Goal: Task Accomplishment & Management: Complete application form

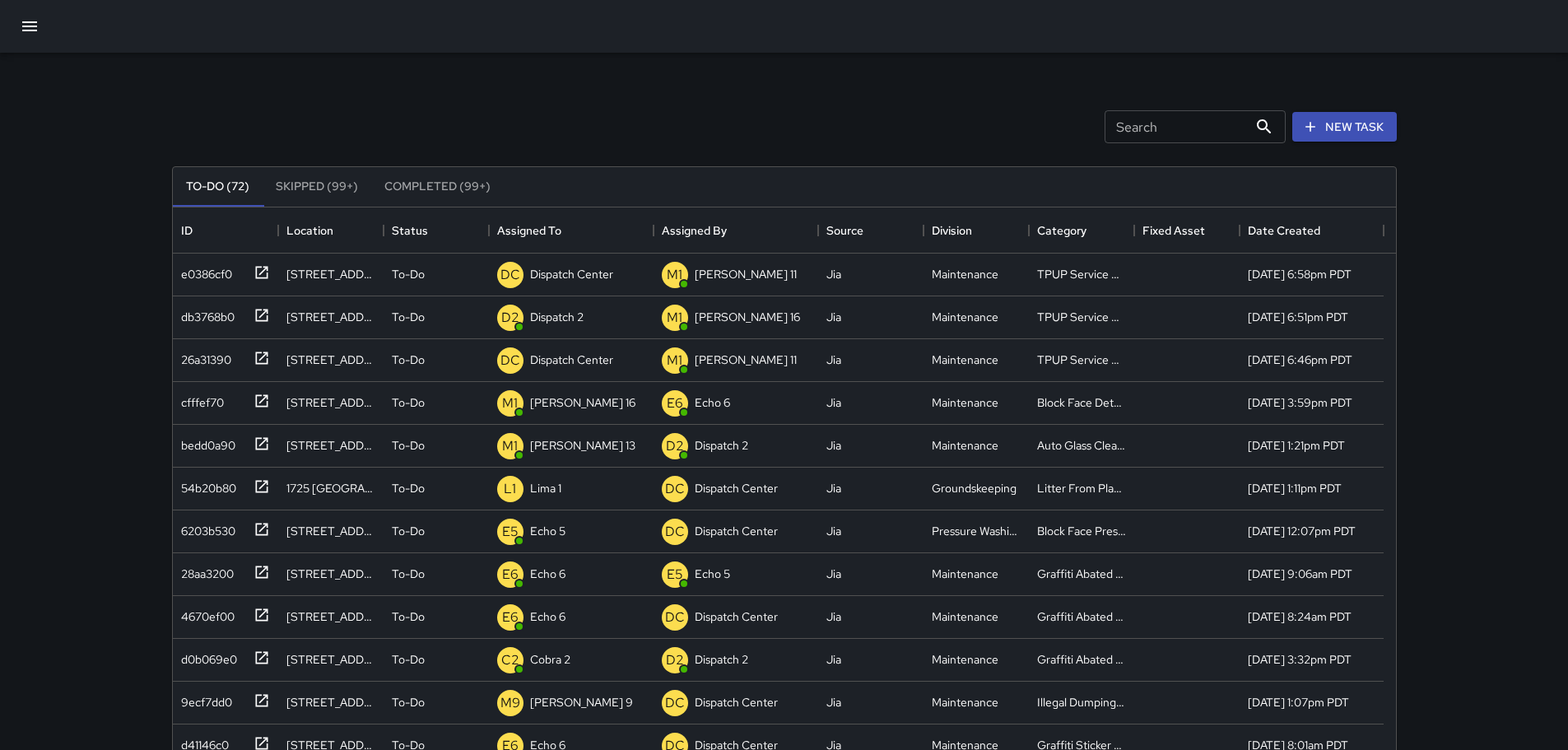
scroll to position [685, 1211]
click at [554, 281] on p "Dispatch Center" at bounding box center [572, 274] width 83 height 17
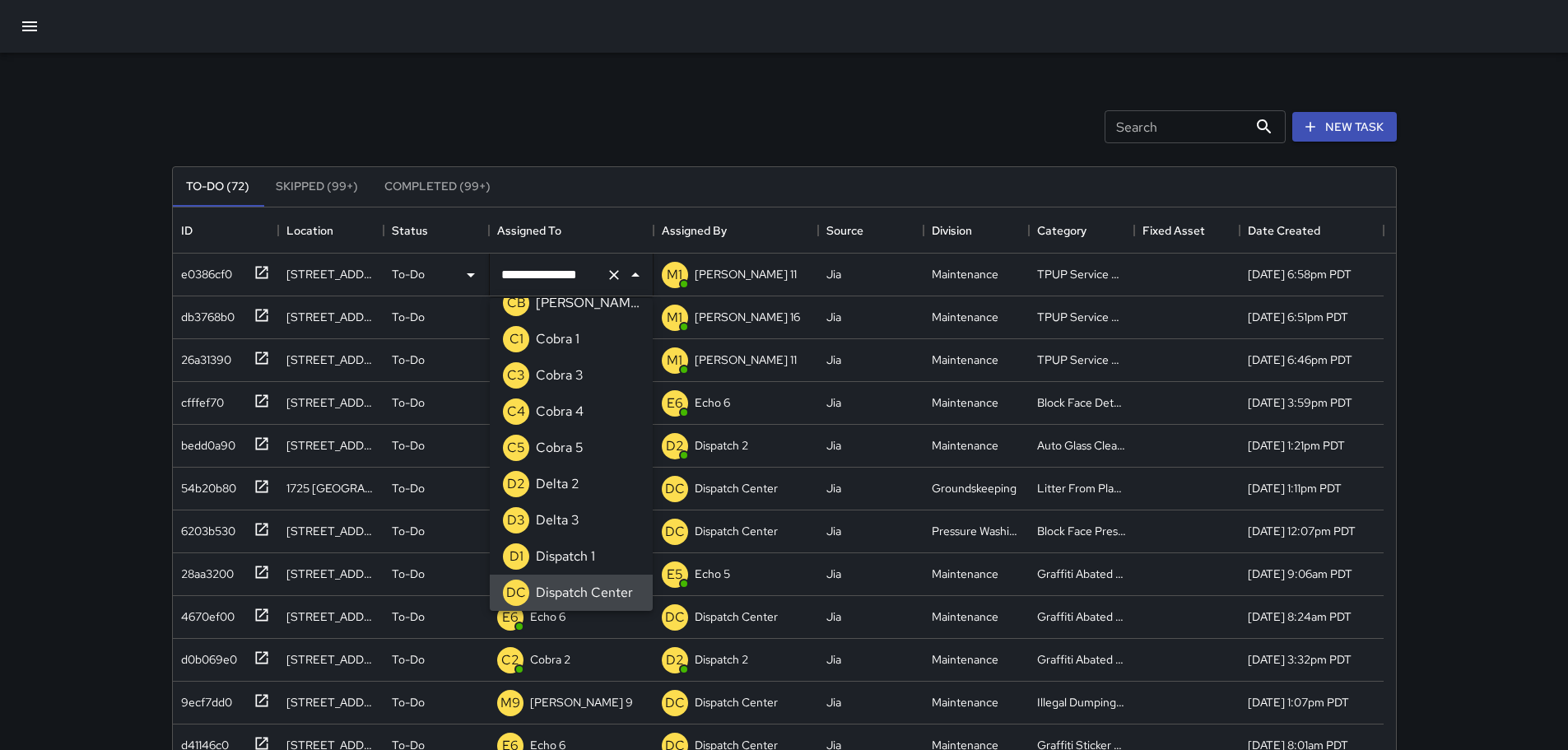
click at [609, 278] on icon "Clear" at bounding box center [615, 275] width 17 height 17
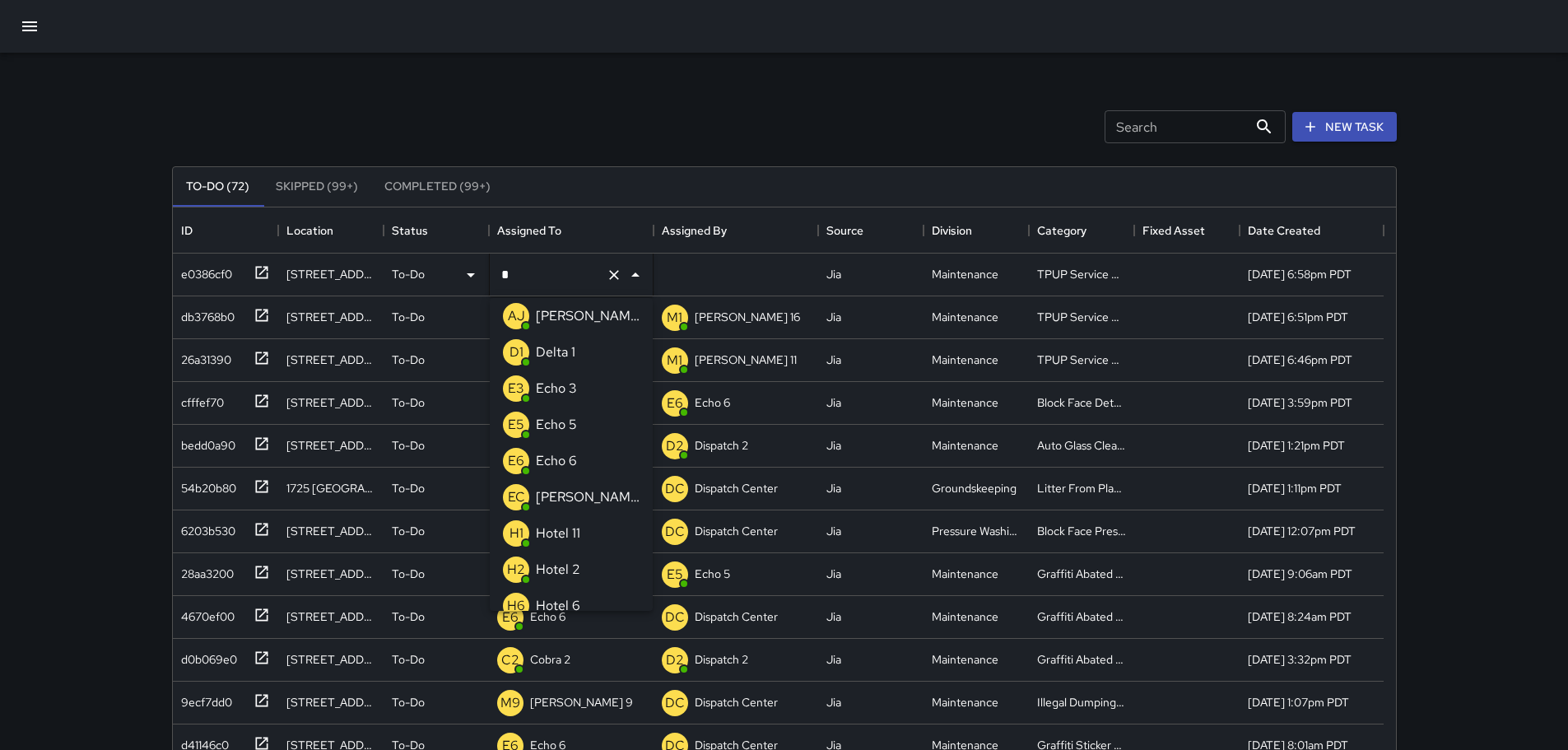
type input "**"
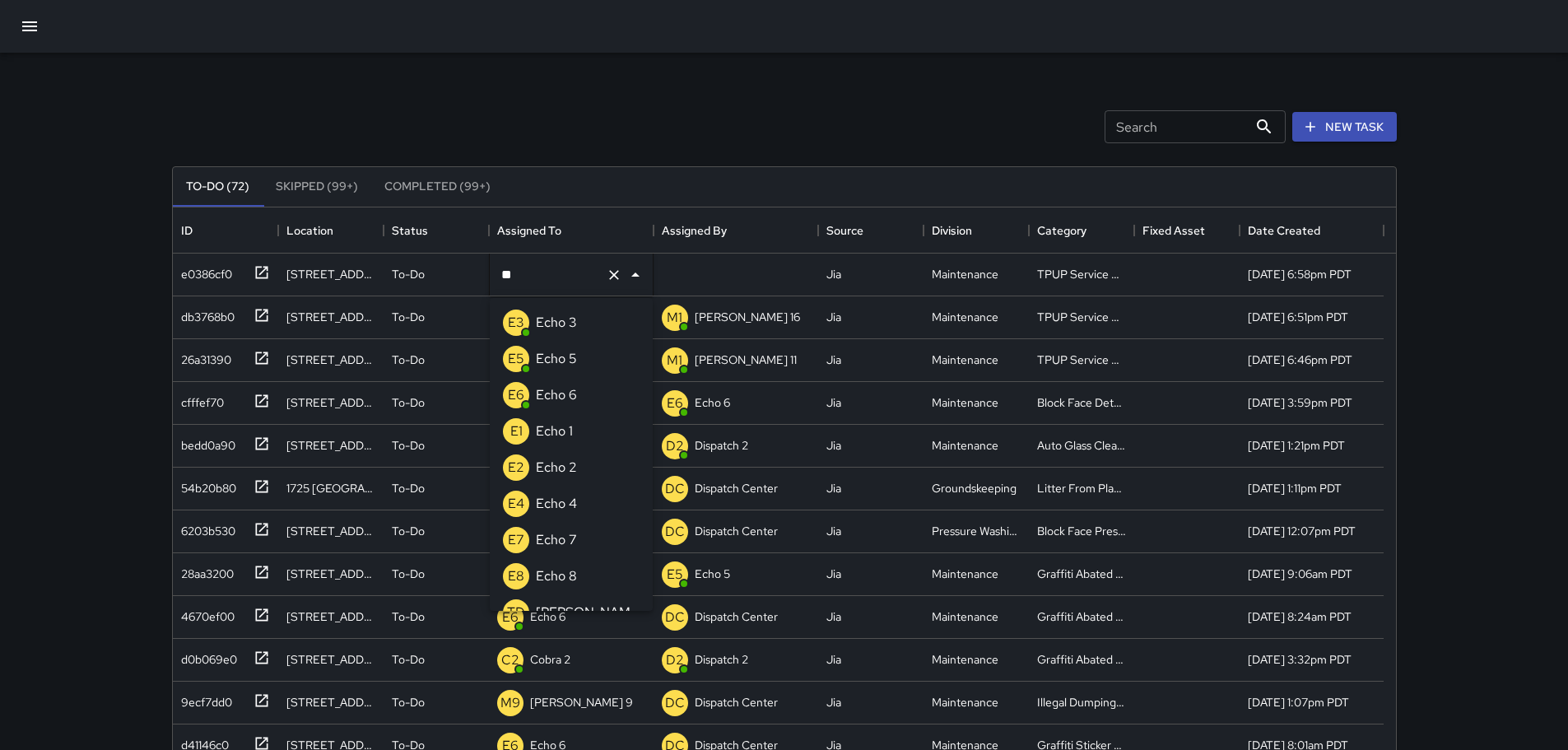
click at [584, 331] on li "E3 Echo 3" at bounding box center [571, 322] width 163 height 36
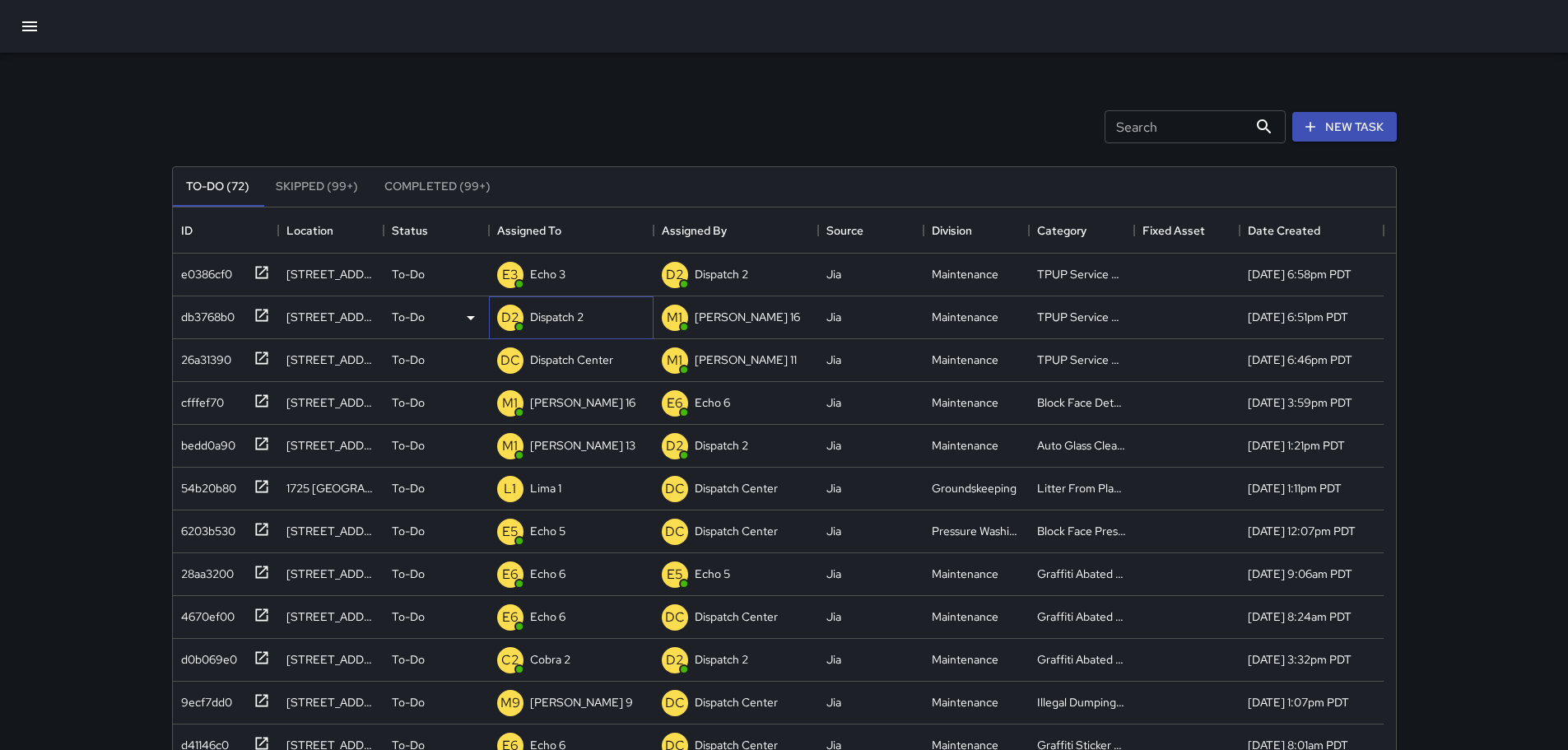
click at [561, 317] on p "Dispatch 2" at bounding box center [557, 317] width 53 height 17
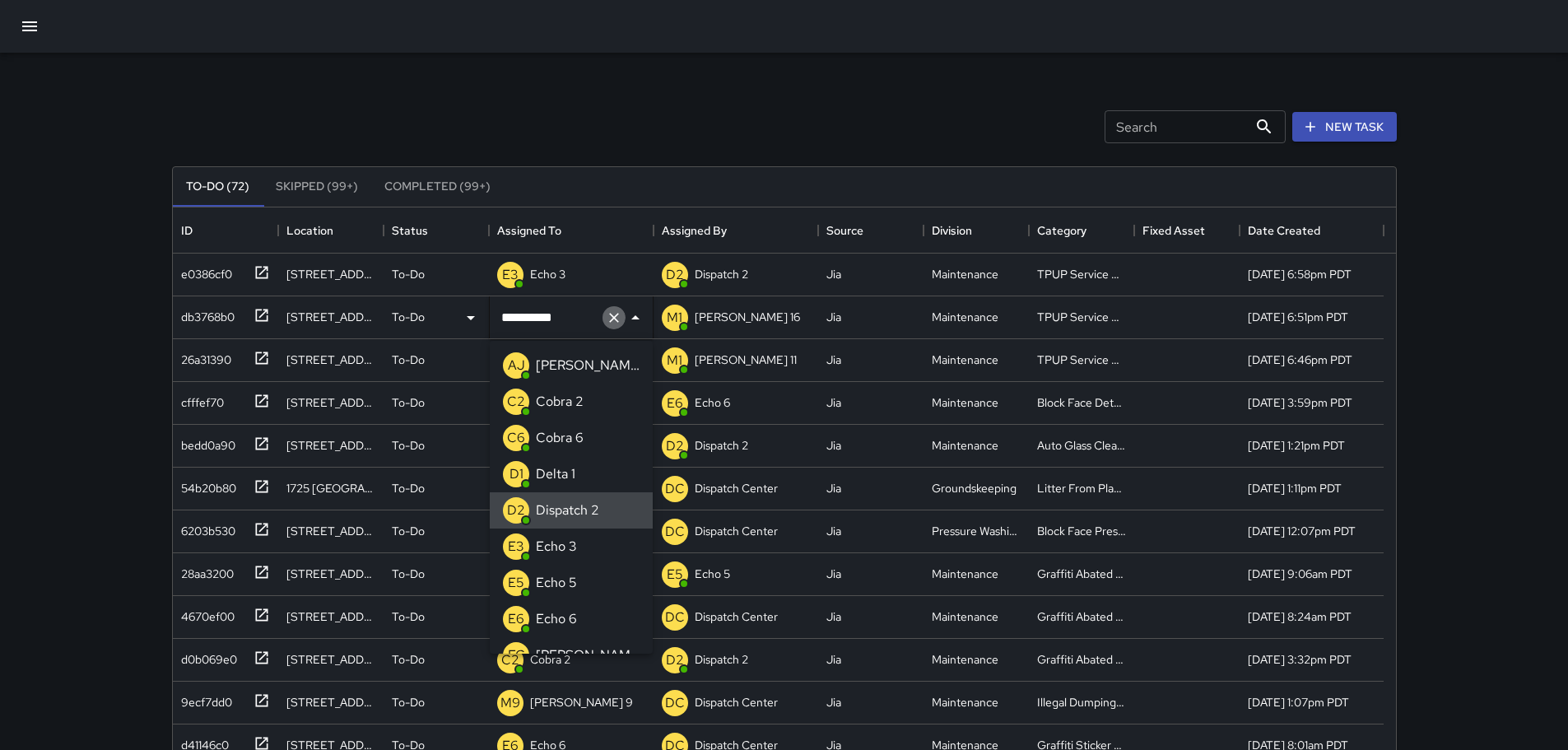
click at [617, 327] on button "Clear" at bounding box center [615, 318] width 23 height 23
type input "**"
click at [570, 360] on p "Echo 3" at bounding box center [556, 366] width 41 height 20
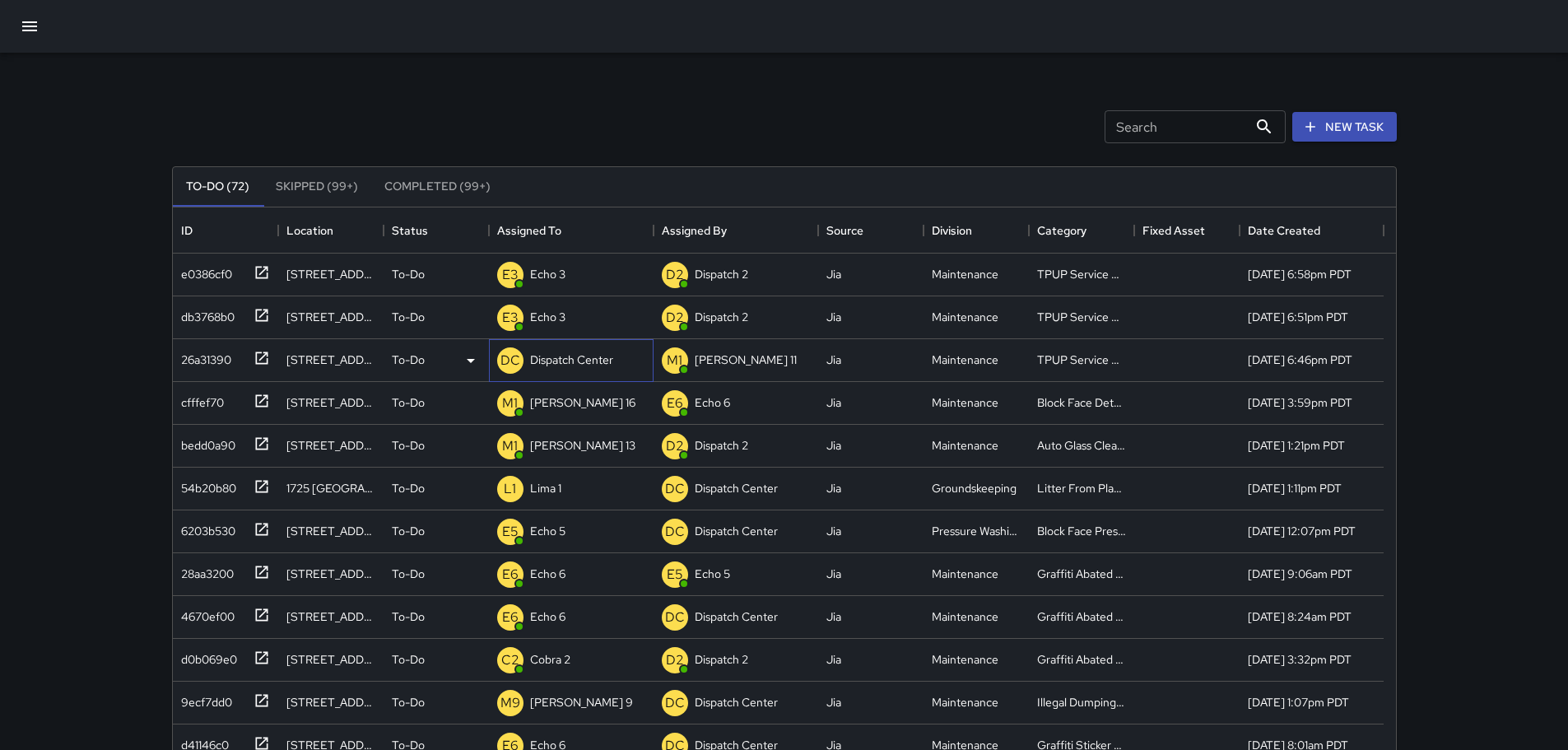
click at [575, 358] on p "Dispatch Center" at bounding box center [572, 360] width 83 height 17
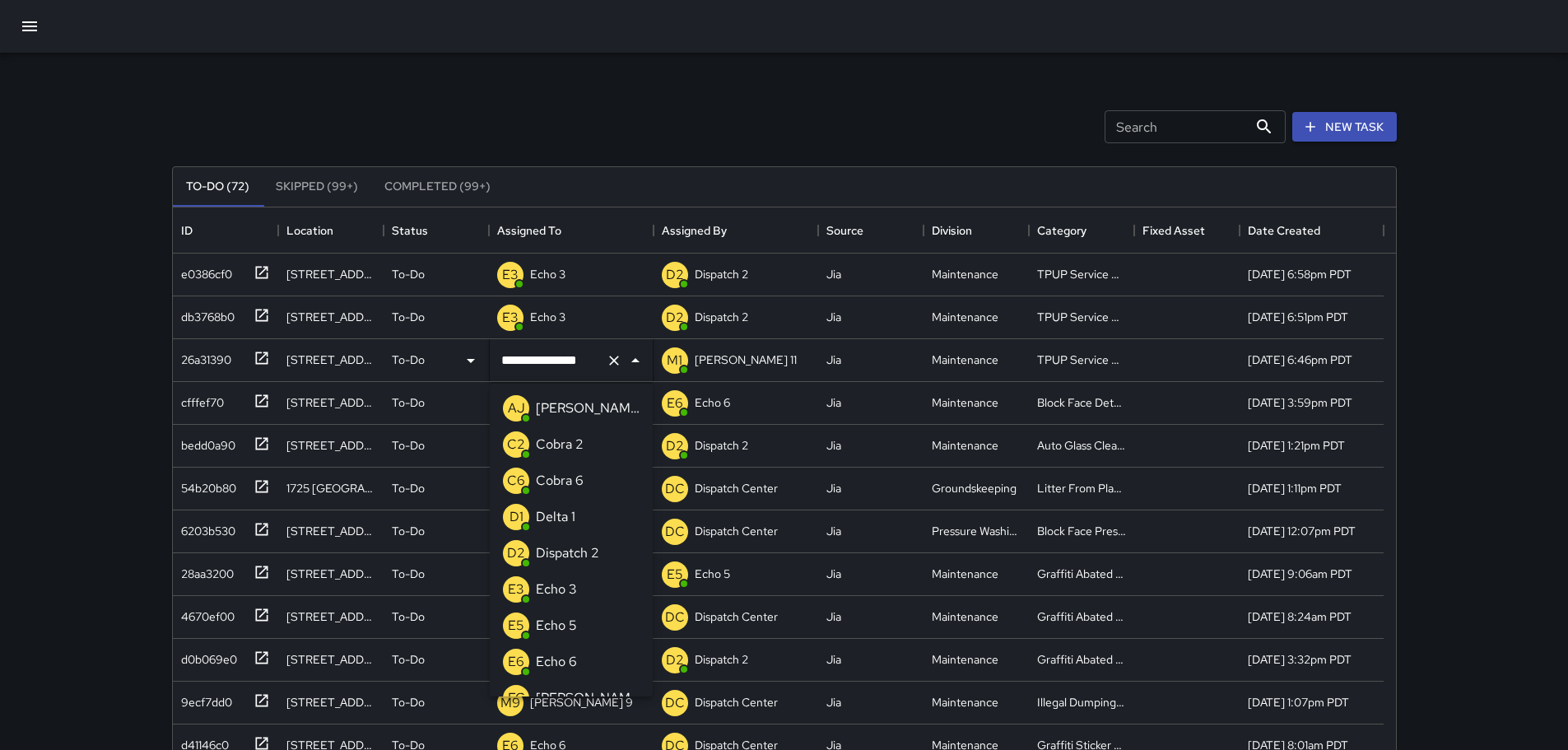
scroll to position [1143, 0]
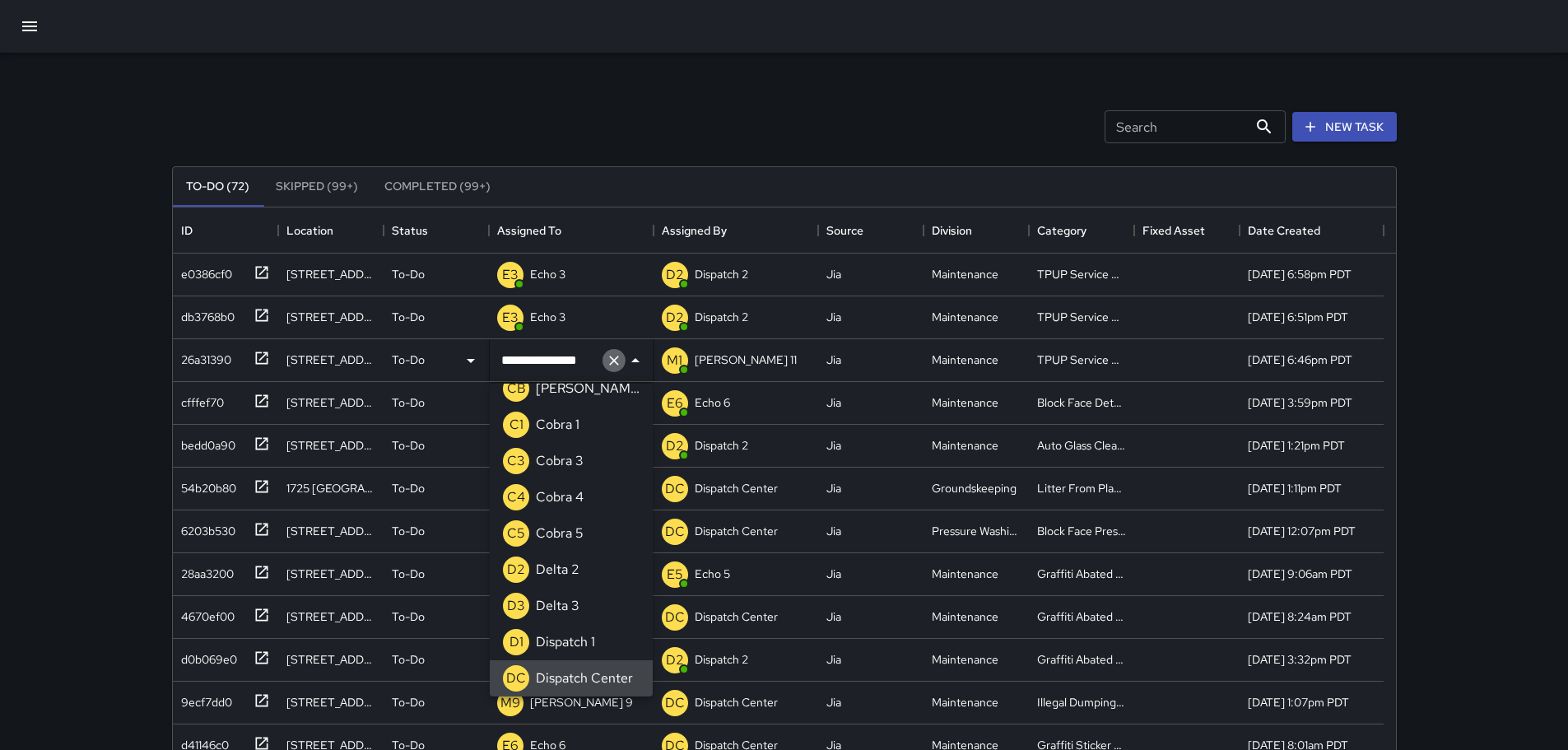
click at [617, 368] on icon "Clear" at bounding box center [615, 361] width 17 height 17
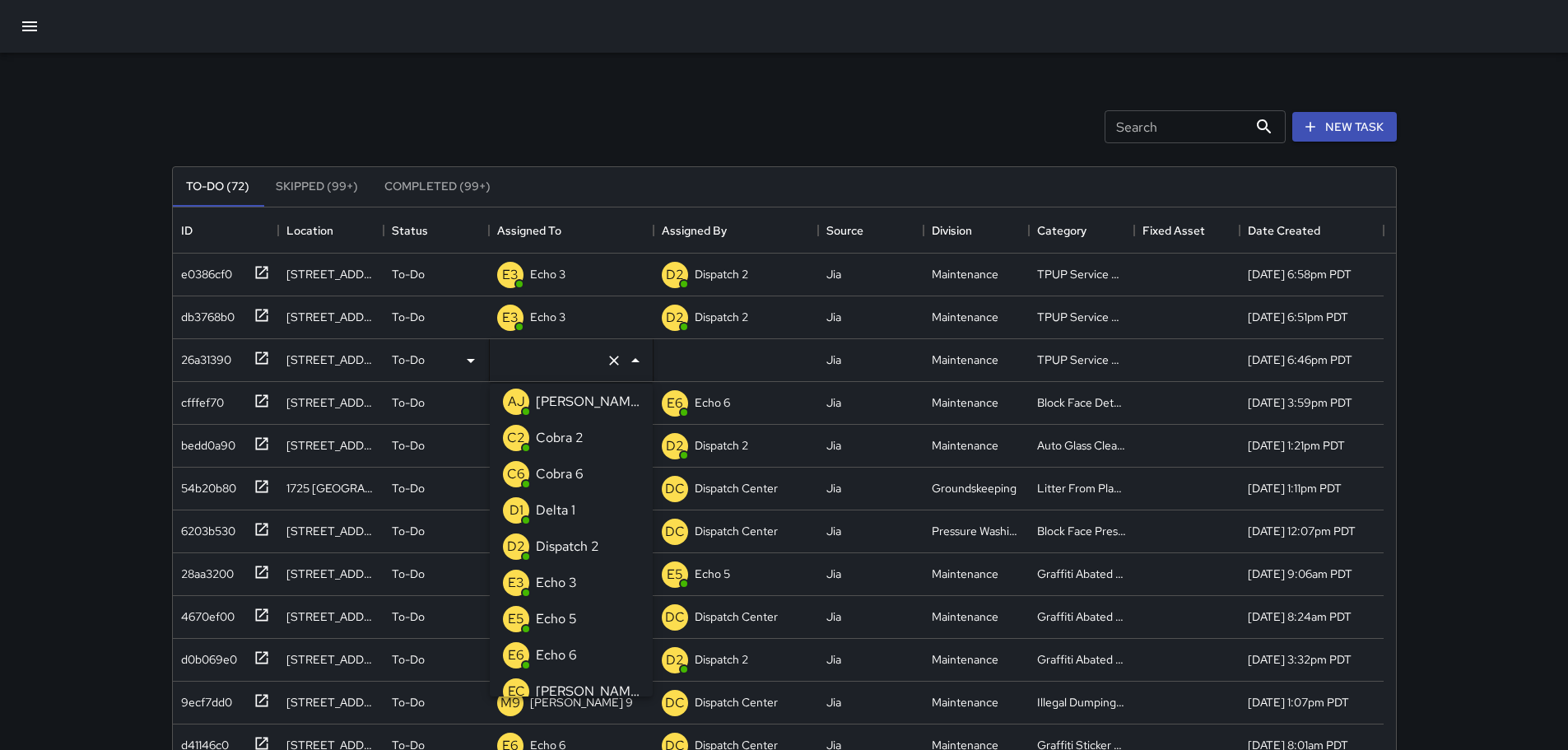
type input "*"
click at [584, 479] on li "E3 Echo 3" at bounding box center [571, 474] width 163 height 36
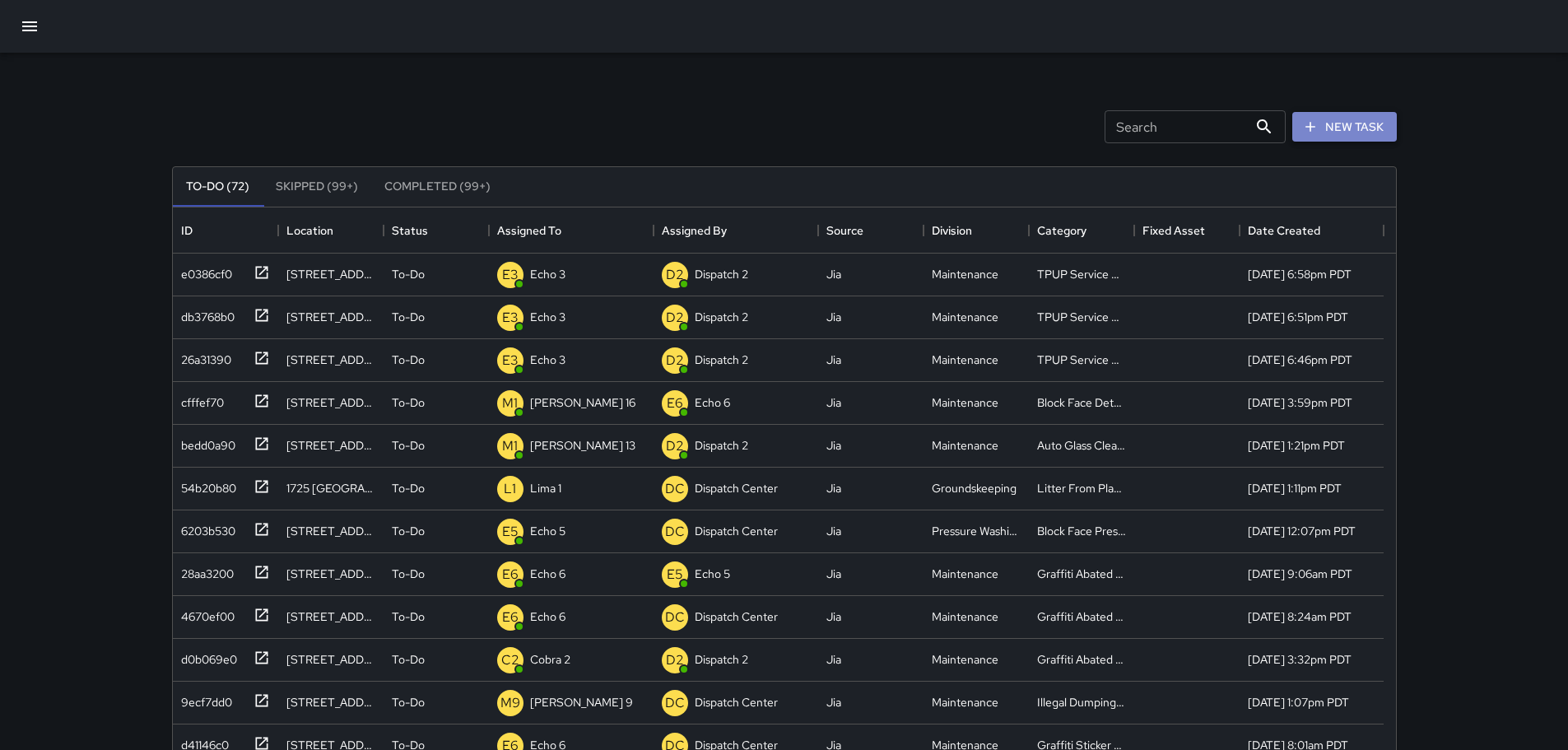
click at [1371, 137] on button "New Task" at bounding box center [1344, 127] width 104 height 30
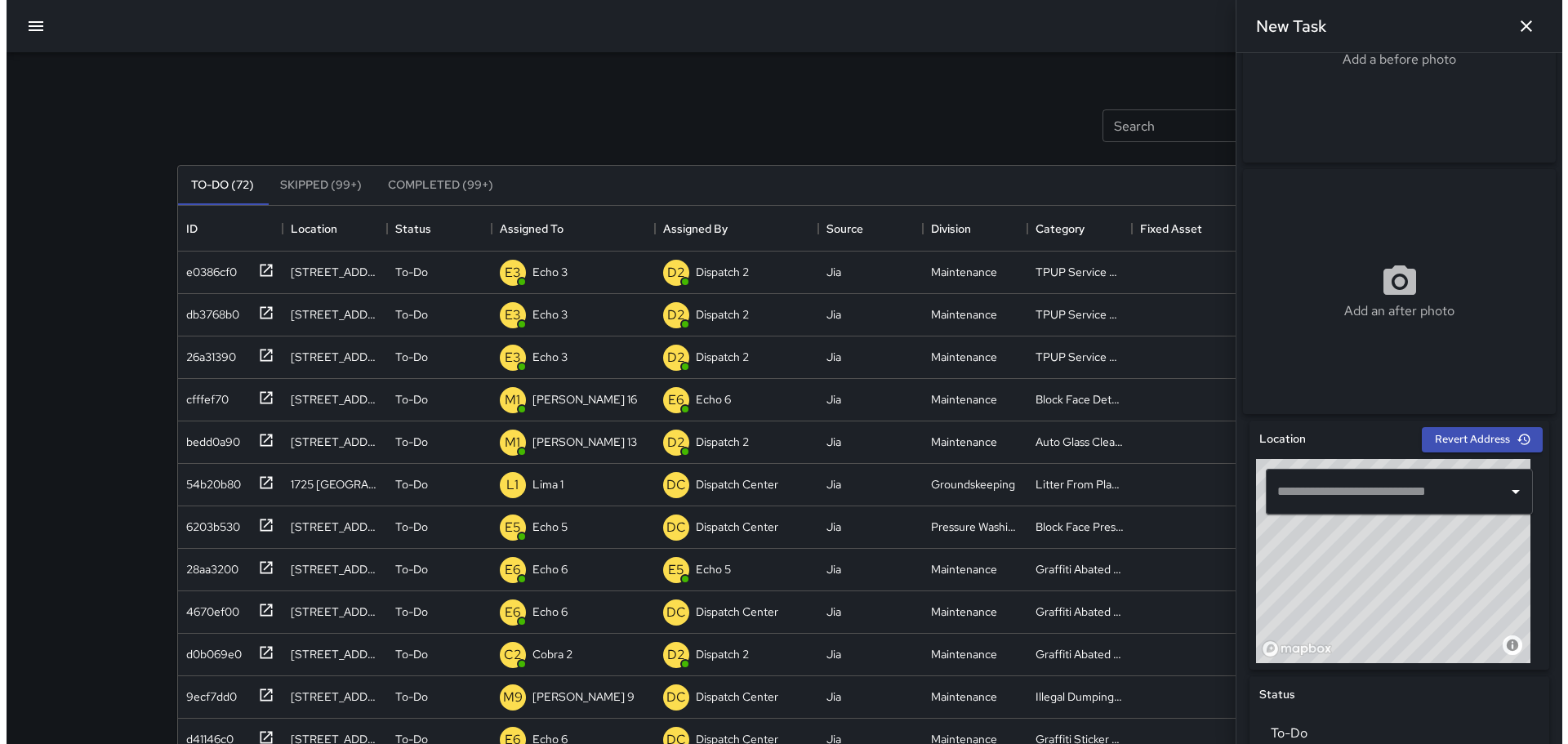
scroll to position [232, 0]
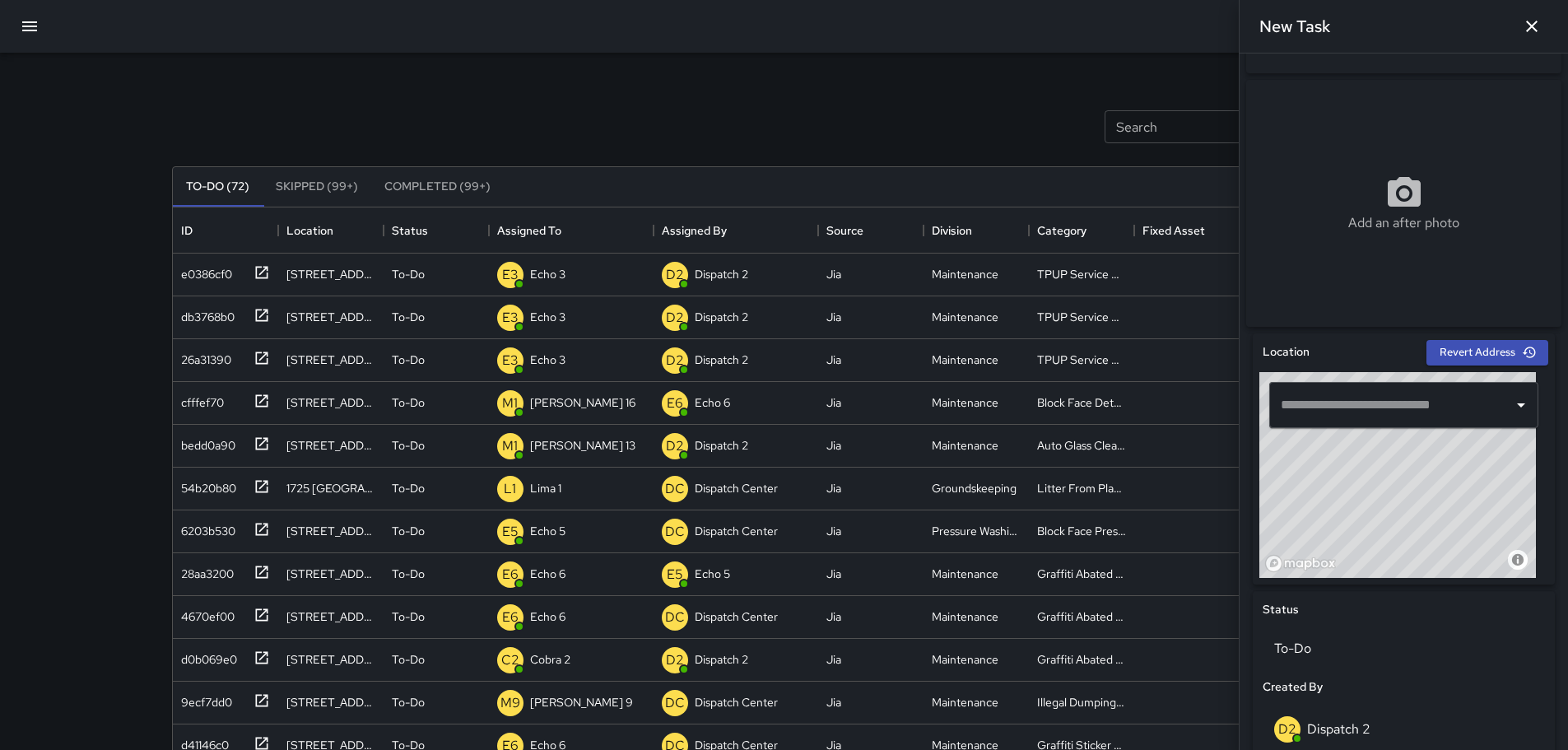
drag, startPoint x: 1426, startPoint y: 480, endPoint x: 1287, endPoint y: 546, distance: 153.9
click at [1287, 546] on div "© Mapbox © OpenStreetMap Improve this map" at bounding box center [1397, 475] width 276 height 205
drag, startPoint x: 1396, startPoint y: 476, endPoint x: 1474, endPoint y: 553, distance: 109.6
click at [1474, 553] on div "© Mapbox © OpenStreetMap Improve this map" at bounding box center [1397, 475] width 276 height 205
drag, startPoint x: 1438, startPoint y: 531, endPoint x: 1399, endPoint y: 470, distance: 72.4
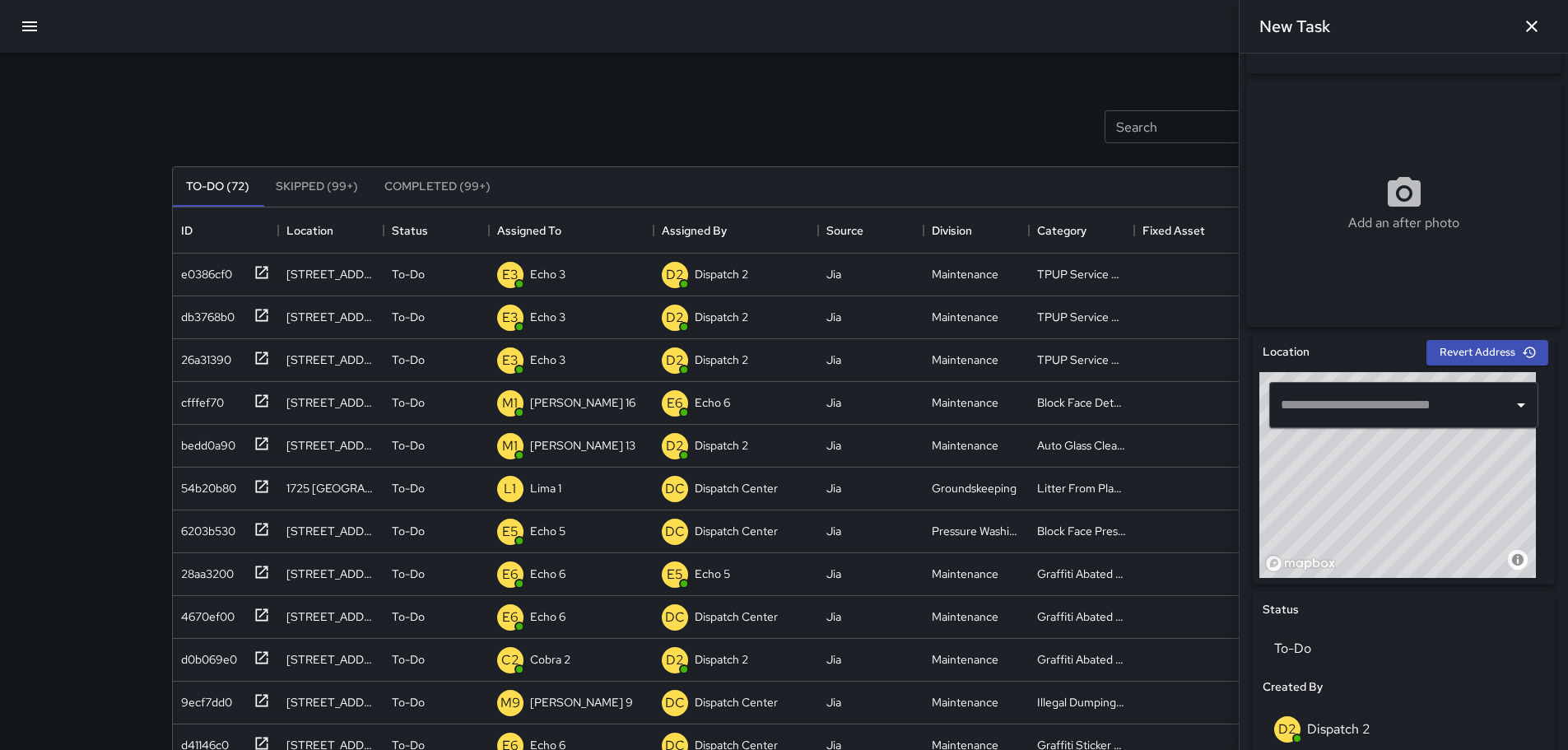
click at [1399, 470] on div "© Mapbox © OpenStreetMap Improve this map" at bounding box center [1397, 475] width 276 height 205
click at [1363, 421] on input "text" at bounding box center [1391, 404] width 230 height 31
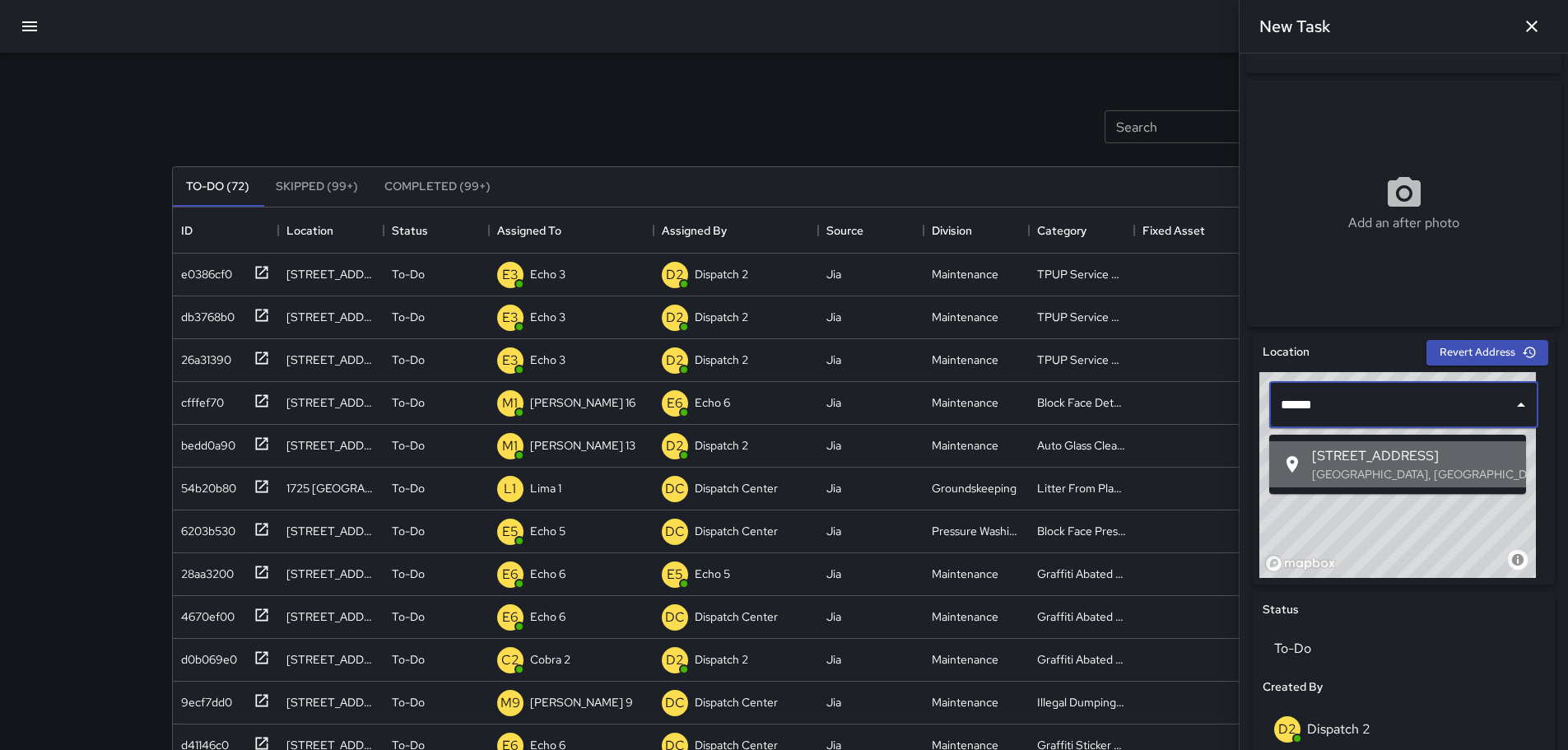
click at [1348, 446] on span "467 Telegraph Avenue" at bounding box center [1412, 456] width 201 height 20
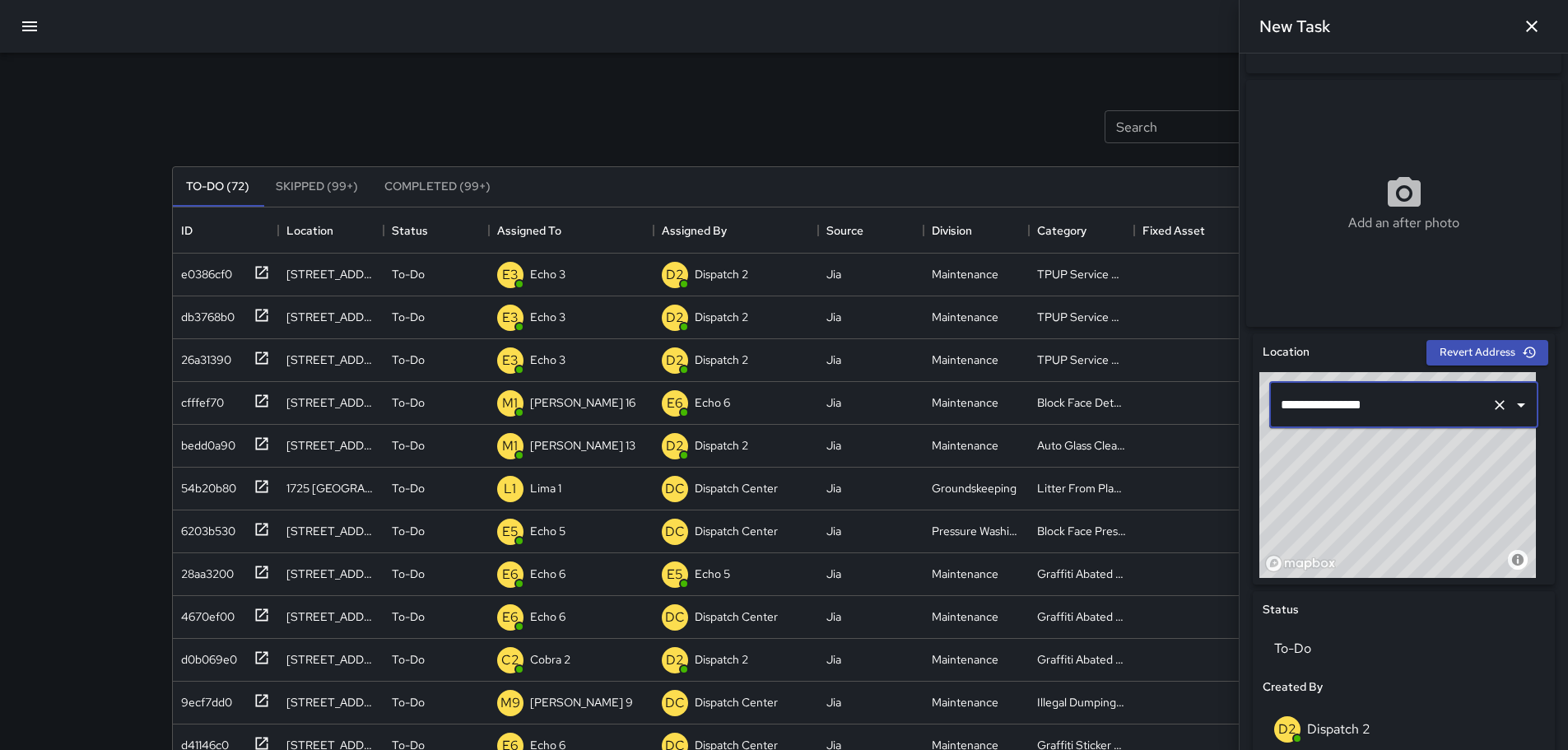
type input "**********"
click at [1495, 410] on icon "Clear" at bounding box center [1500, 405] width 10 height 10
click at [1444, 413] on input "text" at bounding box center [1380, 404] width 208 height 31
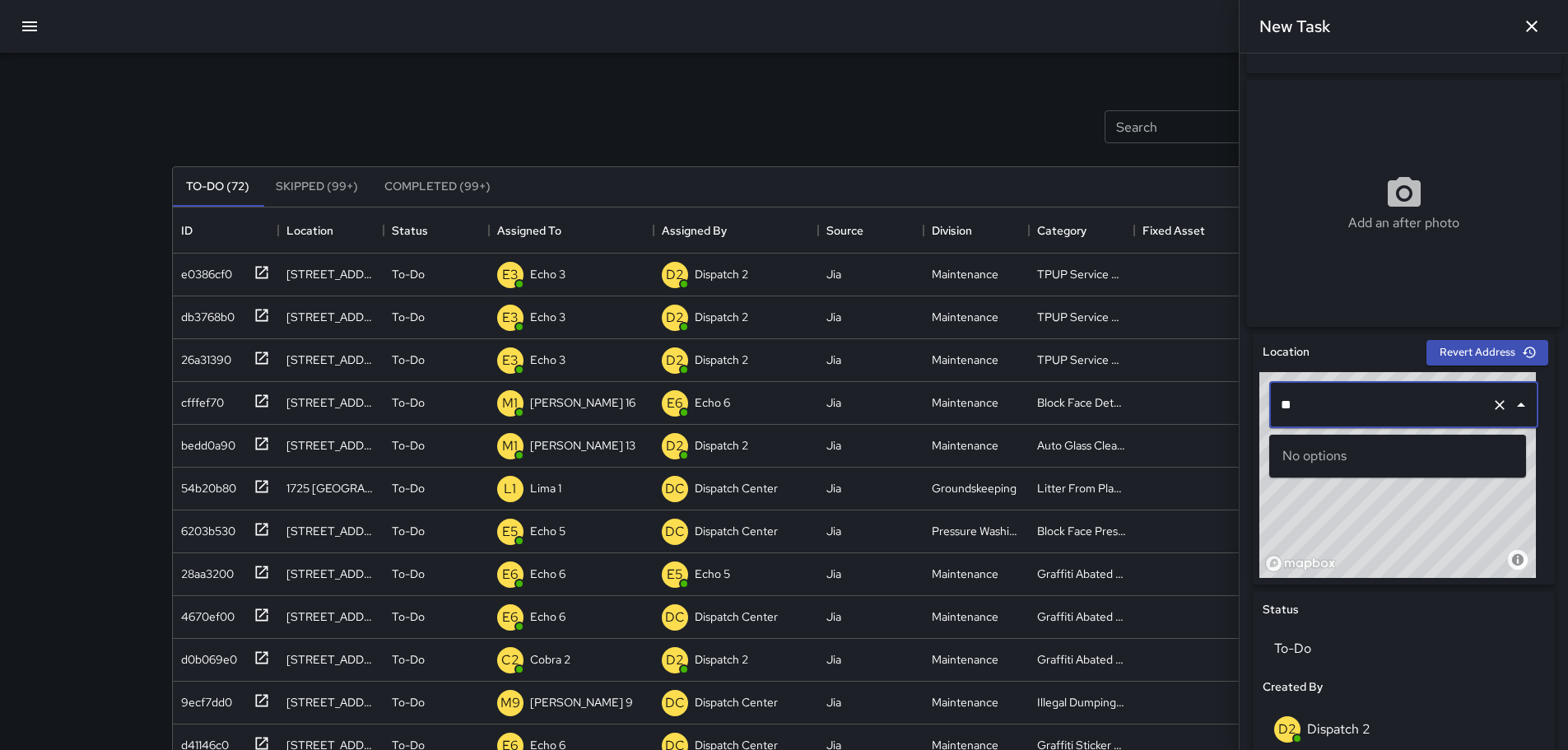
type input "*"
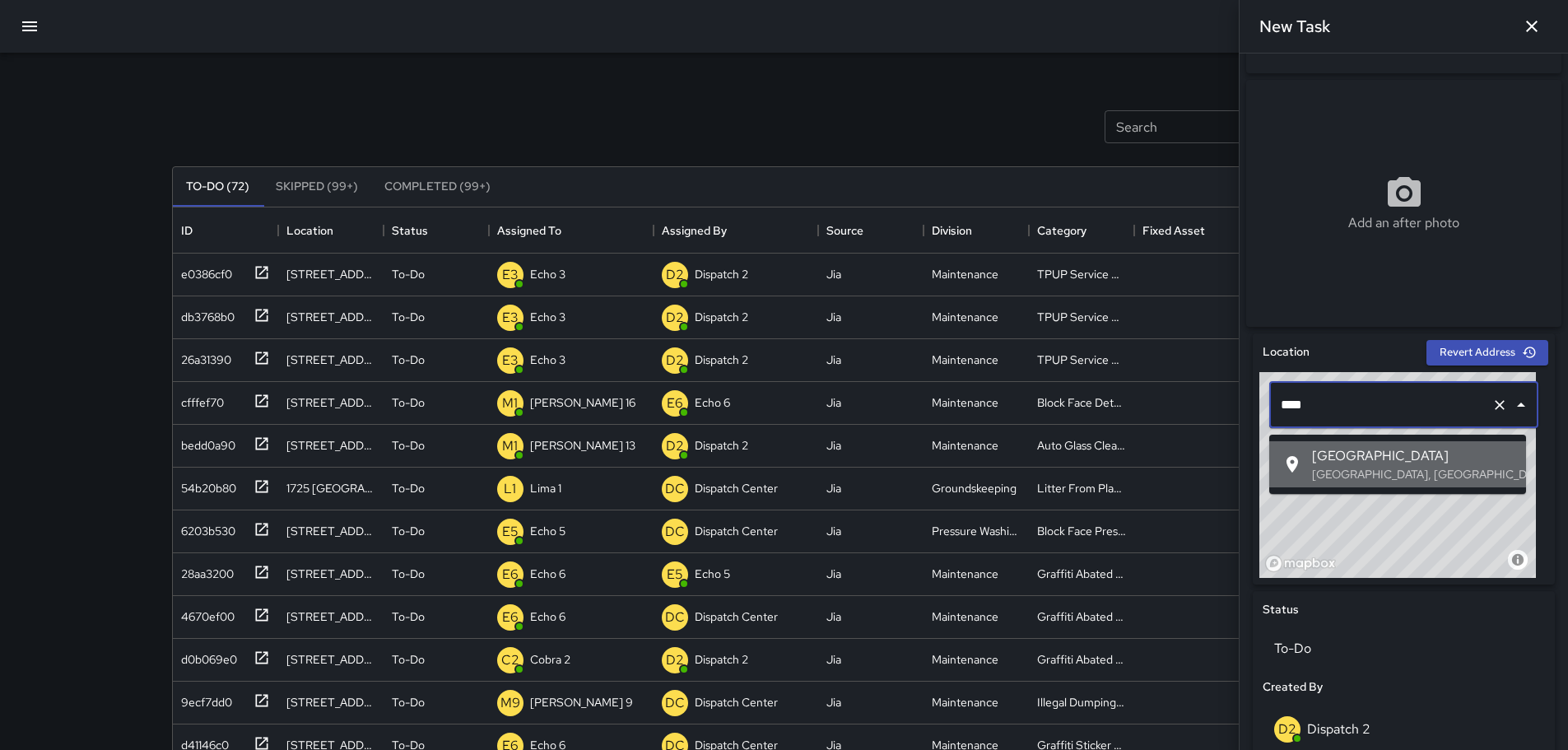
click at [1383, 448] on span "Telegraph Avenue" at bounding box center [1412, 456] width 201 height 20
drag, startPoint x: 1305, startPoint y: 408, endPoint x: 1271, endPoint y: 417, distance: 35.2
click at [1271, 417] on div "**********" at bounding box center [1404, 404] width 269 height 46
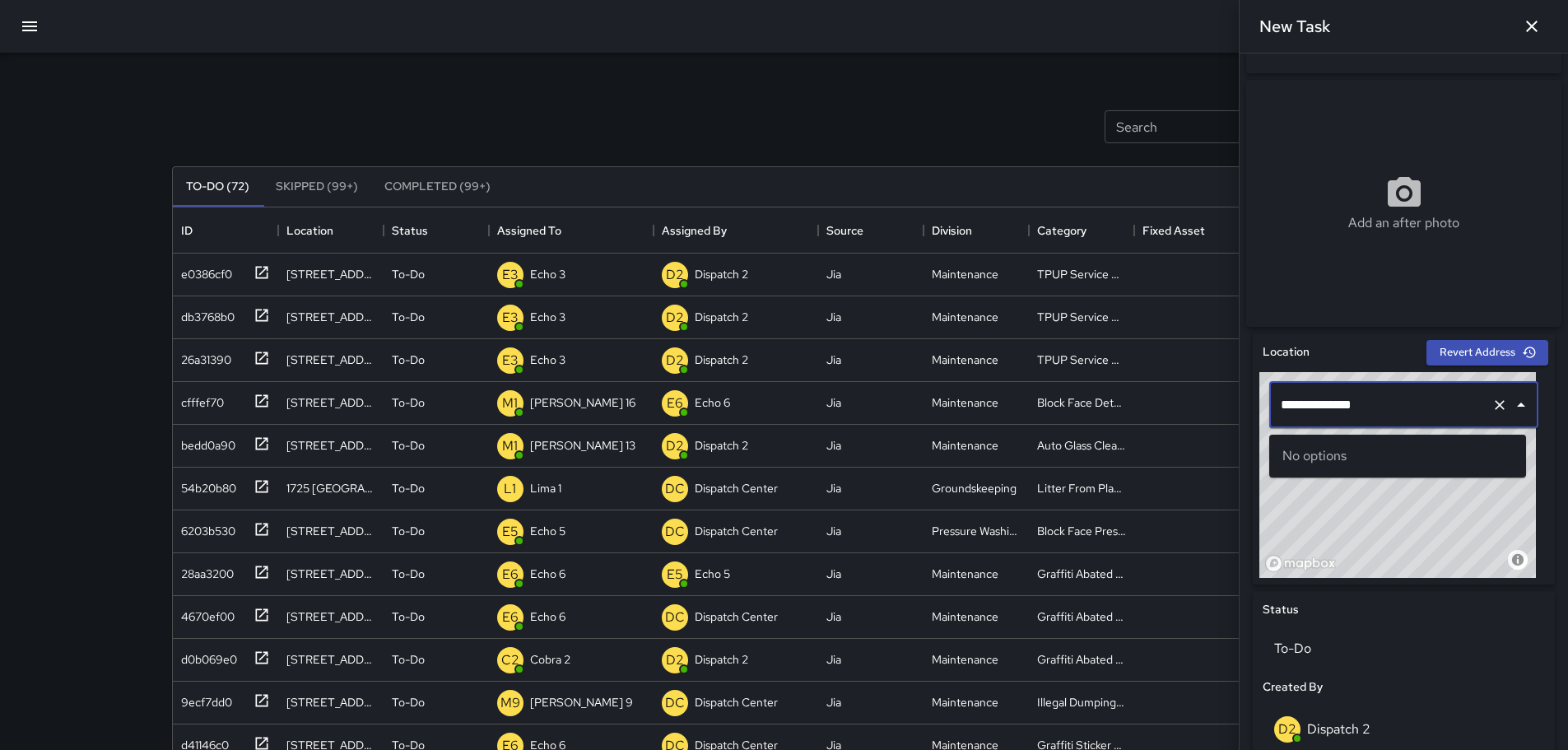
drag, startPoint x: 1296, startPoint y: 414, endPoint x: 1281, endPoint y: 422, distance: 17.0
click at [1281, 421] on input "**********" at bounding box center [1380, 404] width 208 height 31
drag, startPoint x: 1306, startPoint y: 417, endPoint x: 1273, endPoint y: 423, distance: 33.5
click at [1273, 423] on div "**********" at bounding box center [1404, 404] width 269 height 46
click at [1363, 421] on input "*********" at bounding box center [1380, 404] width 208 height 31
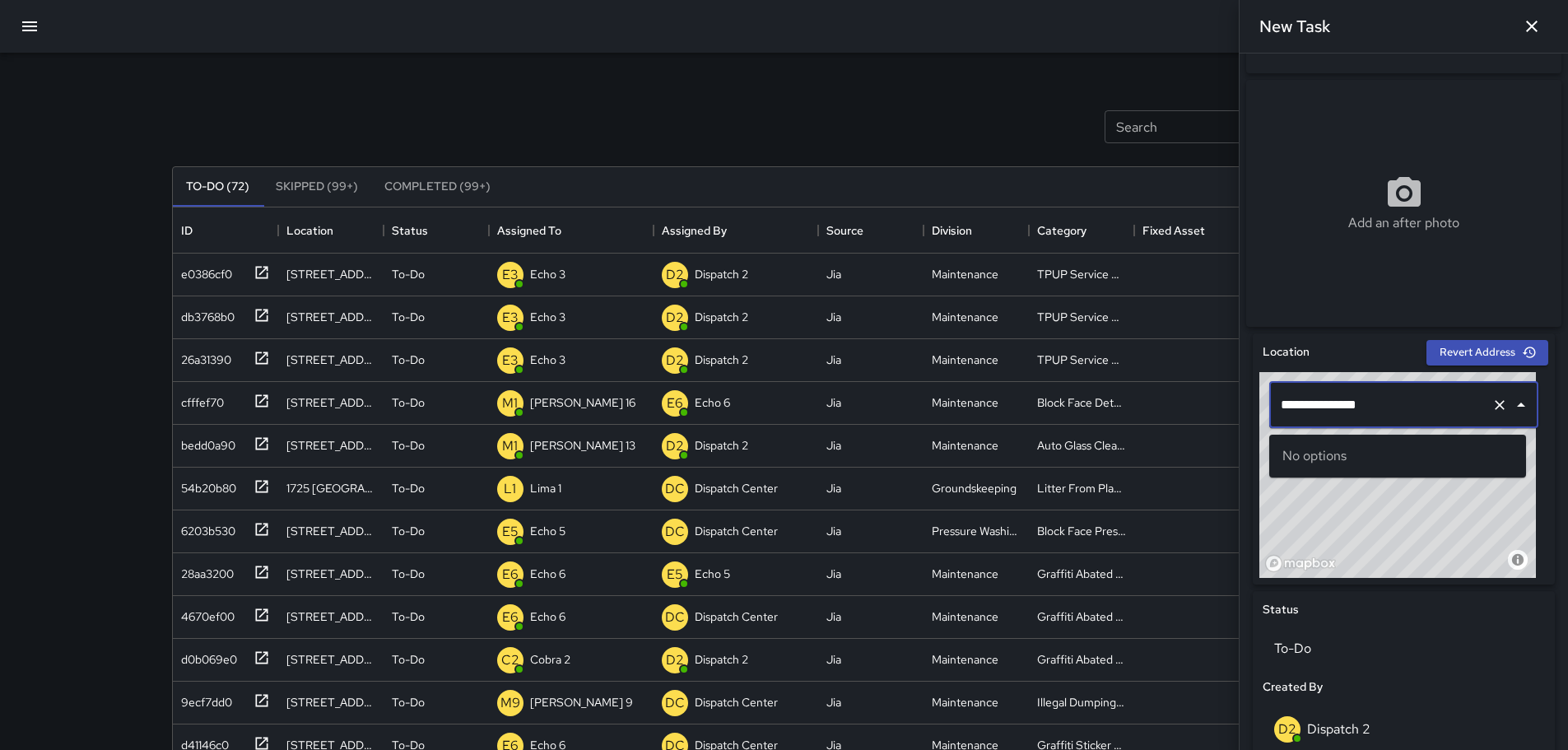
type input "**********"
click at [1491, 409] on icon "Clear" at bounding box center [1500, 405] width 17 height 17
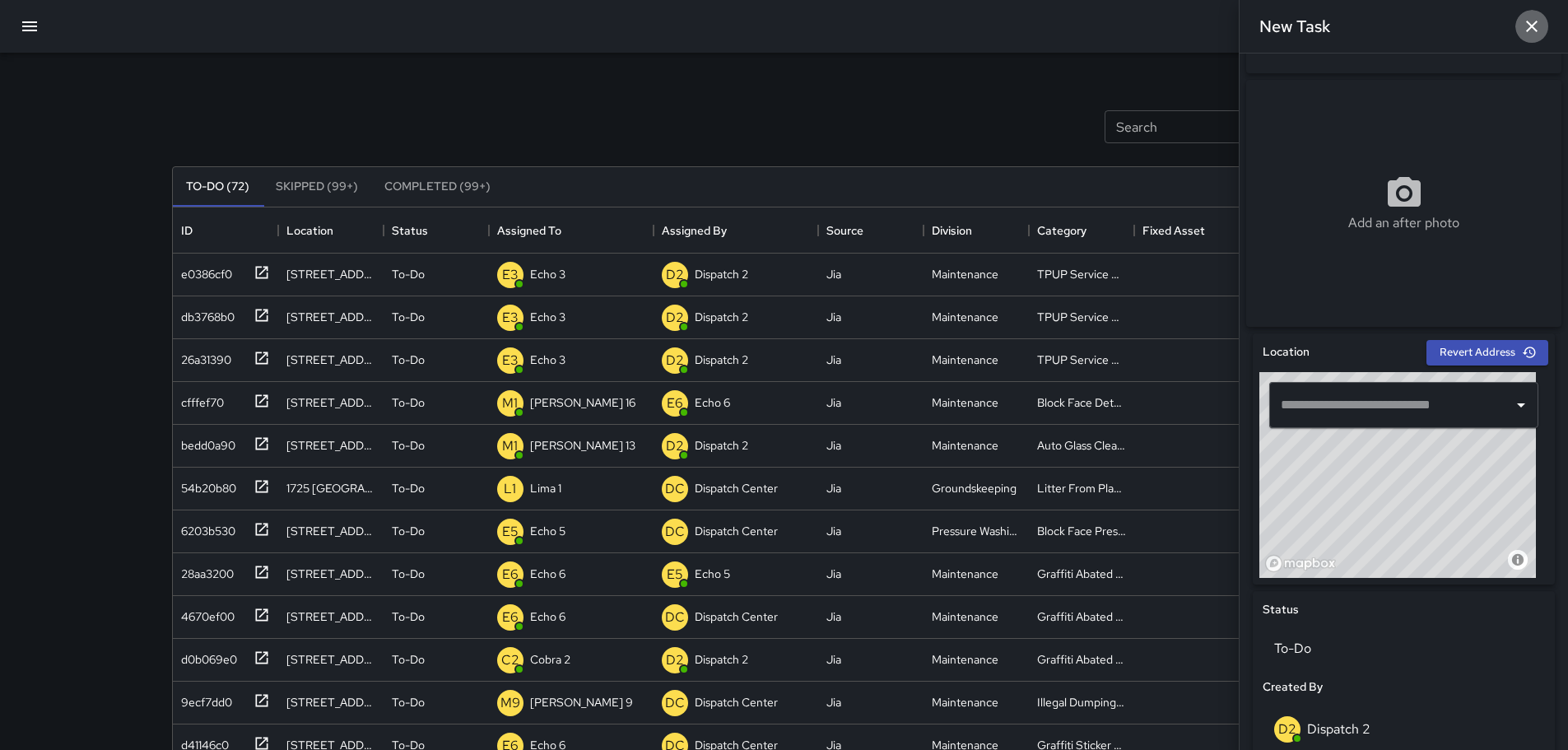
click at [1517, 27] on button "button" at bounding box center [1531, 26] width 33 height 33
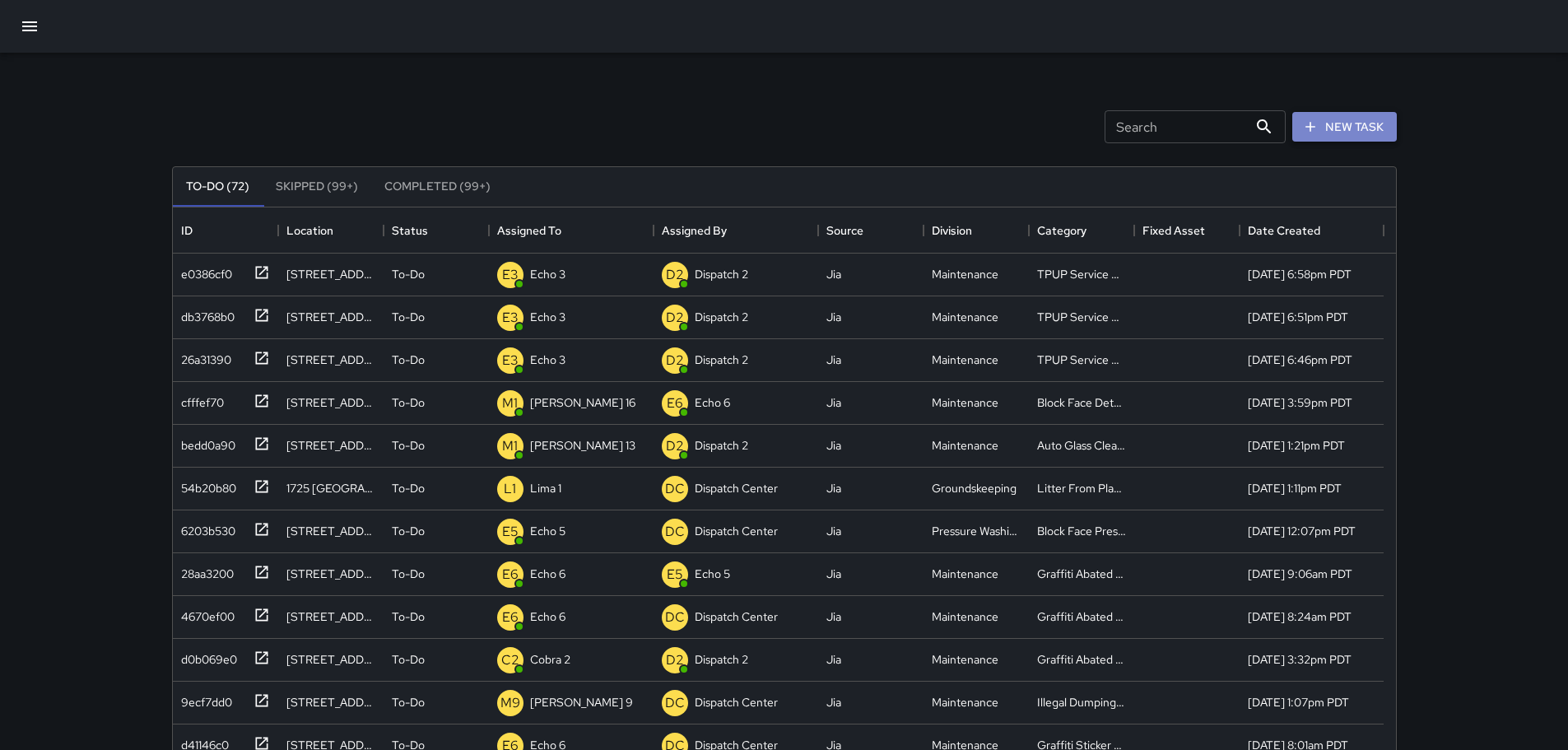
click at [1341, 136] on button "New Task" at bounding box center [1344, 127] width 104 height 30
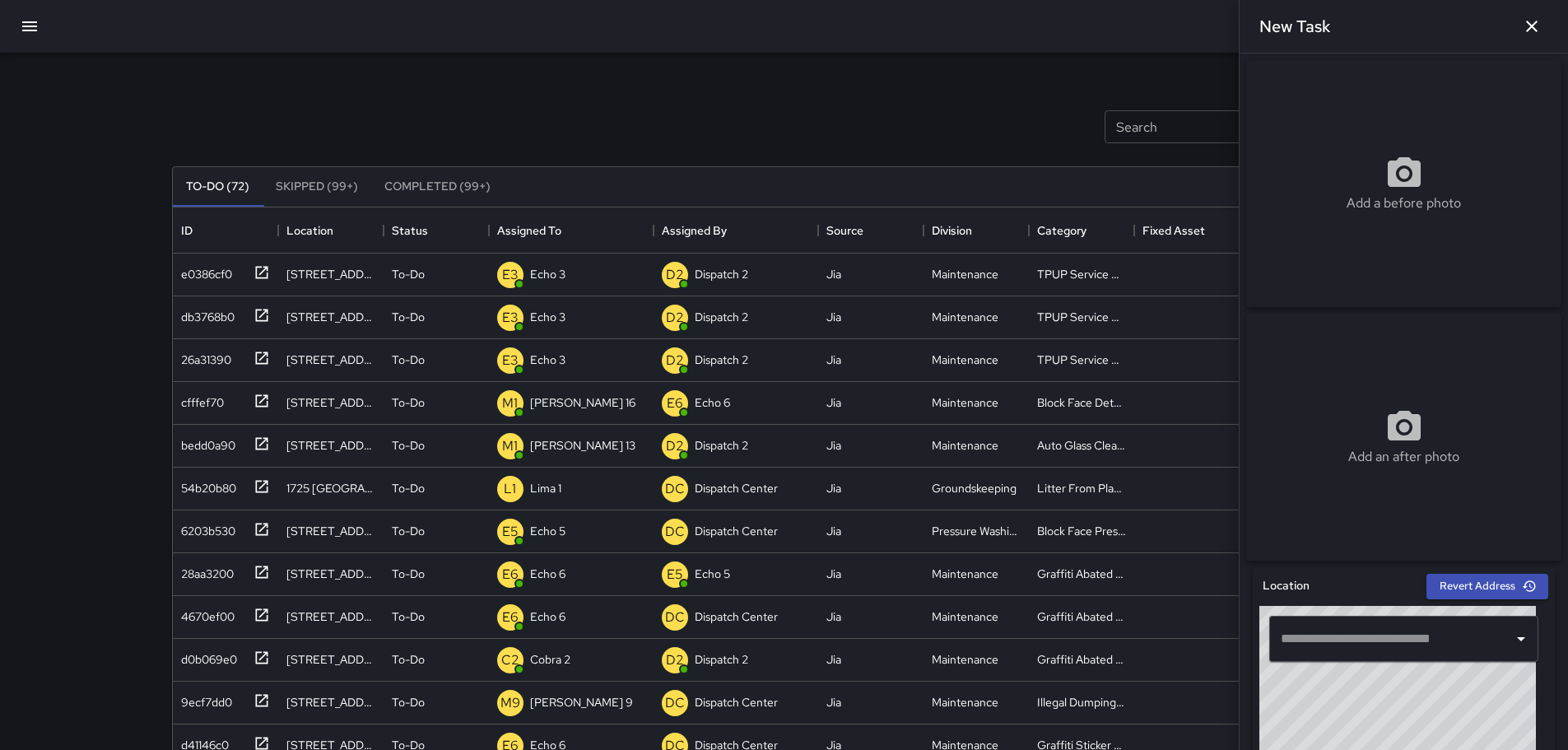
click at [1553, 28] on div "New Task" at bounding box center [1404, 26] width 328 height 53
click at [1545, 29] on button "button" at bounding box center [1531, 26] width 33 height 33
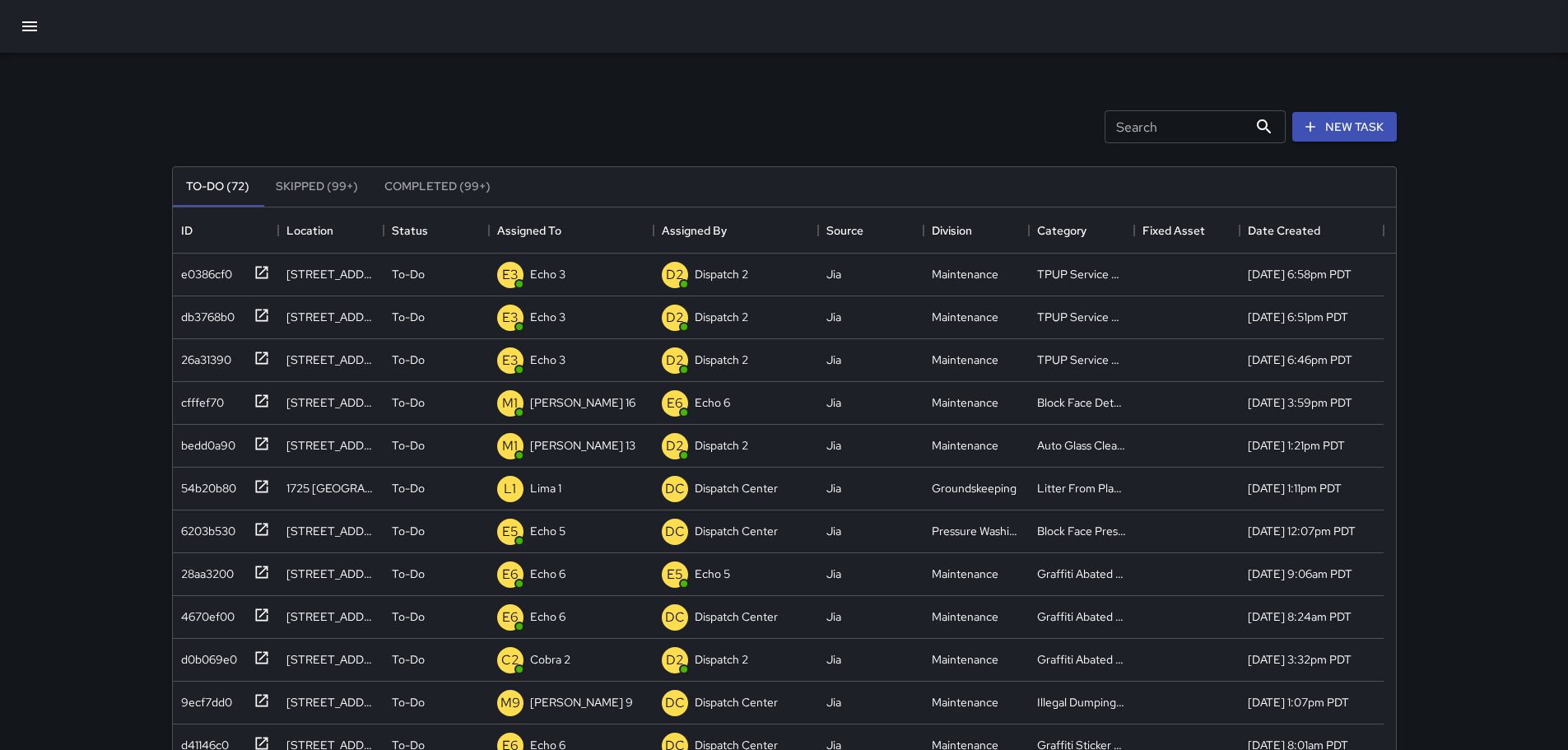
click at [1542, 29] on div at bounding box center [784, 26] width 1568 height 53
click at [31, 31] on icon "button" at bounding box center [30, 27] width 15 height 10
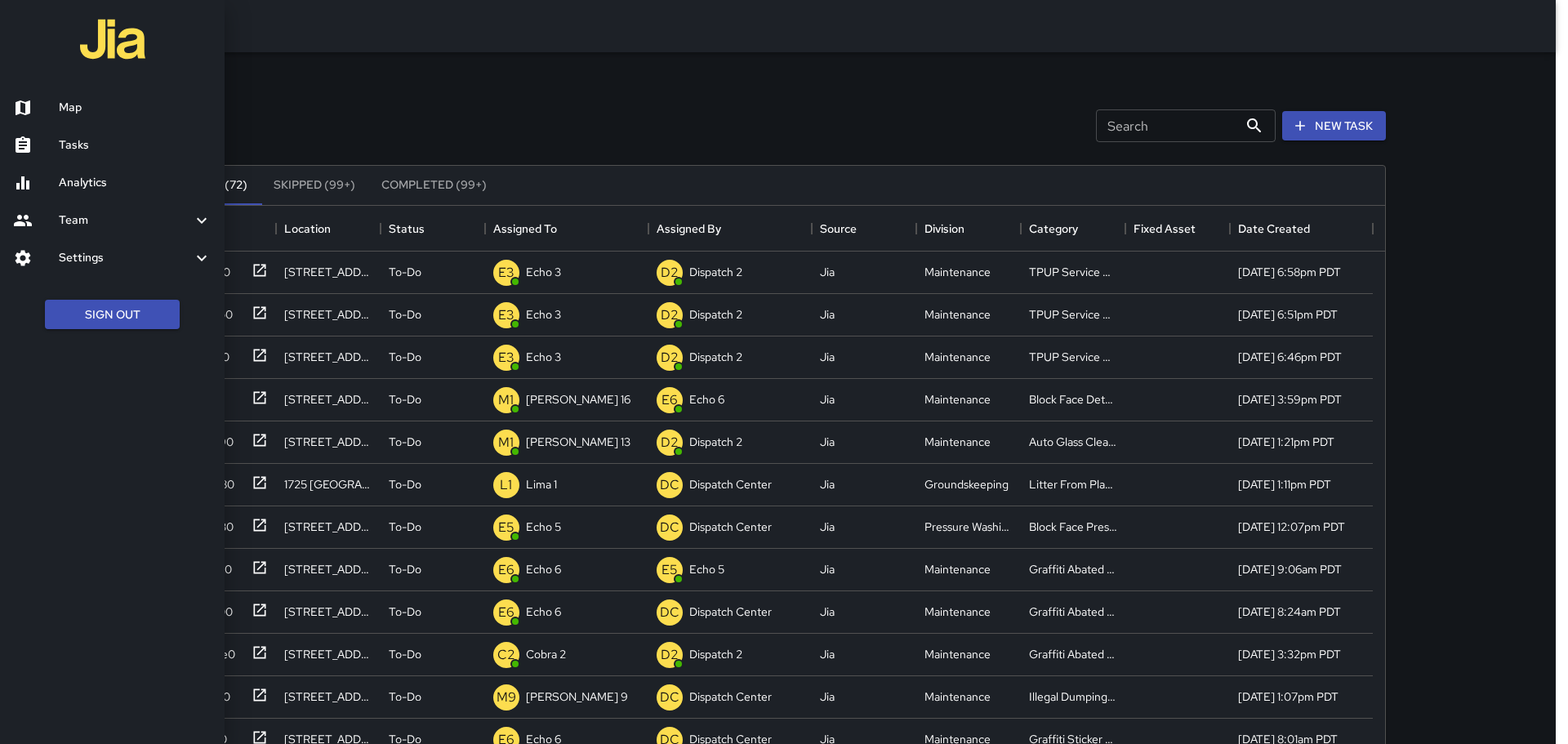
click at [89, 137] on h6 "Tasks" at bounding box center [135, 146] width 152 height 18
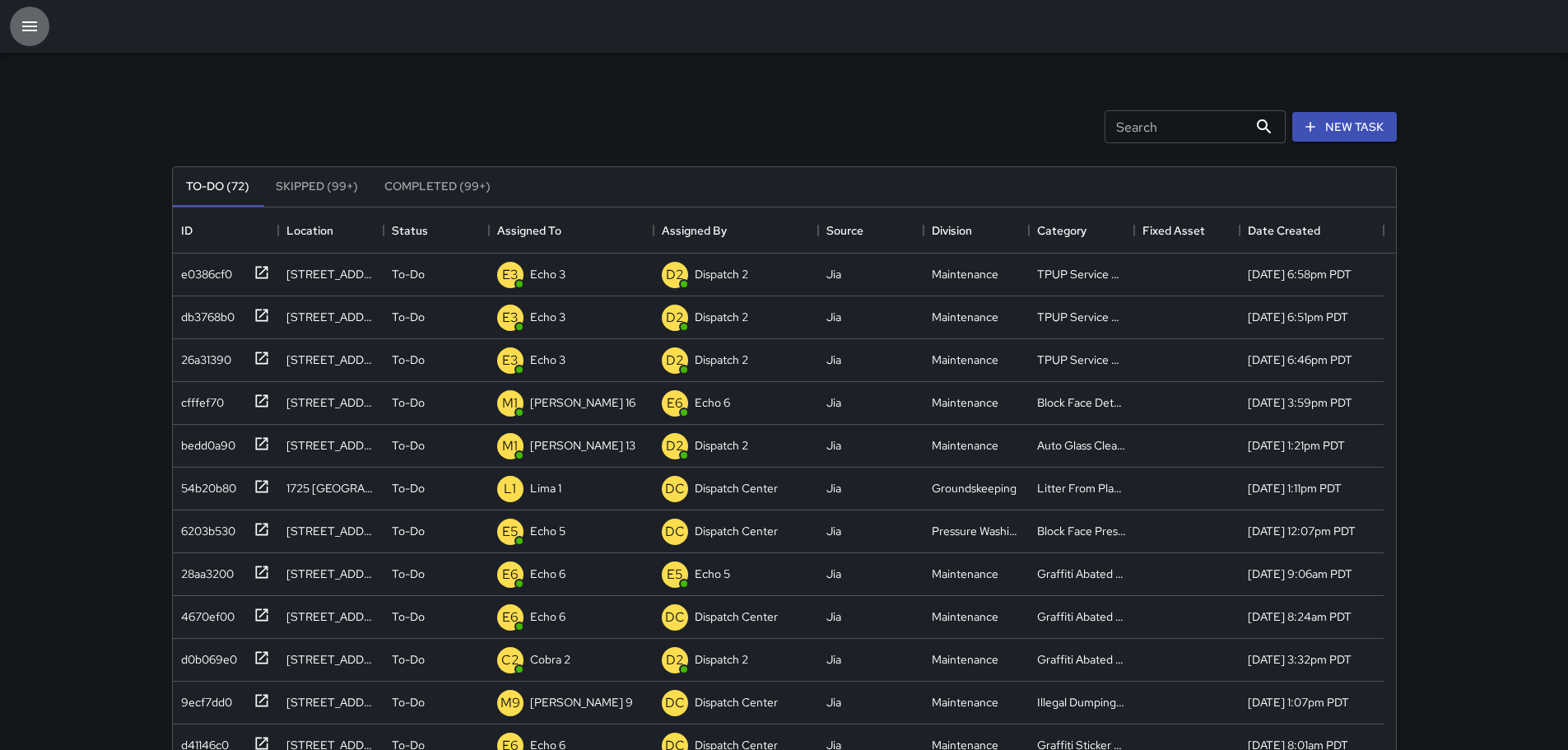
click at [38, 33] on icon "button" at bounding box center [30, 27] width 20 height 20
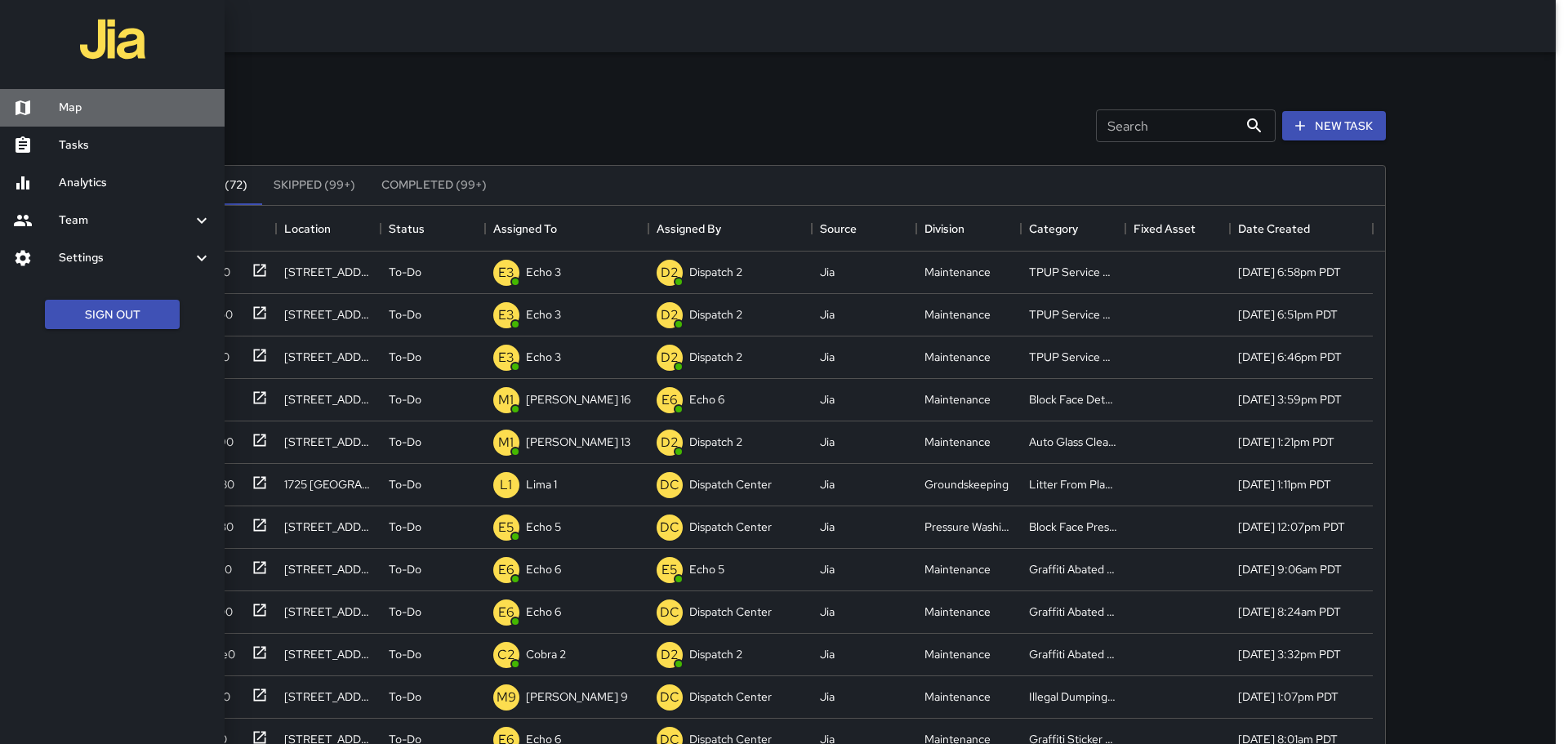
click at [84, 111] on h6 "Map" at bounding box center [135, 108] width 152 height 18
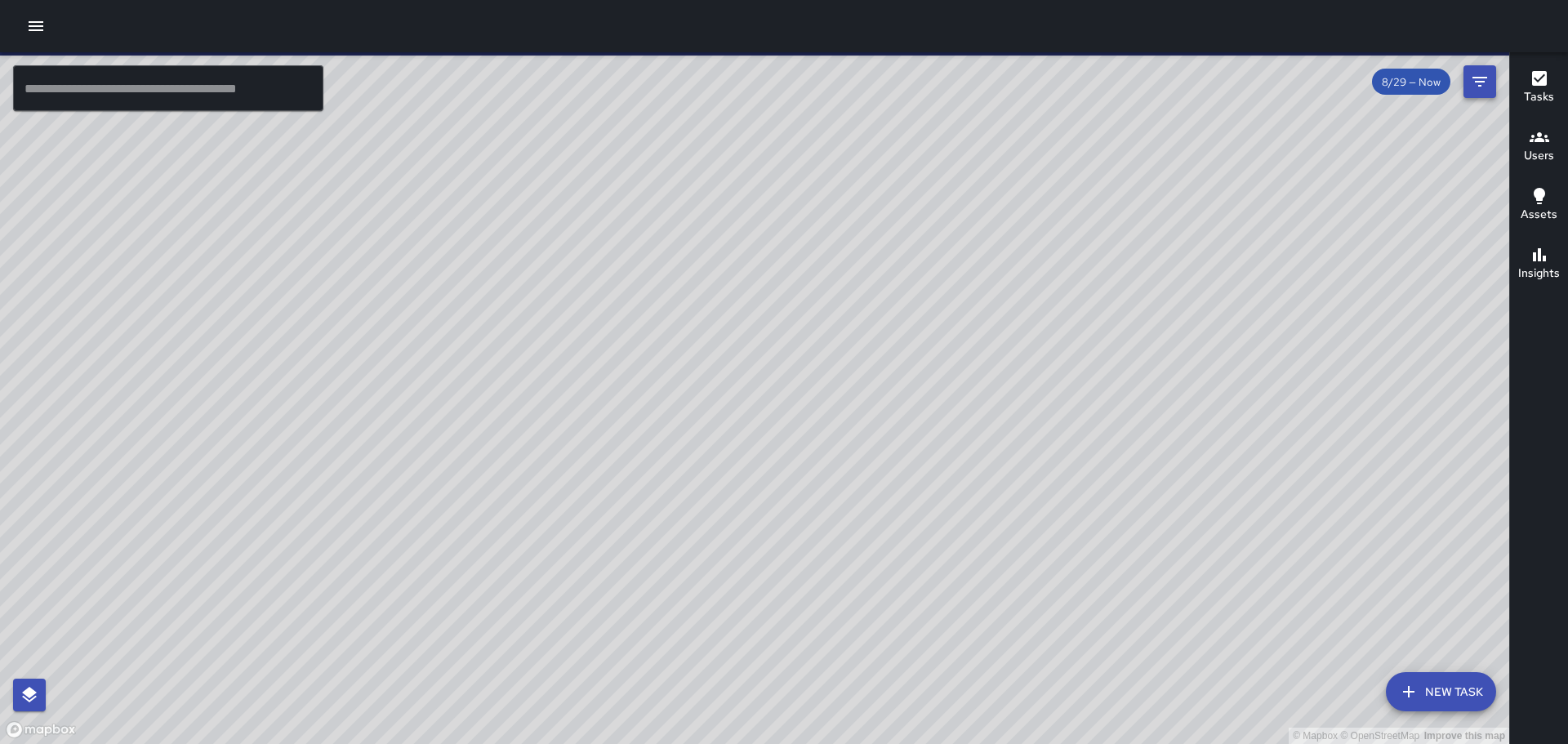
click at [1471, 77] on icon "Filters" at bounding box center [1480, 82] width 20 height 20
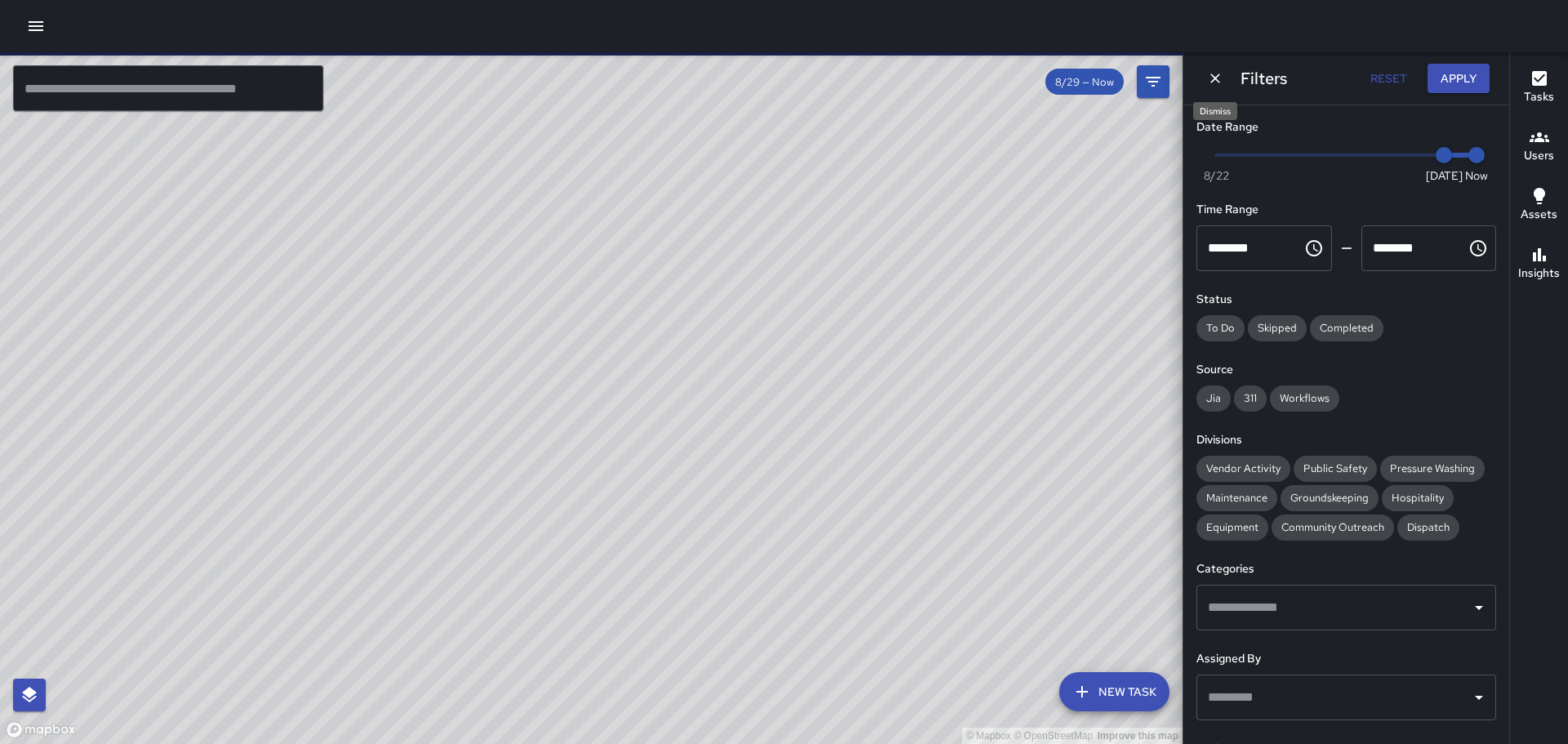
click at [1217, 82] on icon "Dismiss" at bounding box center [1215, 79] width 17 height 17
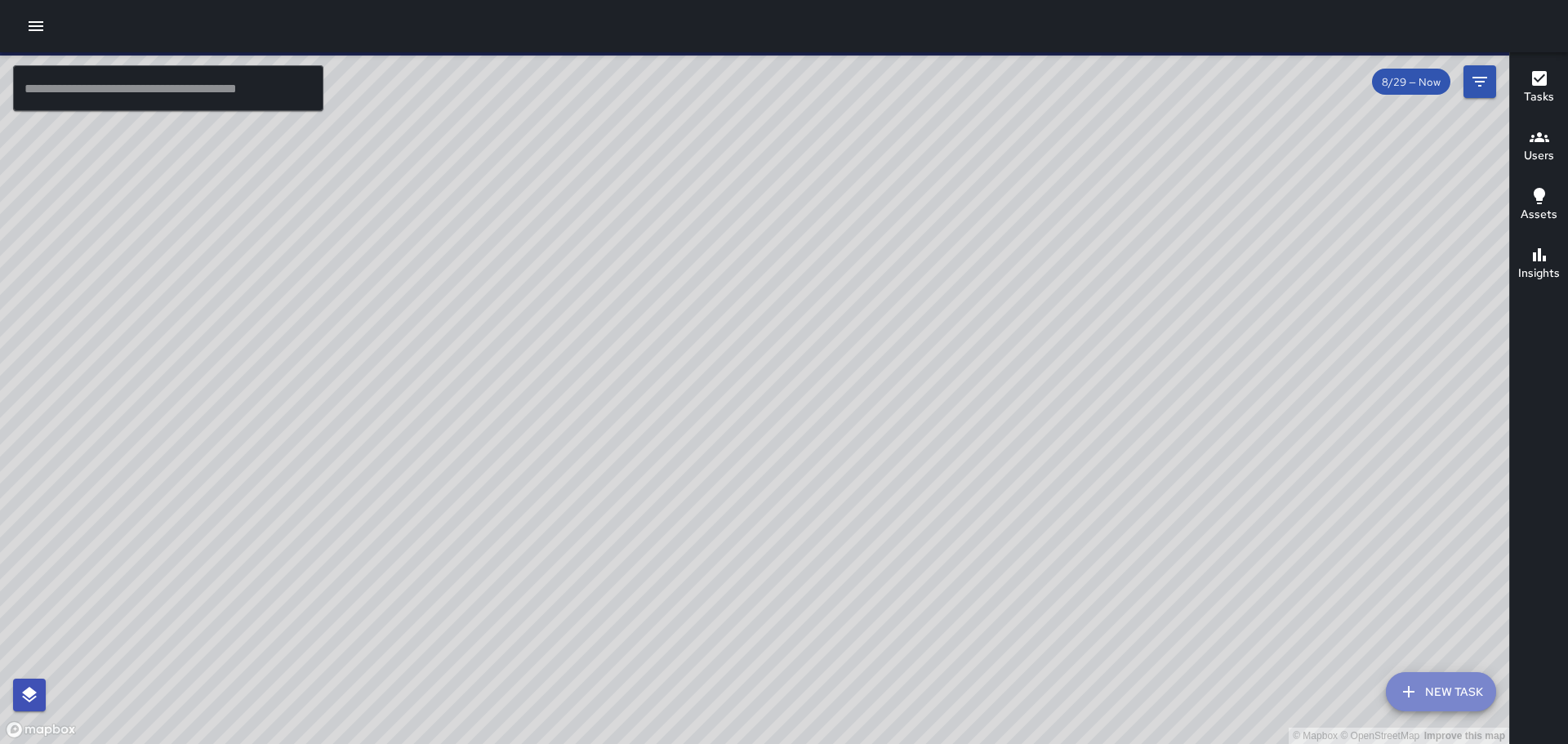
click at [1407, 678] on button "New Task" at bounding box center [1440, 691] width 110 height 39
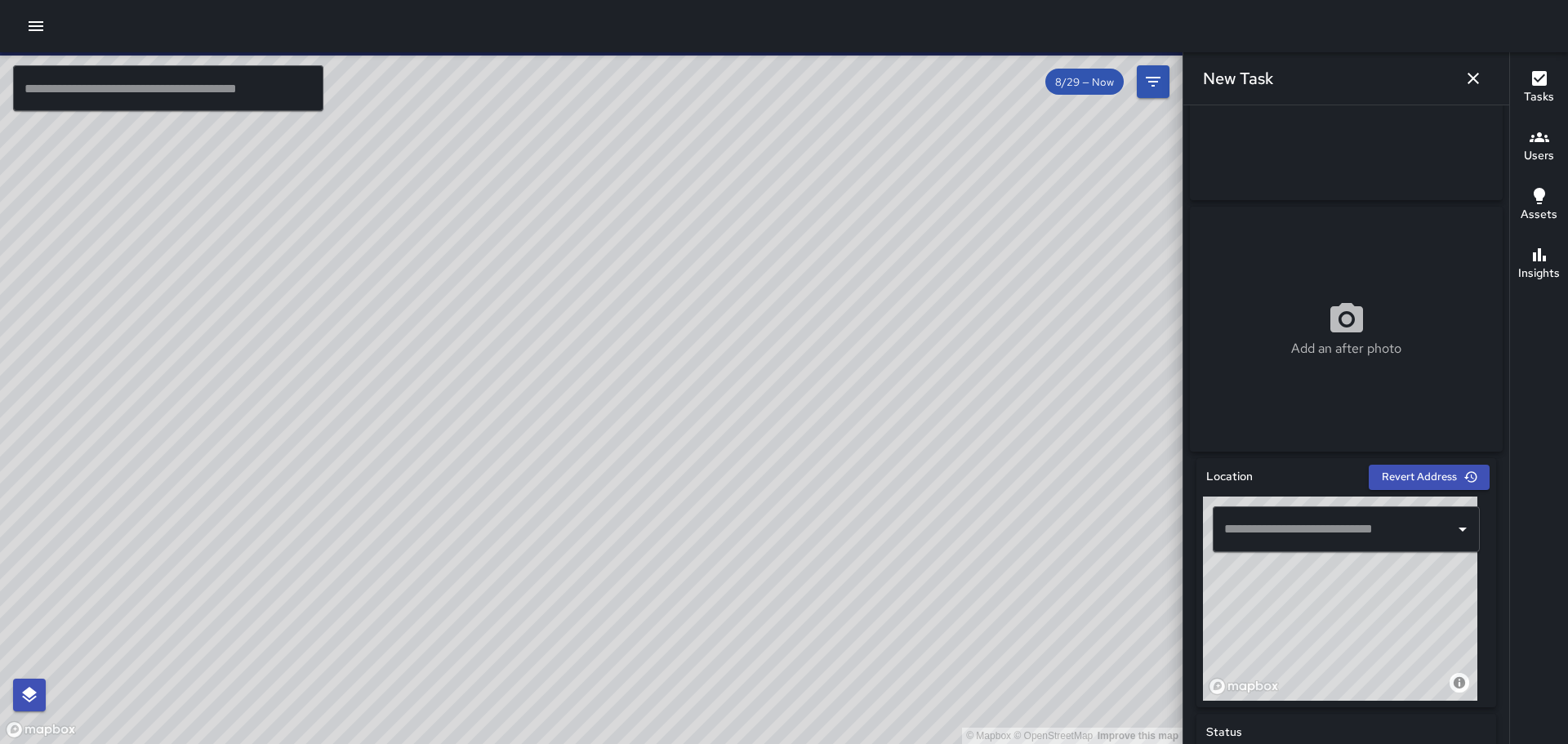
scroll to position [163, 0]
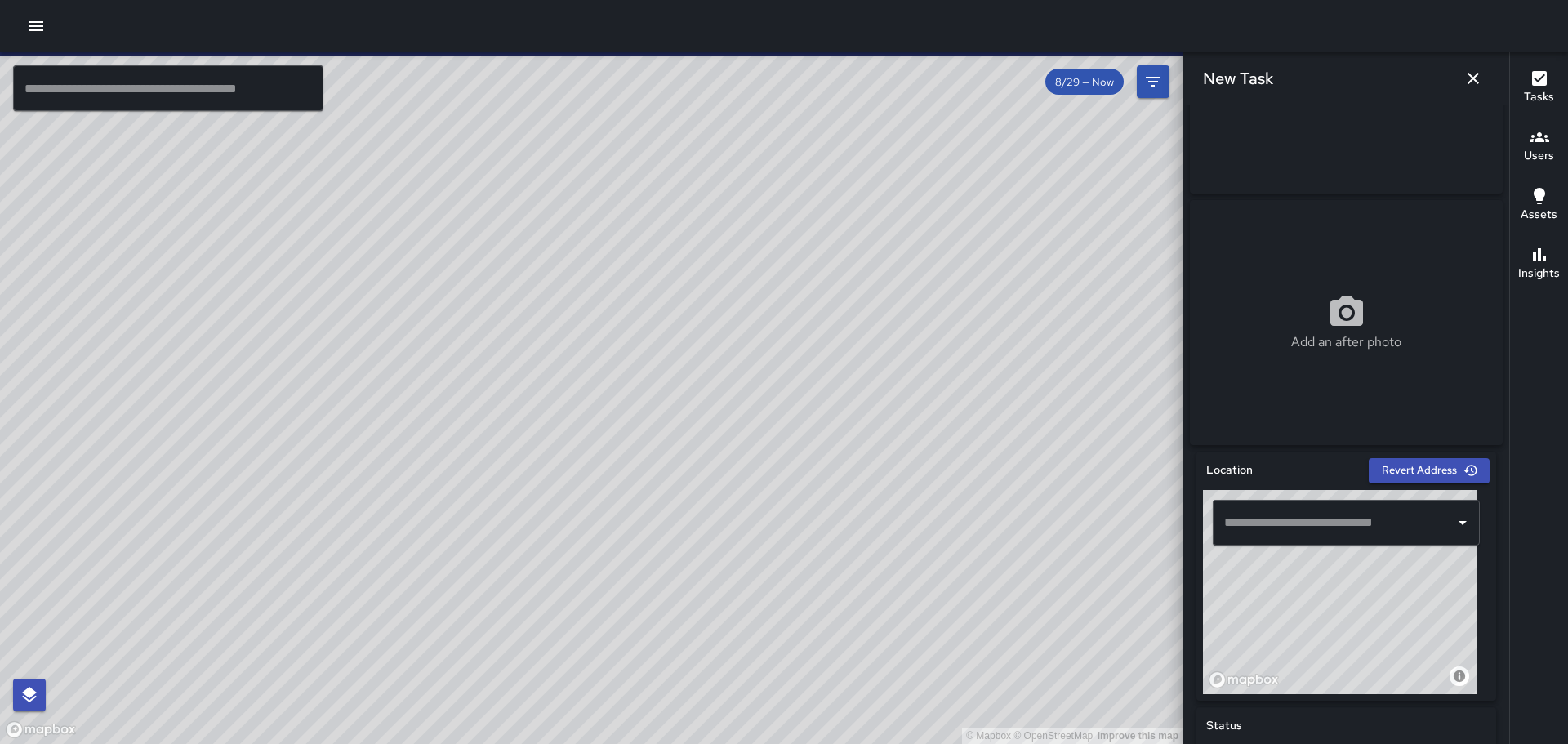
click at [1375, 539] on input "text" at bounding box center [1334, 522] width 228 height 31
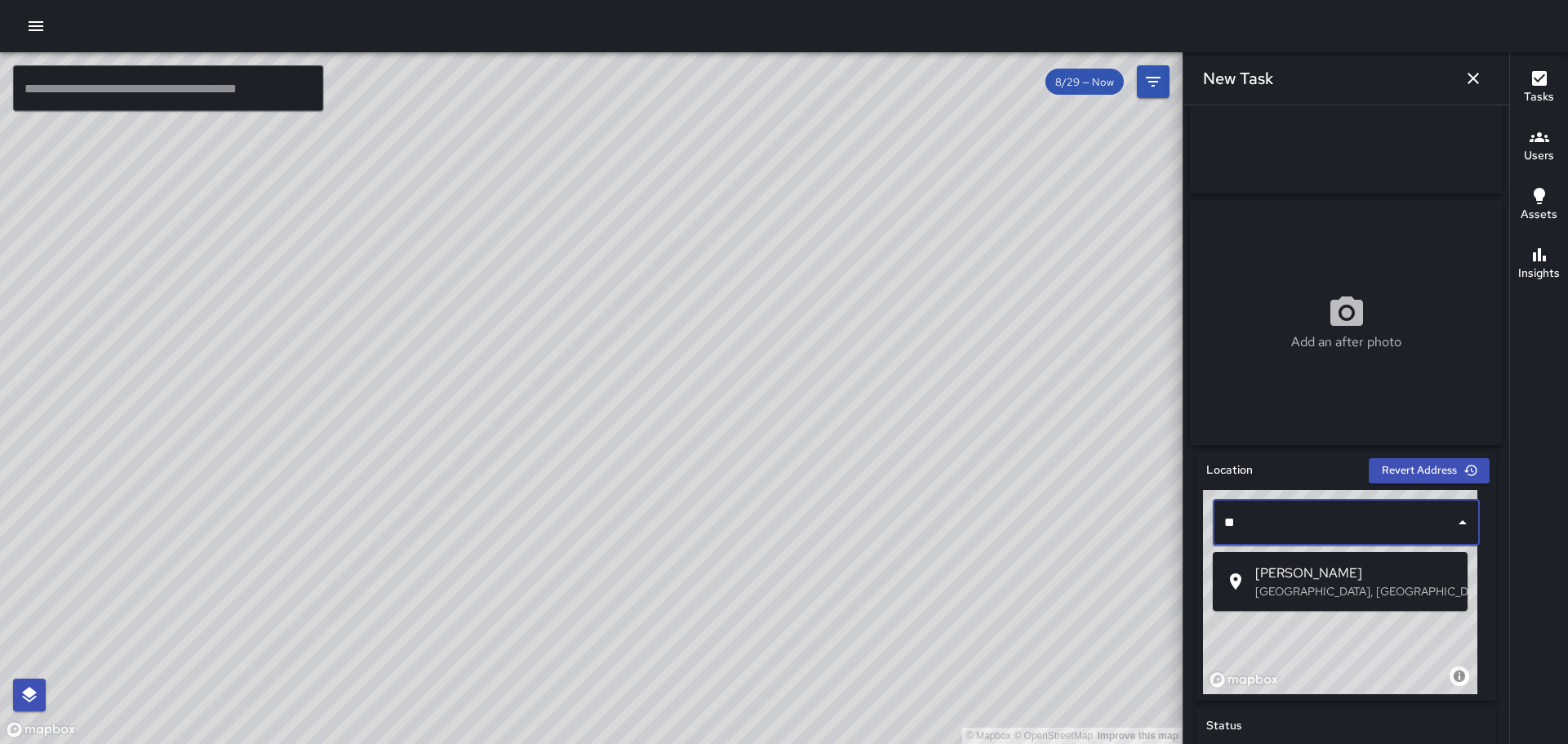
type input "*"
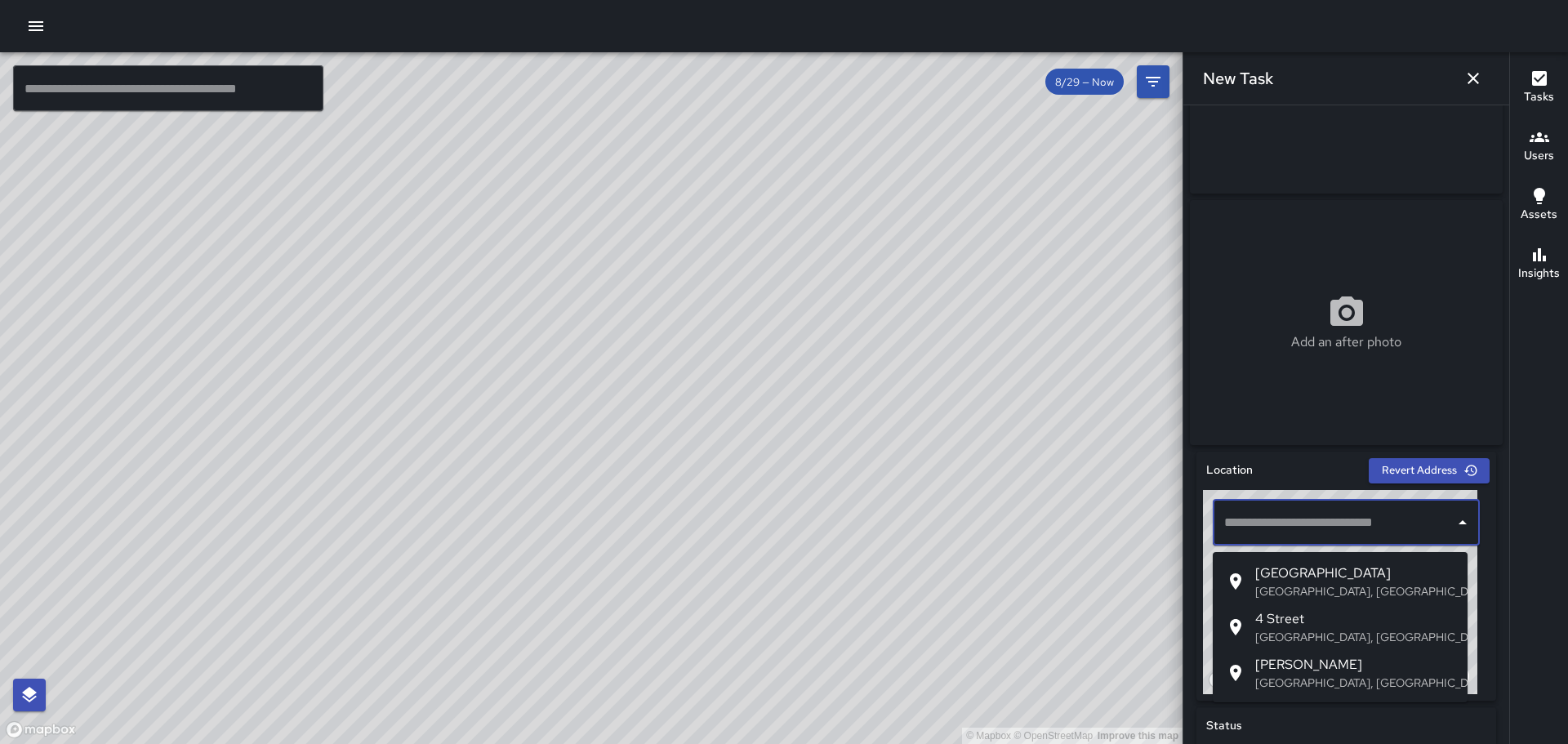
paste input "**********"
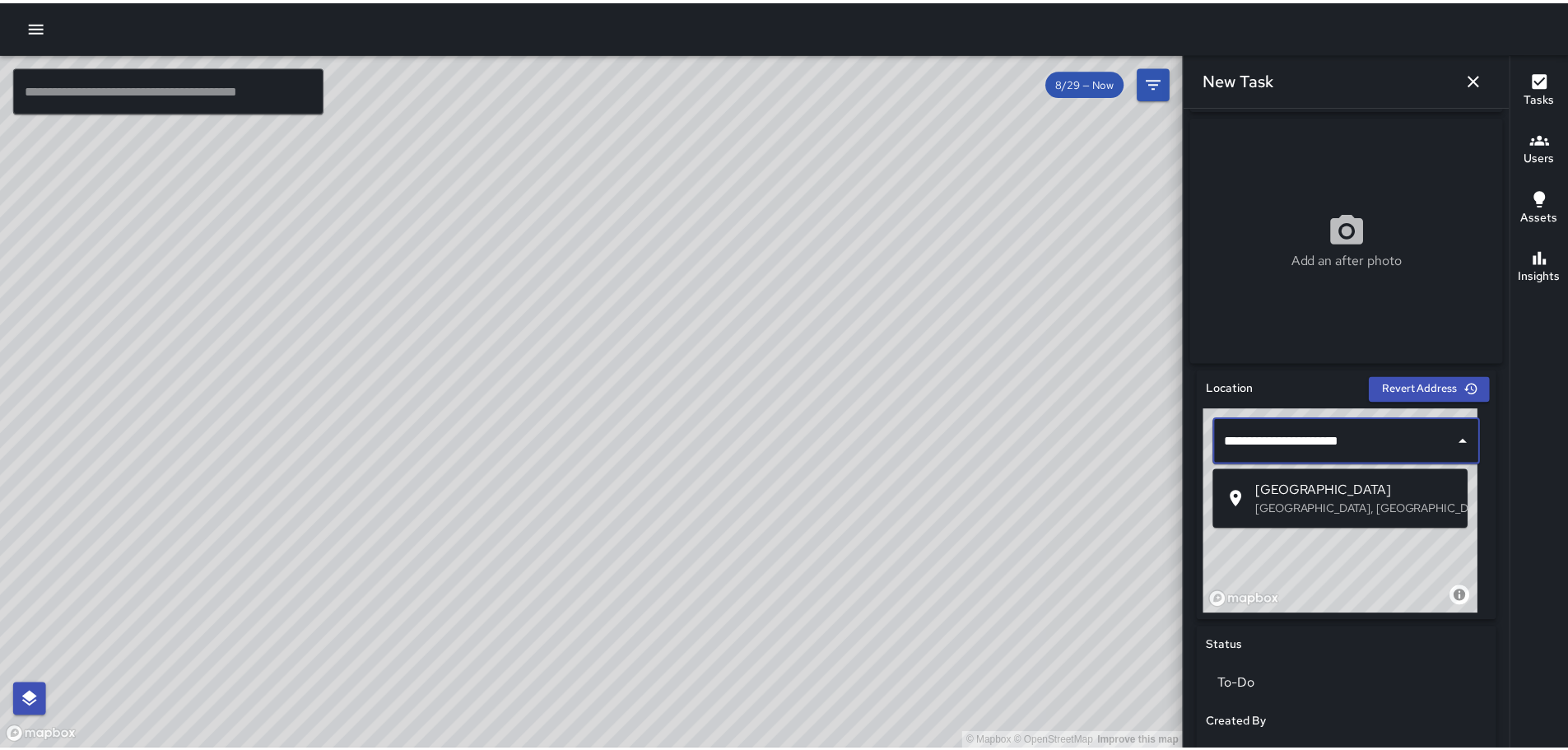
scroll to position [252, 0]
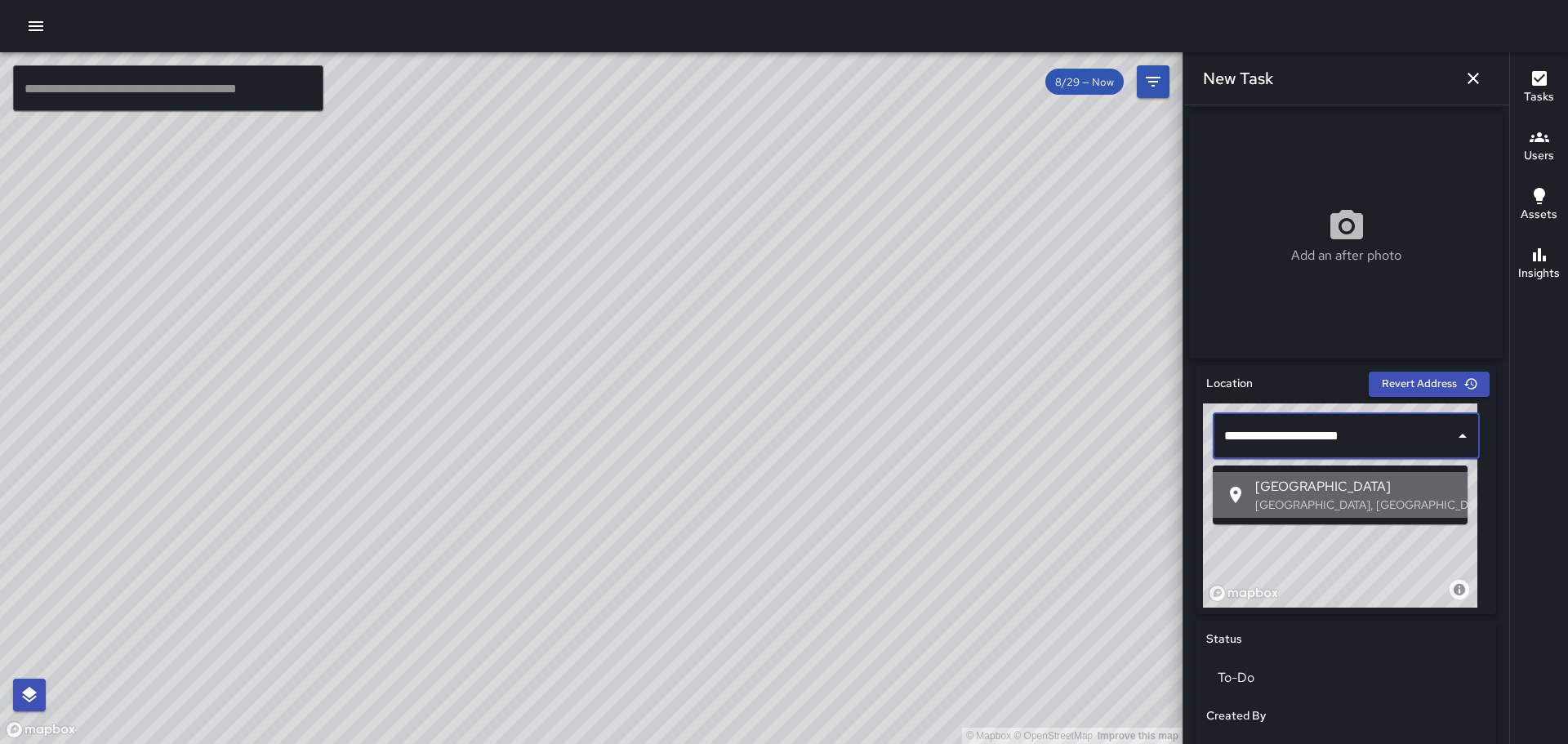
click at [1392, 492] on span "Telegraph Ave & 19th Street" at bounding box center [1354, 487] width 200 height 20
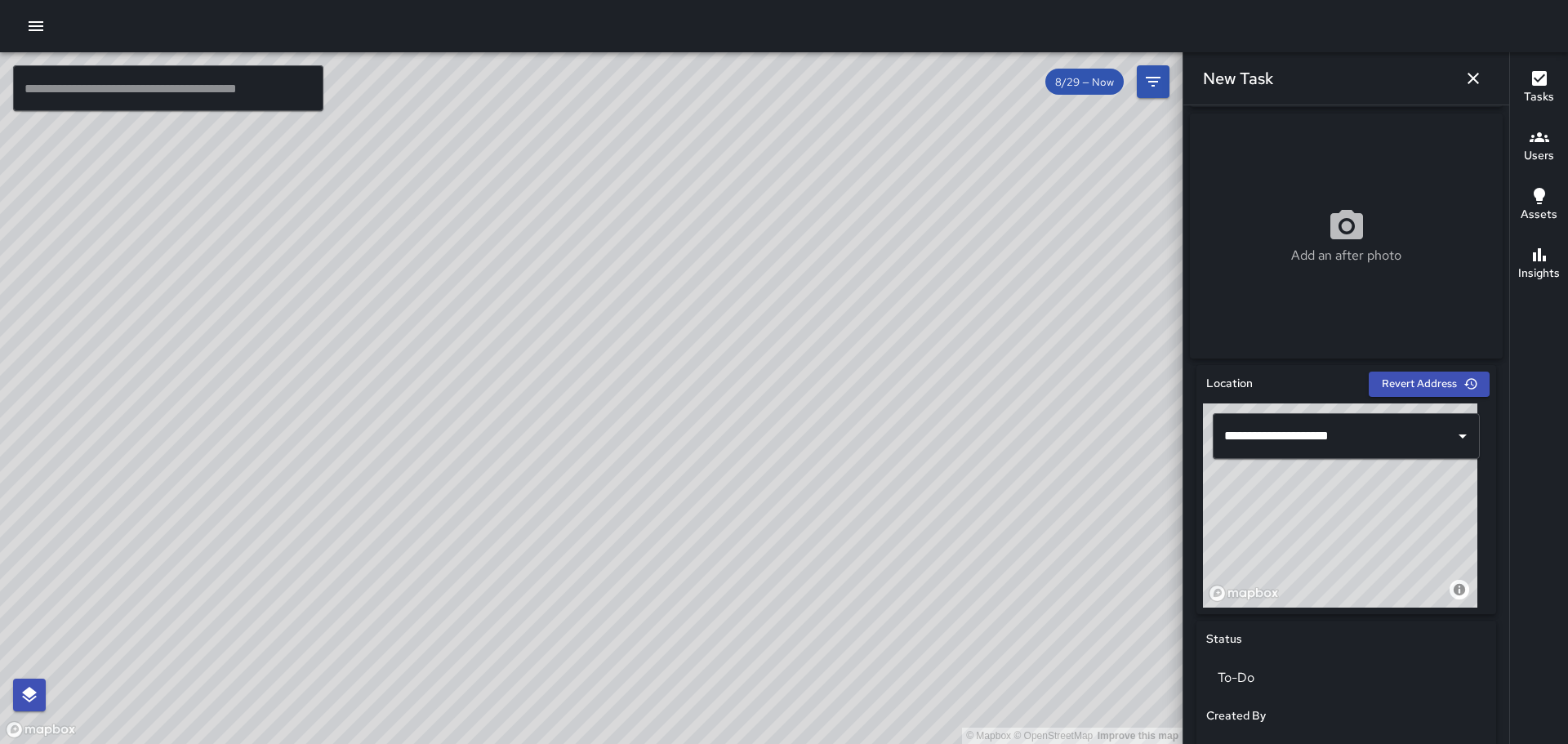
type input "**********"
drag, startPoint x: 1371, startPoint y: 486, endPoint x: 1358, endPoint y: 536, distance: 51.7
click at [1358, 536] on div "© Mapbox © OpenStreetMap Improve this map" at bounding box center [1339, 505] width 274 height 204
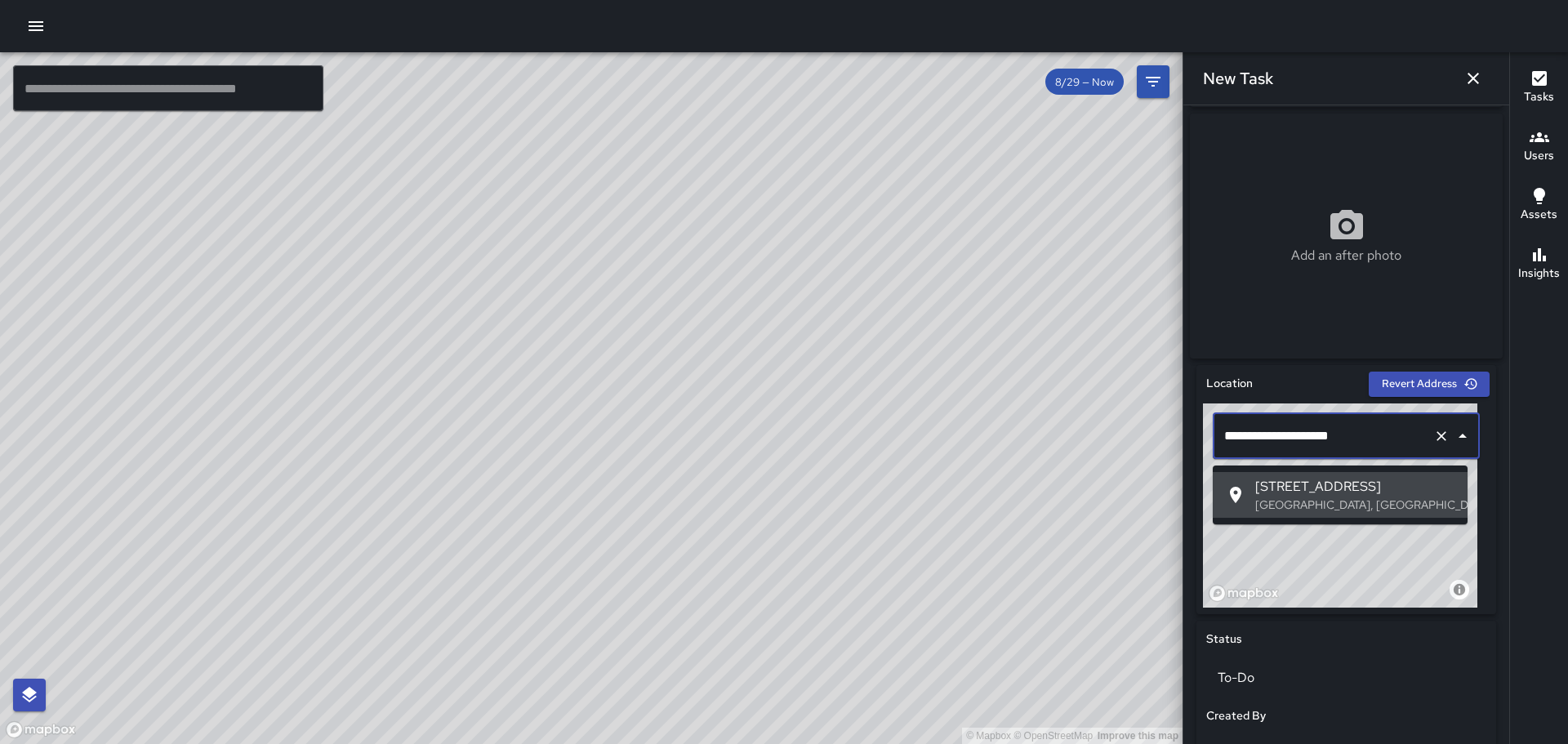
drag, startPoint x: 1372, startPoint y: 449, endPoint x: 1362, endPoint y: 447, distance: 10.2
click at [1362, 447] on input "**********" at bounding box center [1323, 436] width 206 height 31
drag, startPoint x: 1362, startPoint y: 447, endPoint x: 1304, endPoint y: 455, distance: 58.5
click at [1304, 452] on input "**********" at bounding box center [1323, 436] width 206 height 31
drag, startPoint x: 1345, startPoint y: 440, endPoint x: 1359, endPoint y: 440, distance: 14.0
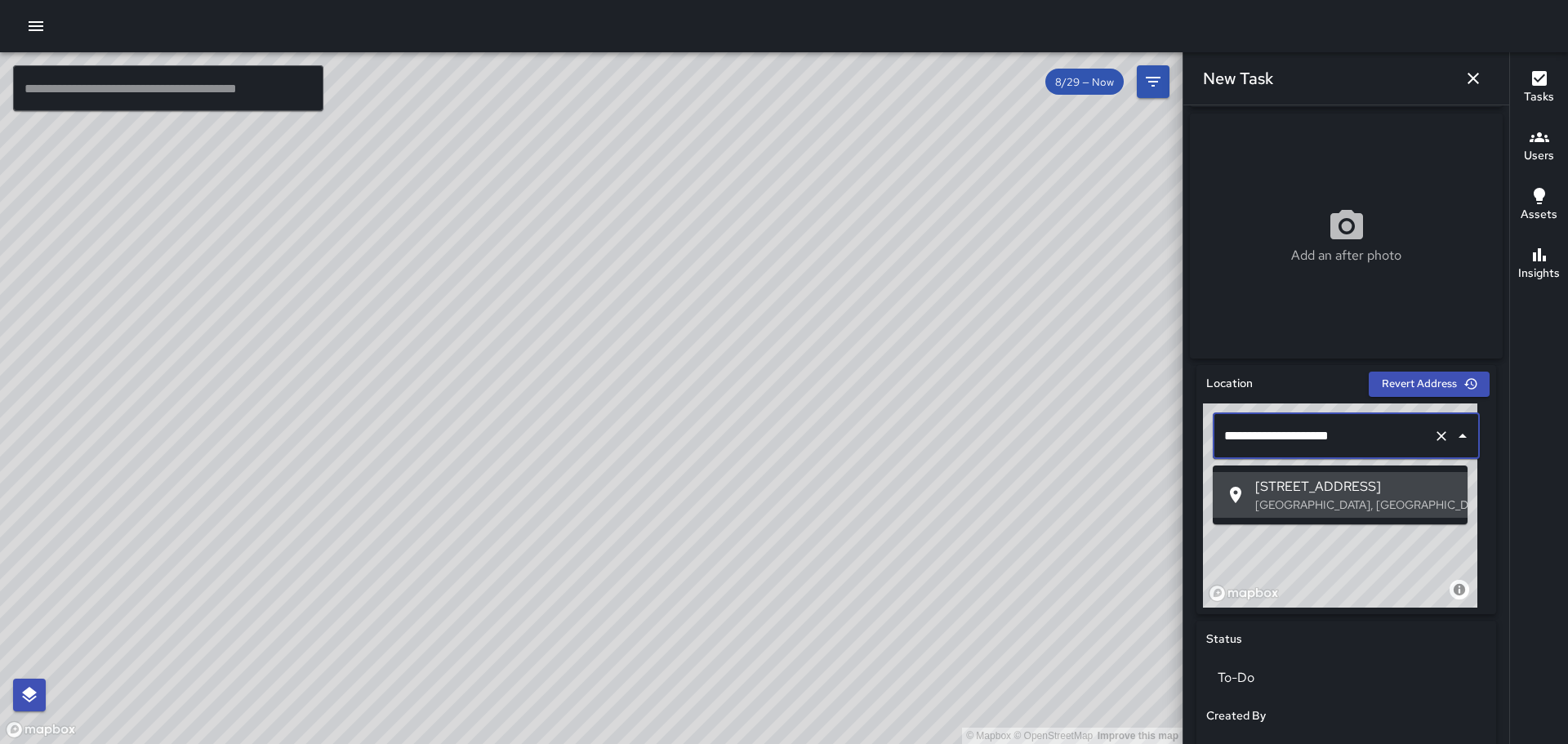
click at [1348, 440] on input "**********" at bounding box center [1323, 436] width 206 height 31
click at [1359, 440] on input "**********" at bounding box center [1323, 436] width 206 height 31
click at [1361, 440] on input "**********" at bounding box center [1323, 436] width 206 height 31
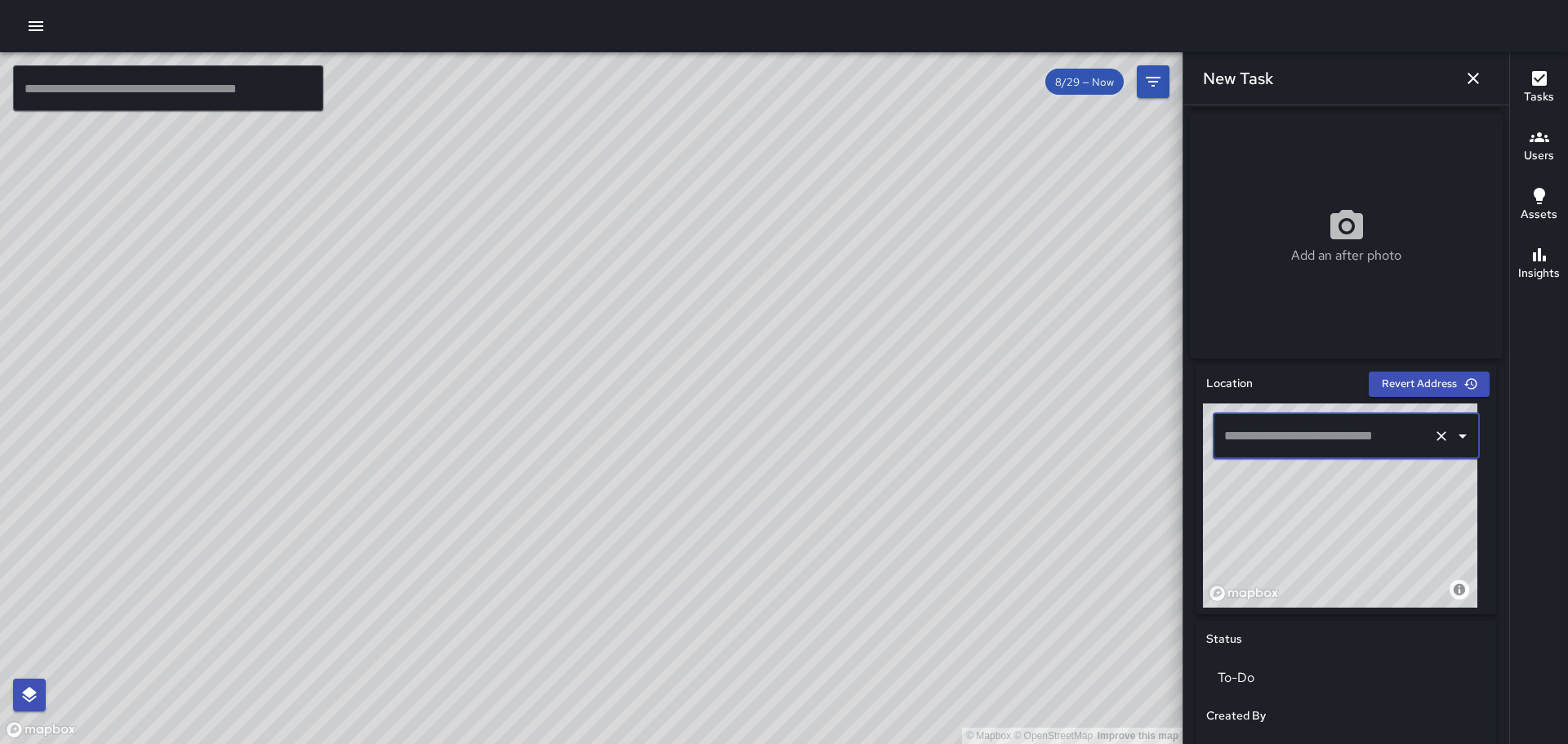
paste input "**********"
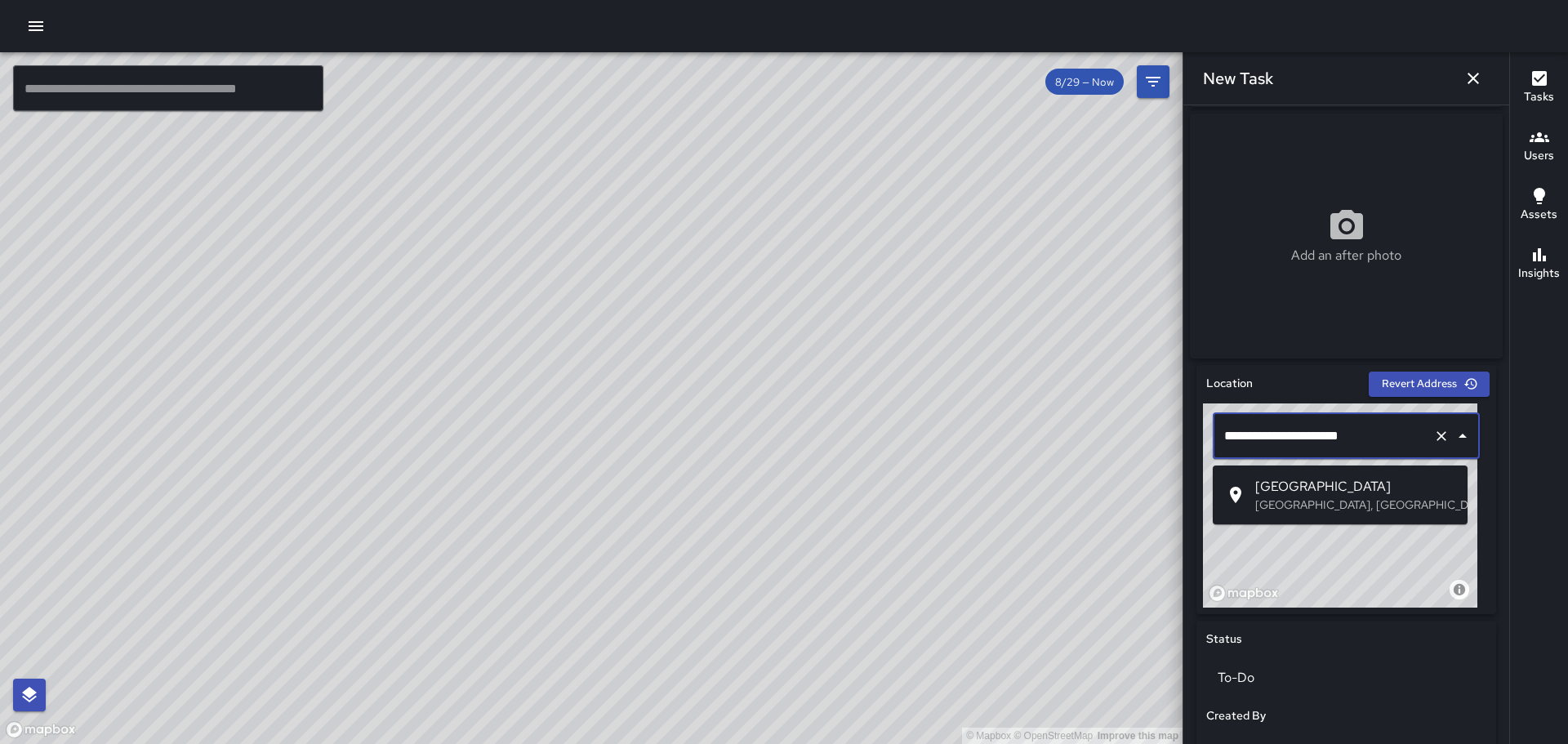
click at [1289, 498] on p "Oakland, CA, USA" at bounding box center [1354, 505] width 200 height 17
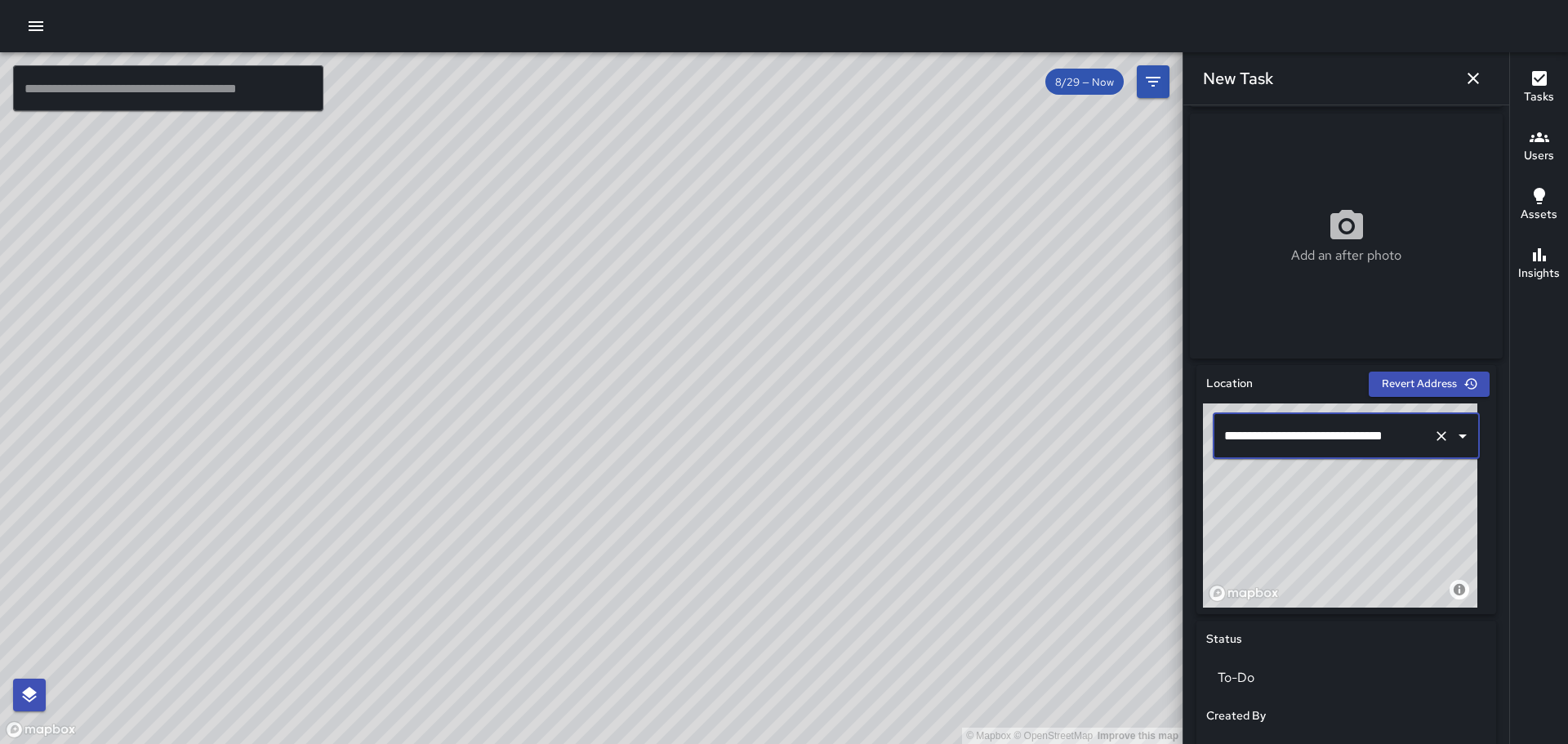
type input "**********"
drag, startPoint x: 1482, startPoint y: 82, endPoint x: 1463, endPoint y: 82, distance: 19.0
click at [1482, 82] on icon "button" at bounding box center [1474, 79] width 20 height 20
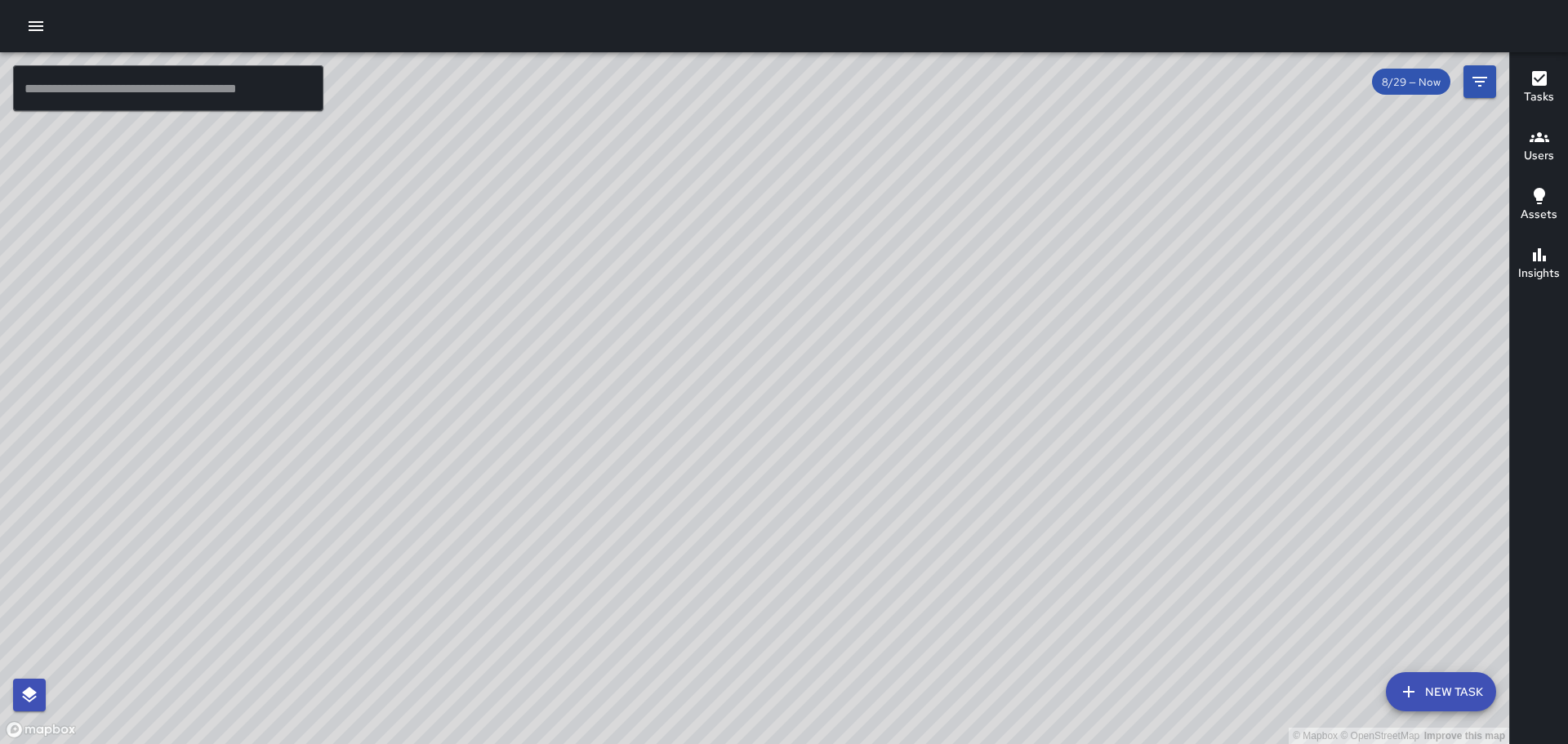
click at [26, 32] on button "button" at bounding box center [36, 26] width 32 height 32
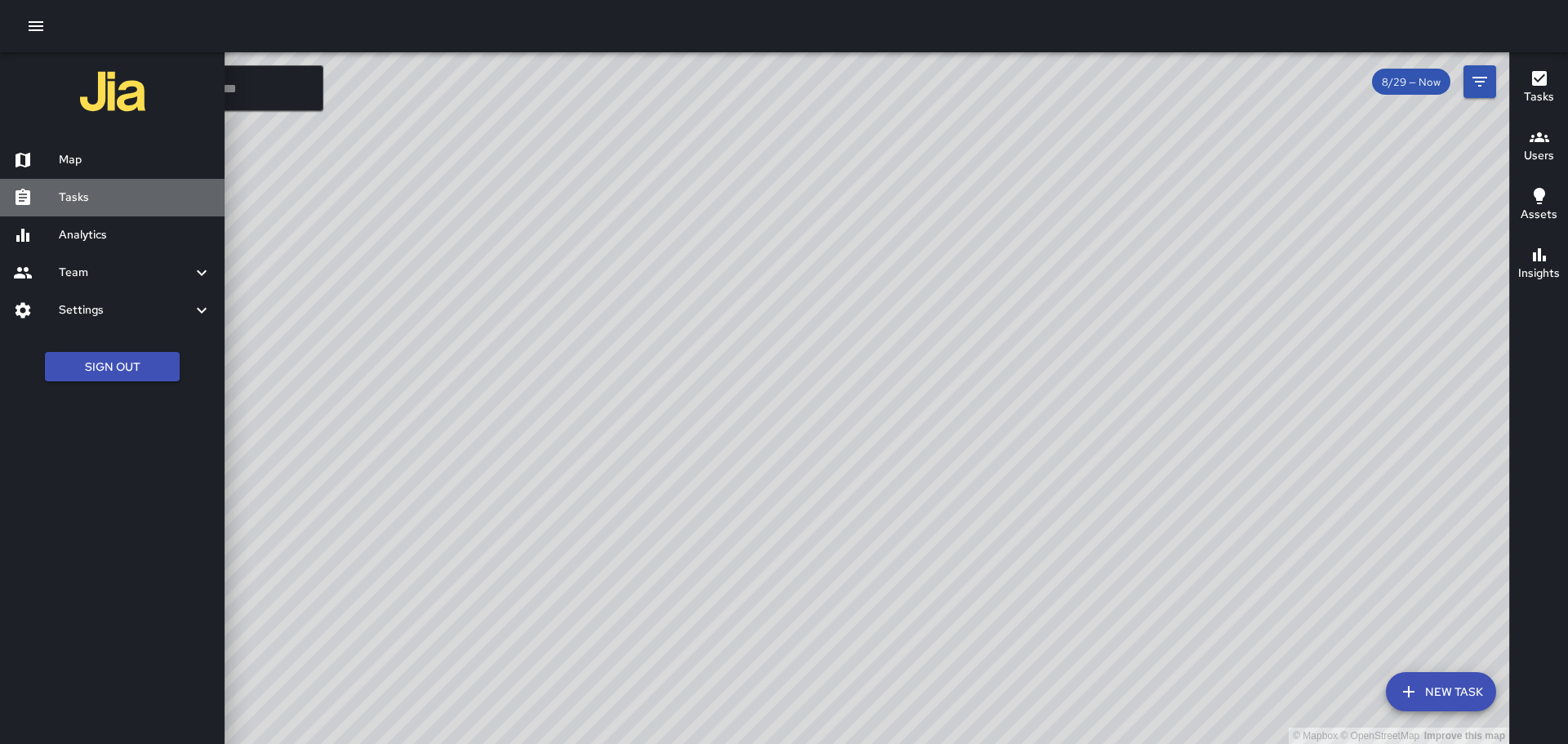
click at [87, 189] on h6 "Tasks" at bounding box center [135, 198] width 152 height 18
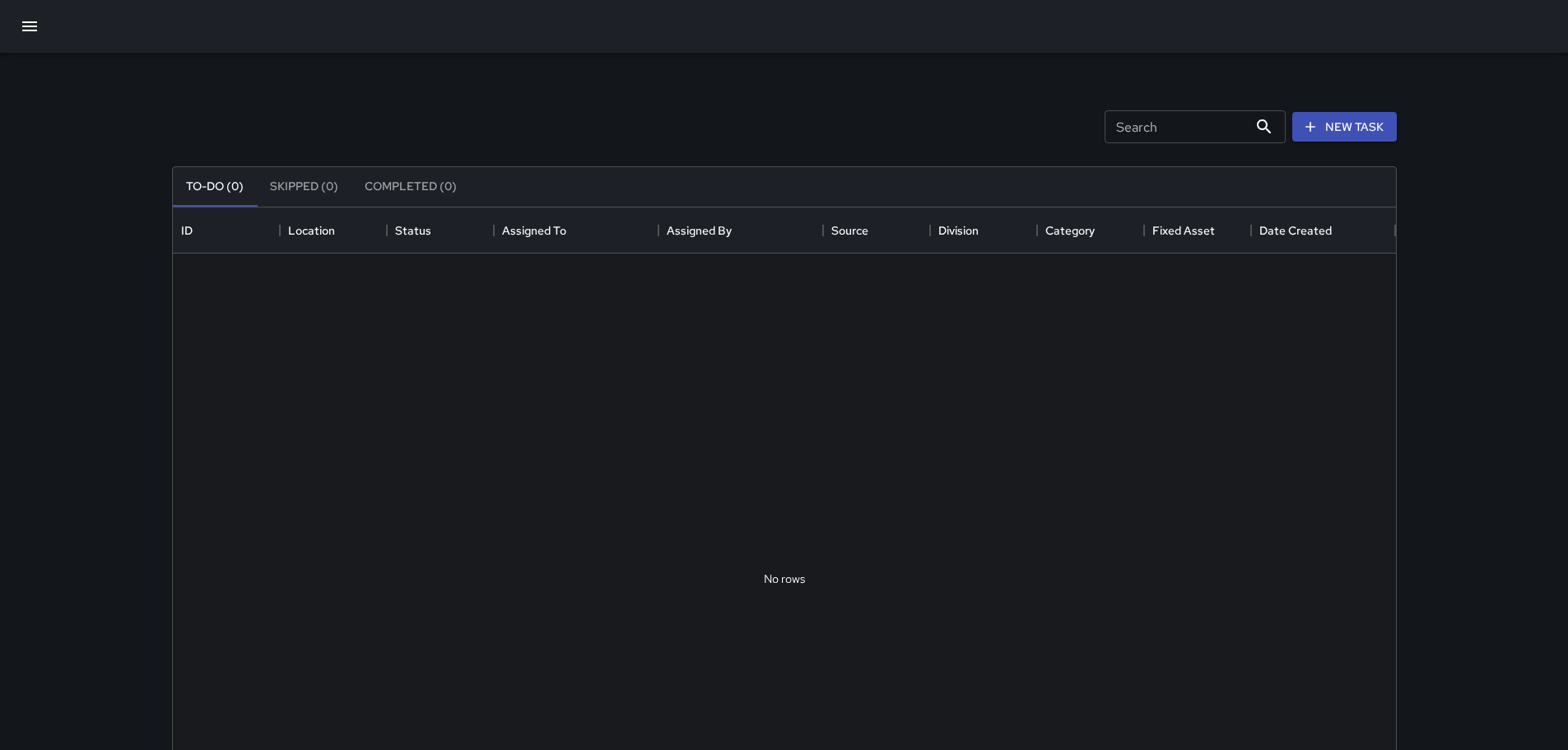
scroll to position [685, 1211]
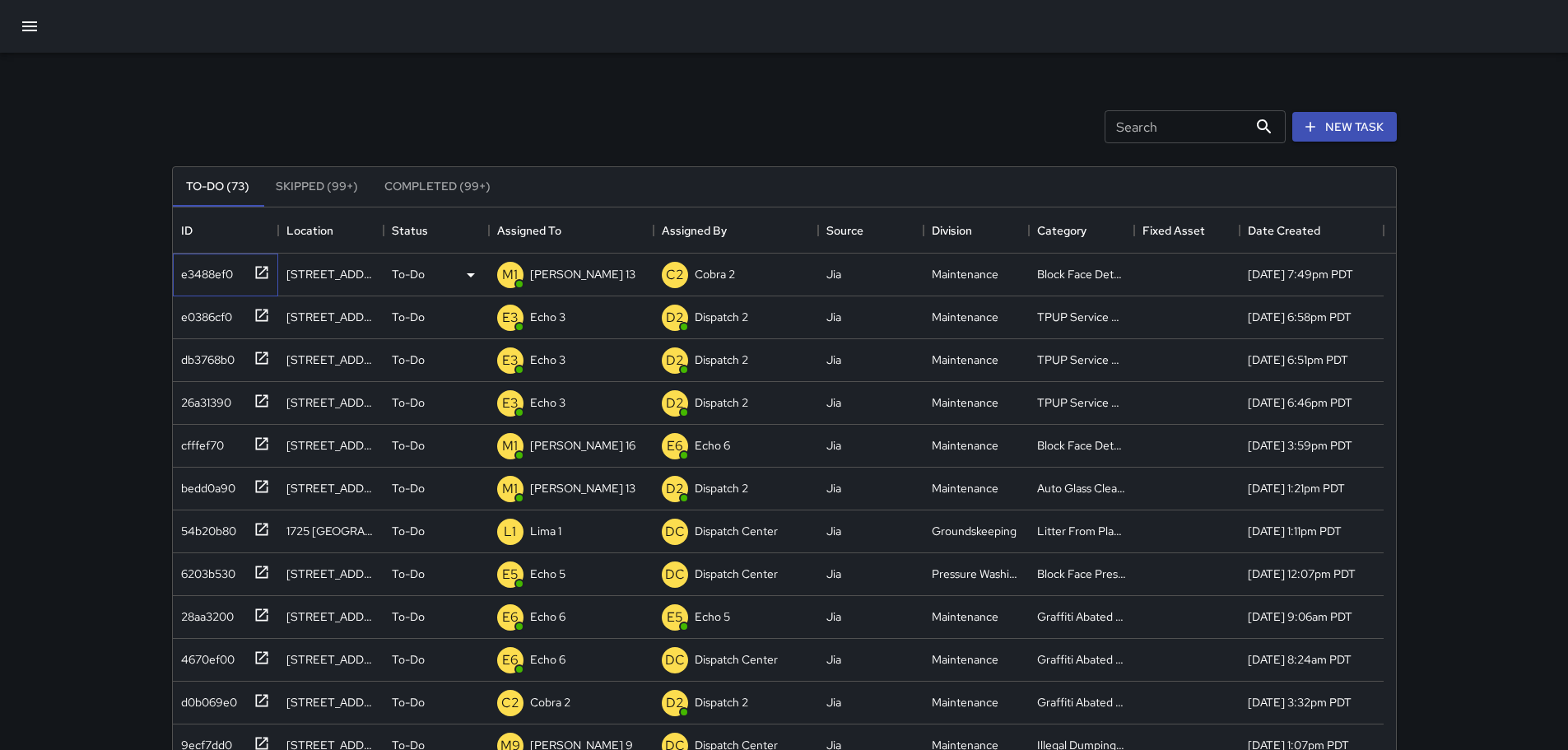
click at [262, 272] on icon at bounding box center [262, 272] width 17 height 17
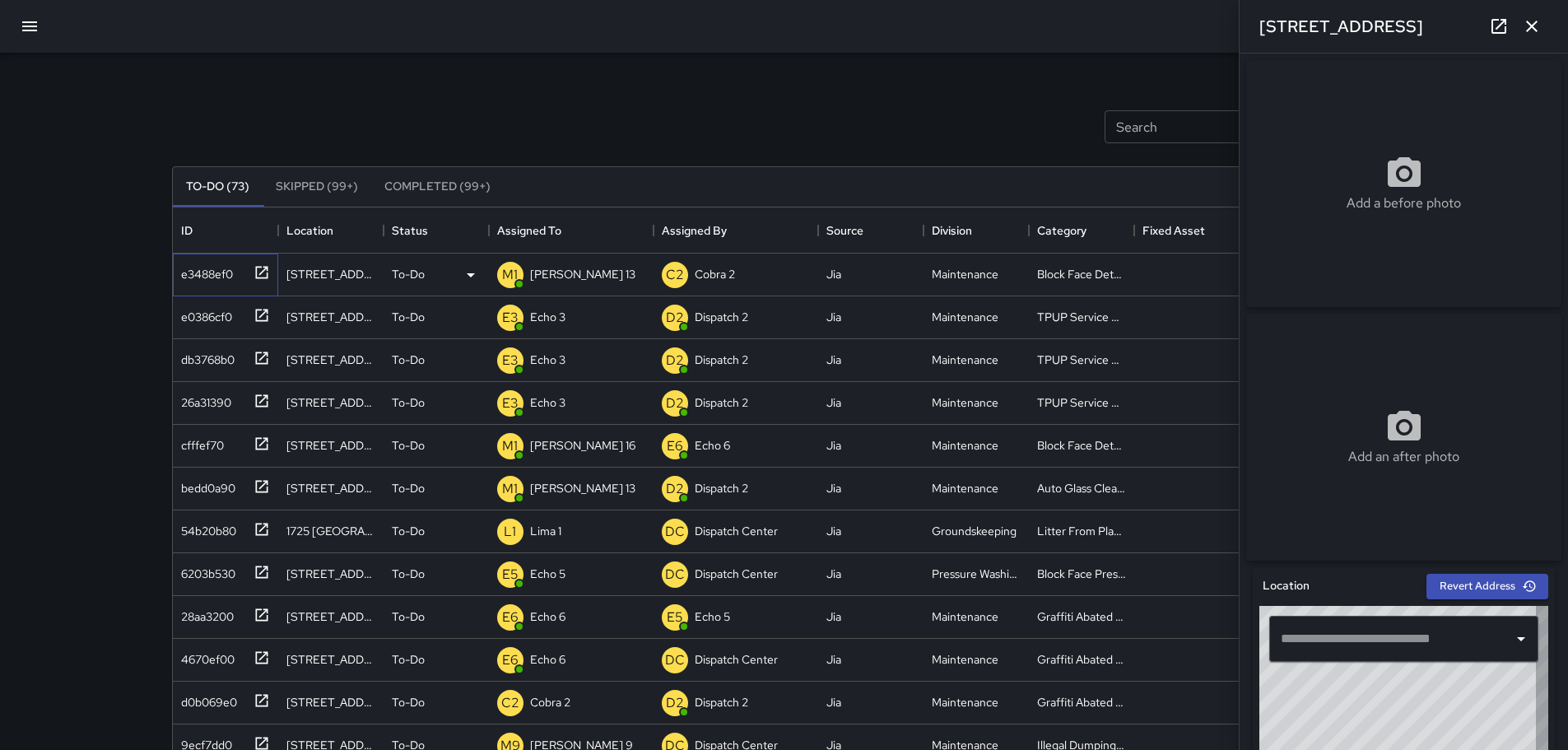
type input "**********"
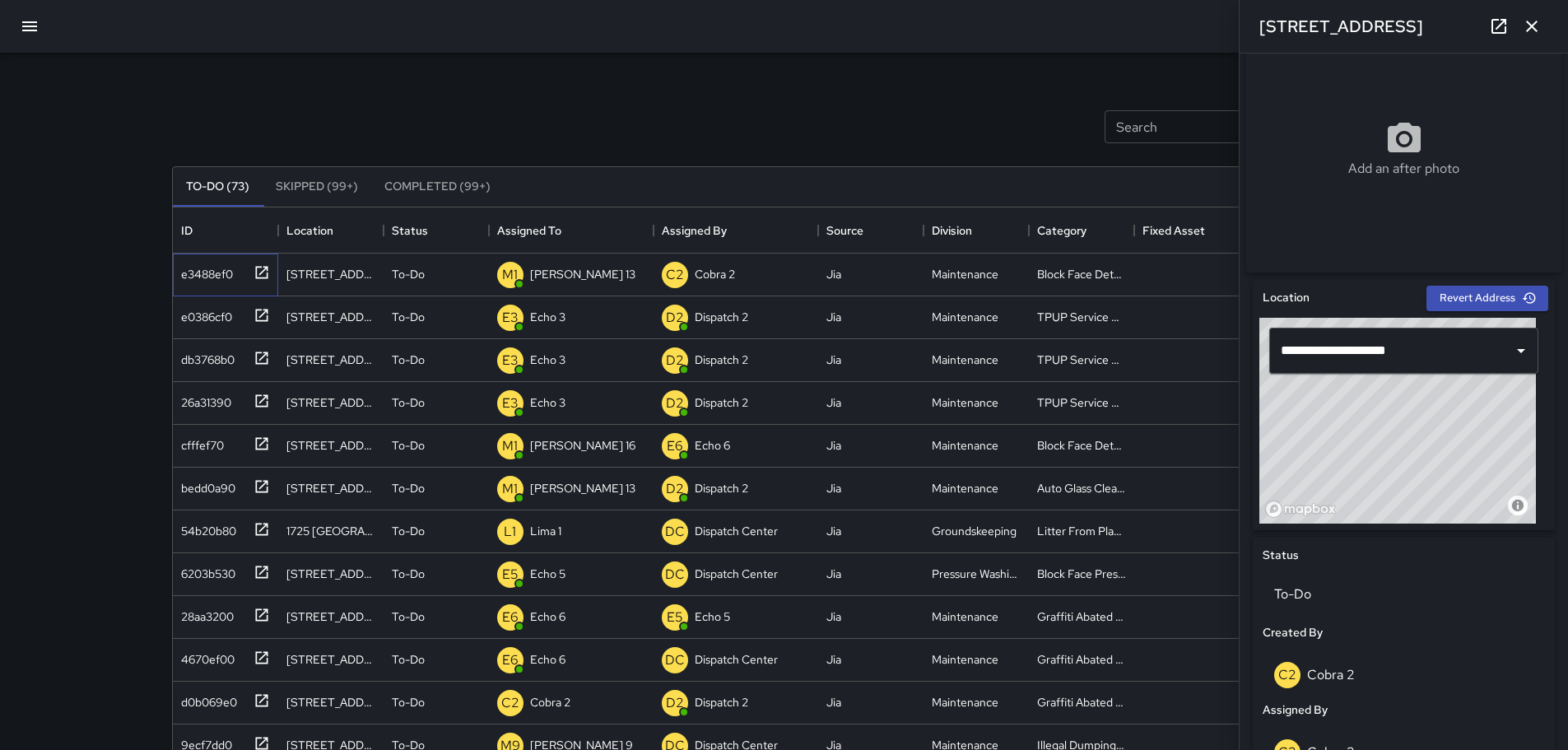
scroll to position [291, 0]
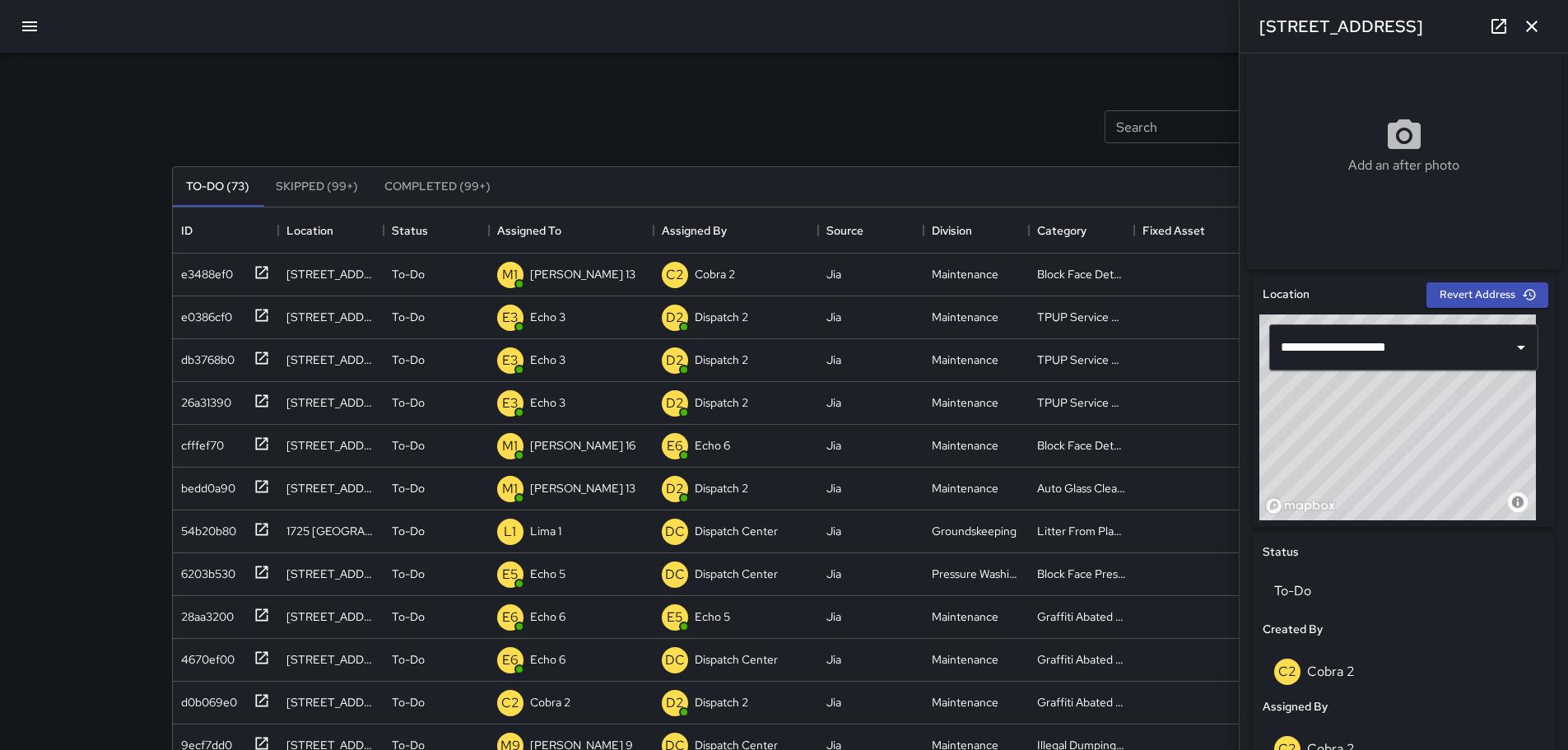
click at [1539, 33] on icon "button" at bounding box center [1532, 27] width 20 height 20
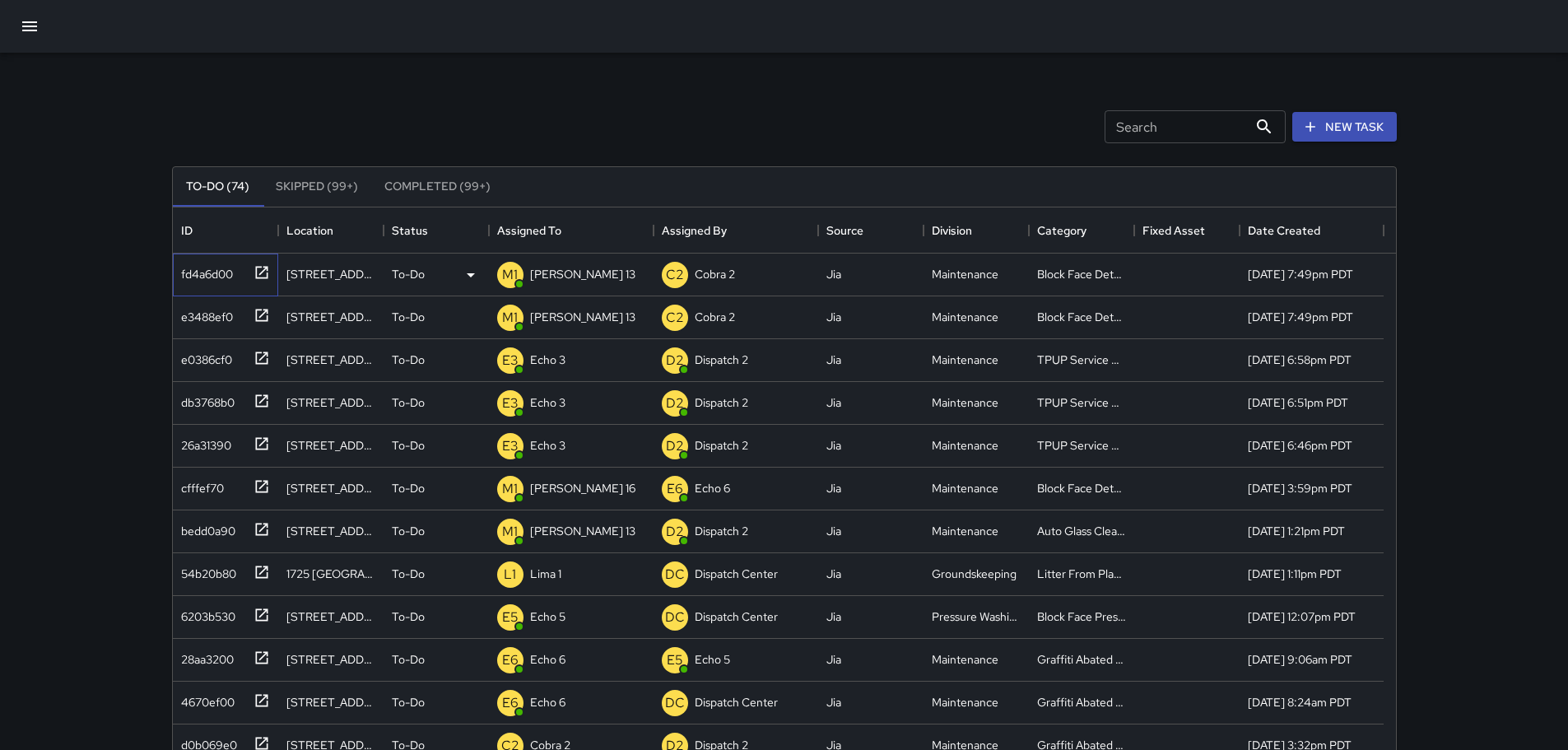
click at [263, 274] on icon at bounding box center [262, 272] width 17 height 17
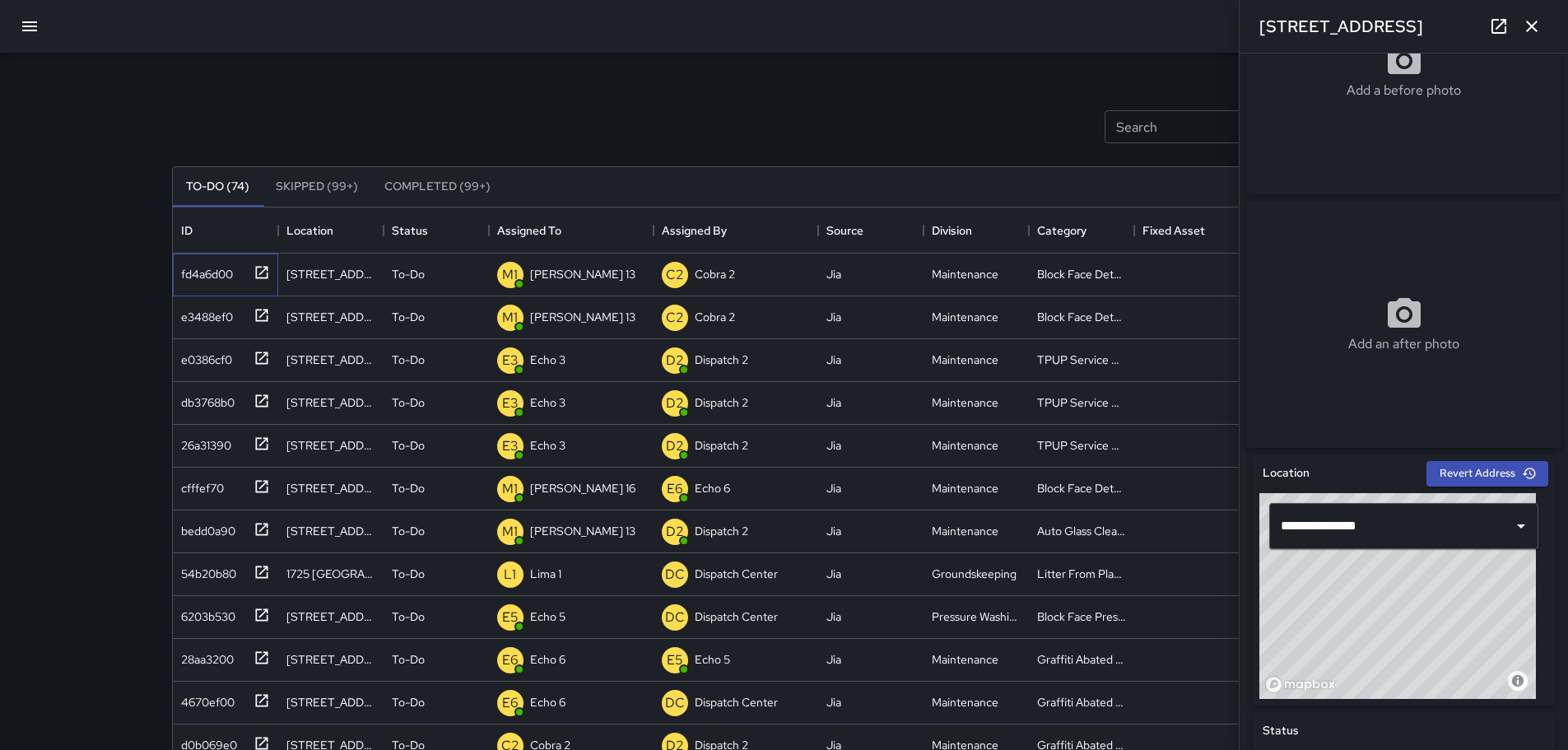
scroll to position [160, 0]
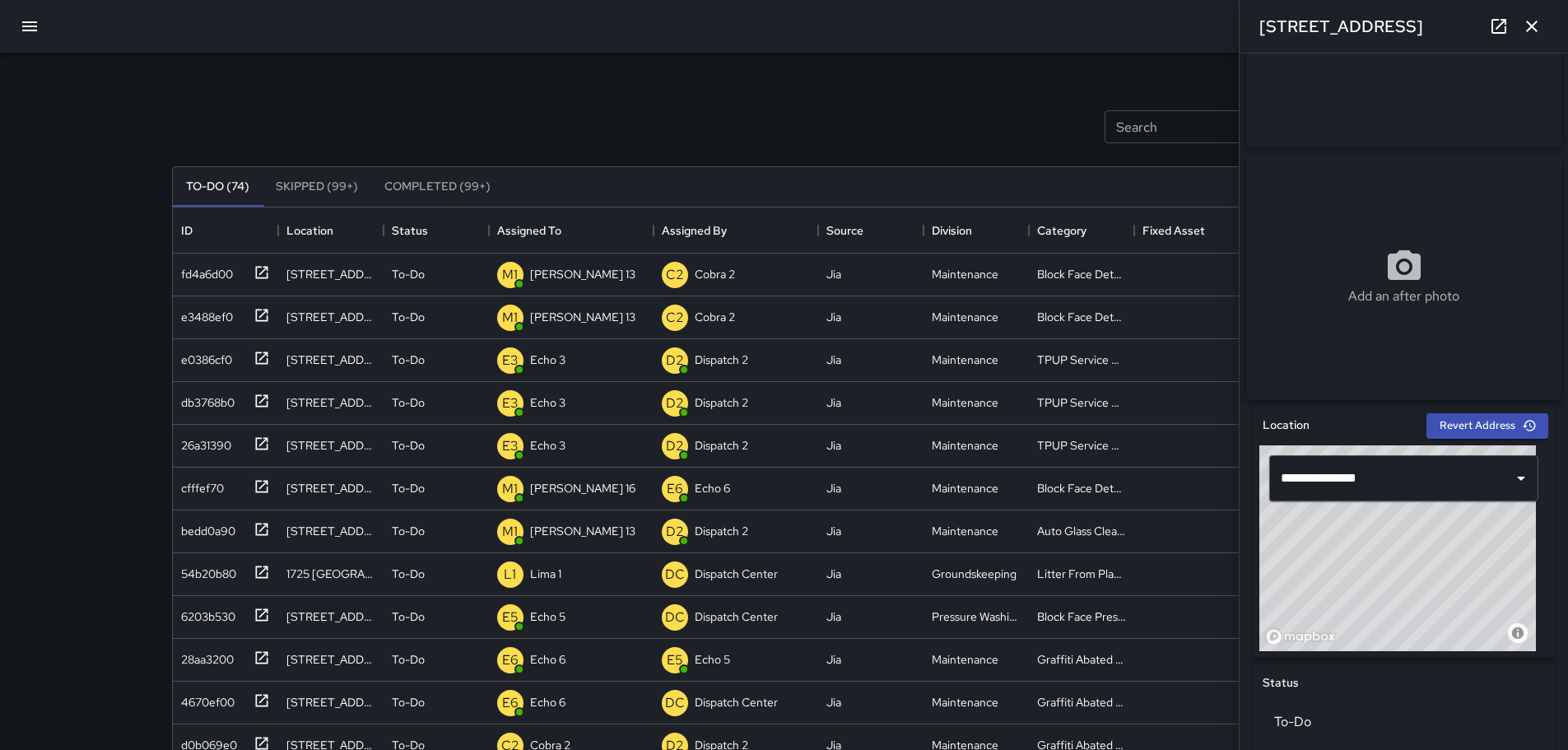
drag, startPoint x: 1490, startPoint y: 599, endPoint x: 1480, endPoint y: 593, distance: 11.7
click at [1480, 593] on div "© Mapbox © OpenStreetMap Improve this map" at bounding box center [1397, 548] width 276 height 205
click at [1537, 28] on icon "button" at bounding box center [1532, 27] width 20 height 20
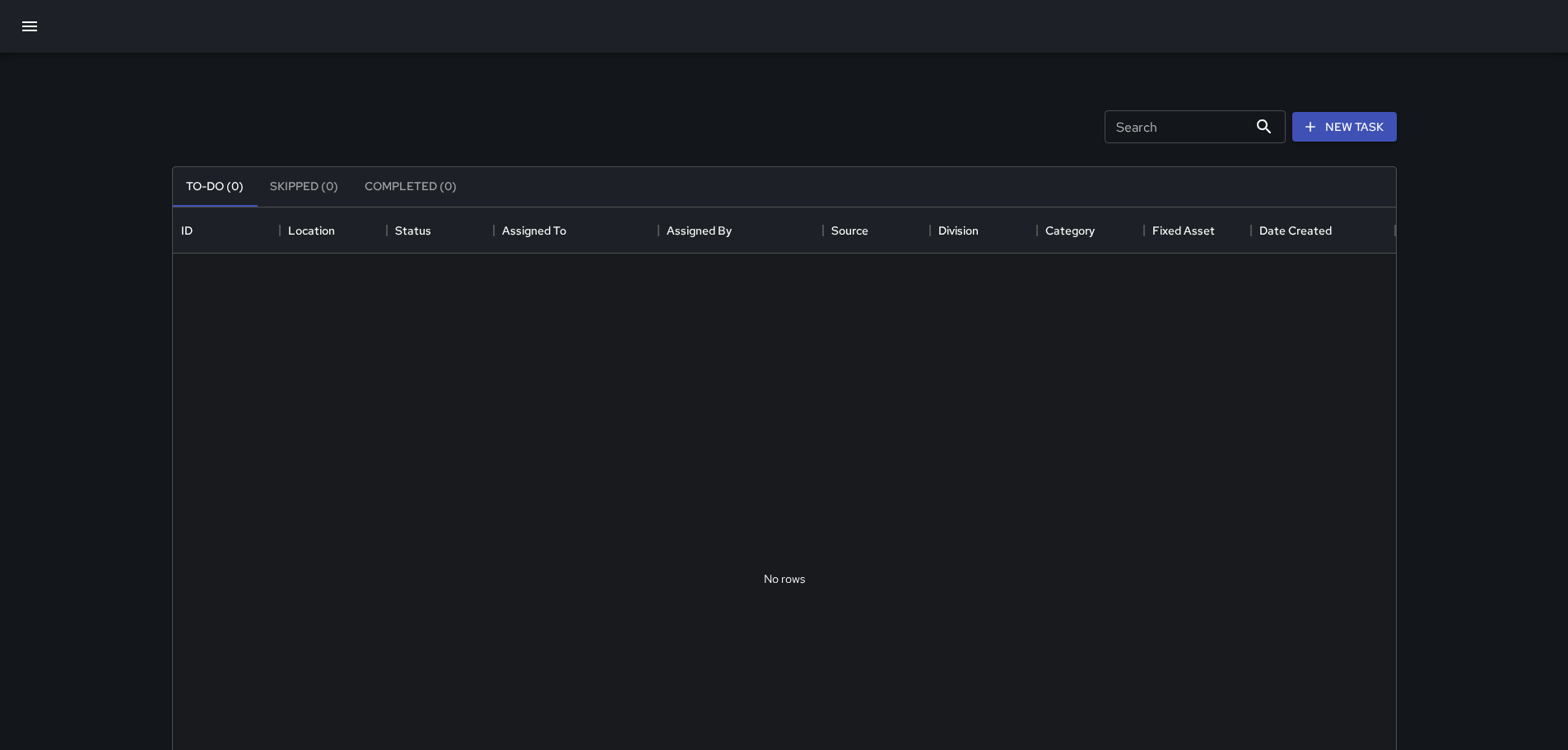
scroll to position [685, 1211]
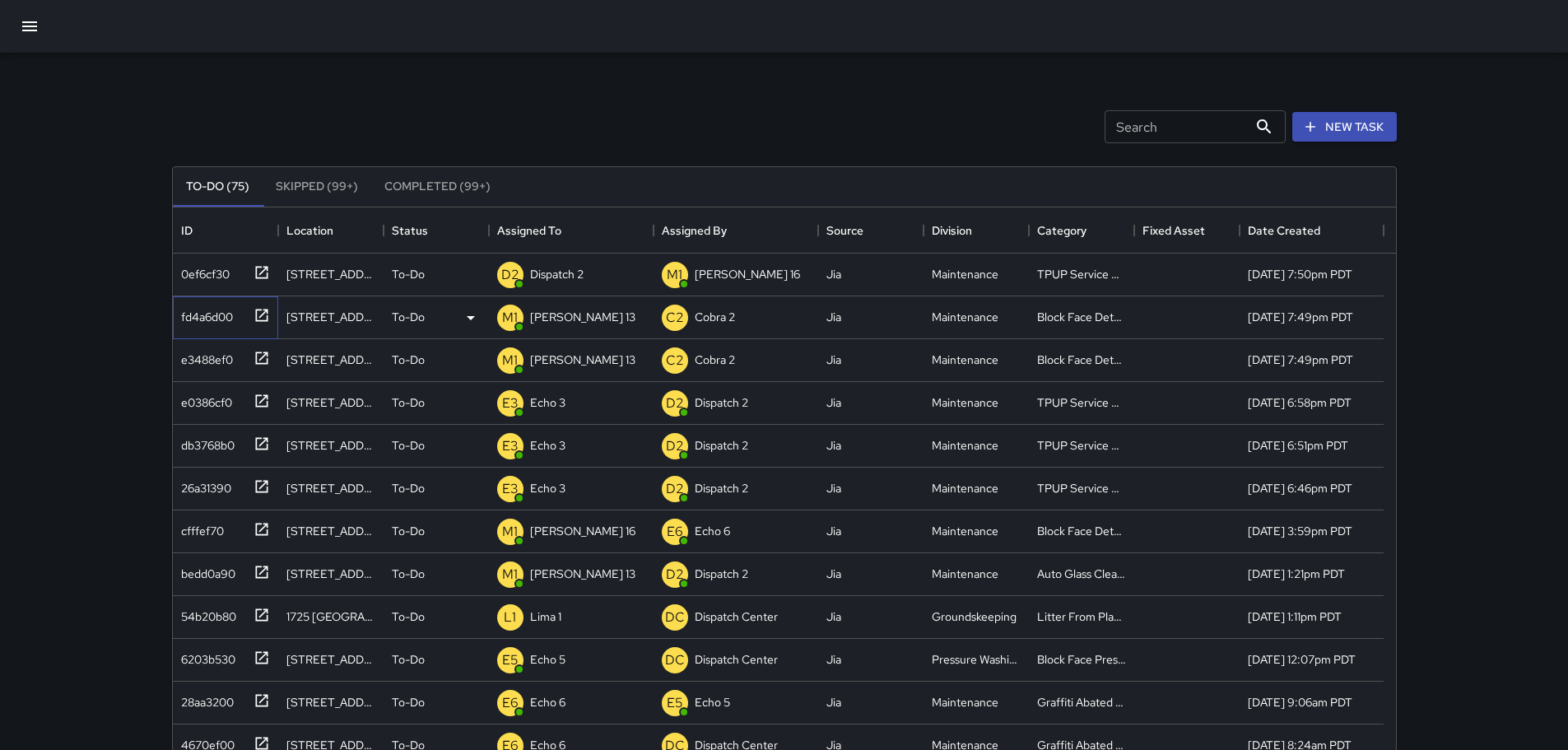
click at [264, 321] on icon at bounding box center [261, 315] width 13 height 13
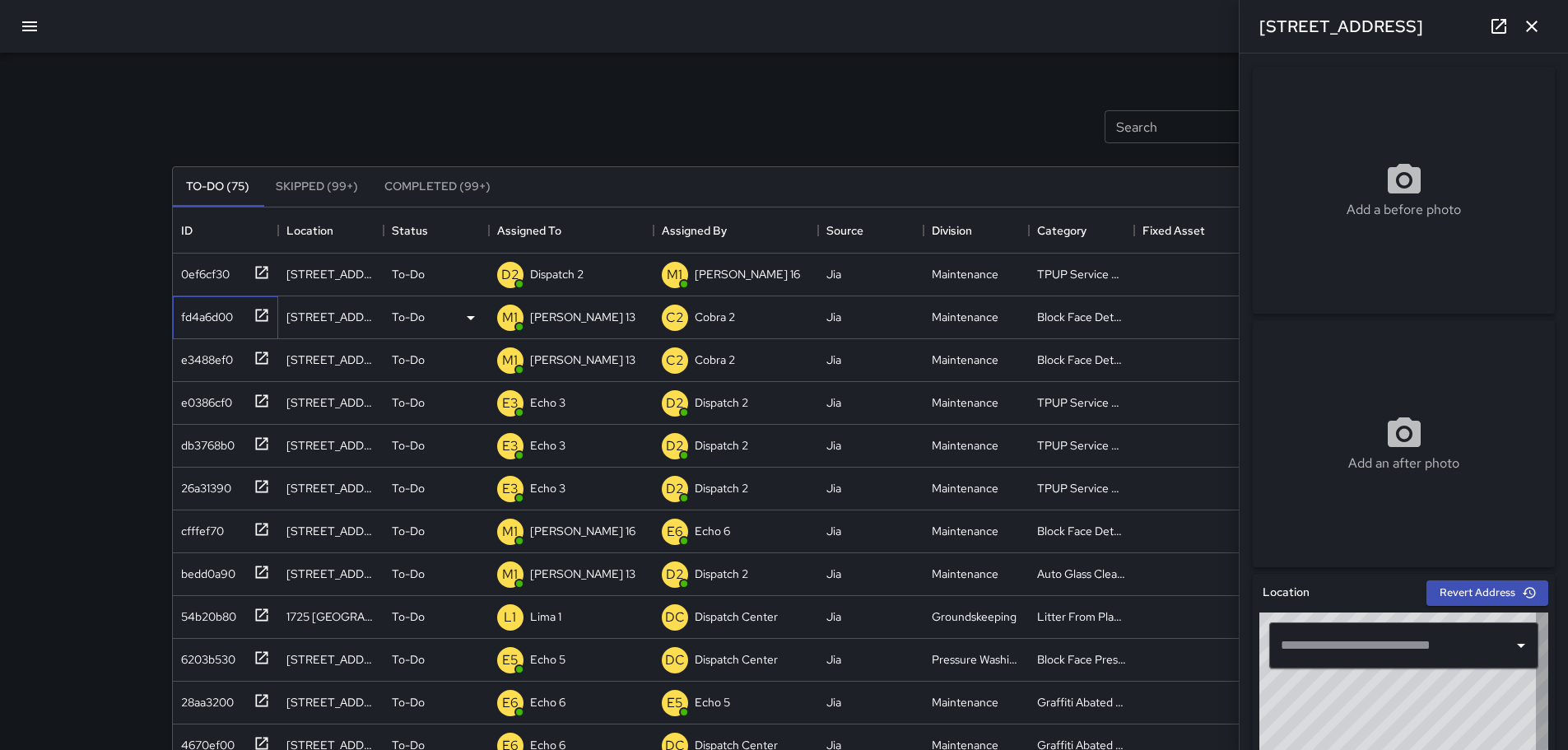
type input "**********"
click at [1539, 23] on icon "button" at bounding box center [1532, 27] width 20 height 20
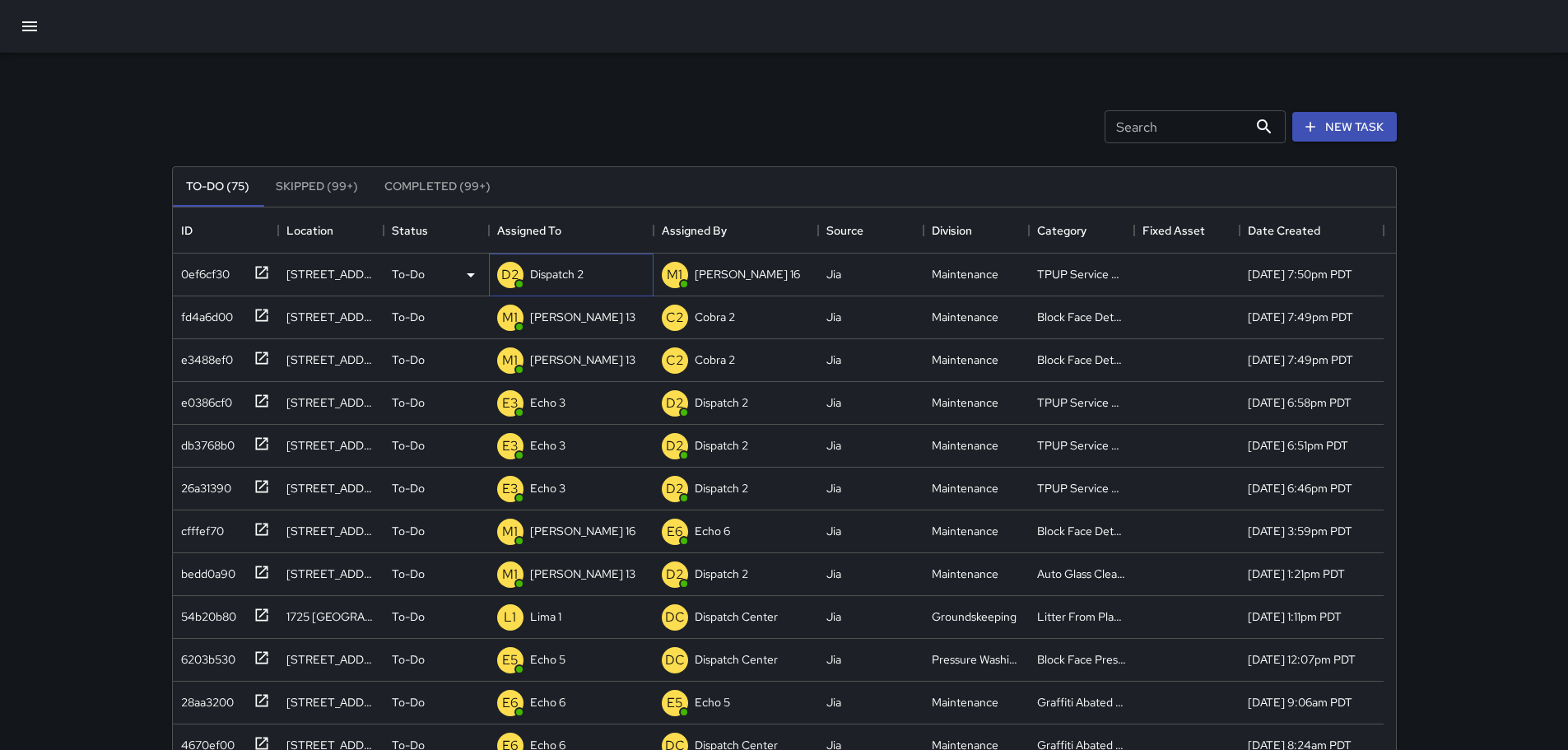
click at [545, 280] on p "Dispatch 2" at bounding box center [557, 274] width 53 height 17
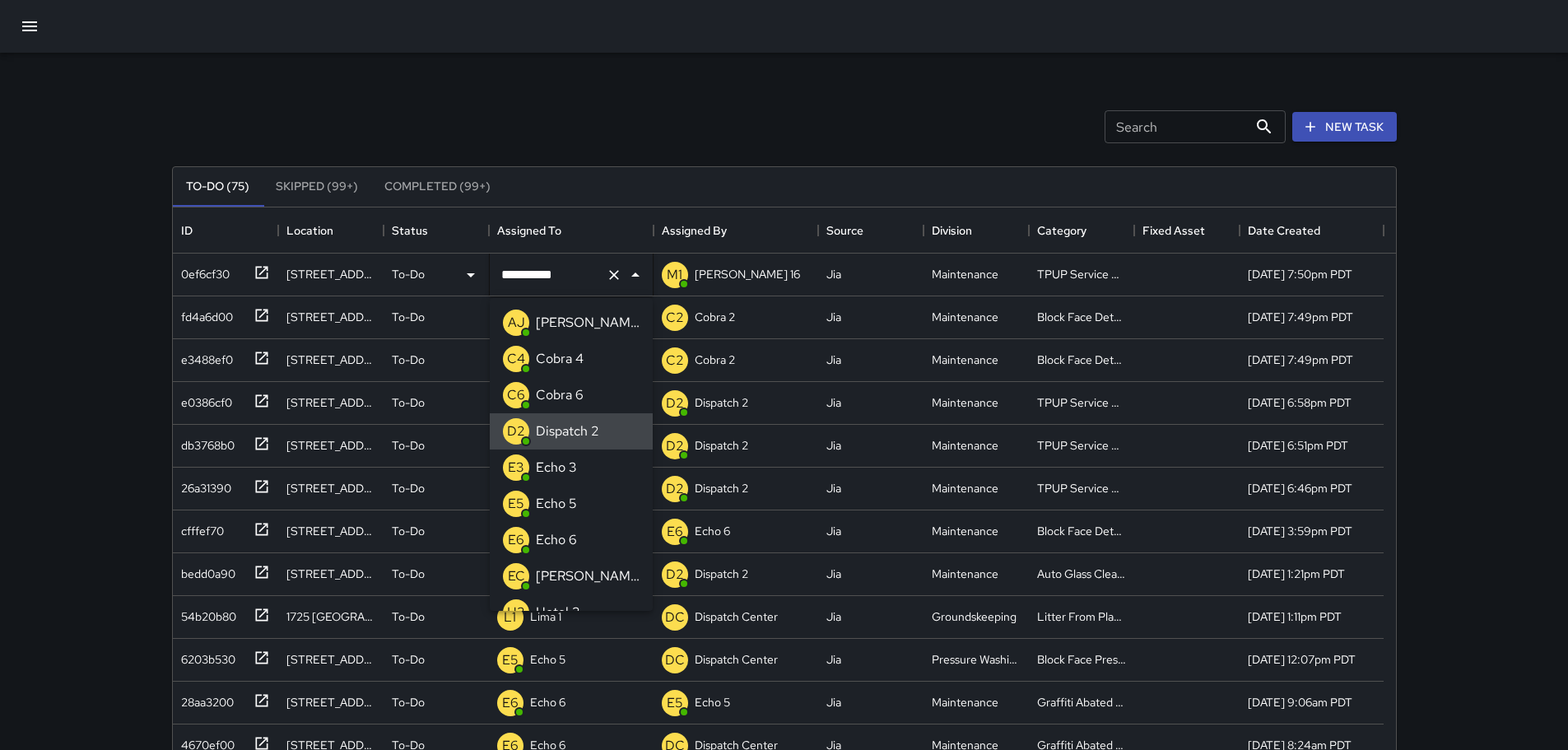
click at [613, 277] on icon "Clear" at bounding box center [615, 275] width 17 height 17
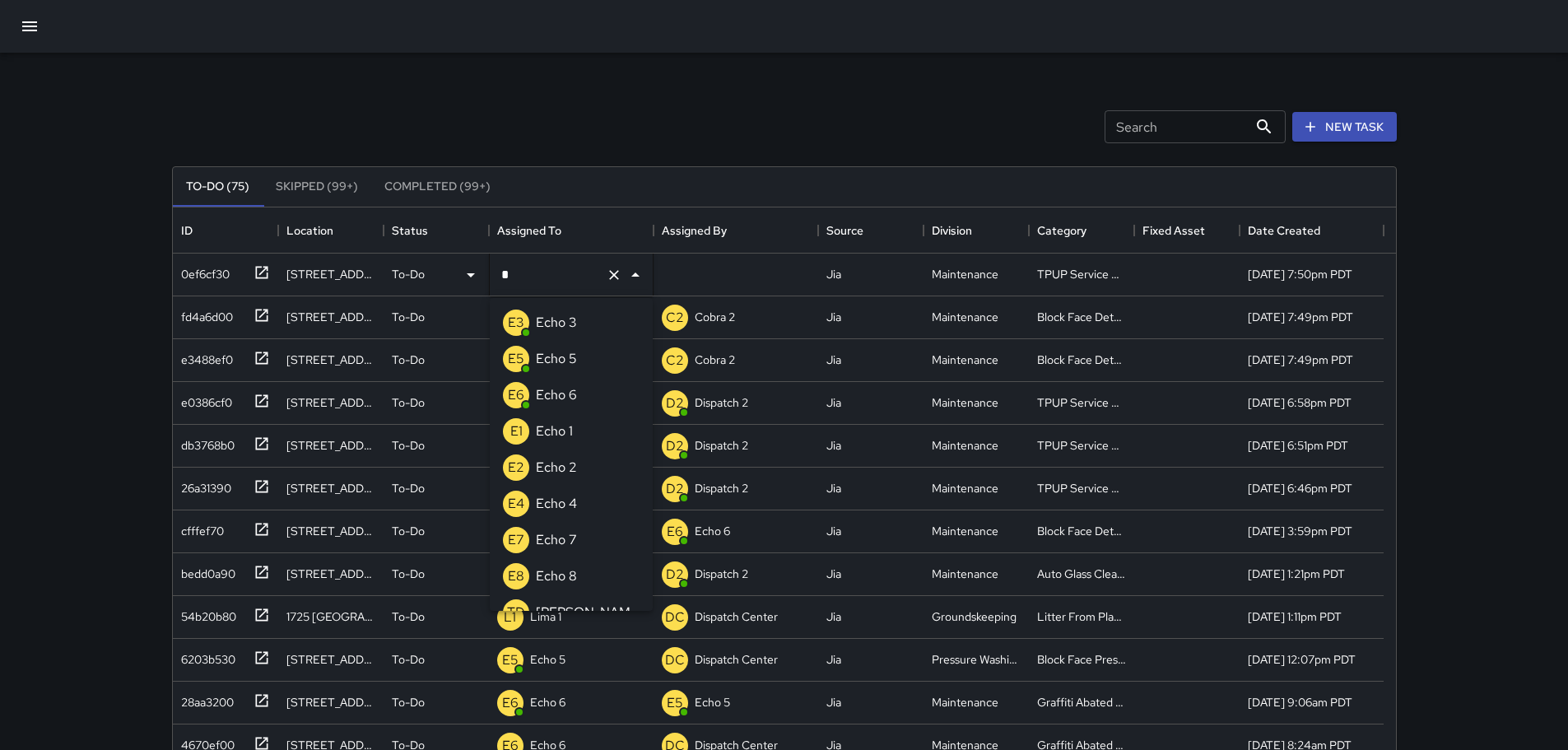
type input "**"
click at [552, 326] on p "Echo 3" at bounding box center [556, 323] width 41 height 20
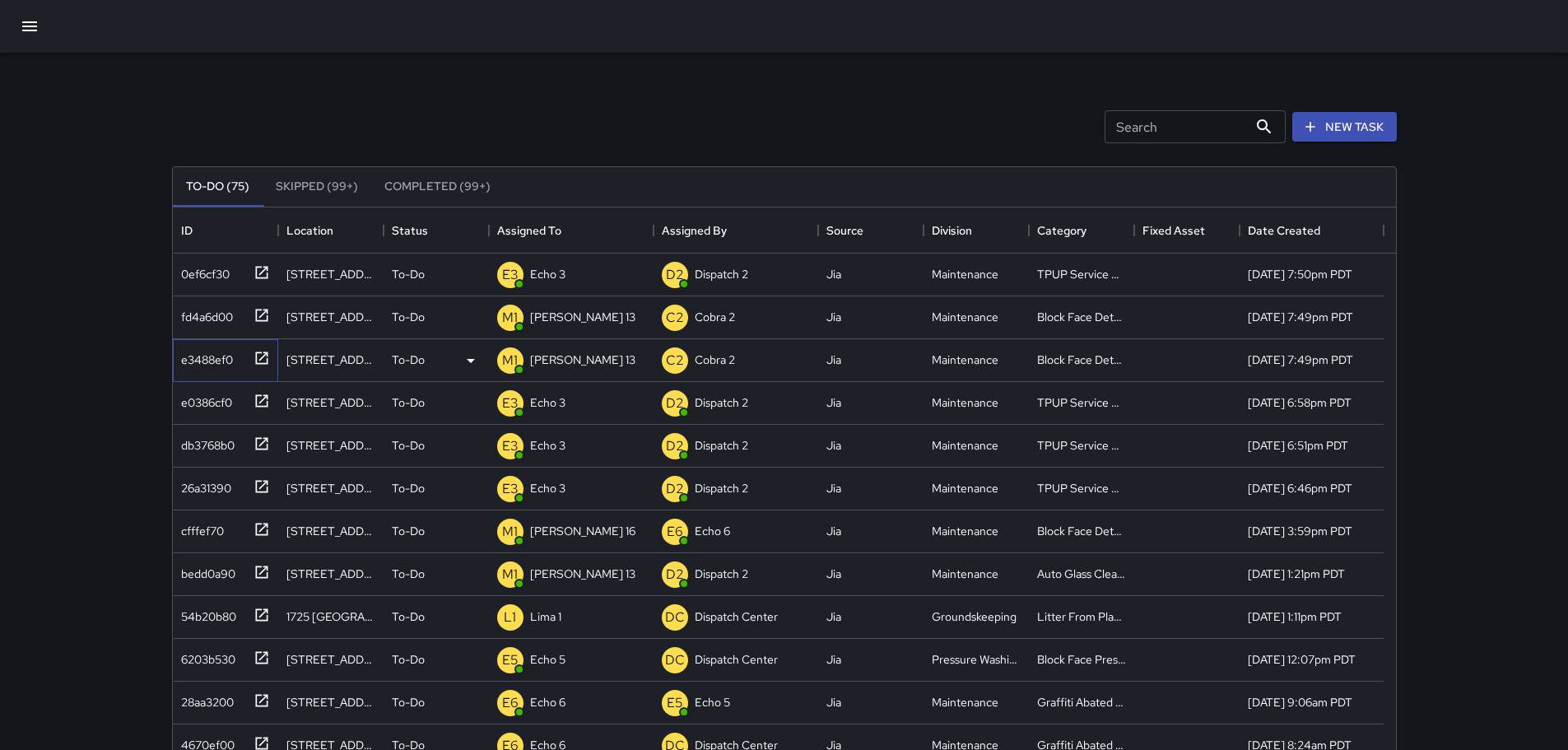
click at [257, 357] on icon at bounding box center [262, 358] width 17 height 17
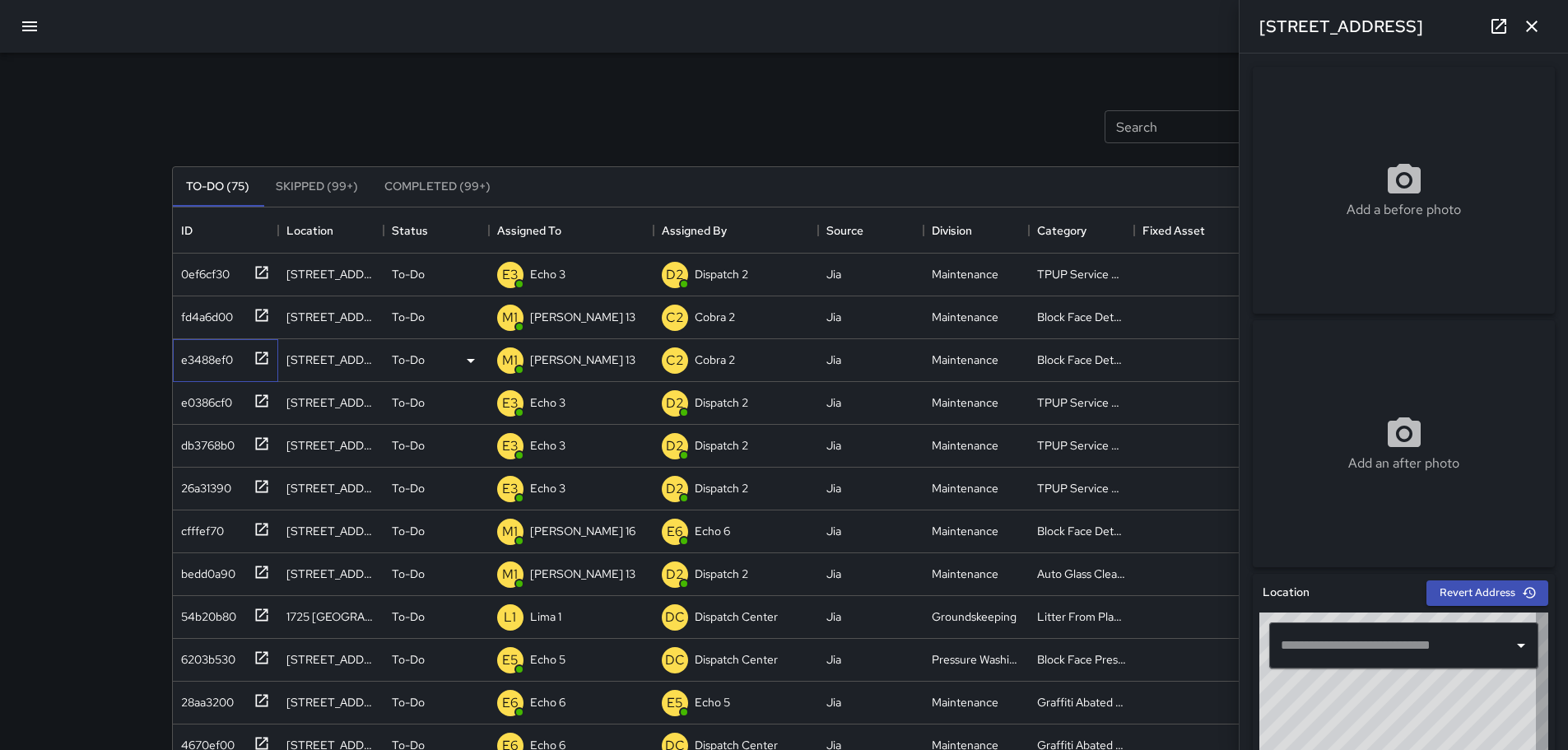
type input "**********"
click at [1529, 31] on icon "button" at bounding box center [1532, 27] width 20 height 20
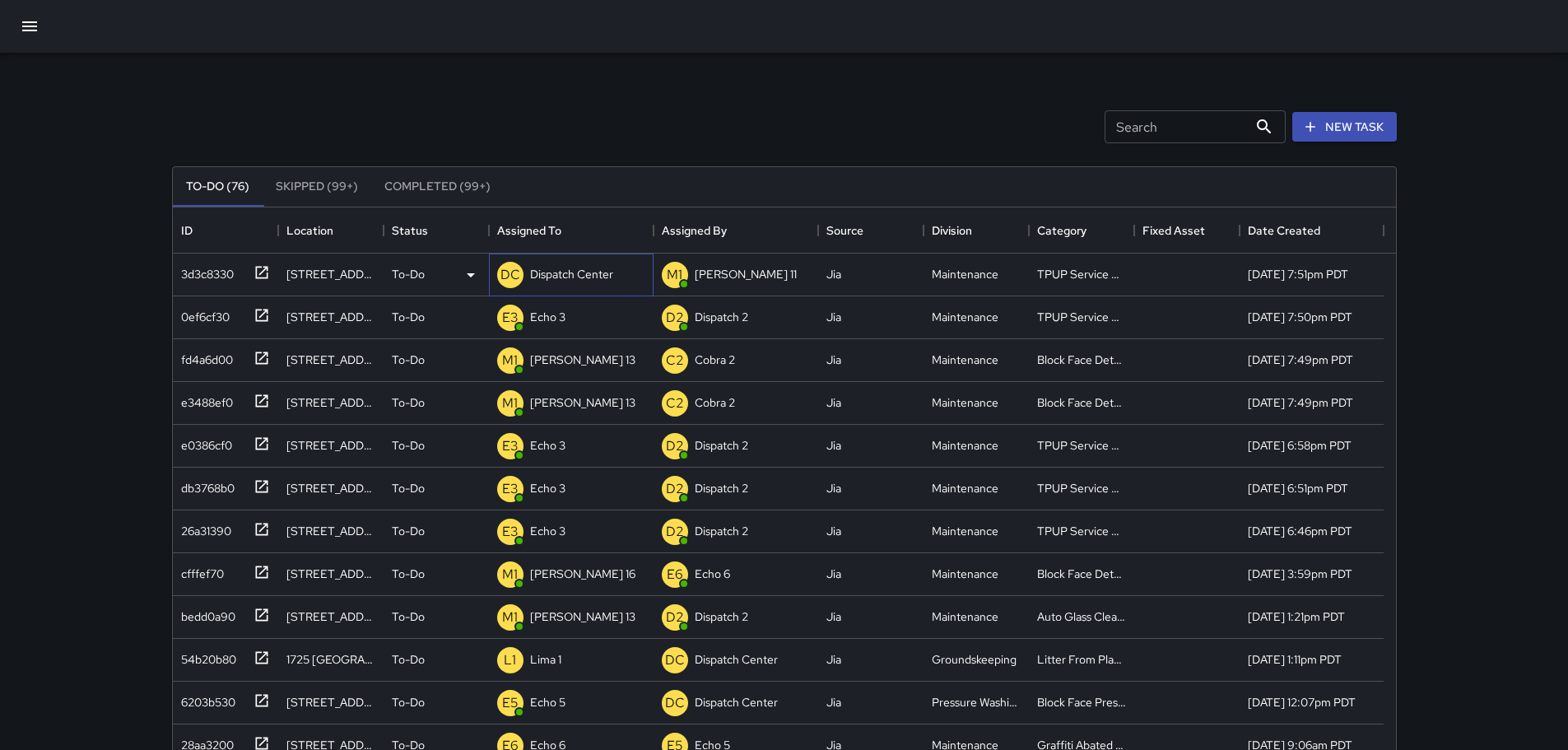
click at [586, 279] on p "Dispatch Center" at bounding box center [572, 274] width 83 height 17
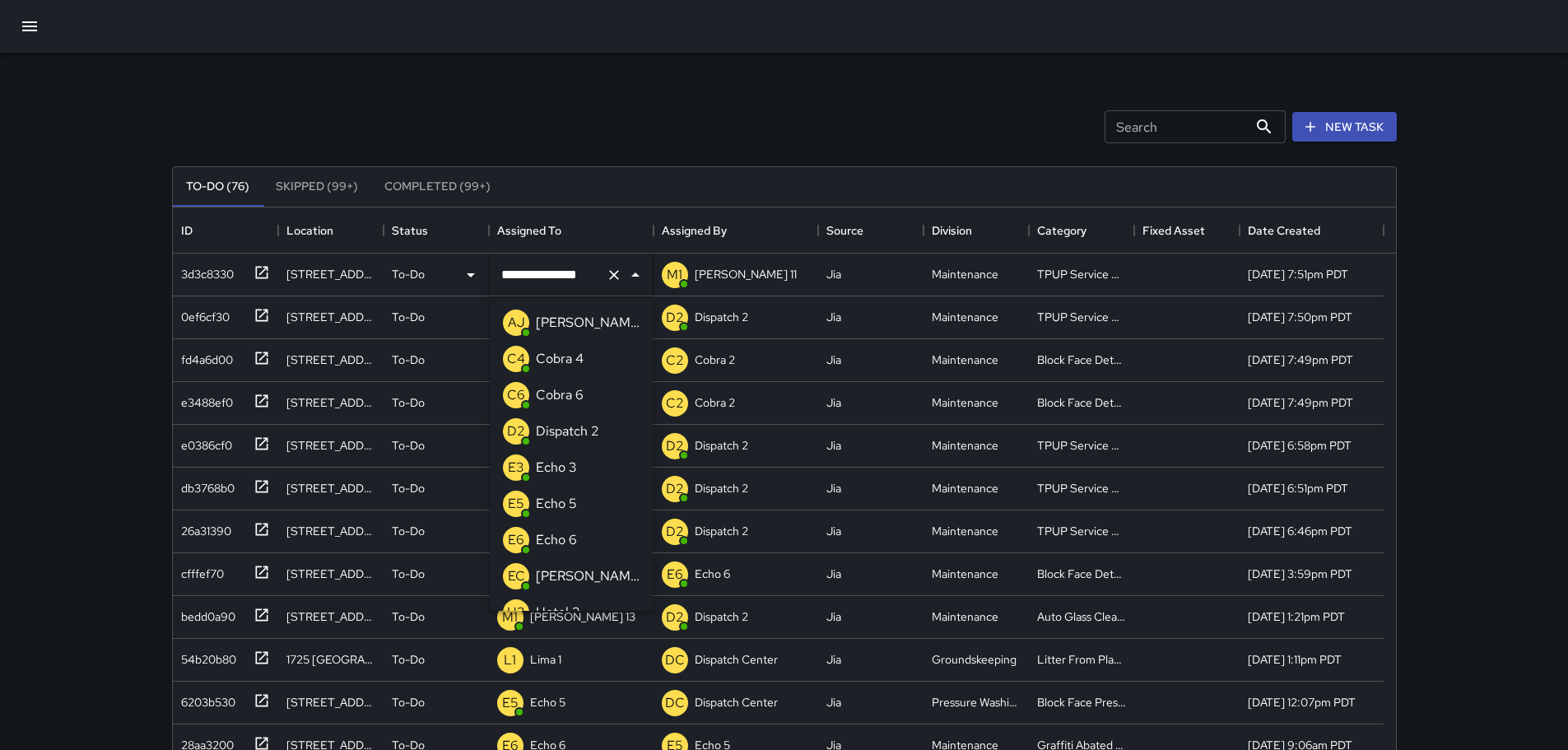
scroll to position [962, 0]
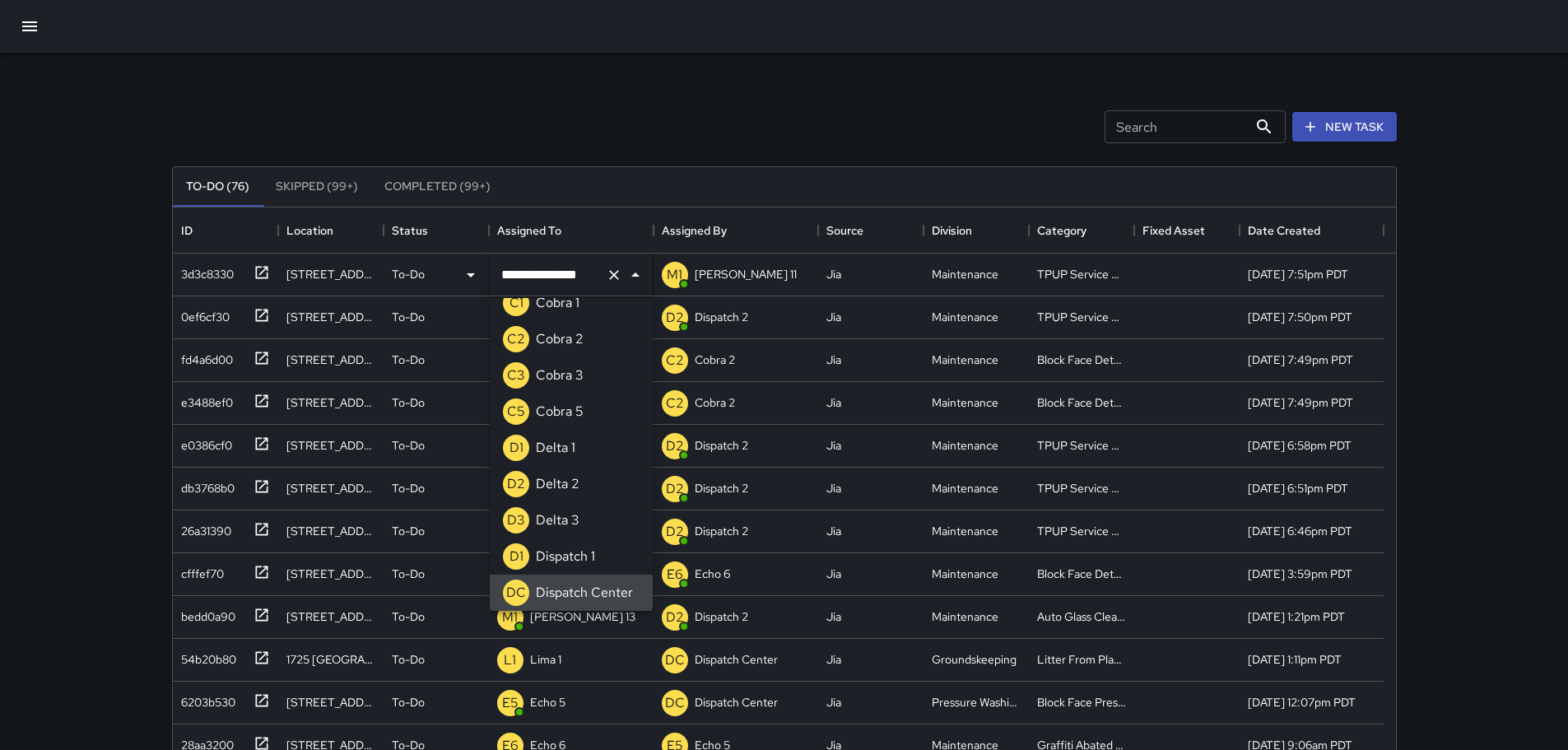
click at [620, 271] on icon "Clear" at bounding box center [615, 275] width 17 height 17
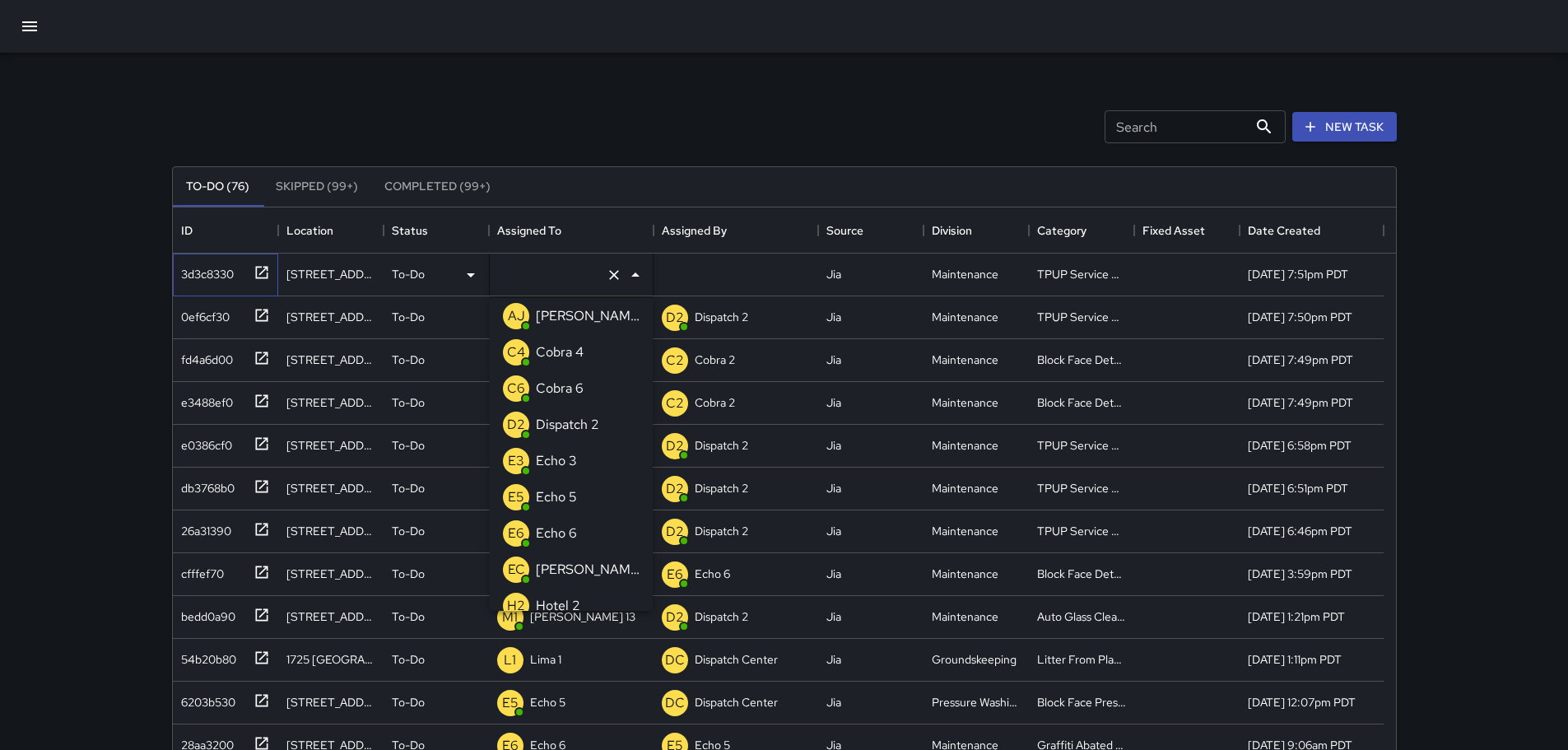
click at [266, 272] on icon at bounding box center [261, 271] width 13 height 13
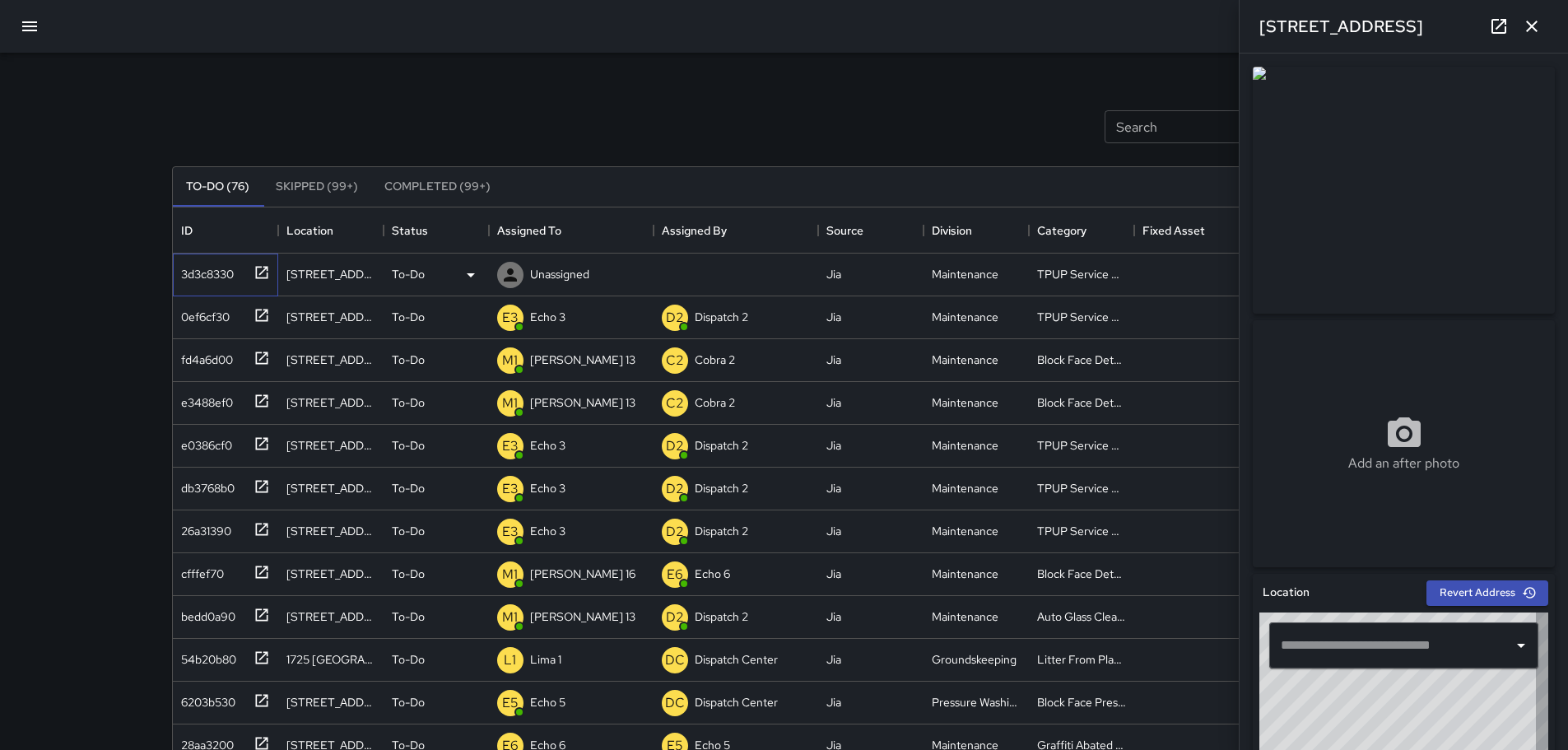
type input "**********"
click at [1527, 34] on icon "button" at bounding box center [1532, 27] width 20 height 20
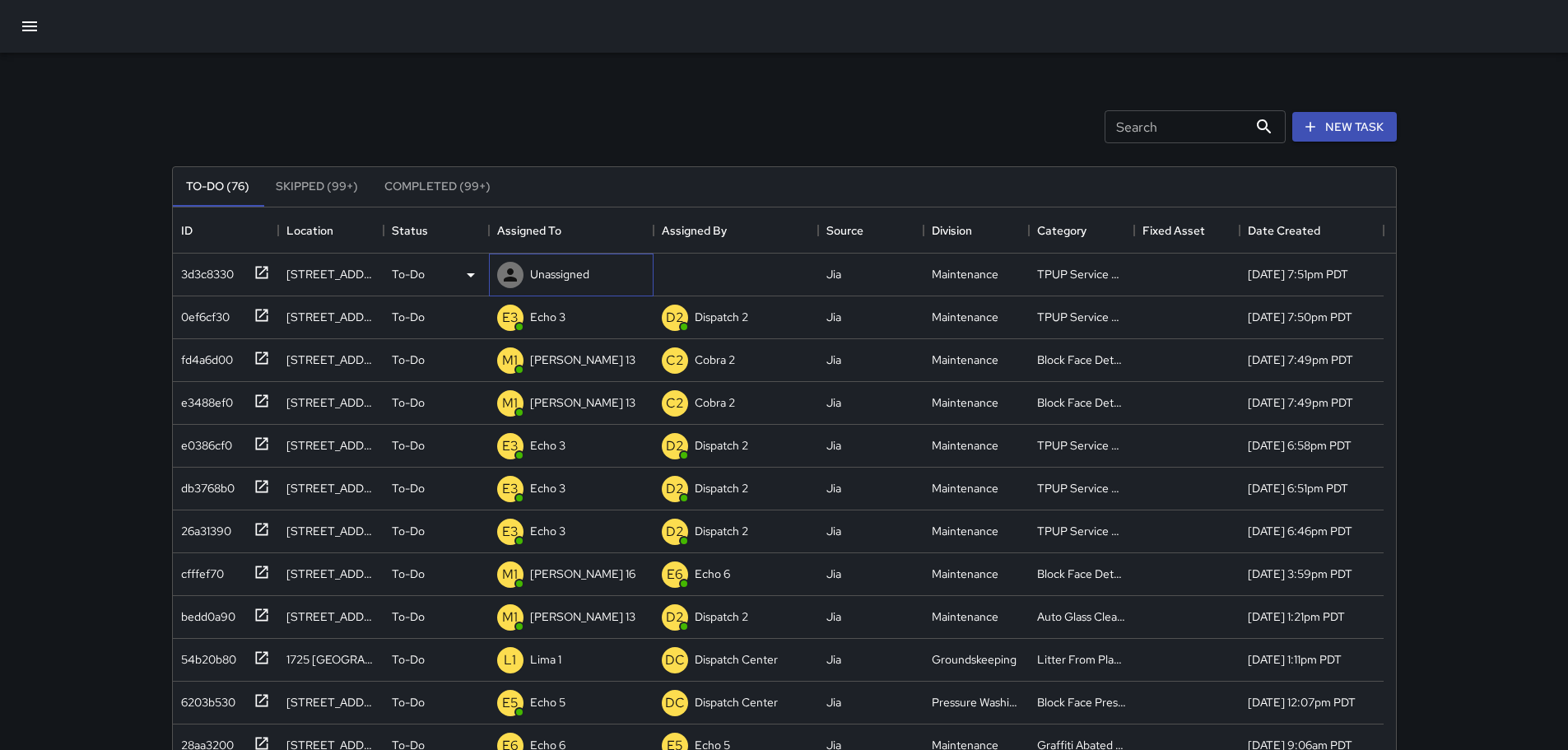
click at [599, 266] on div "Unassigned" at bounding box center [571, 275] width 164 height 43
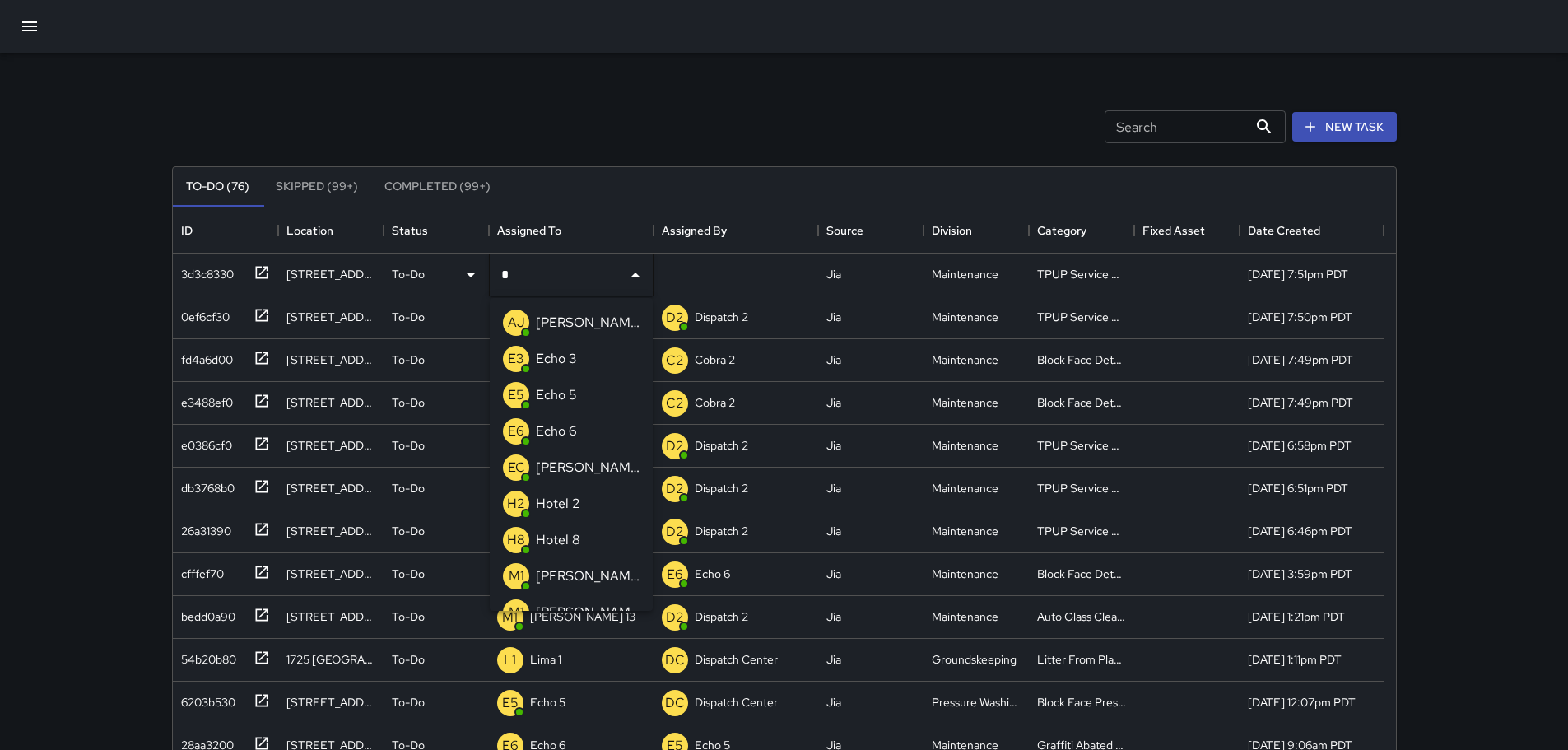
type input "**"
click at [575, 323] on p "Echo 3" at bounding box center [556, 323] width 41 height 20
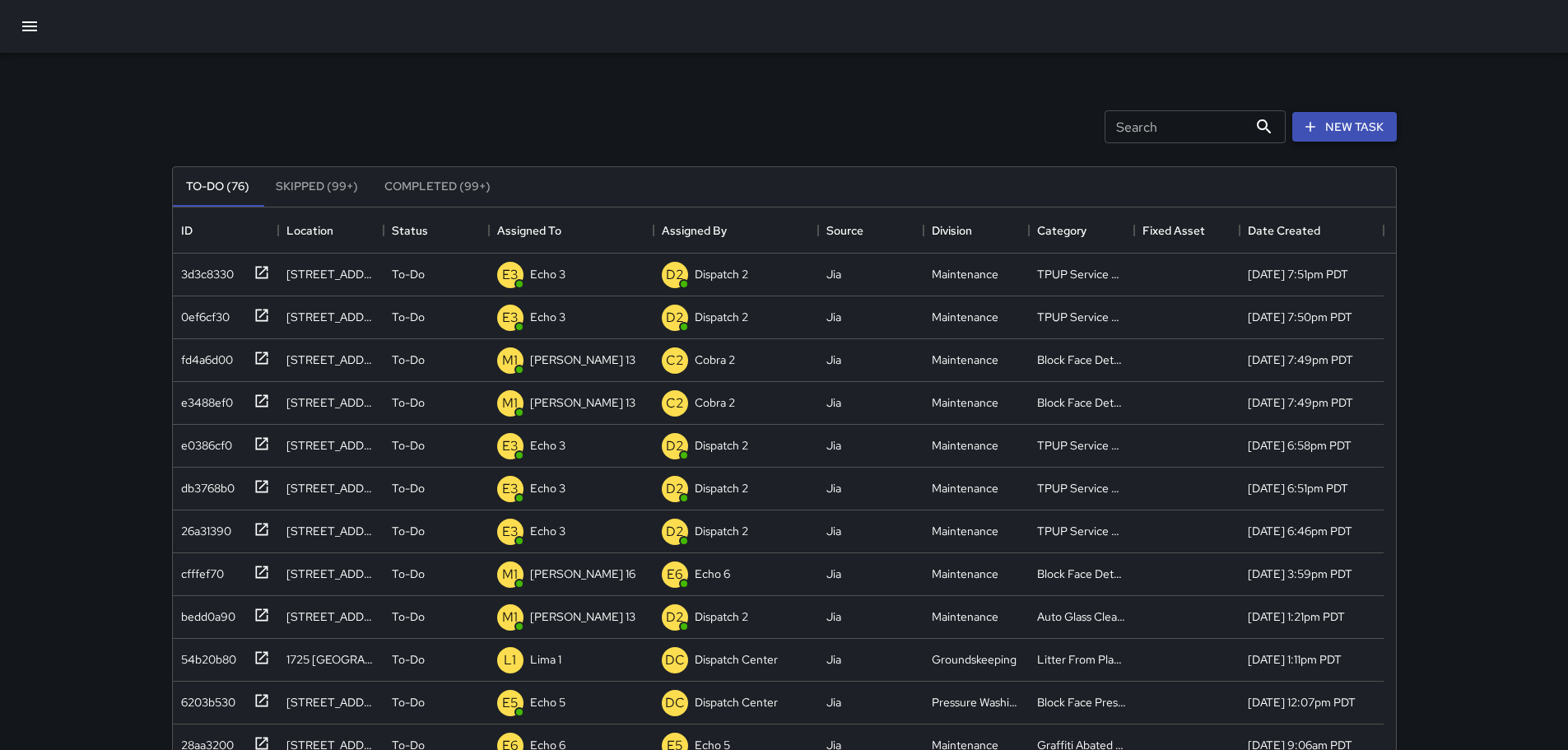
click at [1378, 134] on button "New Task" at bounding box center [1344, 127] width 104 height 30
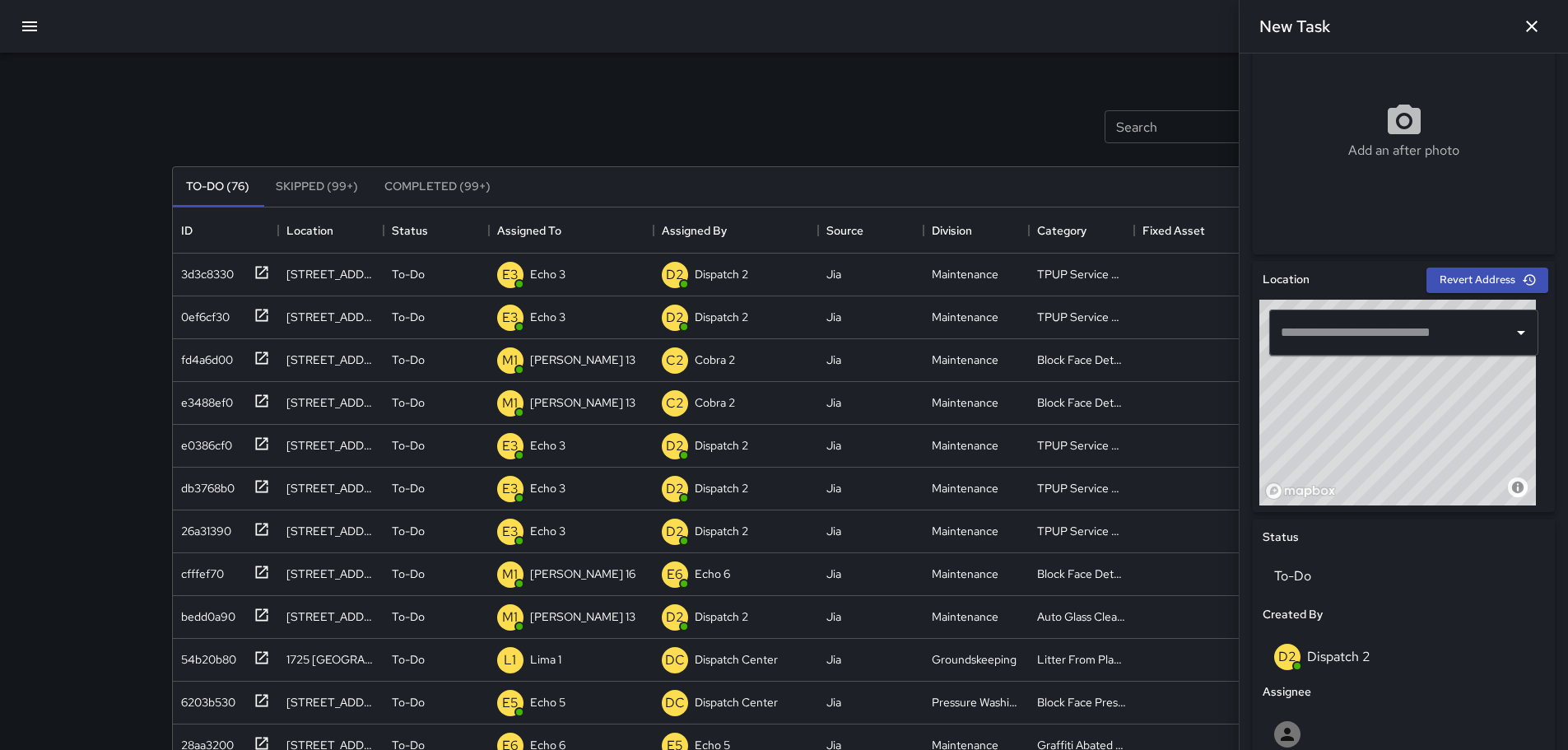
scroll to position [326, 0]
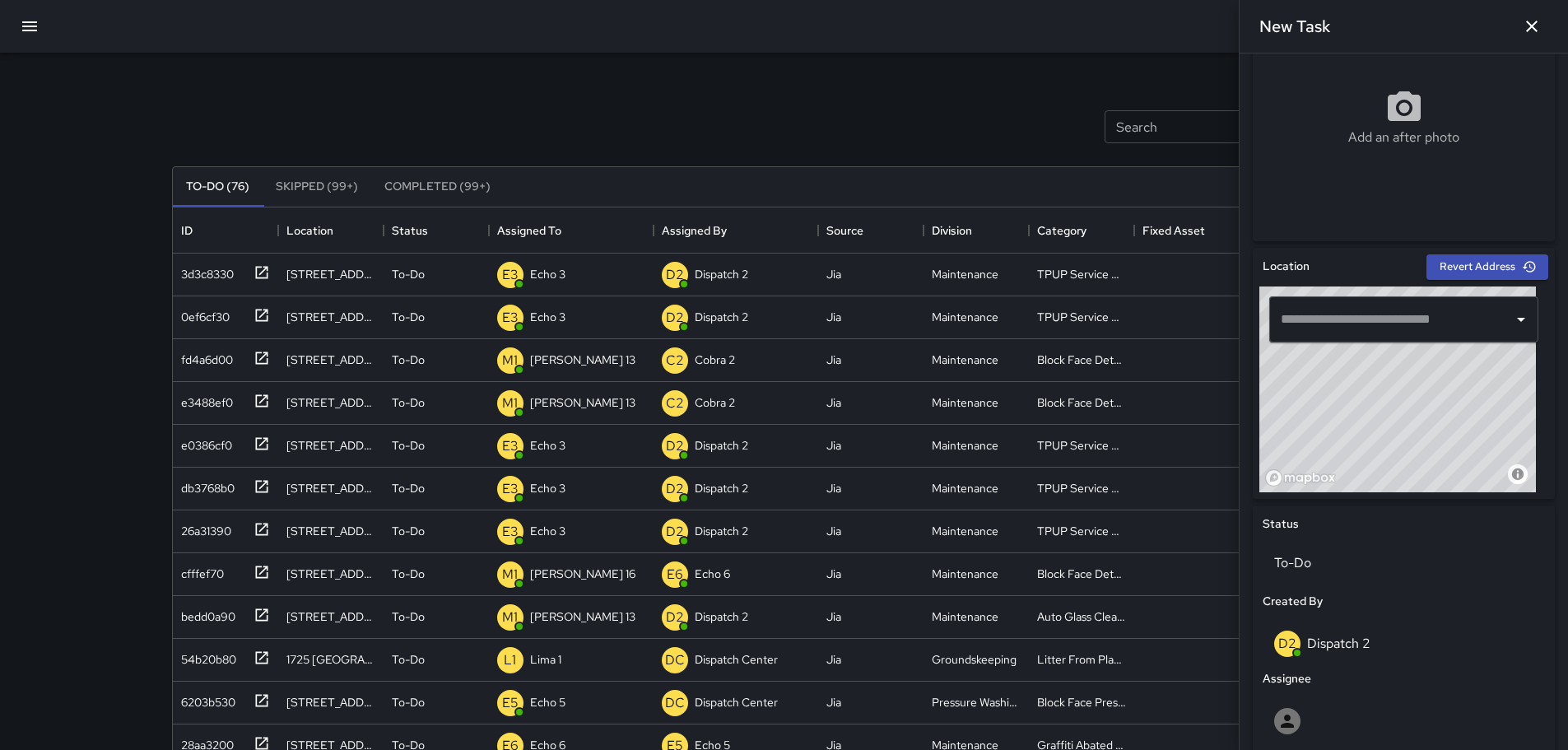
drag, startPoint x: 1375, startPoint y: 378, endPoint x: 1387, endPoint y: 428, distance: 51.4
click at [1387, 428] on div "© Mapbox © OpenStreetMap Improve this map" at bounding box center [1397, 389] width 276 height 205
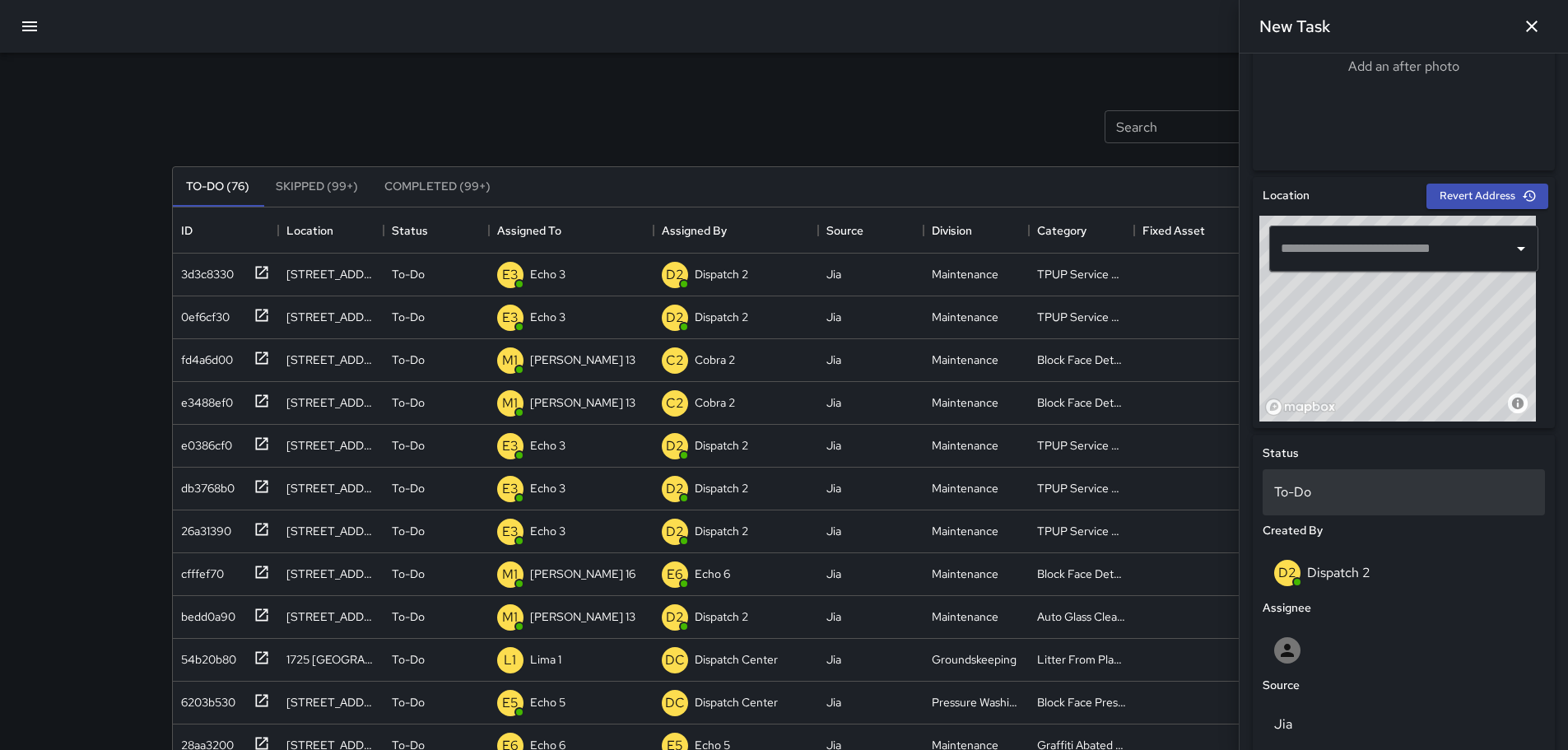
scroll to position [491, 0]
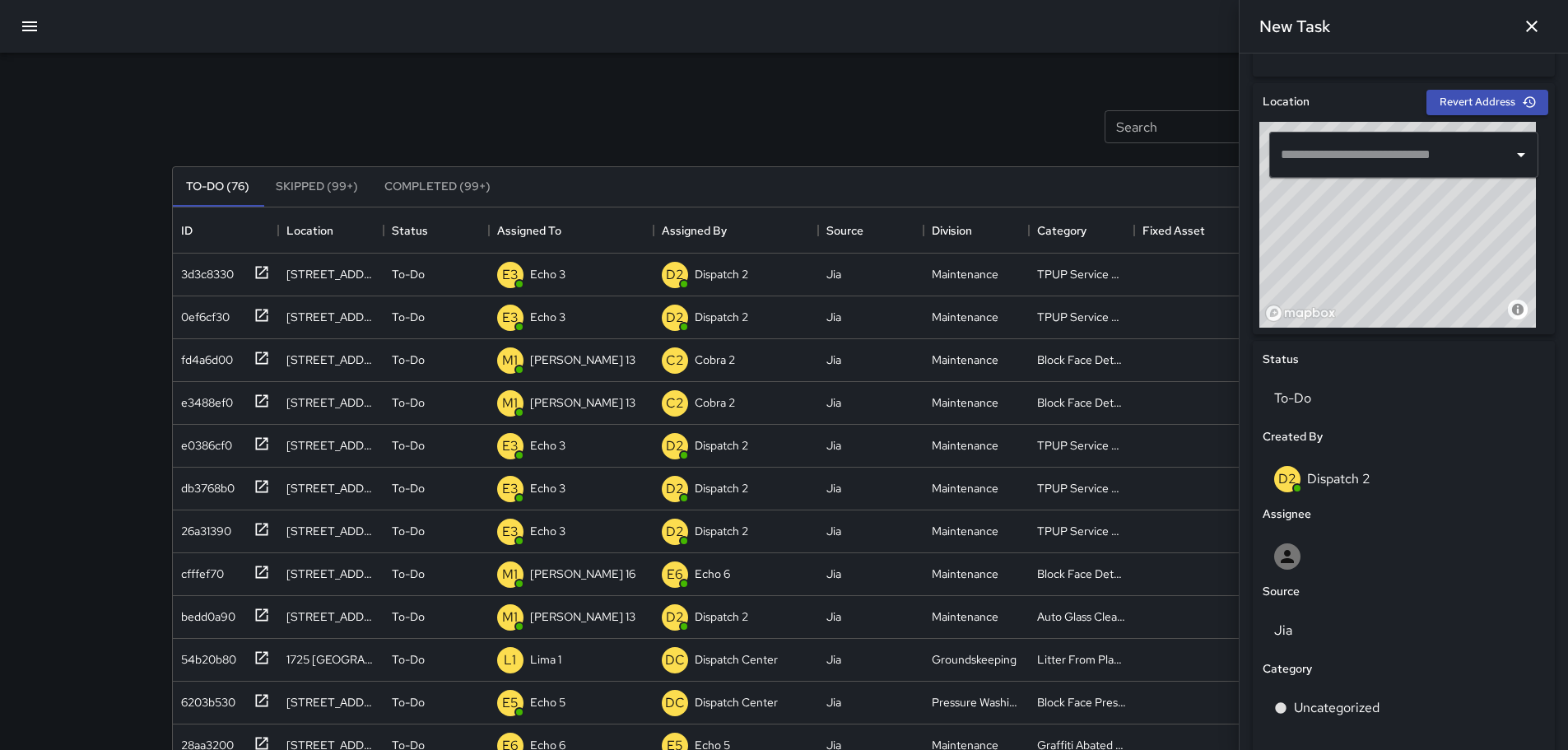
click at [1379, 153] on input "text" at bounding box center [1391, 155] width 230 height 31
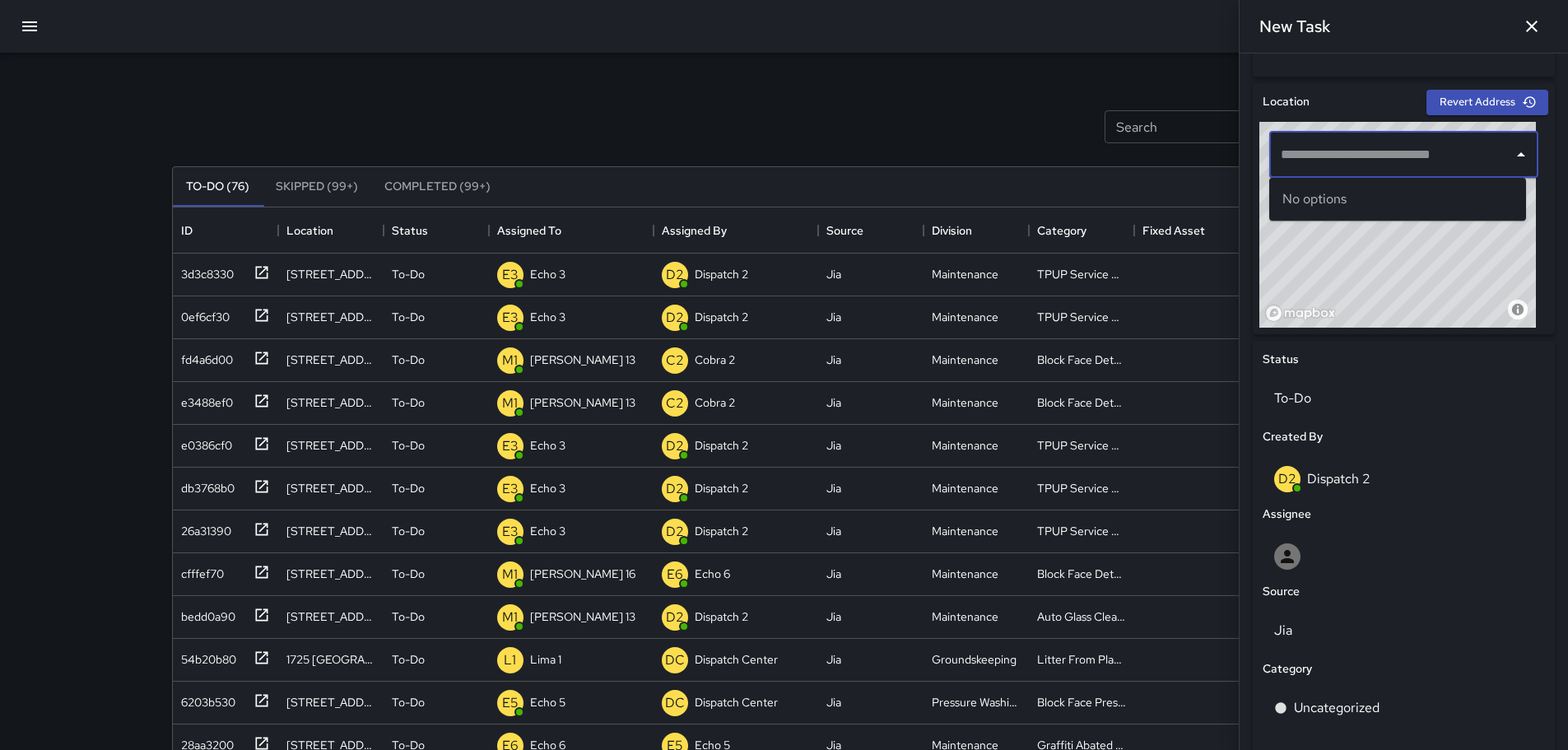
paste input "**********"
click at [1402, 210] on p "Oakland, CA, USA" at bounding box center [1412, 217] width 201 height 17
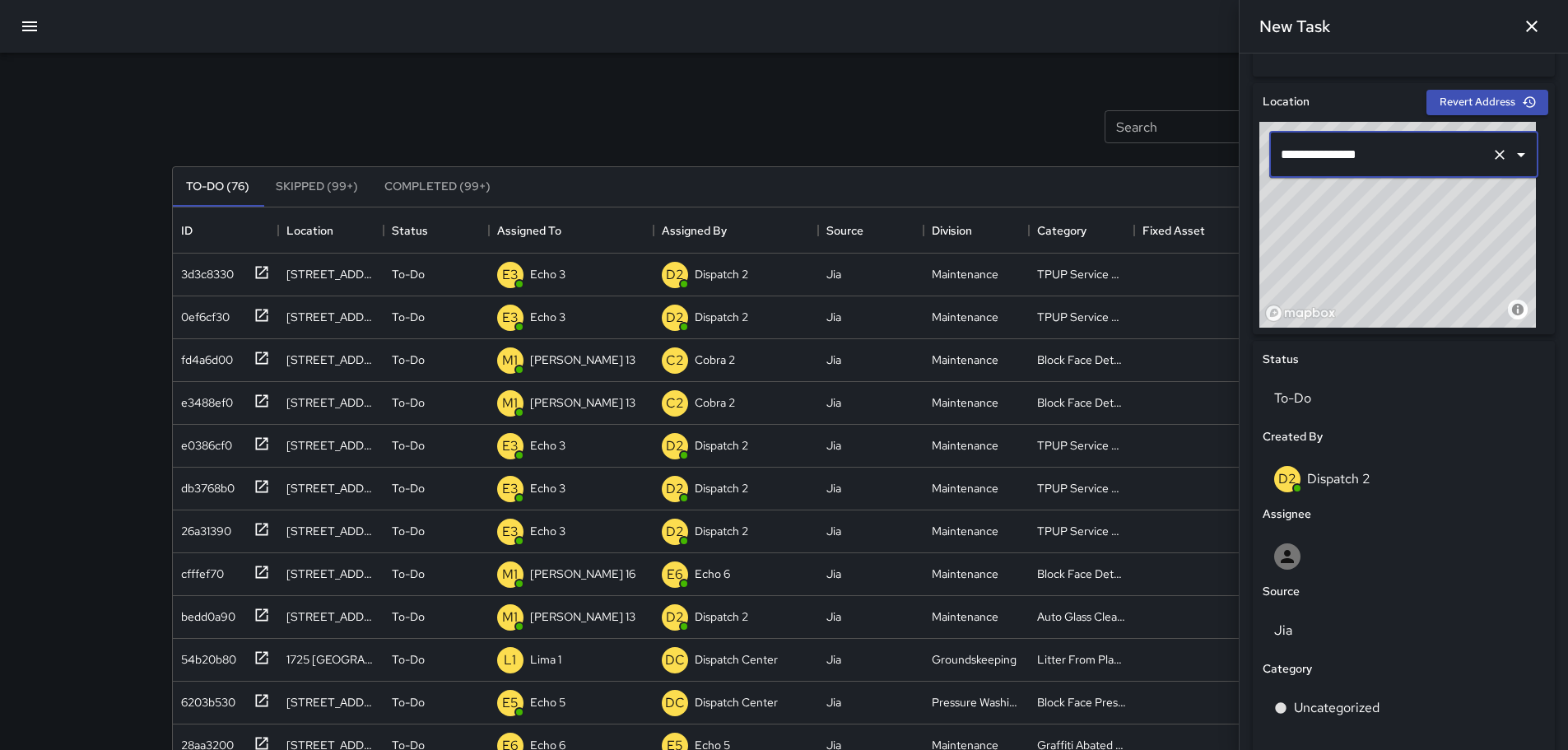
type input "**********"
click at [1495, 159] on icon "Clear" at bounding box center [1500, 155] width 10 height 10
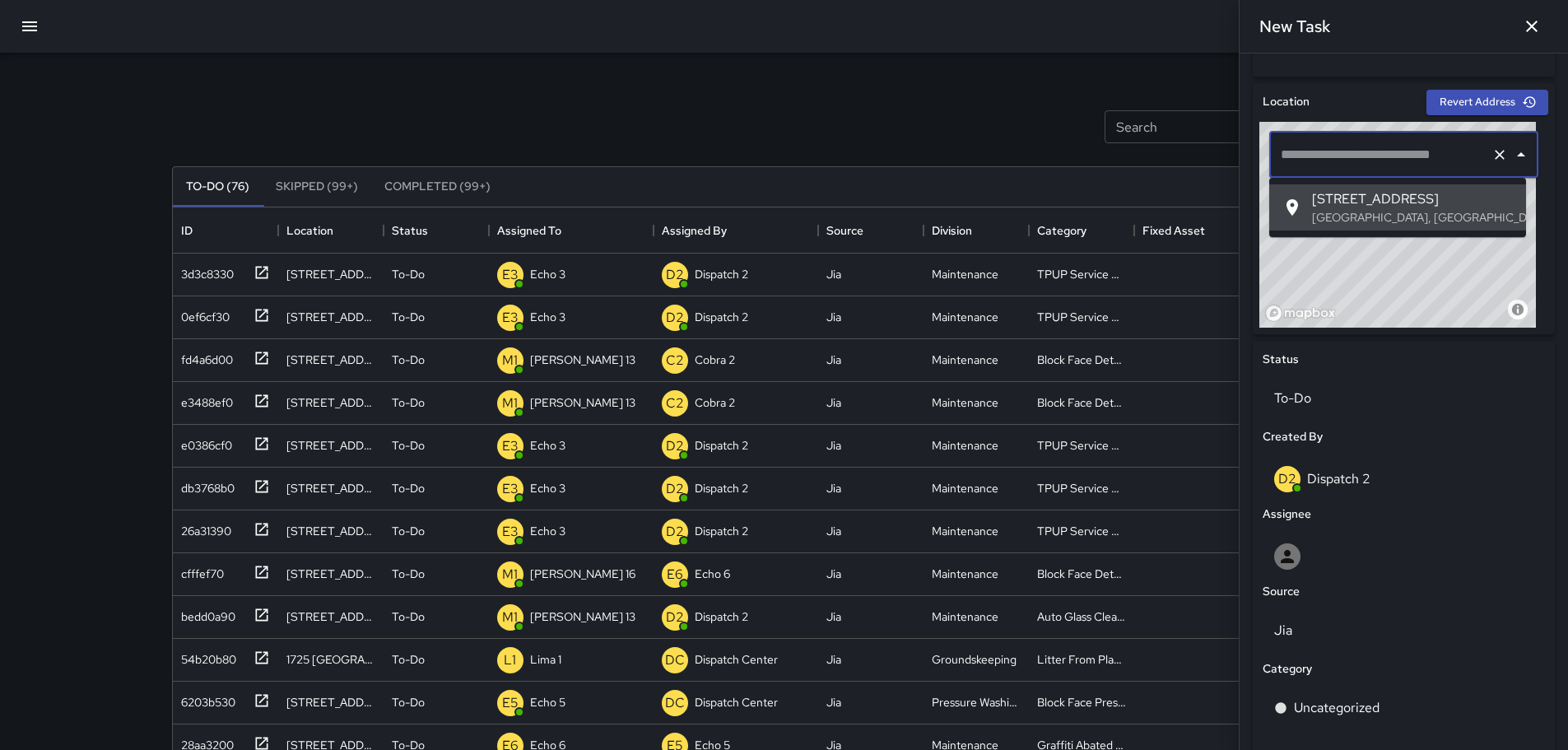
paste input "**********"
click at [1386, 216] on p "Oakland, CA, USA" at bounding box center [1412, 217] width 201 height 17
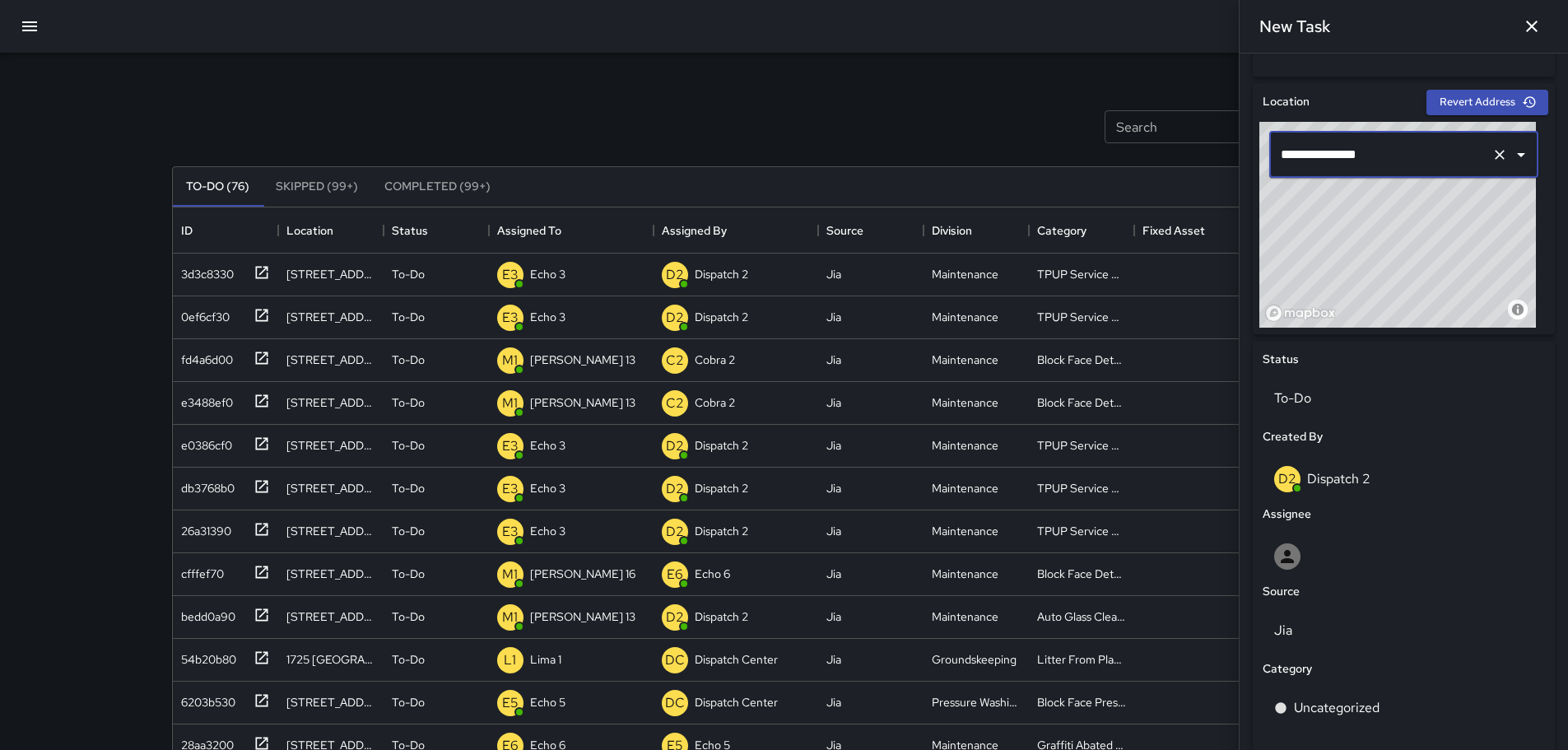
type input "**********"
click at [1430, 149] on input "**********" at bounding box center [1380, 155] width 208 height 31
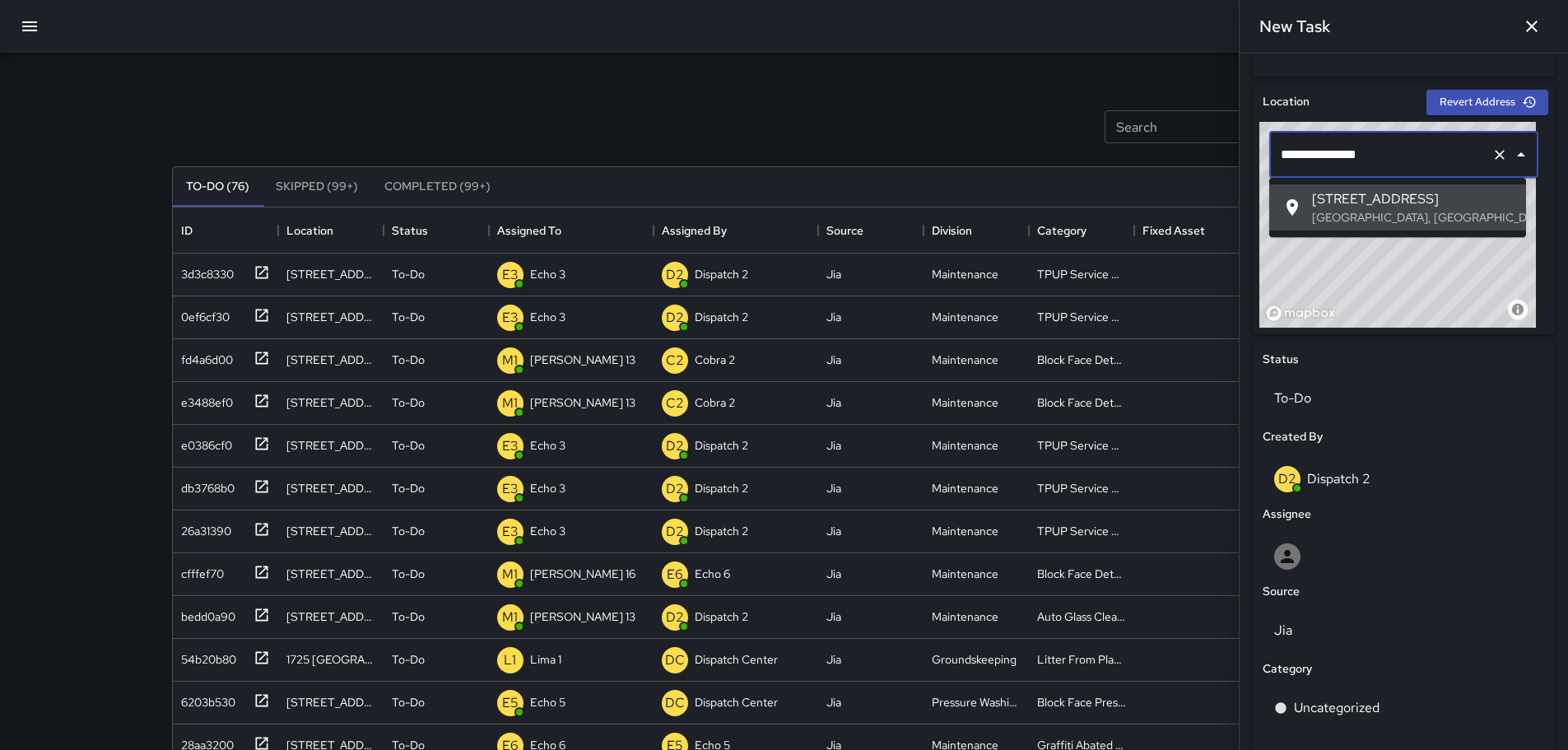
click at [1491, 155] on icon "Clear" at bounding box center [1500, 155] width 17 height 17
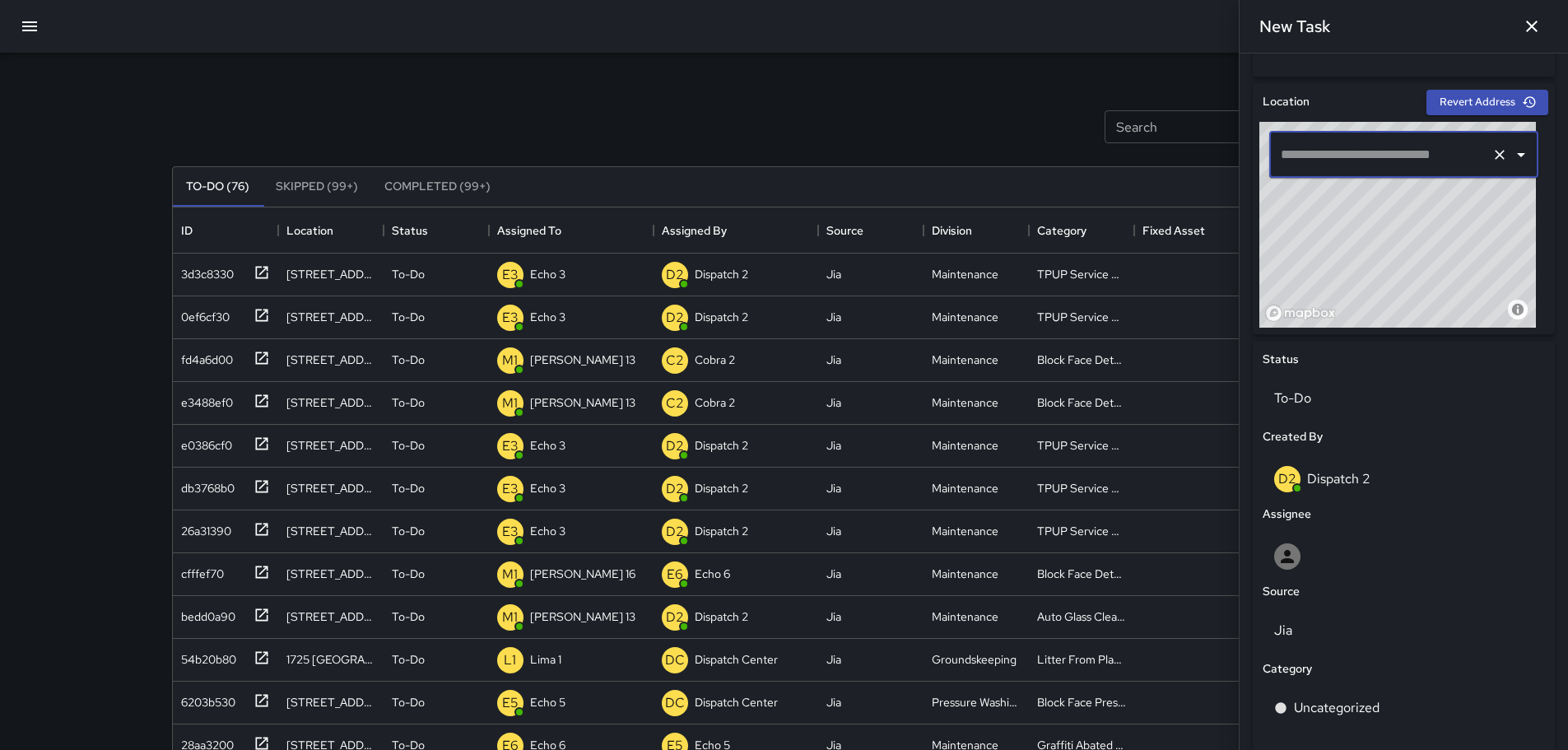
paste input "**********"
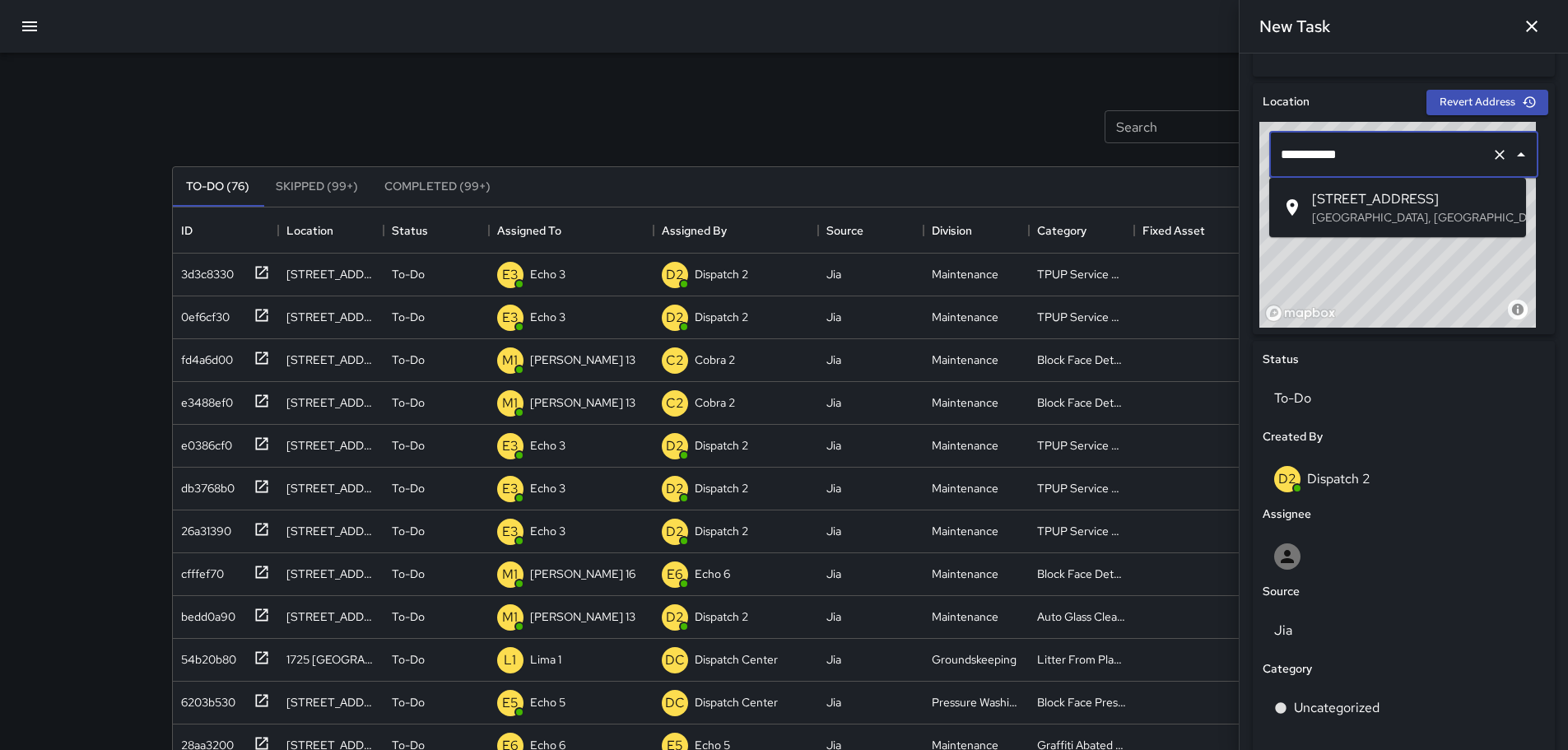
click at [1463, 203] on span "[STREET_ADDRESS]" at bounding box center [1412, 200] width 201 height 20
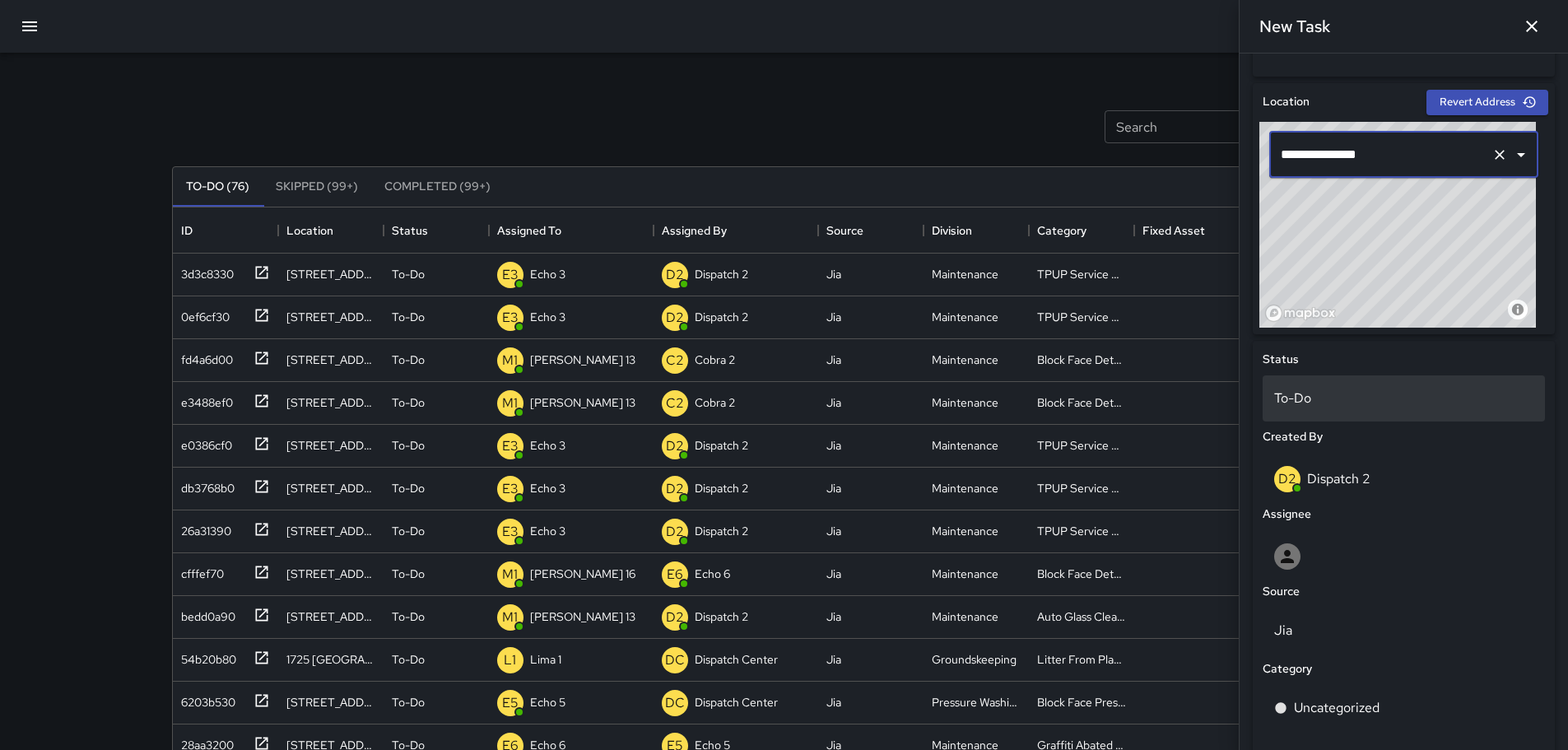
type input "**********"
click at [1337, 393] on p "To-Do" at bounding box center [1404, 398] width 260 height 20
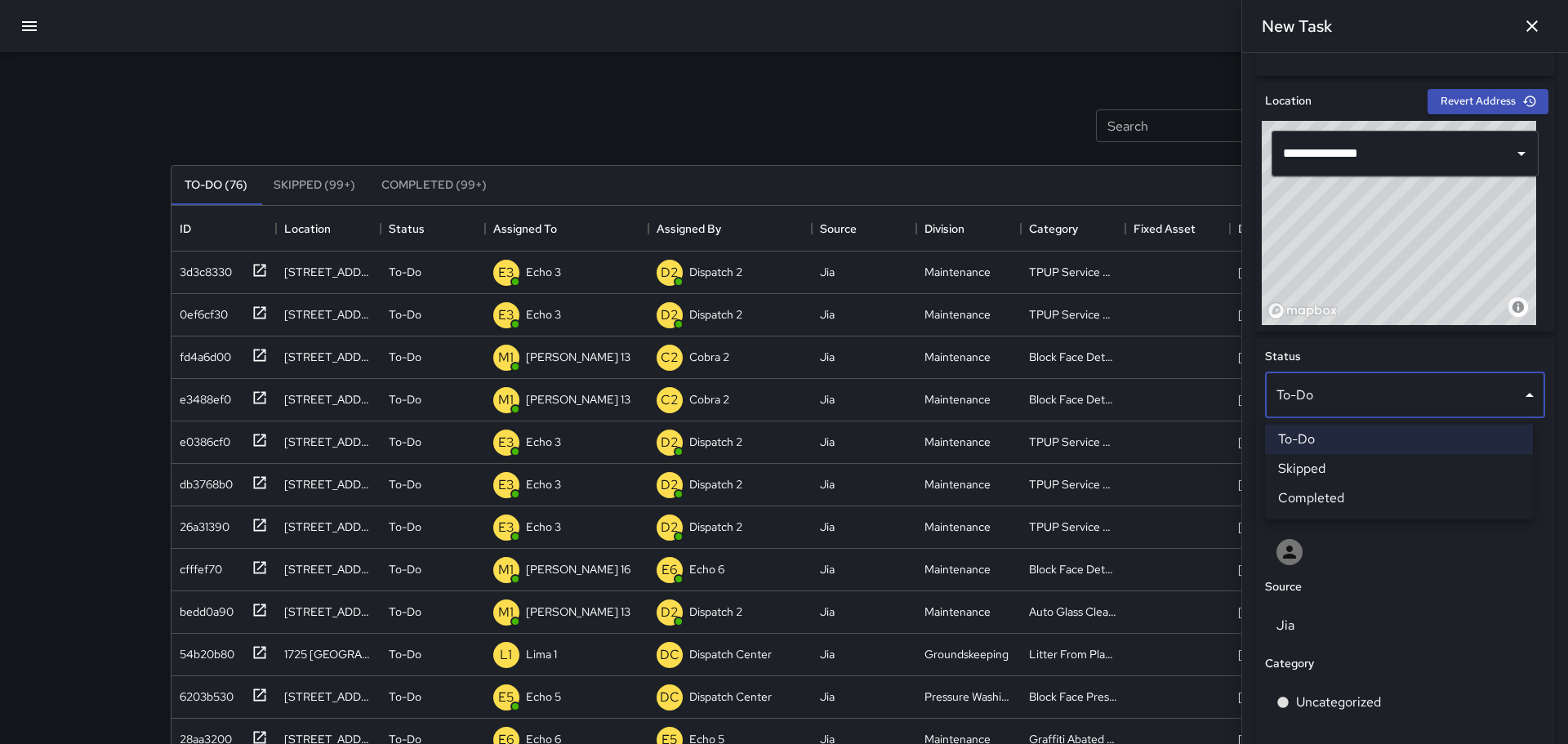
click at [1521, 394] on div at bounding box center [784, 372] width 1568 height 744
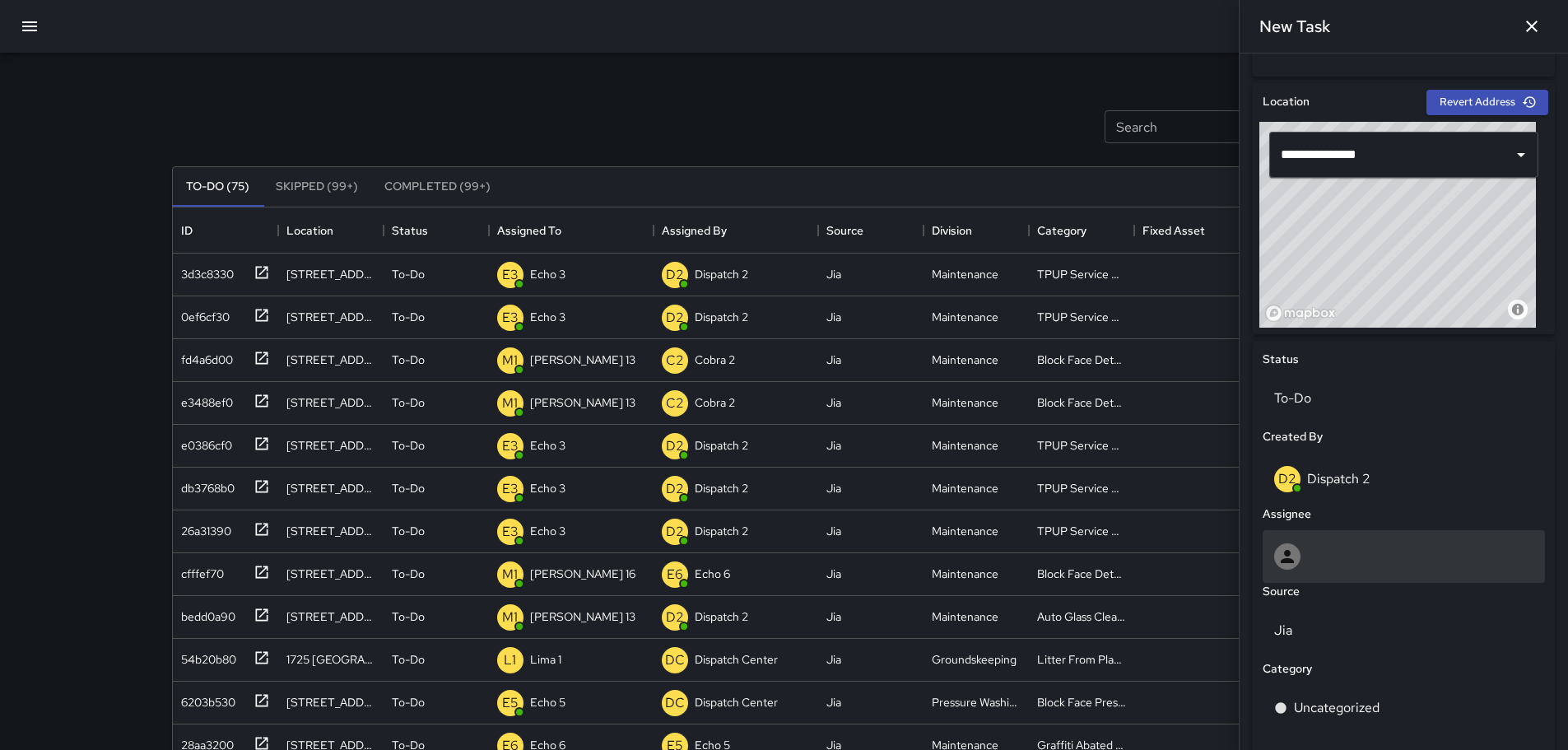
click at [1324, 565] on div at bounding box center [1404, 557] width 260 height 27
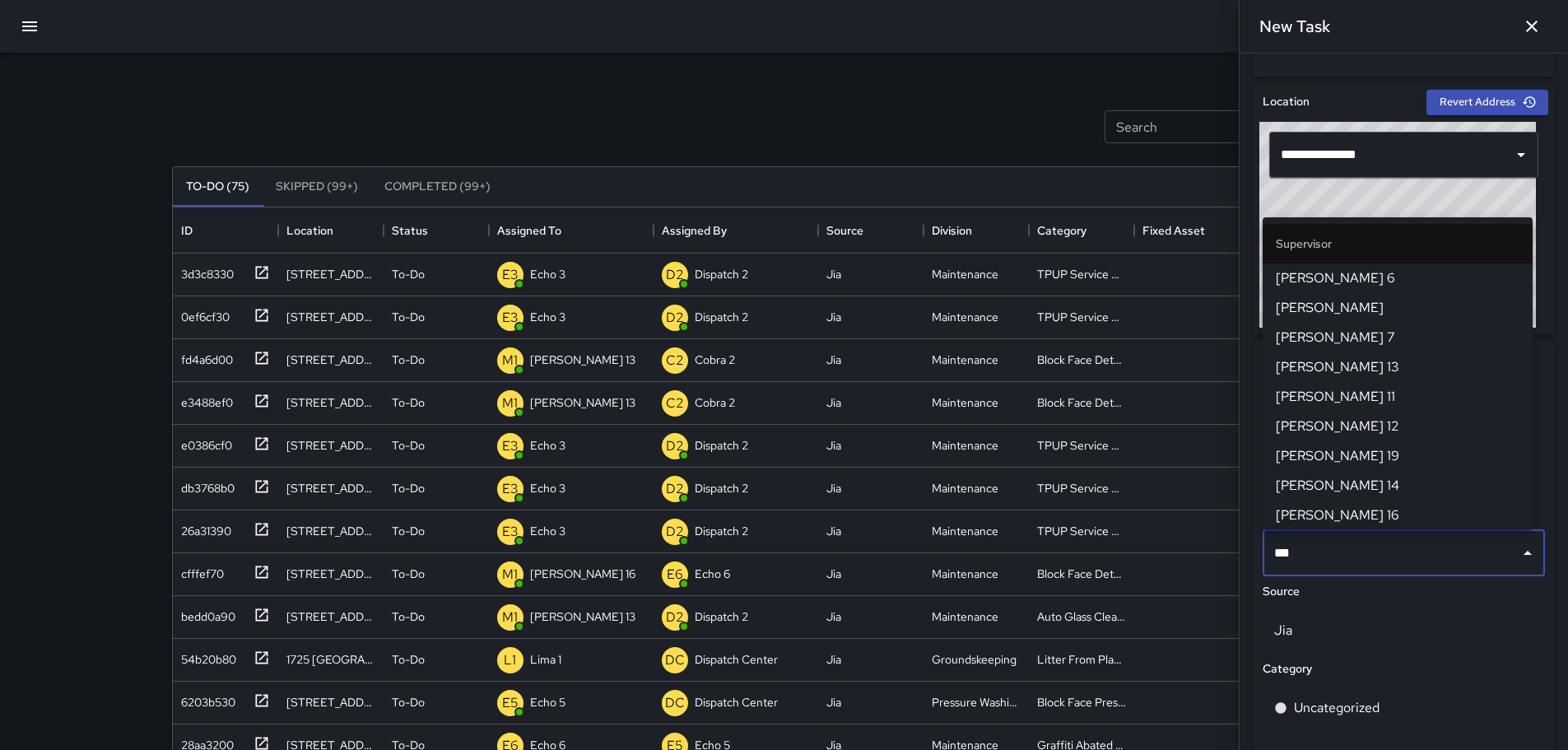
type input "****"
click at [1356, 340] on span "[PERSON_NAME] 13" at bounding box center [1398, 337] width 244 height 20
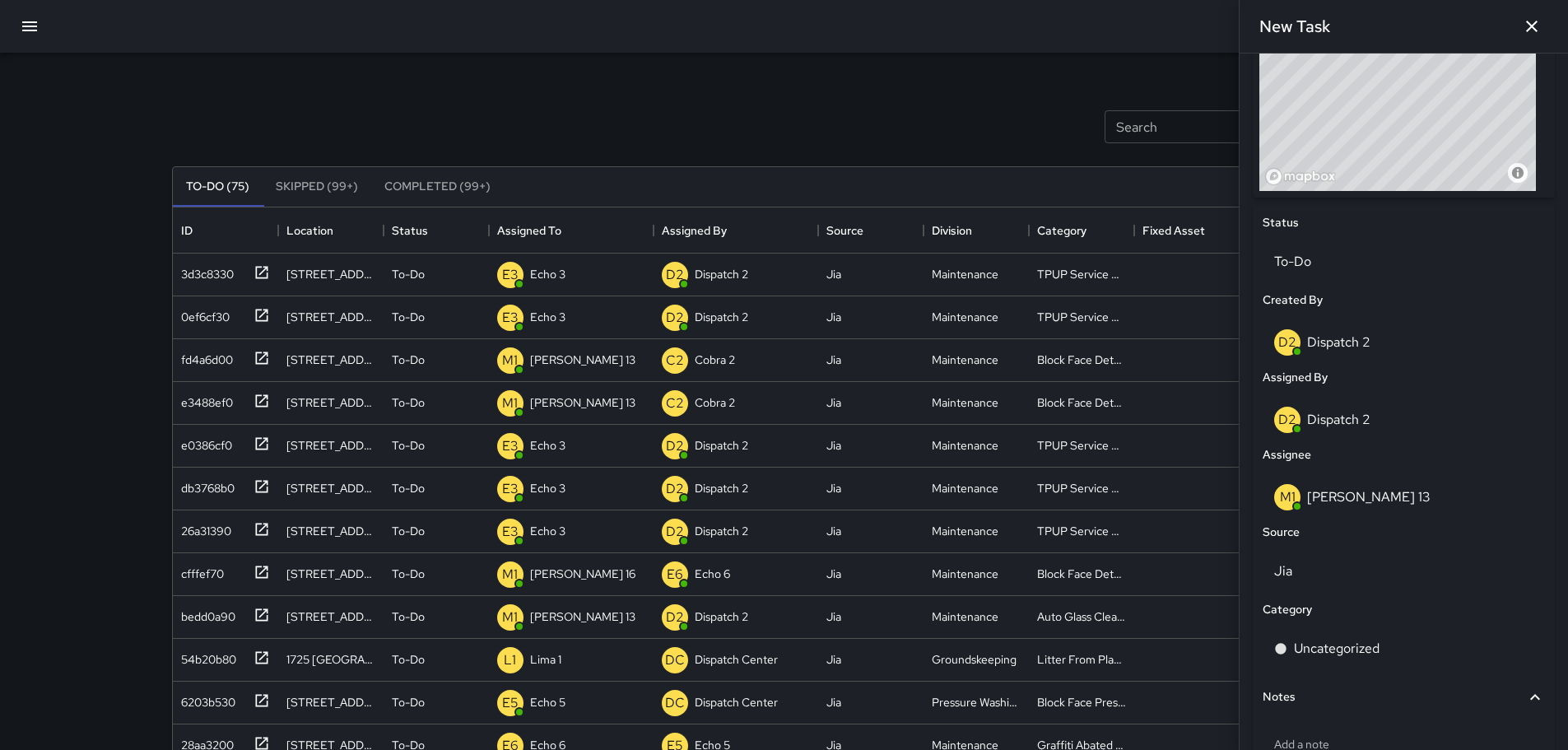
scroll to position [656, 0]
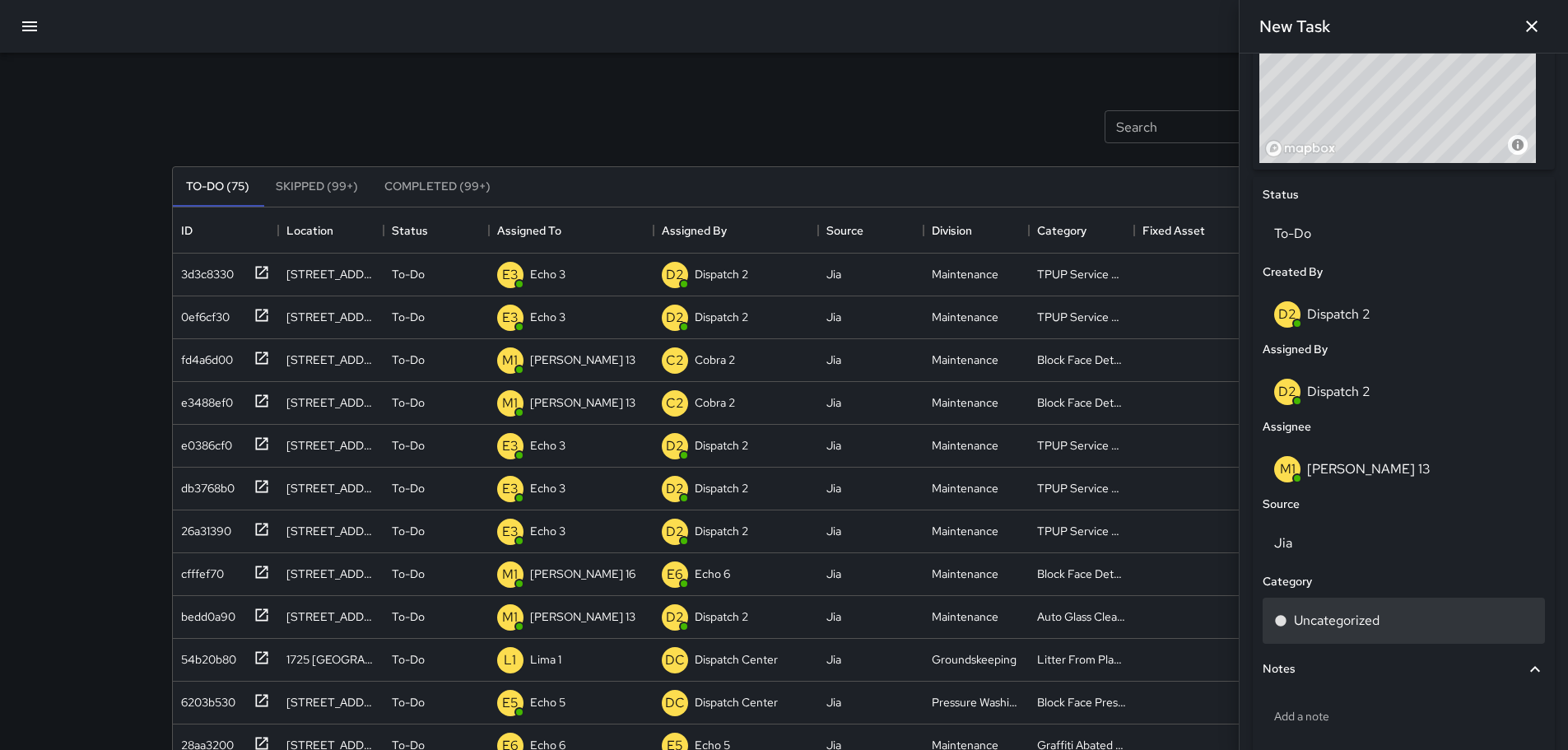
click at [1333, 626] on p "Uncategorized" at bounding box center [1337, 621] width 86 height 20
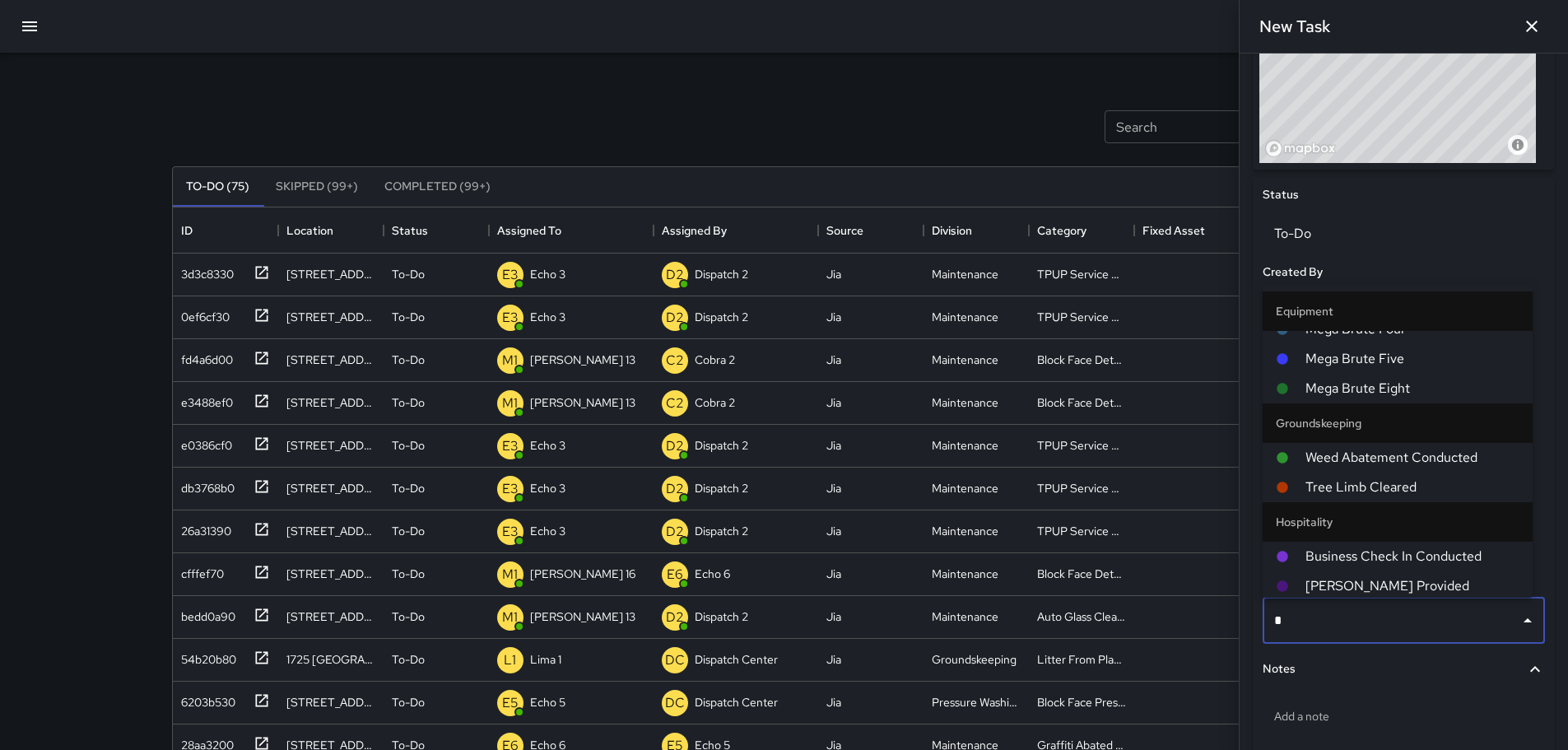
scroll to position [0, 0]
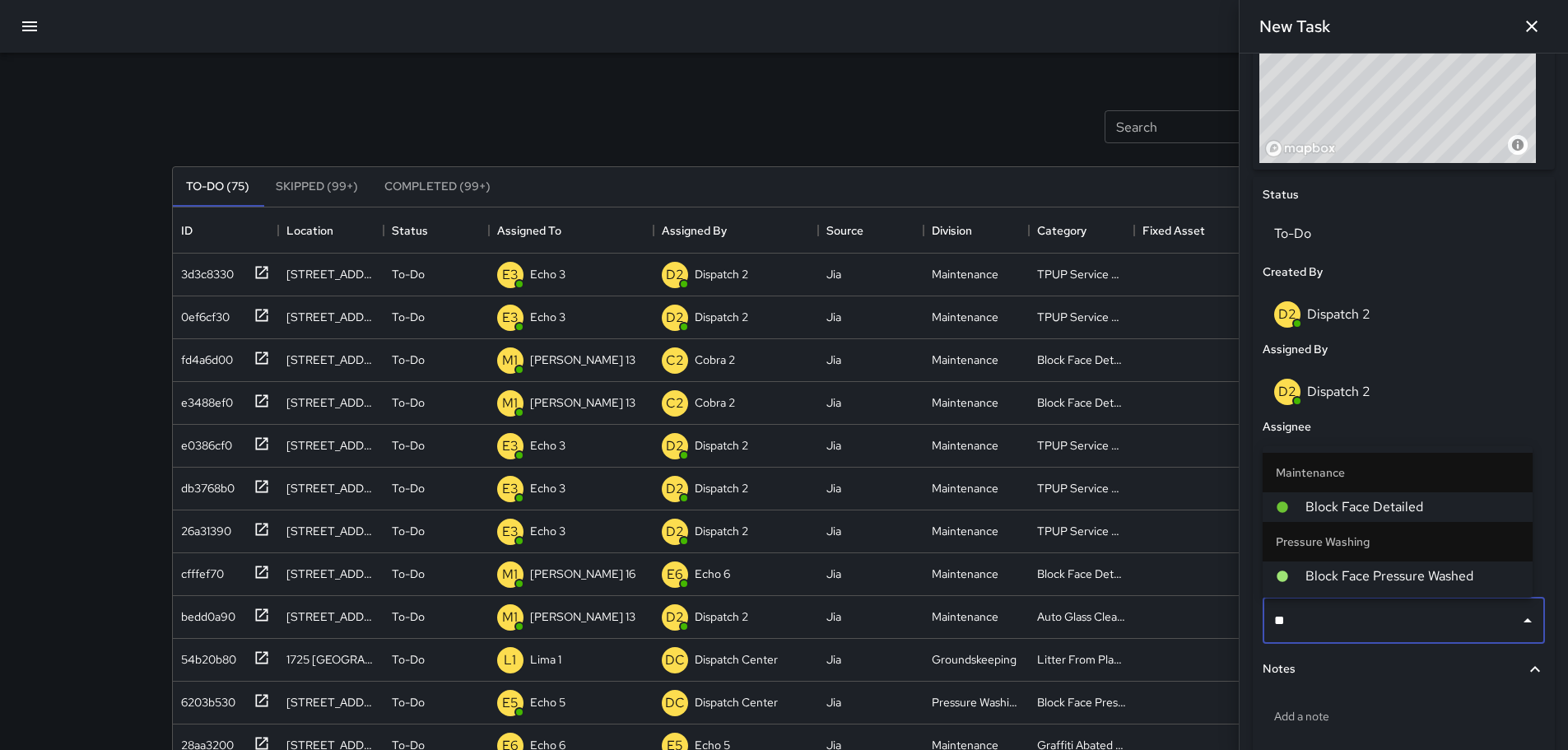
type input "***"
click at [1403, 512] on span "Block Face Detailed" at bounding box center [1413, 507] width 214 height 20
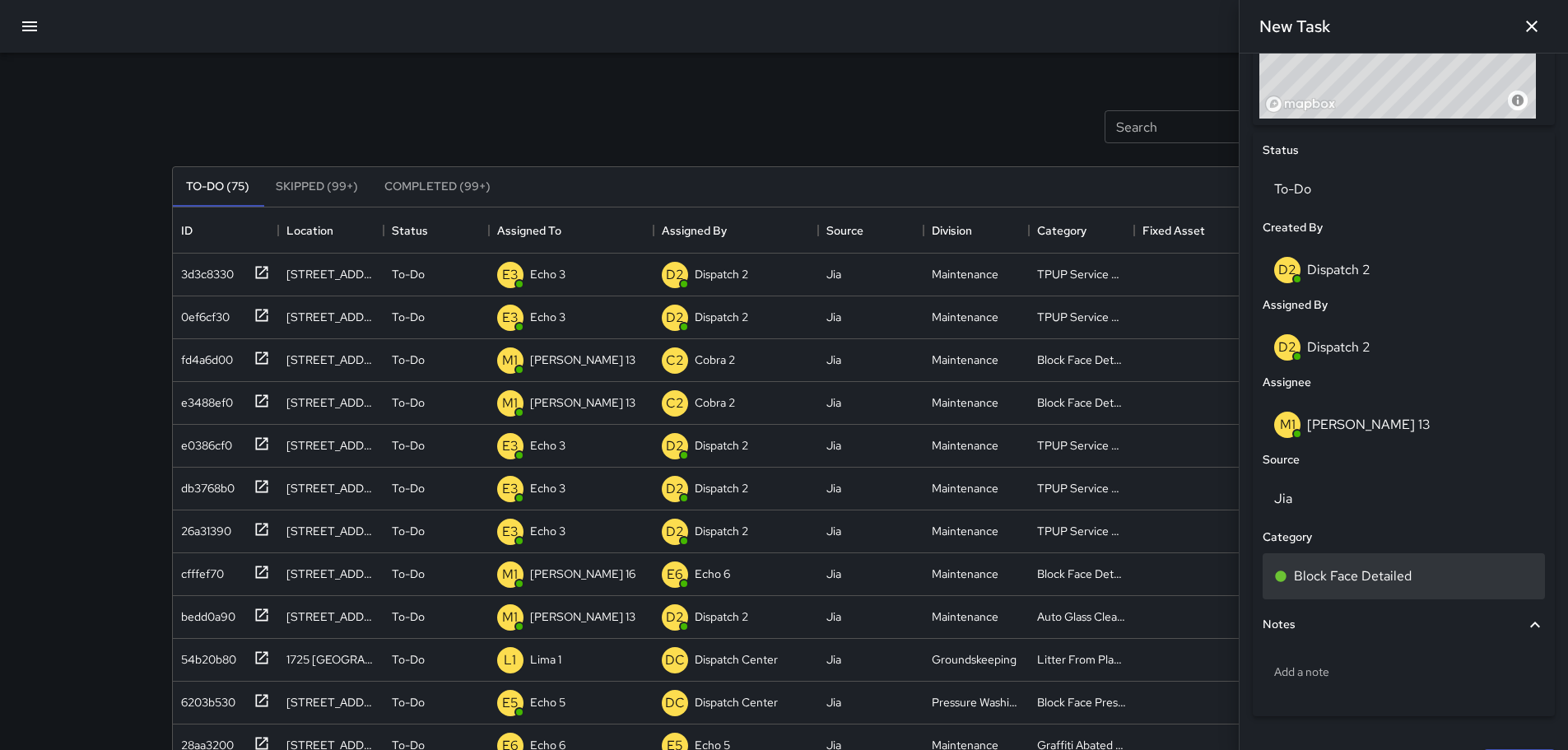
scroll to position [742, 0]
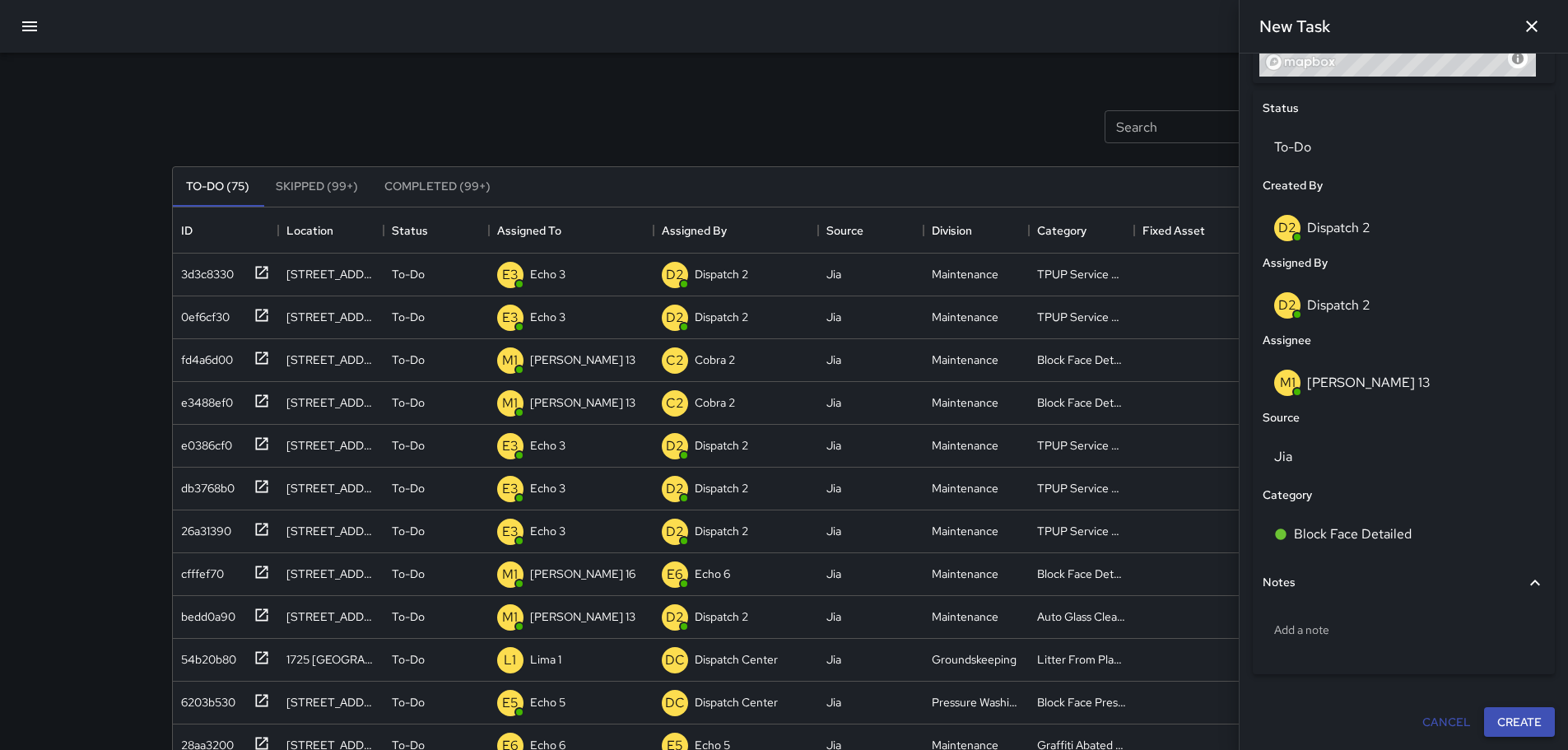
click at [1500, 723] on button "Create" at bounding box center [1520, 722] width 71 height 30
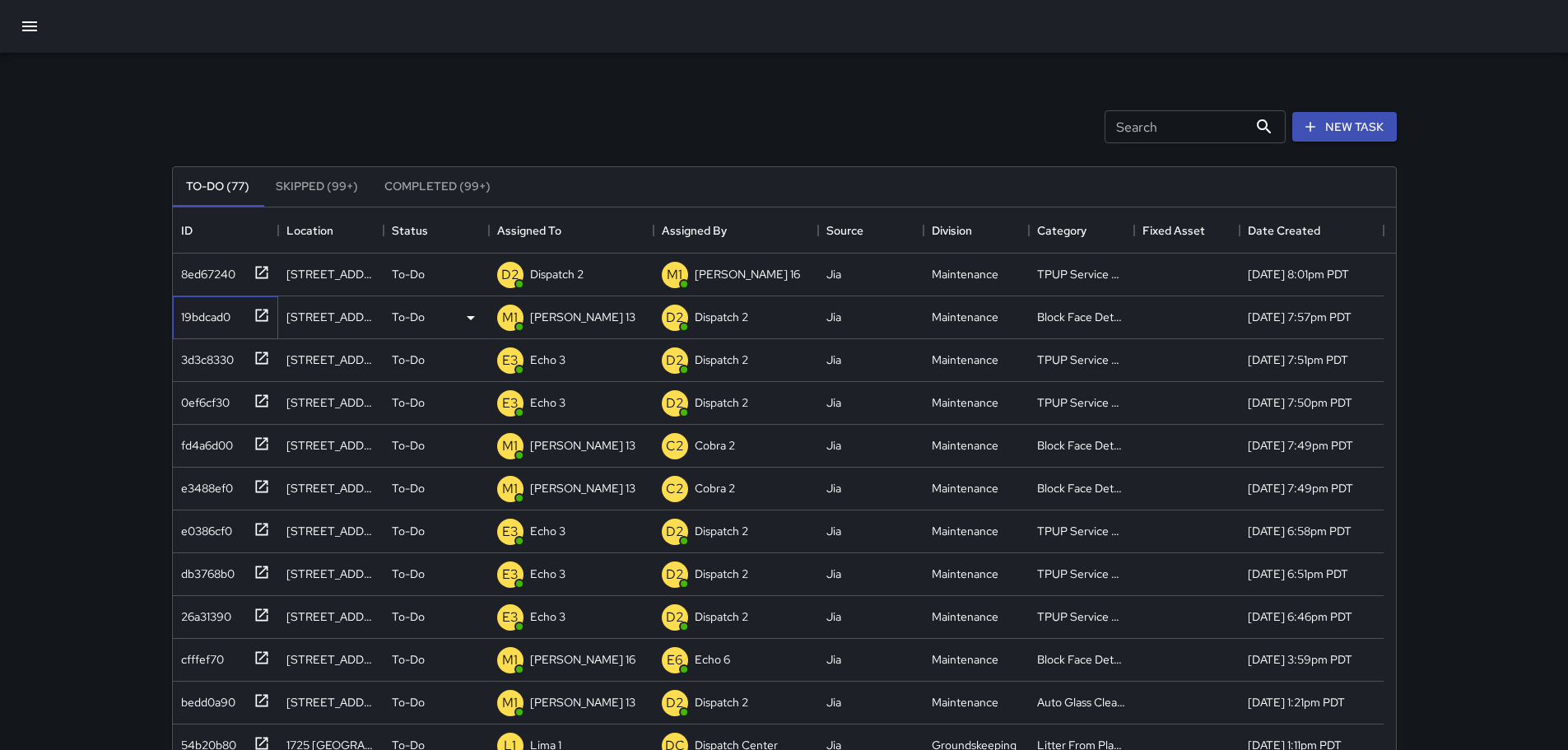
click at [266, 321] on icon at bounding box center [261, 315] width 13 height 13
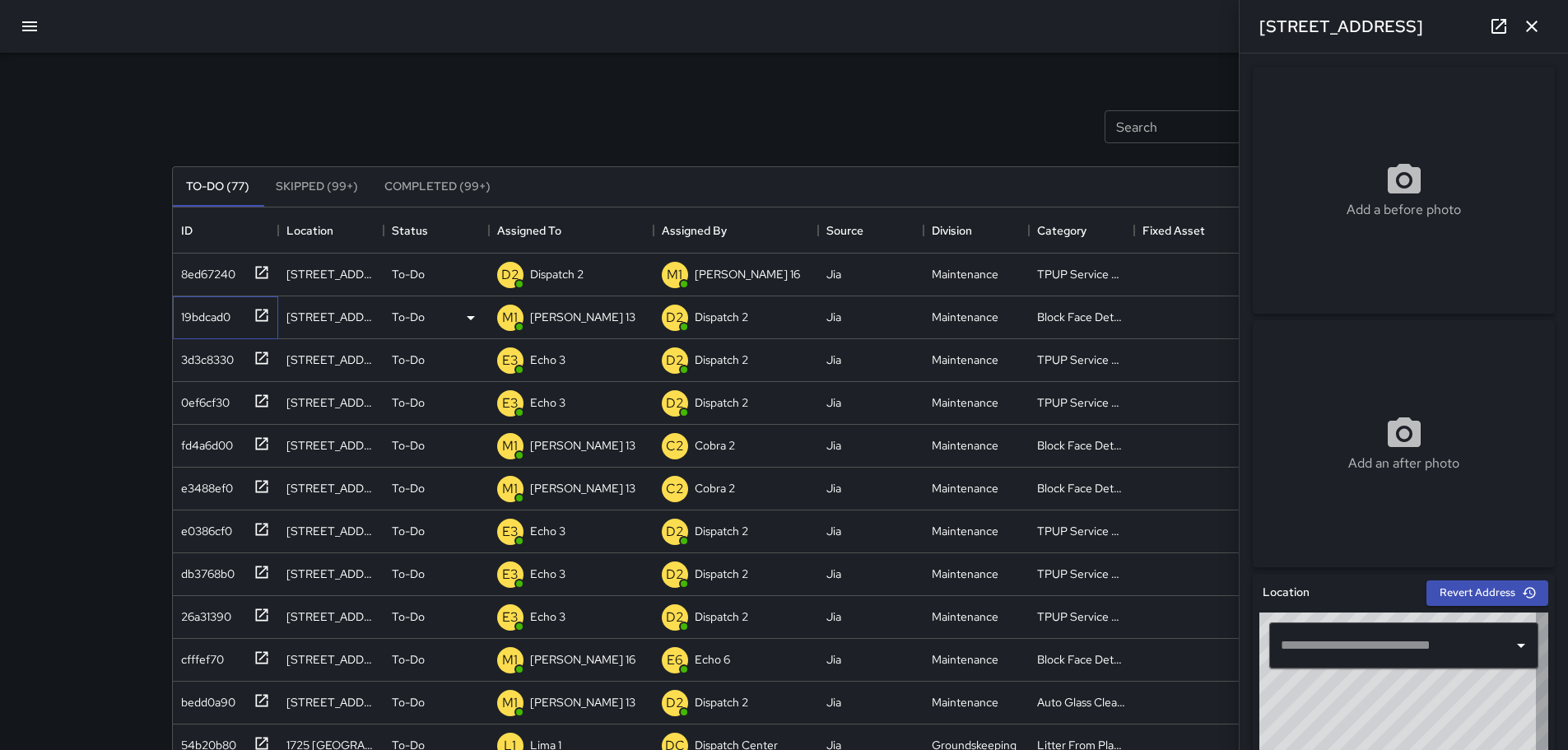
type input "**********"
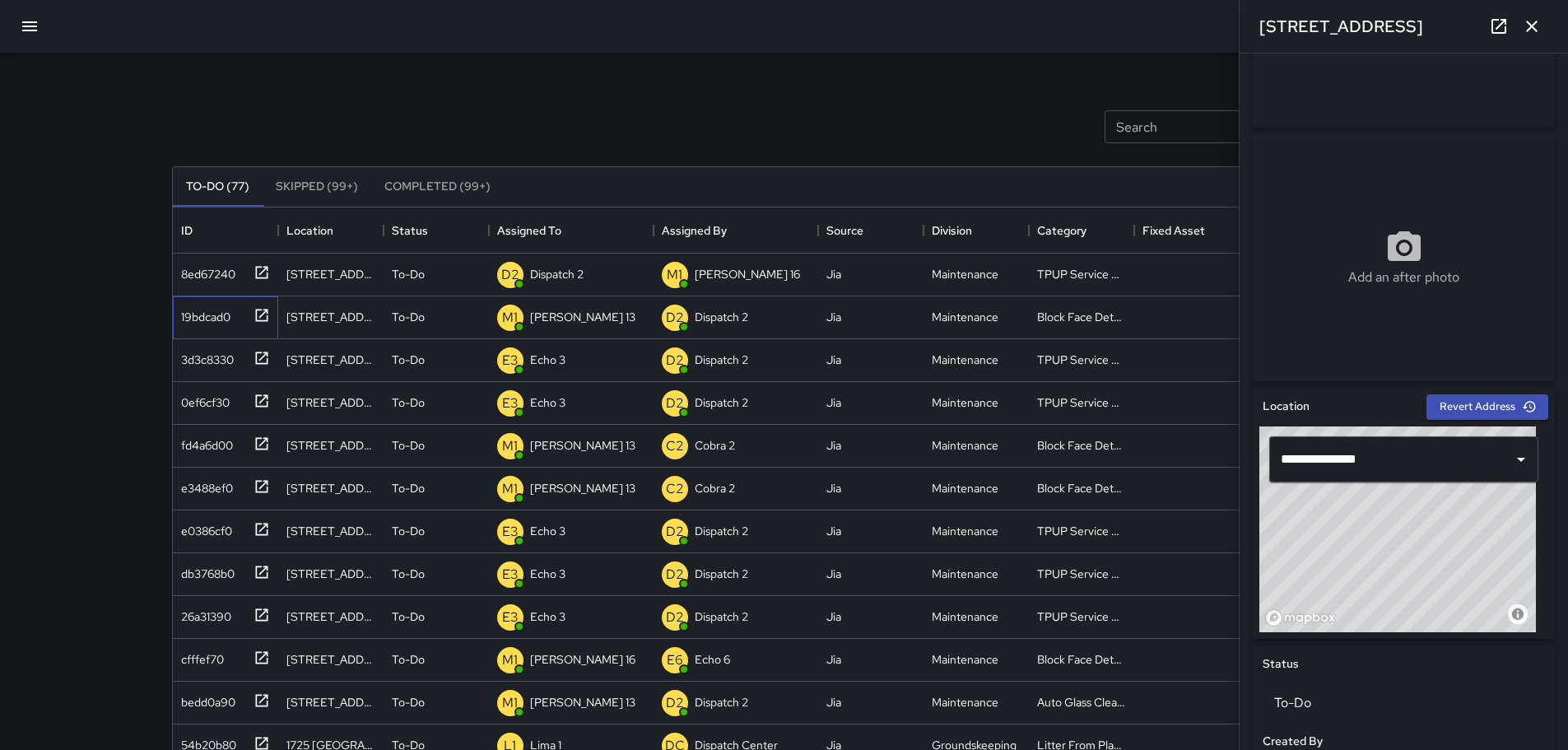
scroll to position [192, 0]
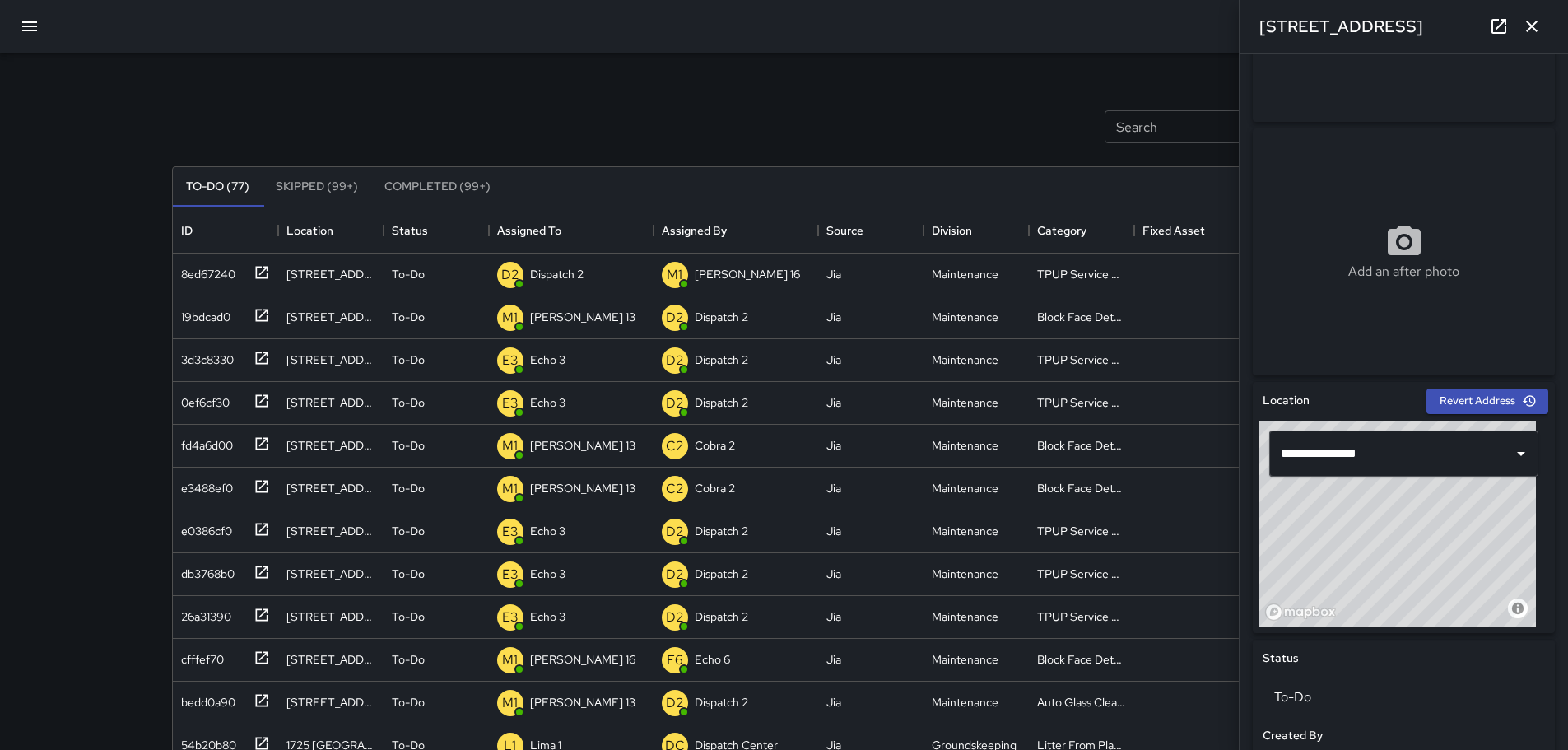
click at [1534, 36] on button "button" at bounding box center [1531, 26] width 33 height 33
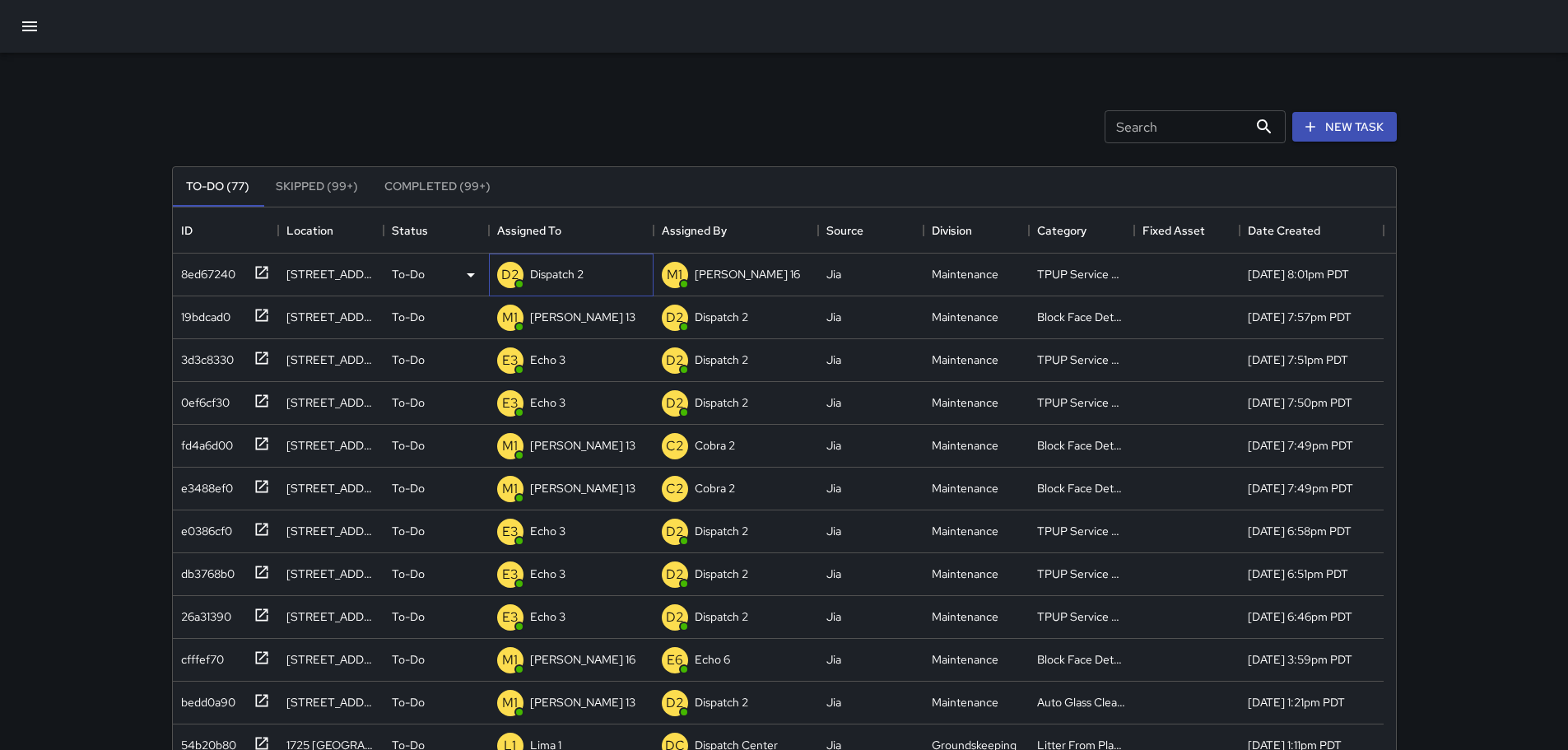
click at [550, 280] on p "Dispatch 2" at bounding box center [557, 274] width 53 height 17
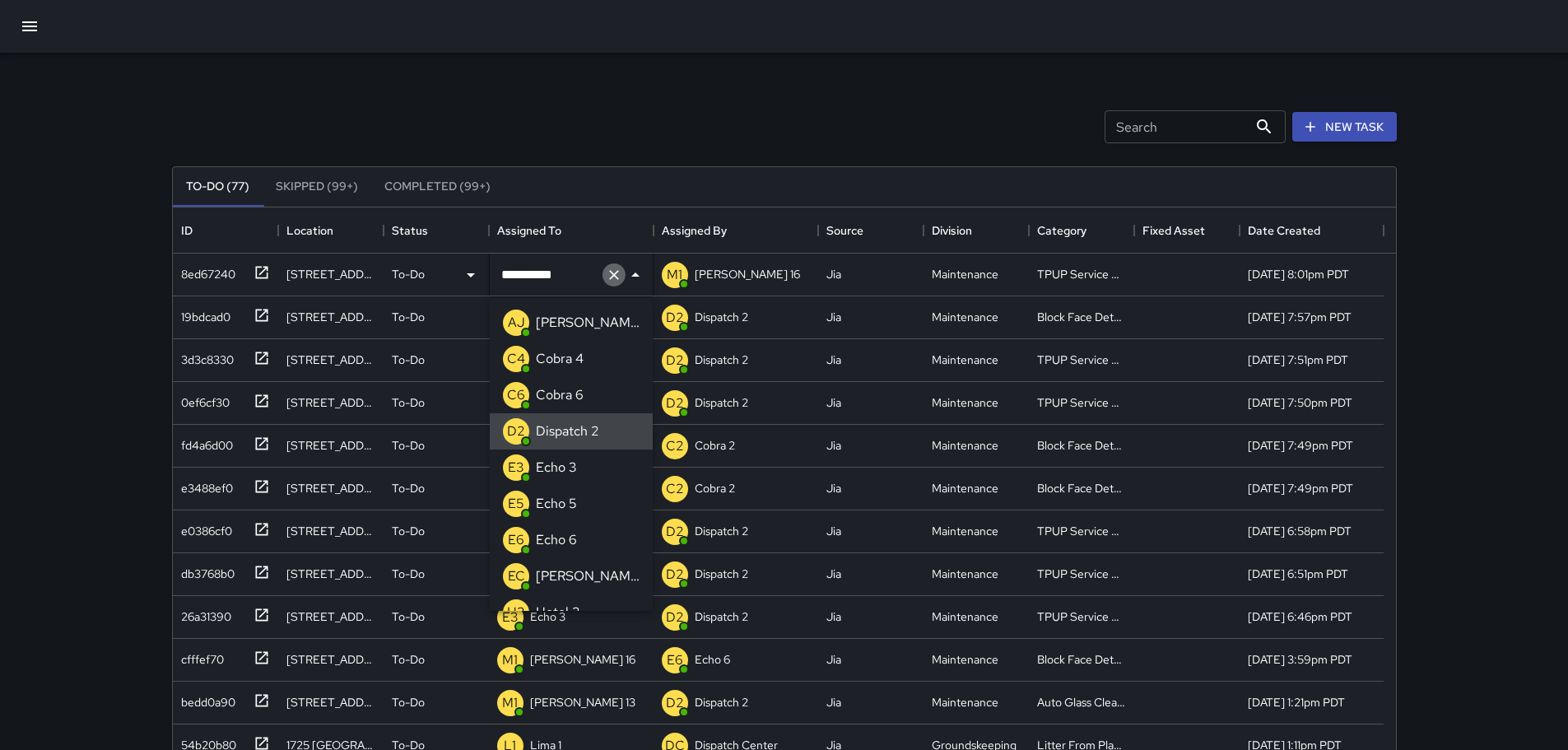
click at [620, 275] on icon "Clear" at bounding box center [615, 275] width 17 height 17
type input "**"
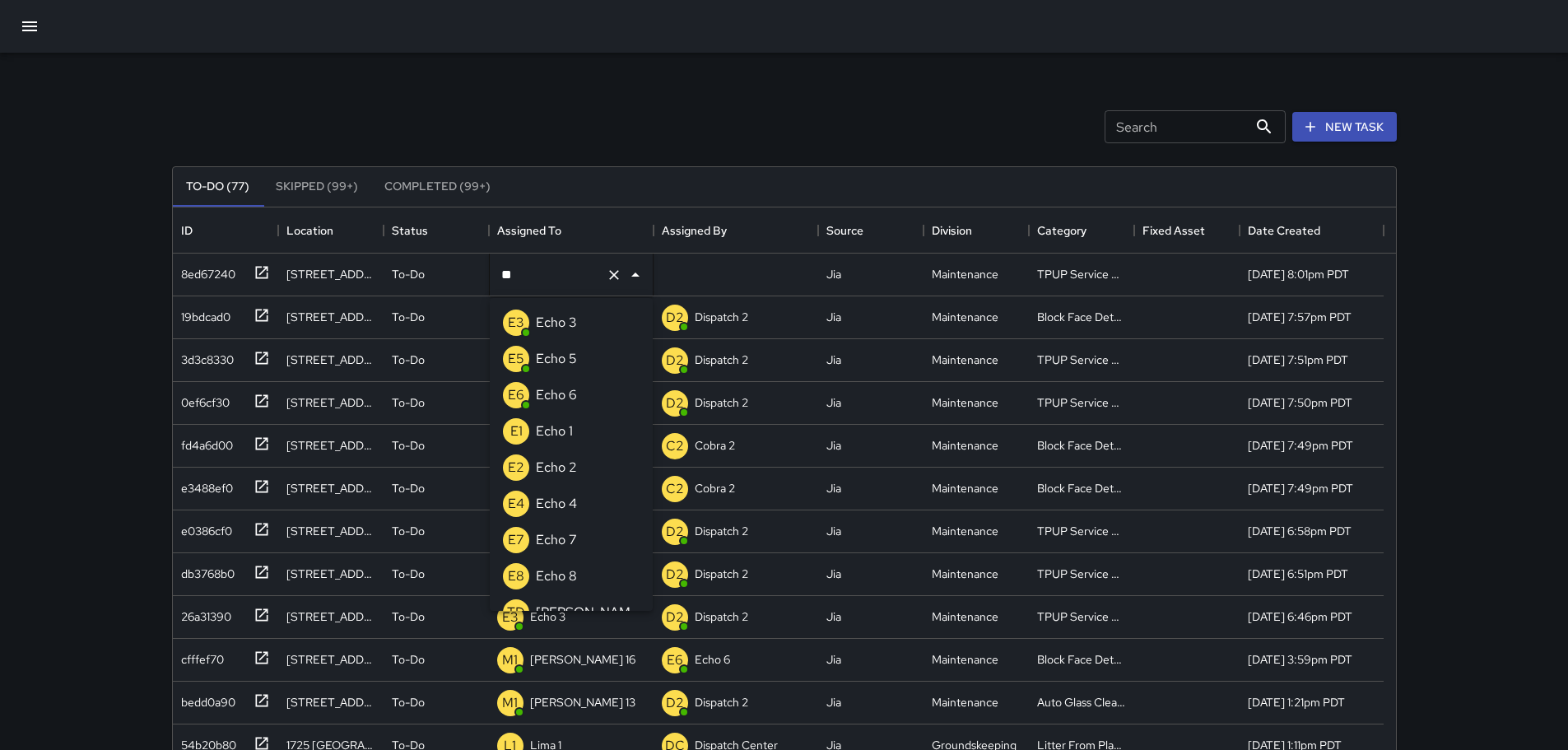
click at [557, 327] on p "Echo 3" at bounding box center [556, 323] width 41 height 20
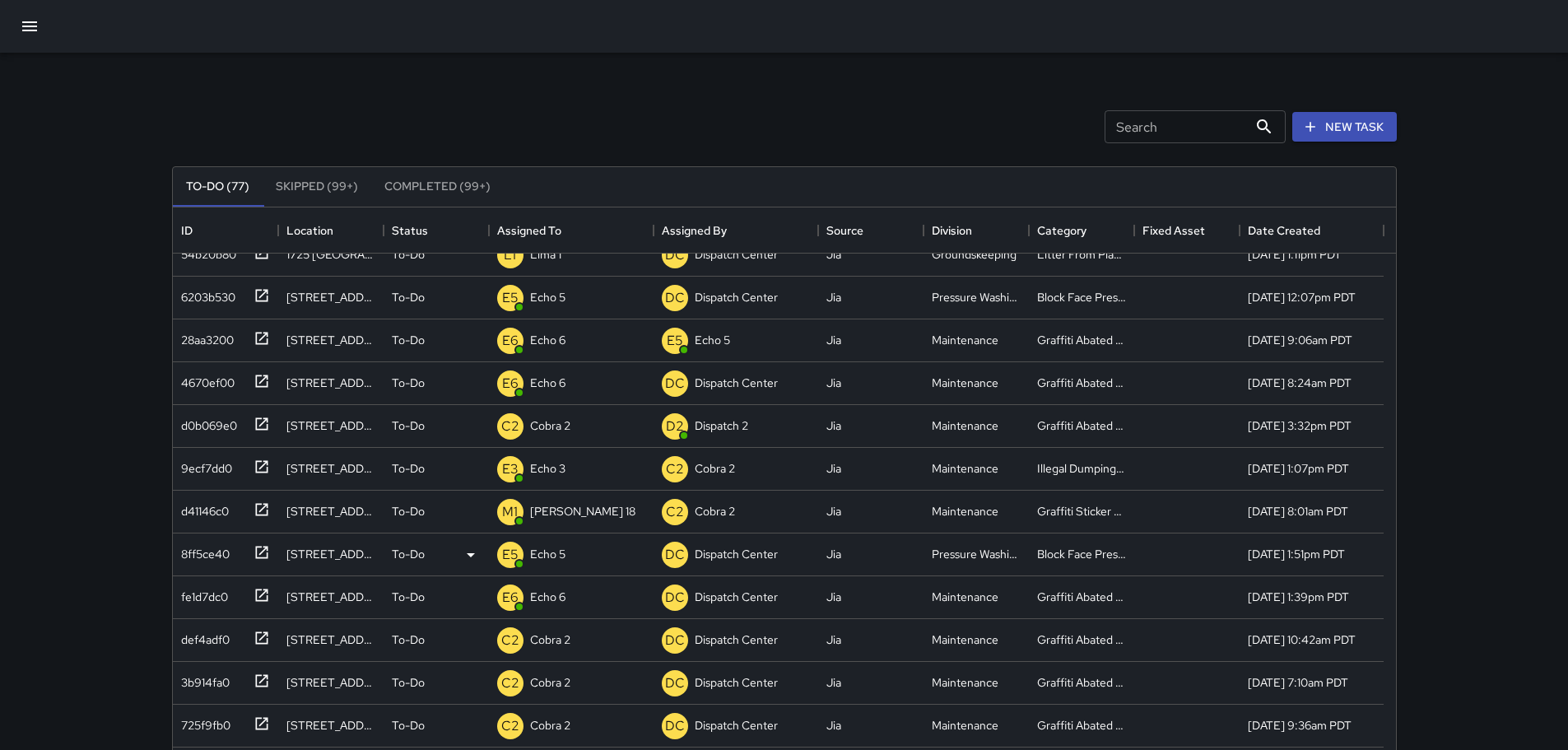
scroll to position [616, 0]
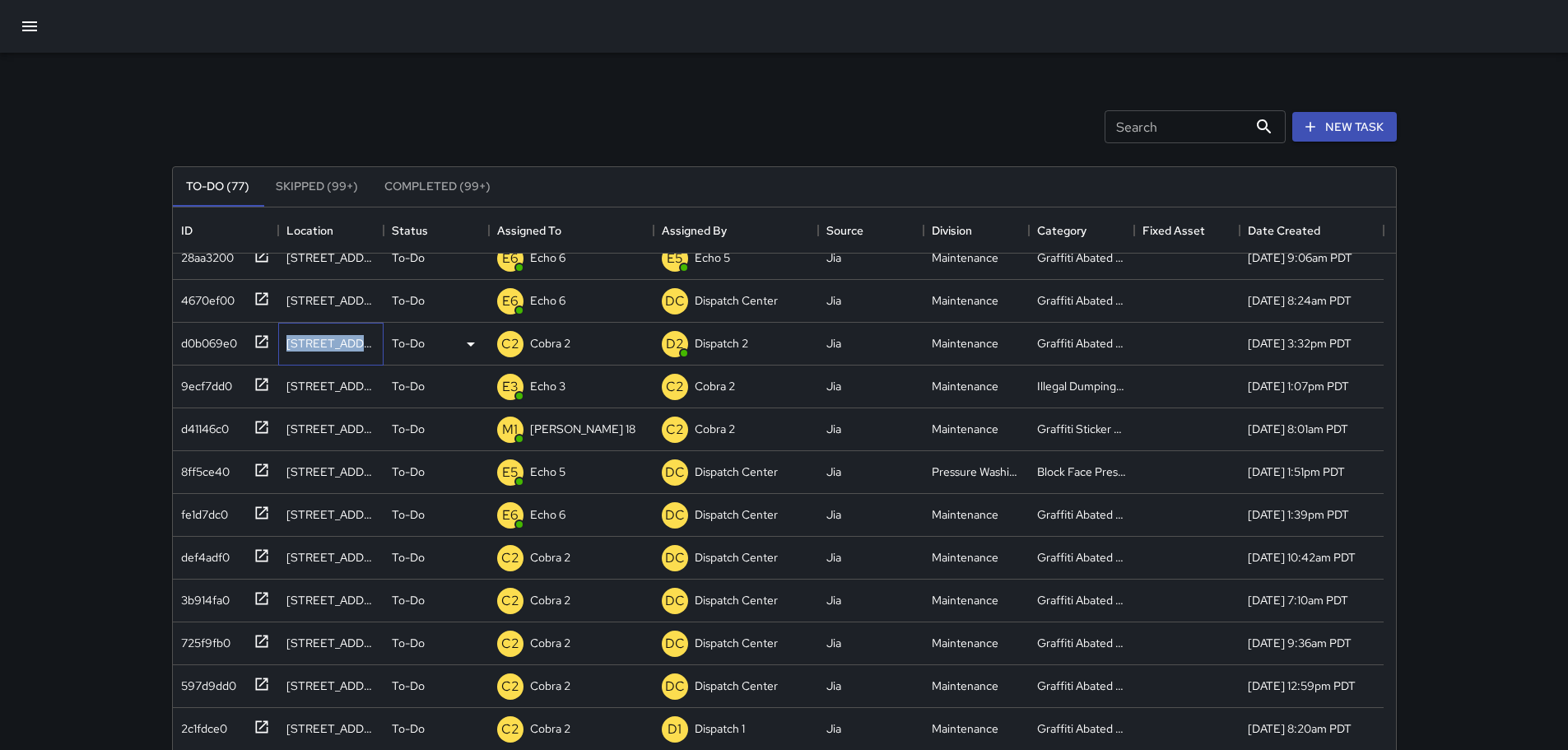
drag, startPoint x: 288, startPoint y: 342, endPoint x: 363, endPoint y: 343, distance: 75.0
click at [363, 343] on div "416 25th Street" at bounding box center [331, 343] width 89 height 17
copy div "416 25th Stree"
click at [1201, 125] on input "Search" at bounding box center [1176, 126] width 144 height 33
paste input "**********"
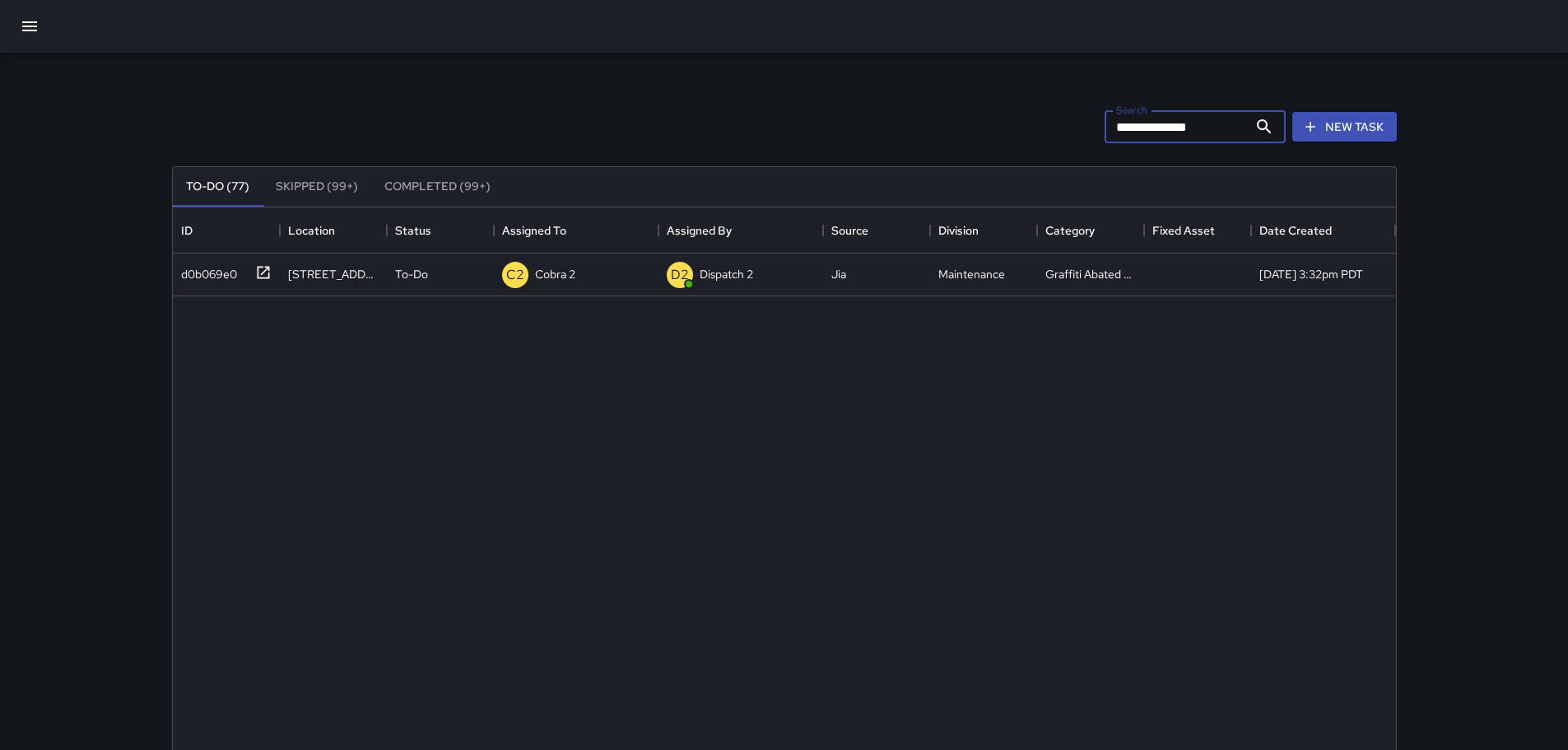
scroll to position [0, 0]
type input "*"
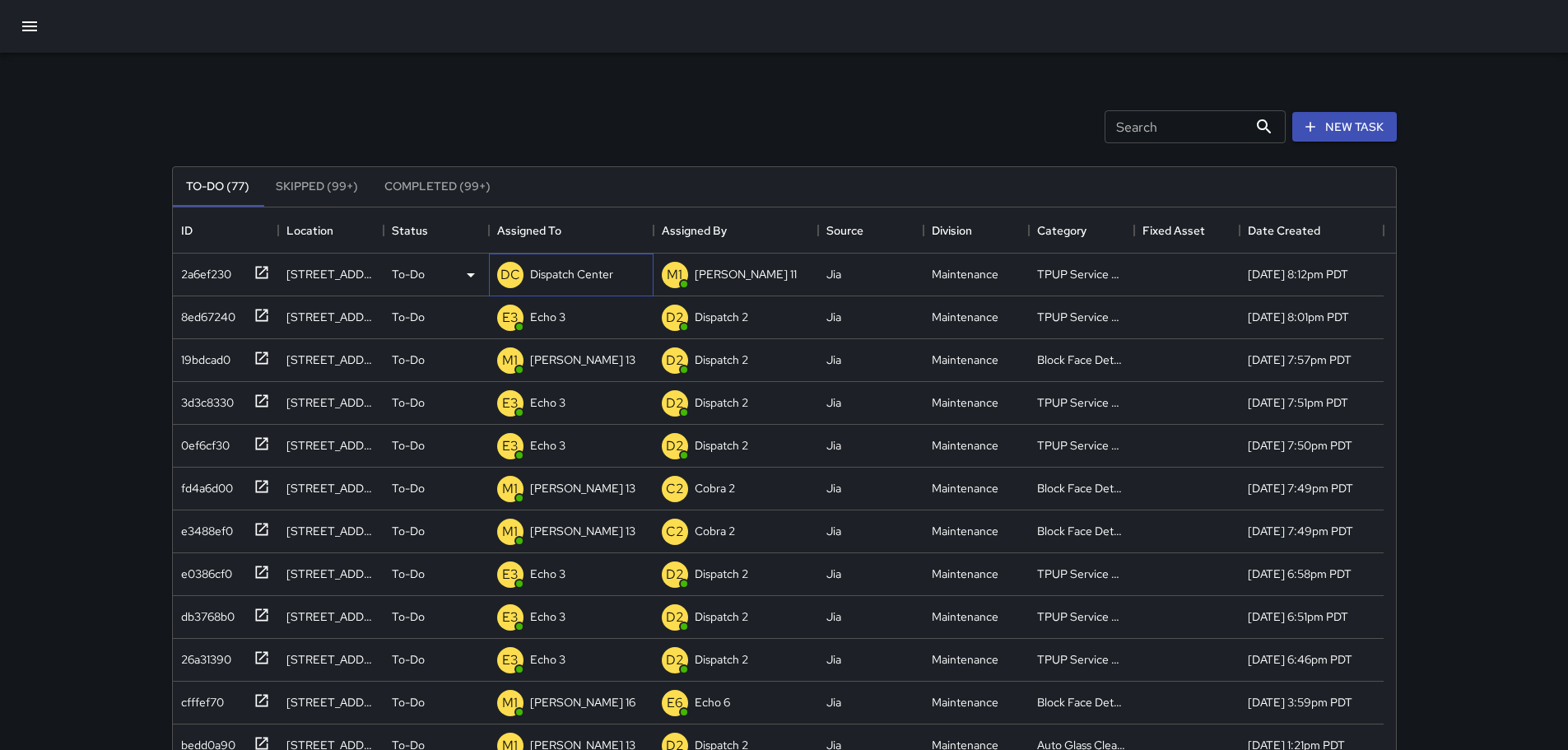
click at [549, 280] on p "Dispatch Center" at bounding box center [572, 274] width 83 height 17
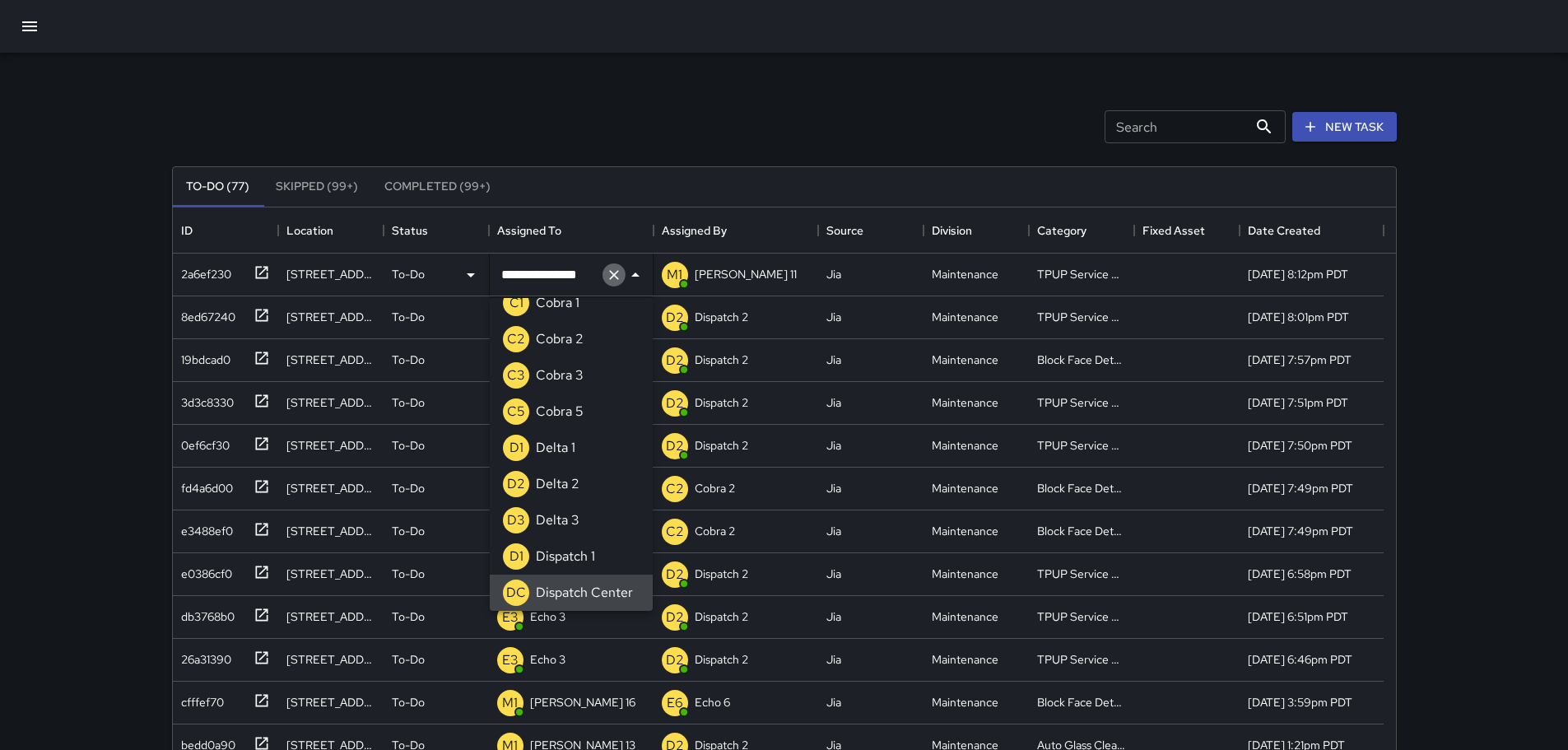
click at [612, 283] on button "Clear" at bounding box center [615, 275] width 23 height 23
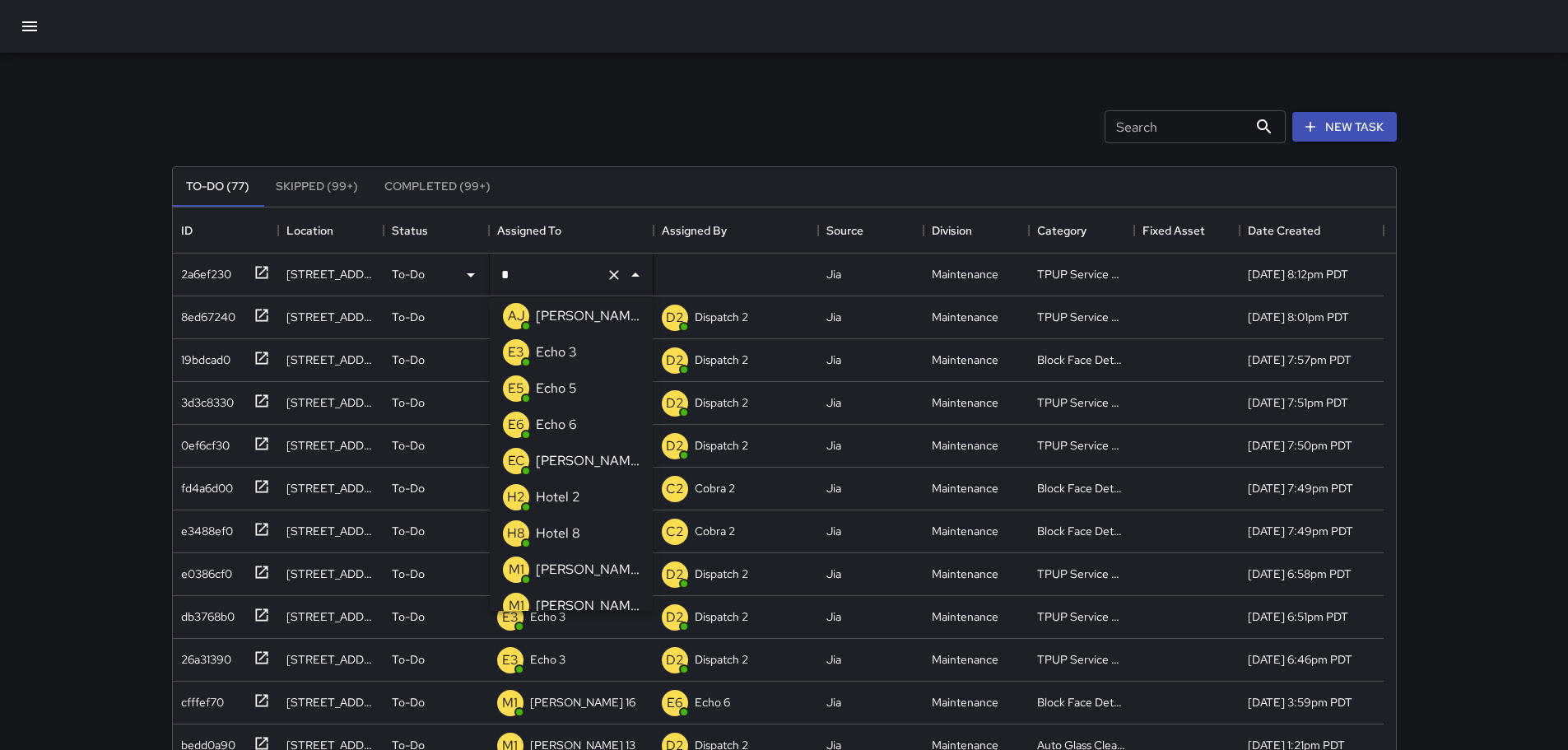
type input "**"
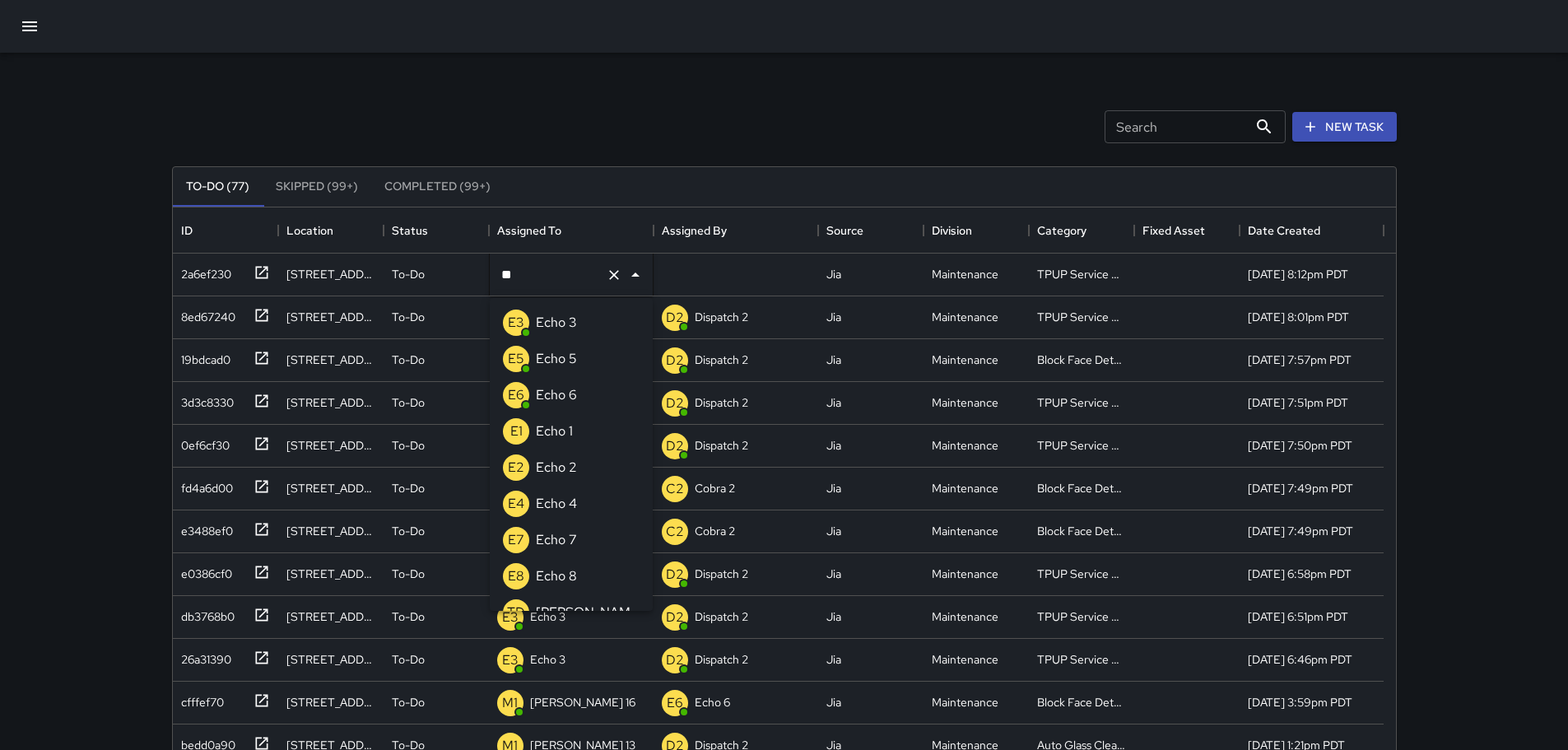
click at [577, 323] on div "Echo 3" at bounding box center [556, 323] width 48 height 27
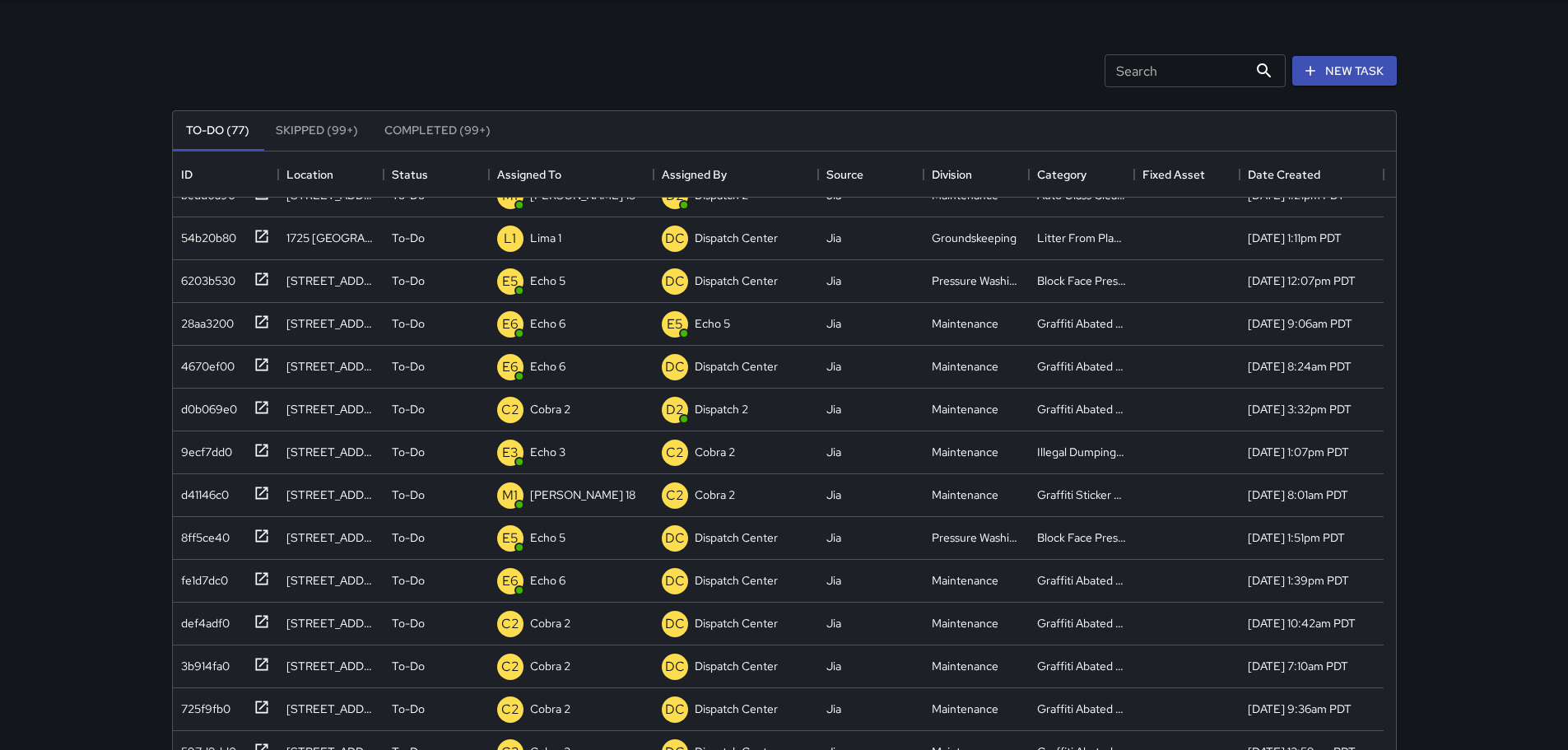
scroll to position [83, 0]
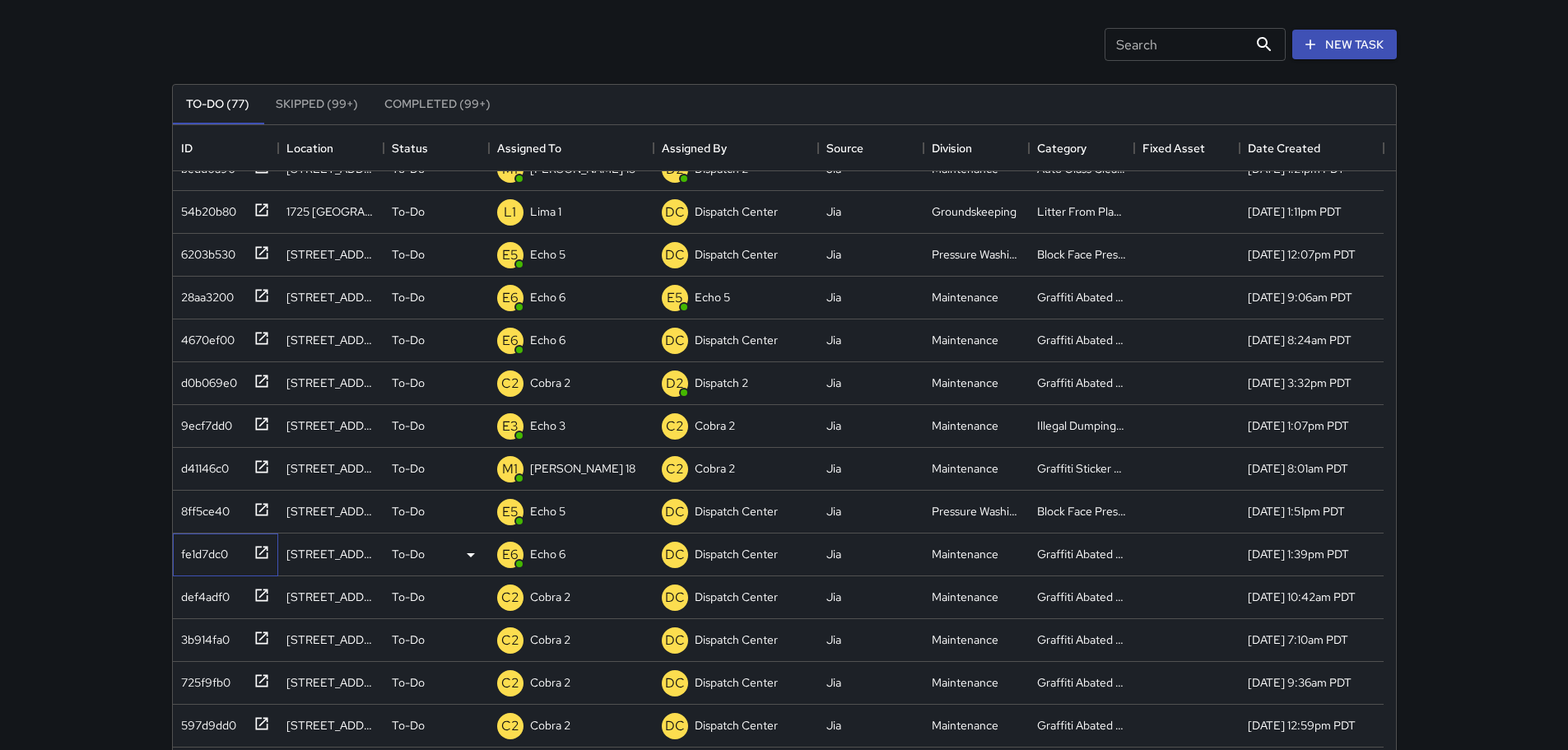
click at [264, 551] on icon at bounding box center [262, 553] width 17 height 17
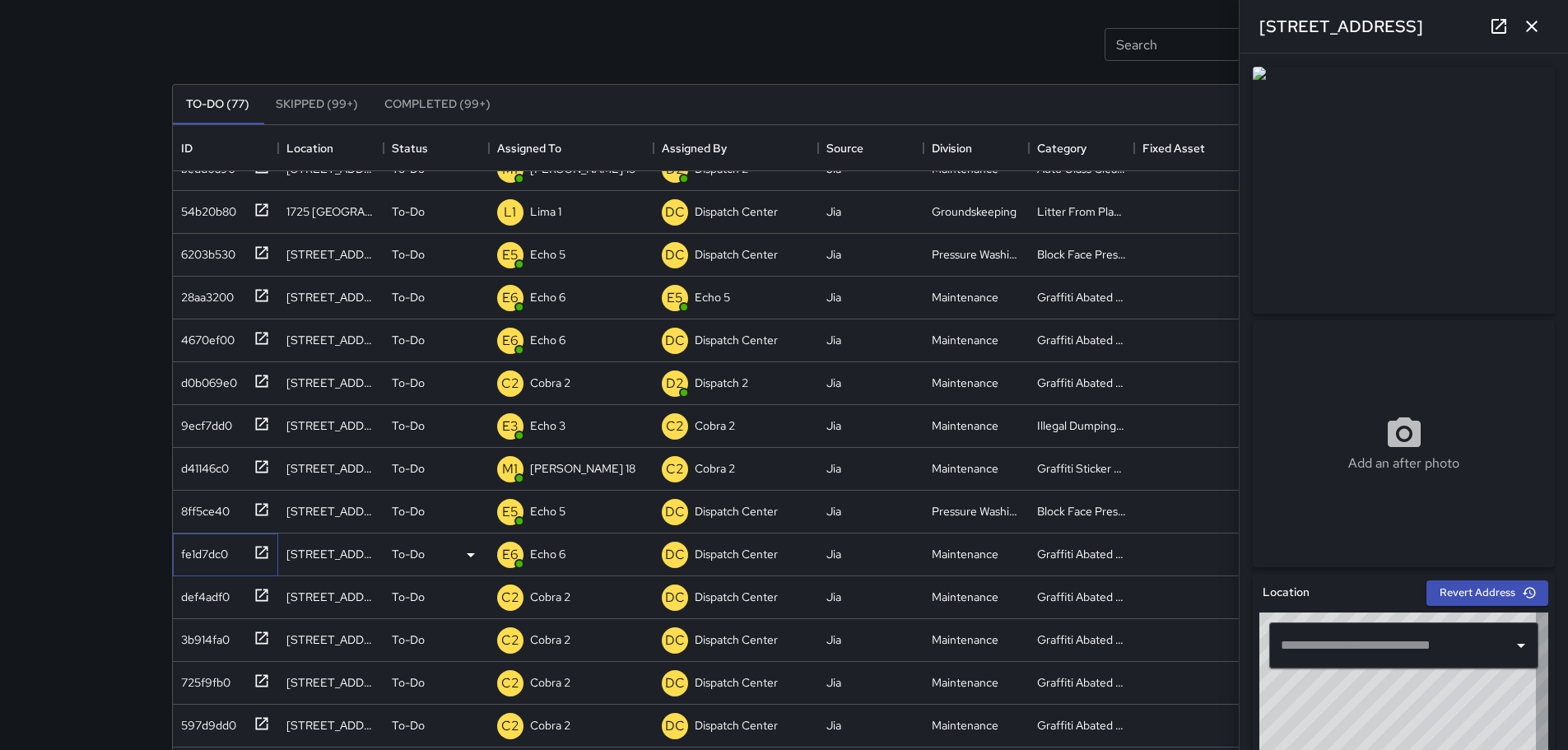
type input "**********"
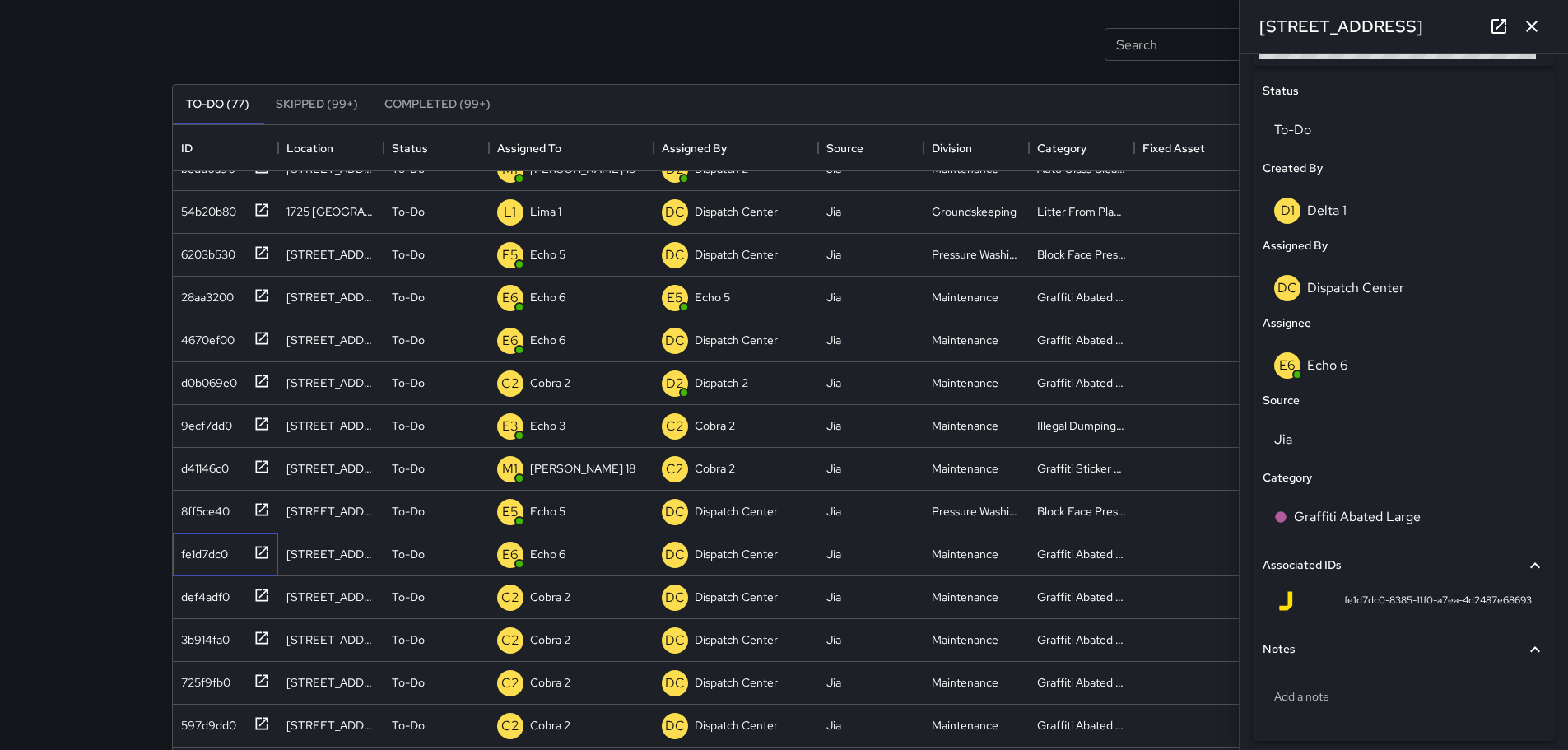
scroll to position [770, 0]
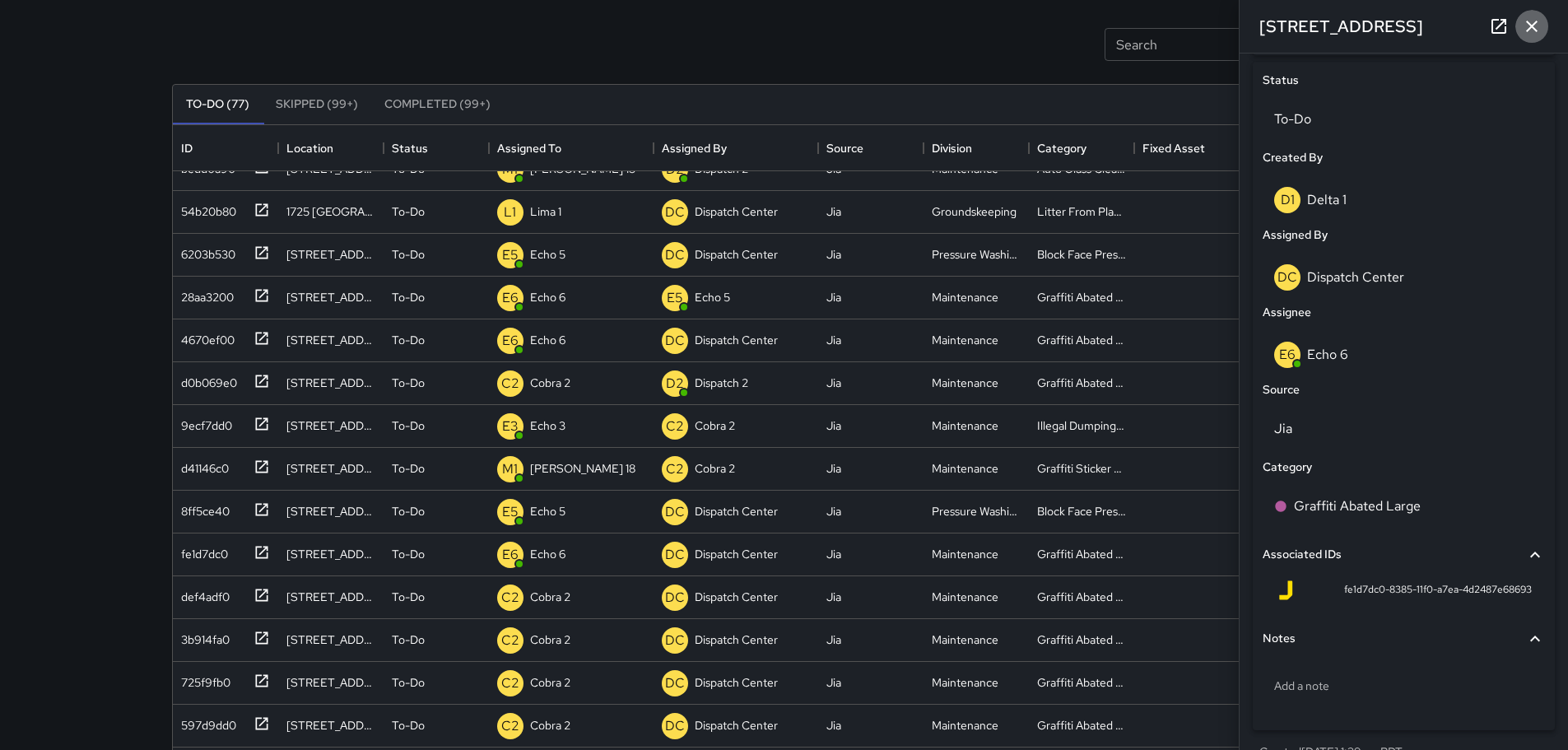
click at [1539, 24] on icon "button" at bounding box center [1532, 27] width 20 height 20
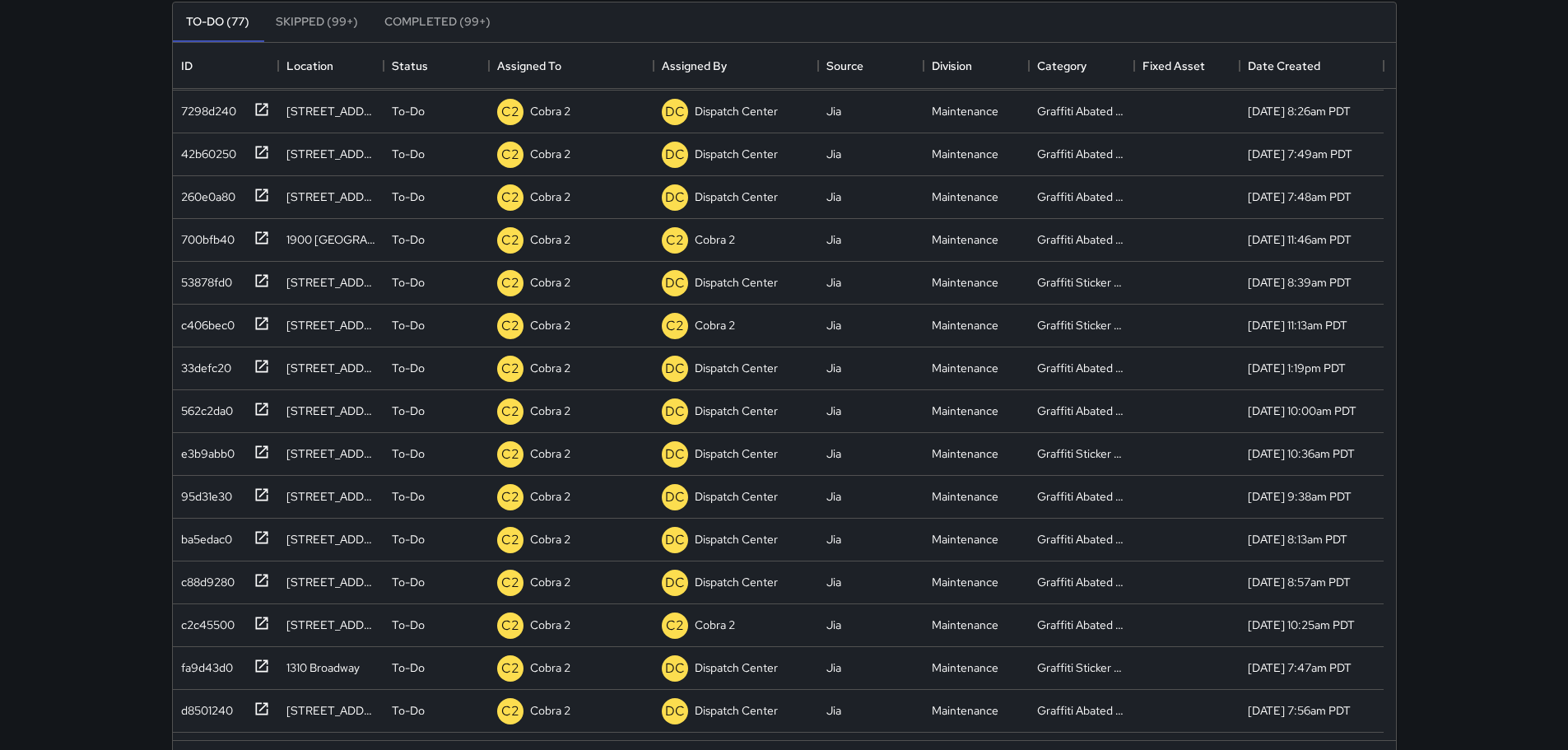
scroll to position [2126, 0]
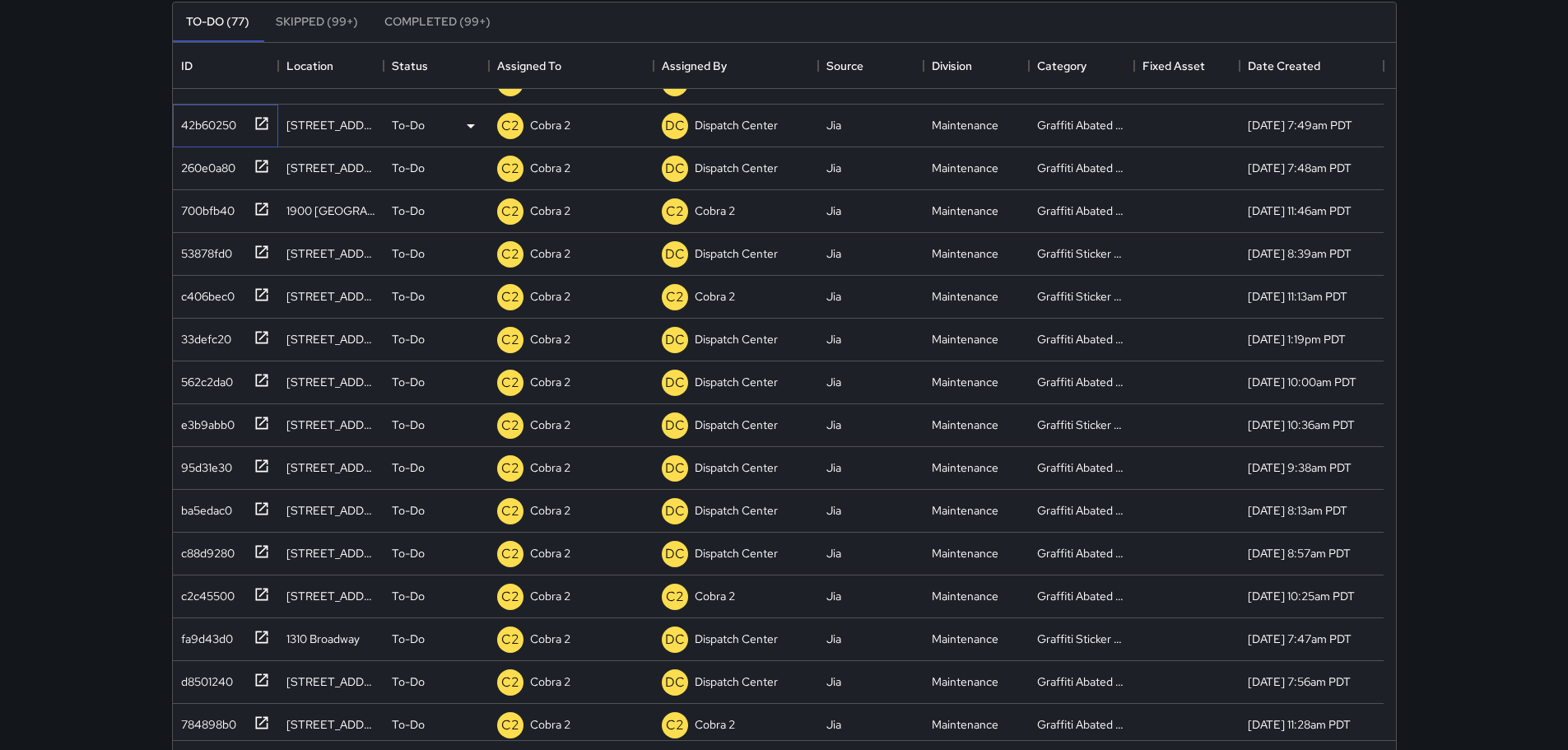
click at [260, 130] on icon at bounding box center [262, 124] width 17 height 17
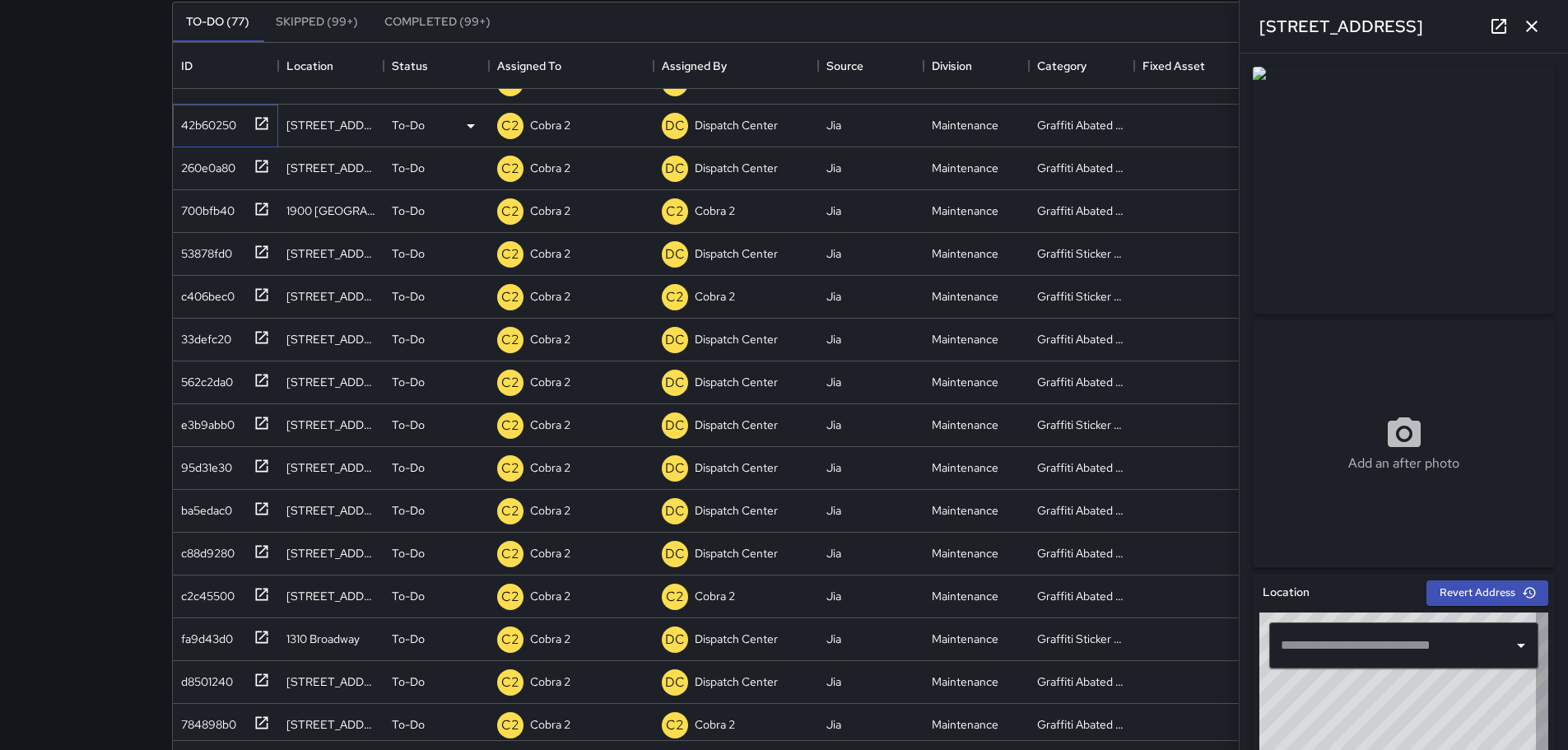
type input "**********"
click at [265, 160] on icon at bounding box center [261, 165] width 13 height 13
type input "**********"
click at [267, 133] on div at bounding box center [259, 122] width 23 height 28
type input "**********"
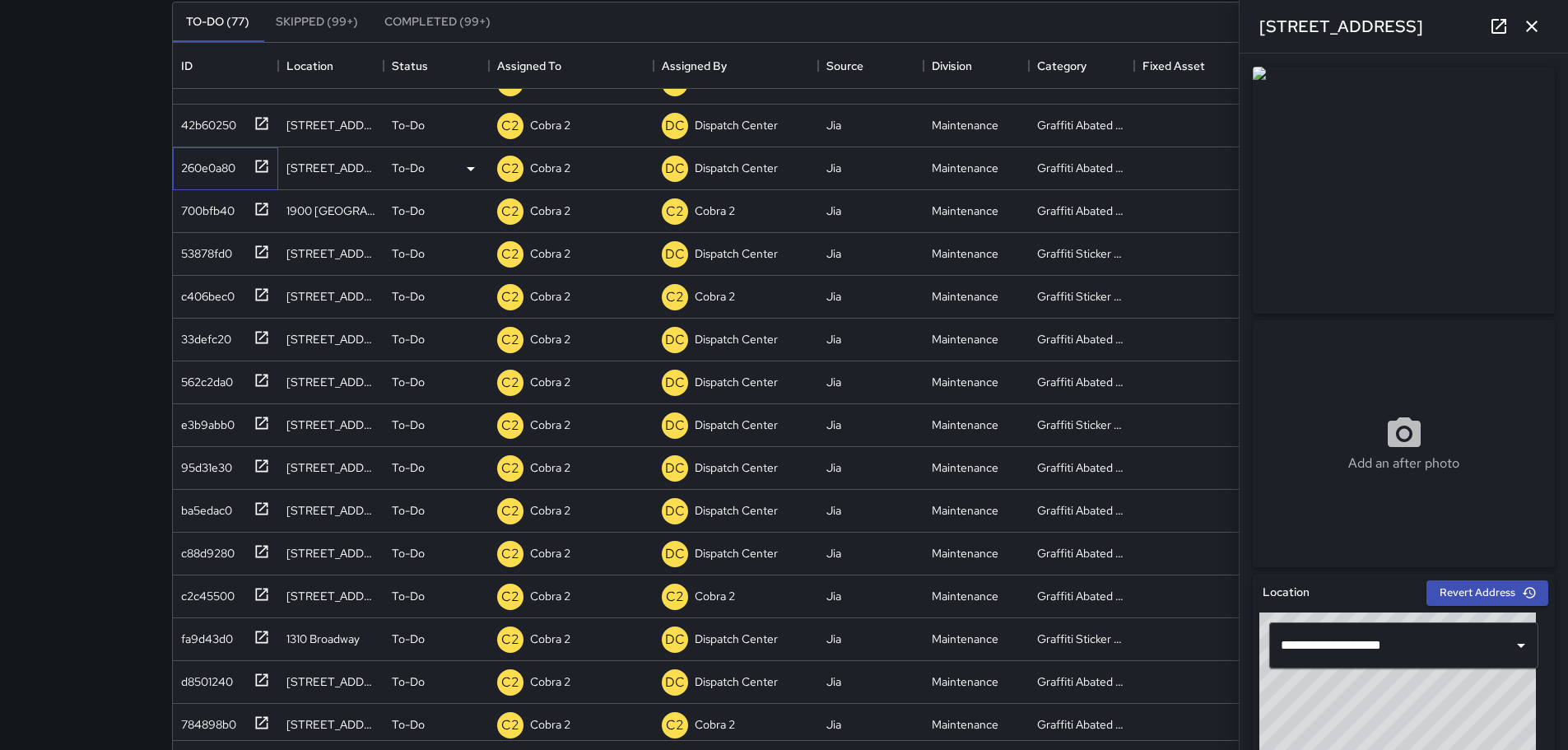
click at [270, 165] on div "260e0a80" at bounding box center [225, 168] width 105 height 43
click at [264, 120] on icon at bounding box center [261, 123] width 13 height 13
type input "**********"
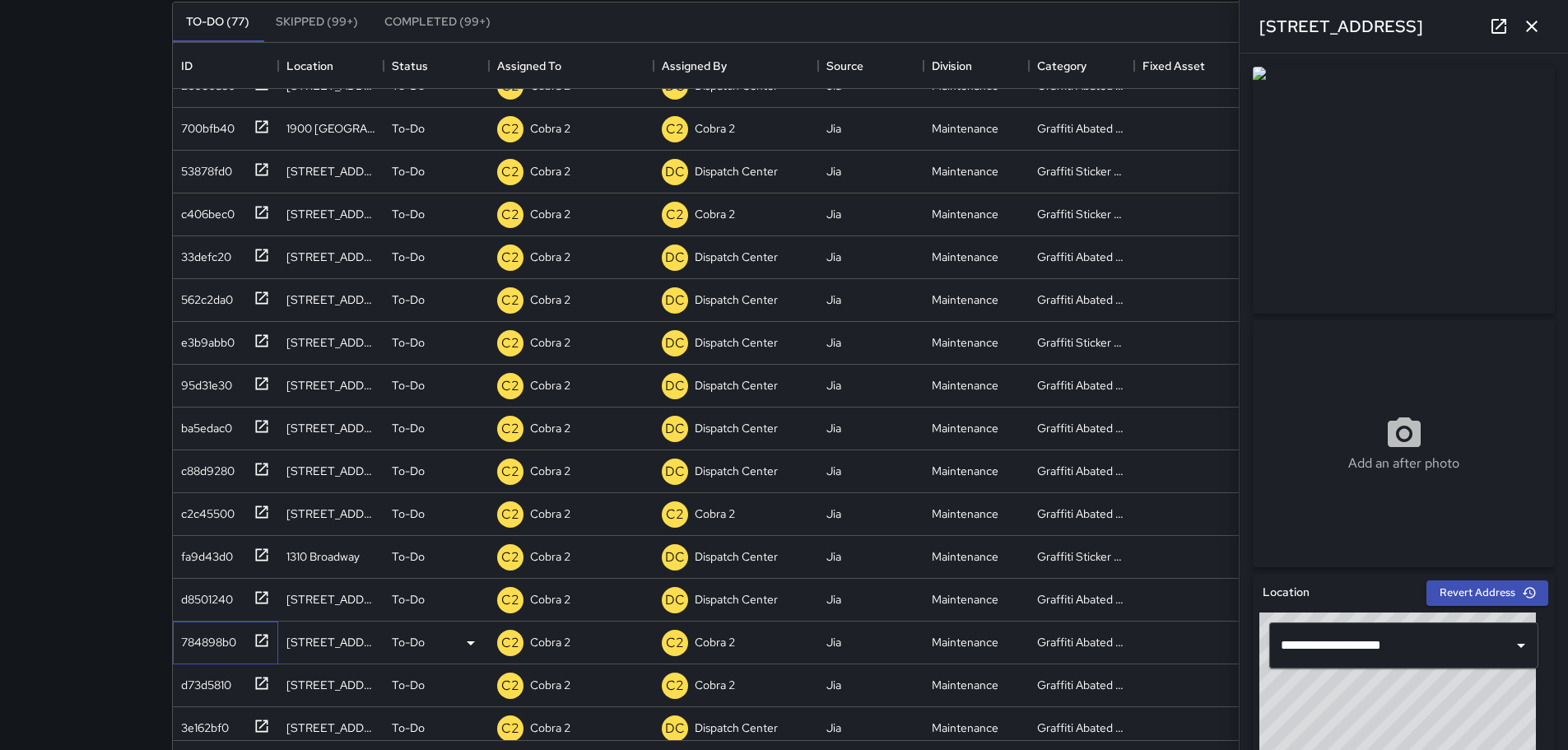
click at [264, 638] on icon at bounding box center [262, 641] width 17 height 17
type input "**********"
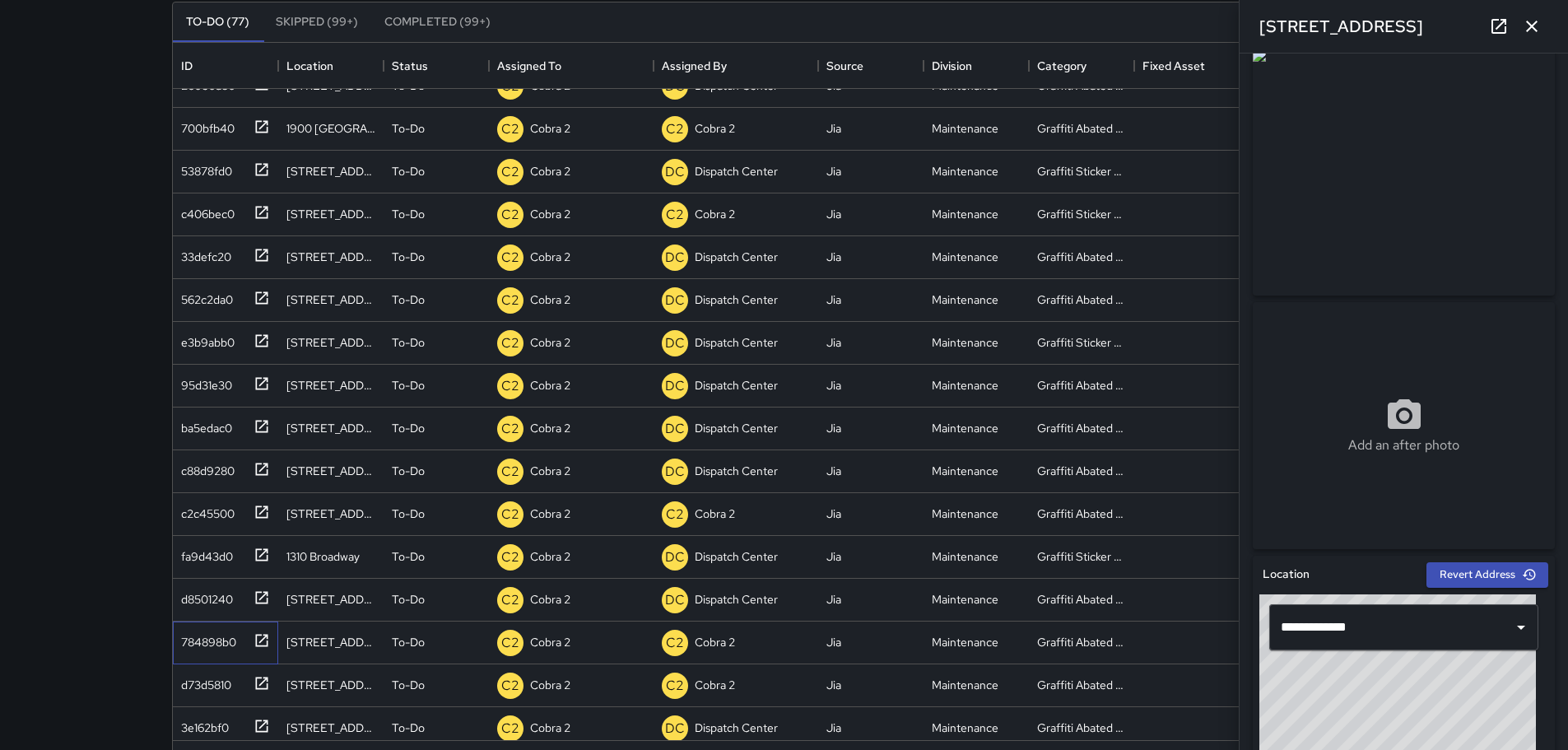
scroll to position [21, 0]
click at [1540, 28] on icon "button" at bounding box center [1532, 27] width 20 height 20
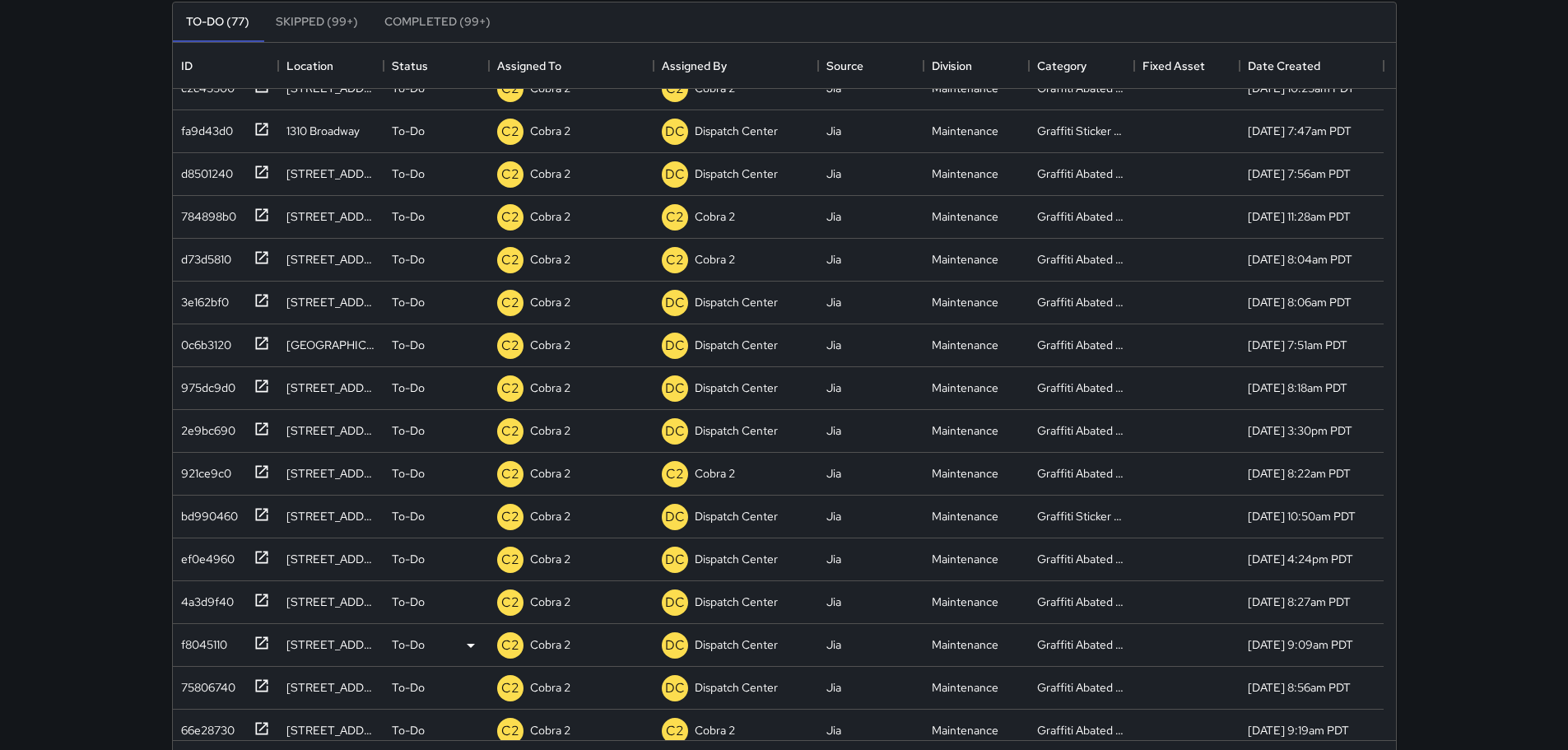
scroll to position [2646, 0]
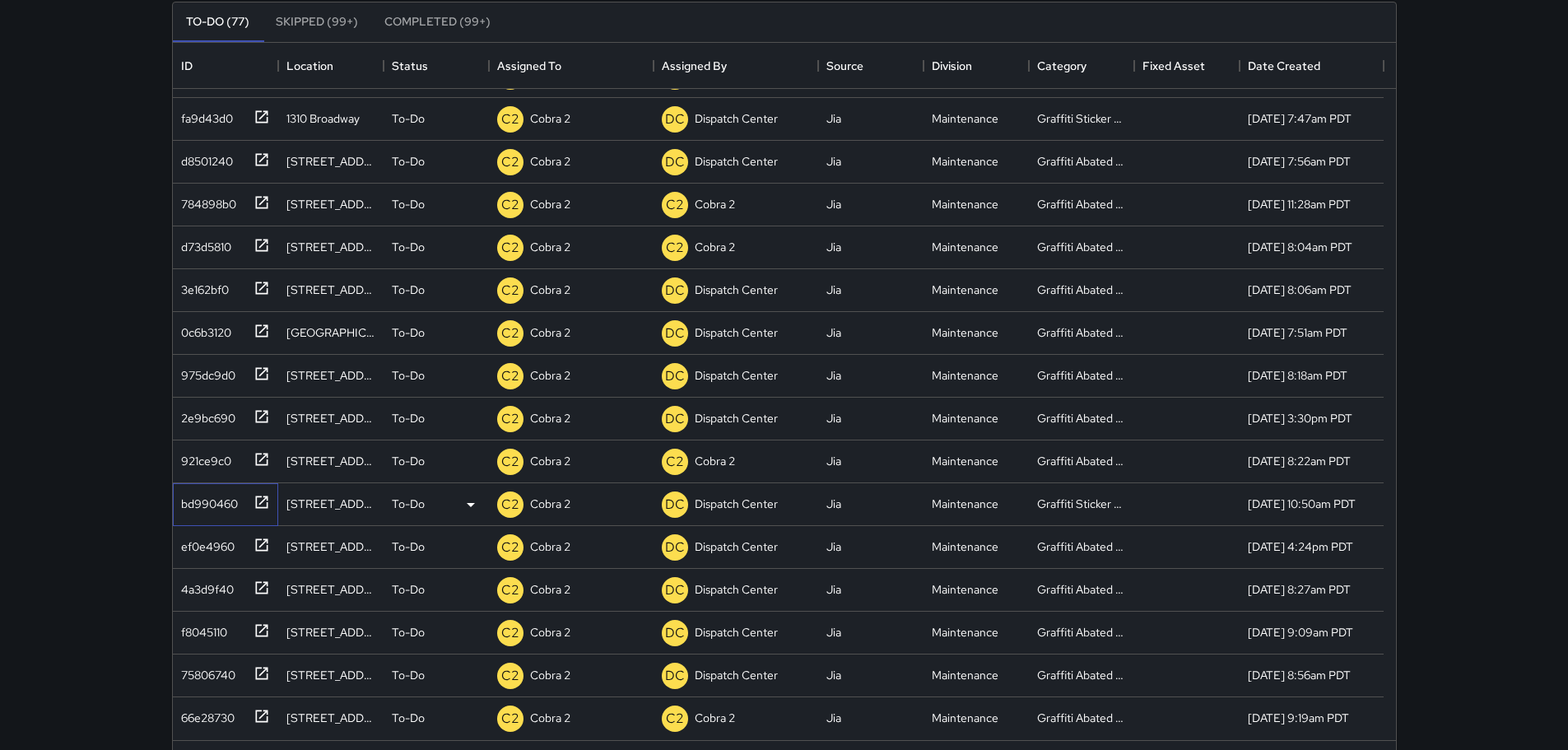
click at [265, 503] on icon at bounding box center [262, 503] width 17 height 17
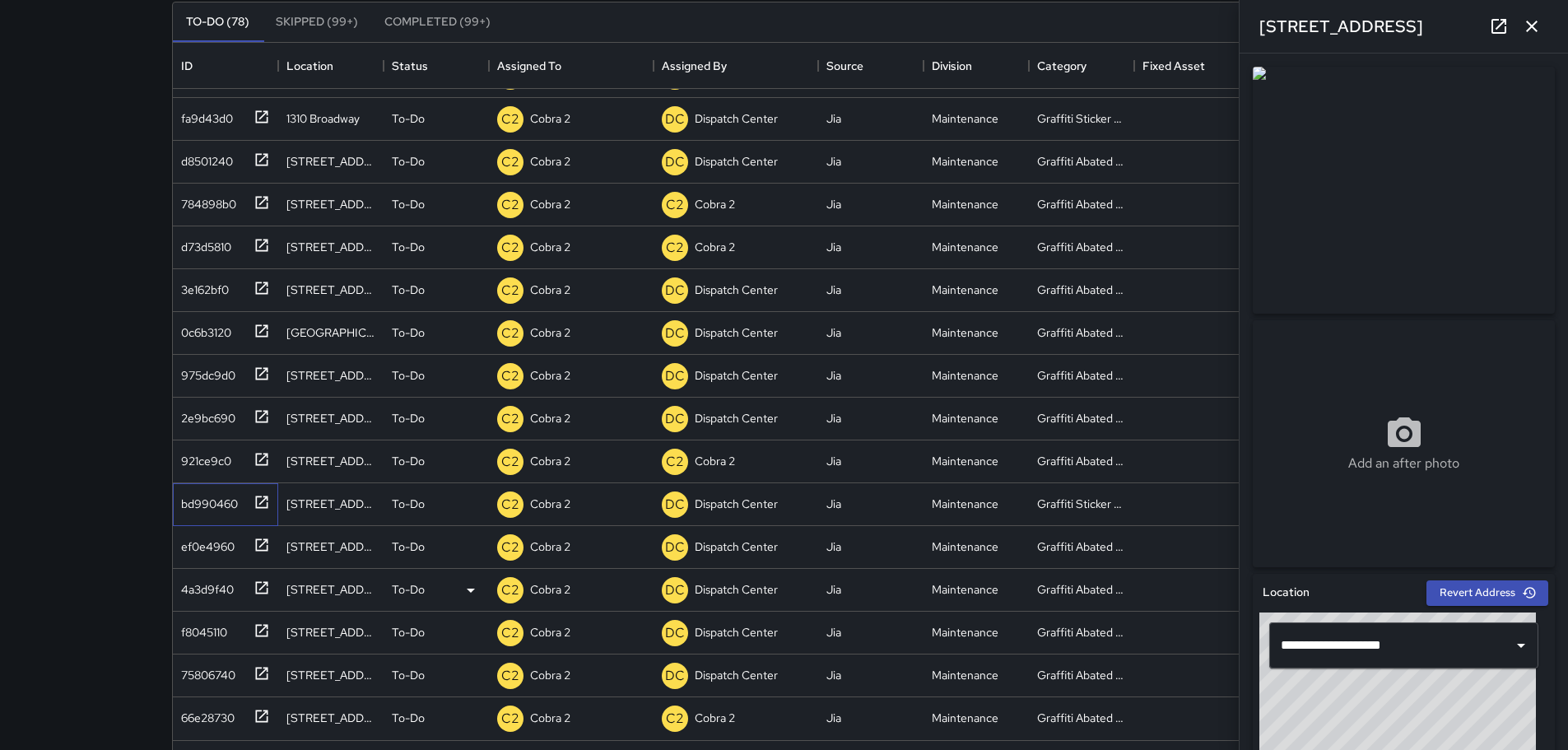
scroll to position [222, 0]
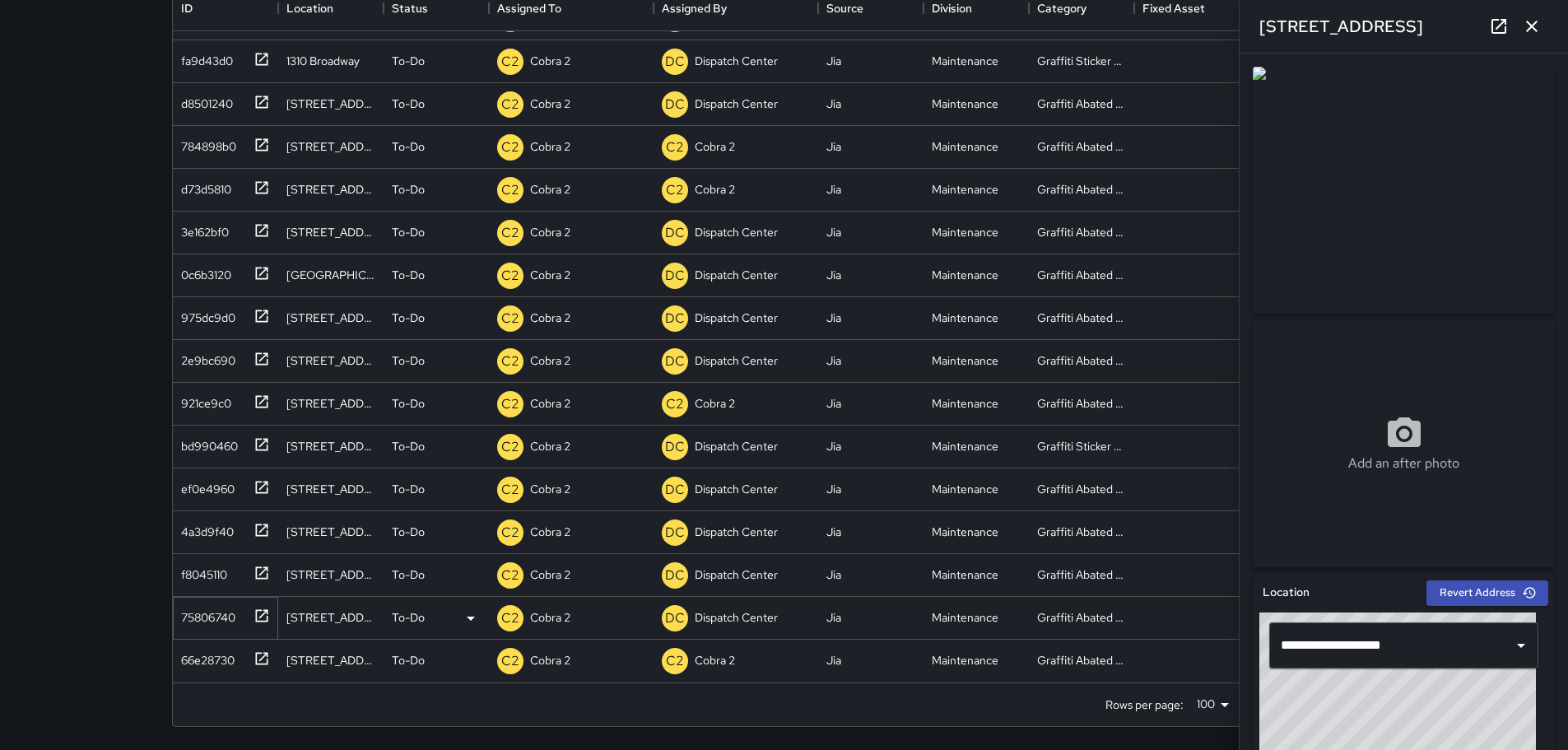
click at [266, 611] on icon at bounding box center [261, 616] width 13 height 13
type input "**********"
click at [266, 144] on icon at bounding box center [262, 145] width 17 height 17
type input "**********"
click at [1543, 32] on button "button" at bounding box center [1531, 26] width 33 height 33
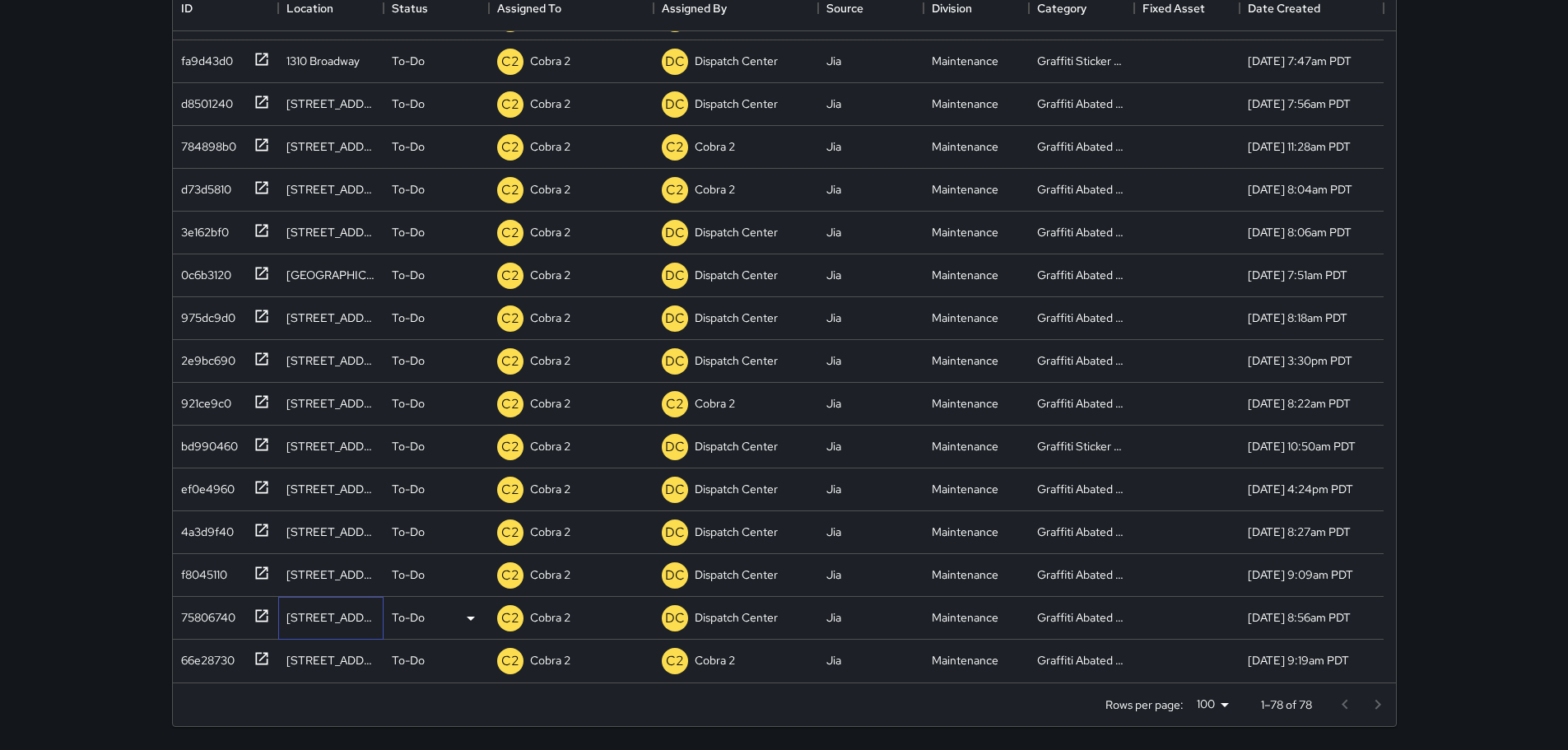
click at [284, 618] on div "1245 Broadway" at bounding box center [331, 618] width 105 height 43
click at [260, 616] on icon at bounding box center [262, 616] width 17 height 17
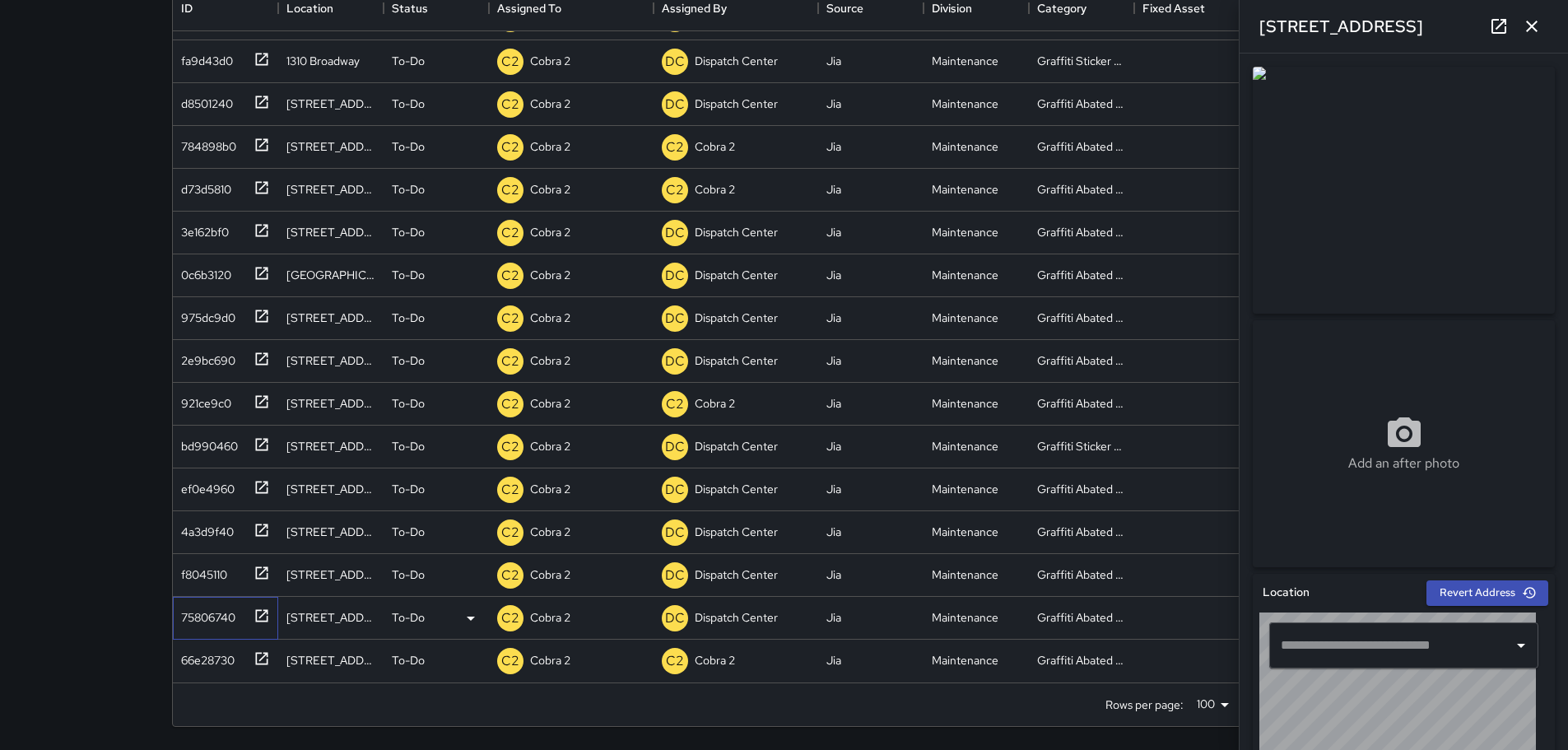
type input "**********"
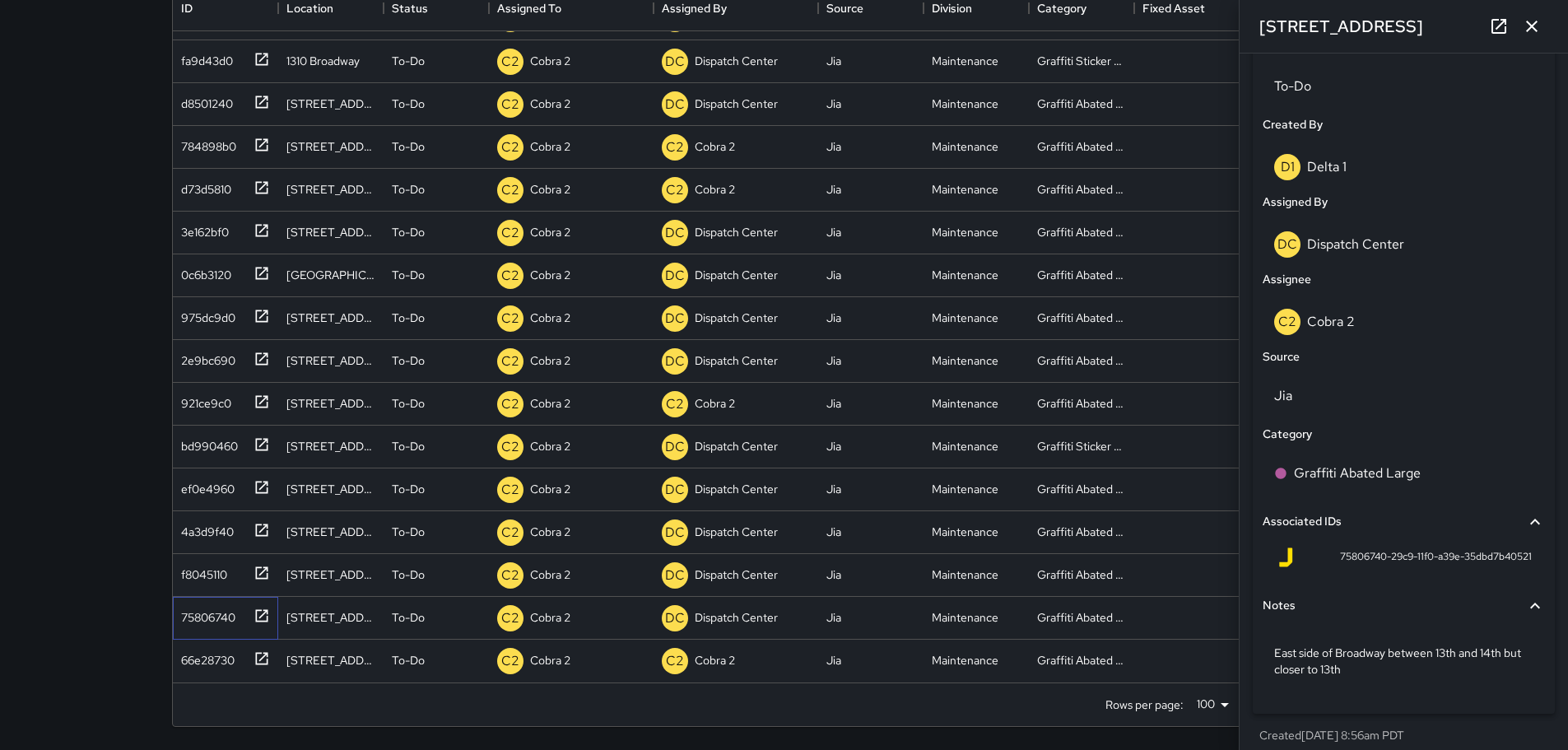
scroll to position [816, 0]
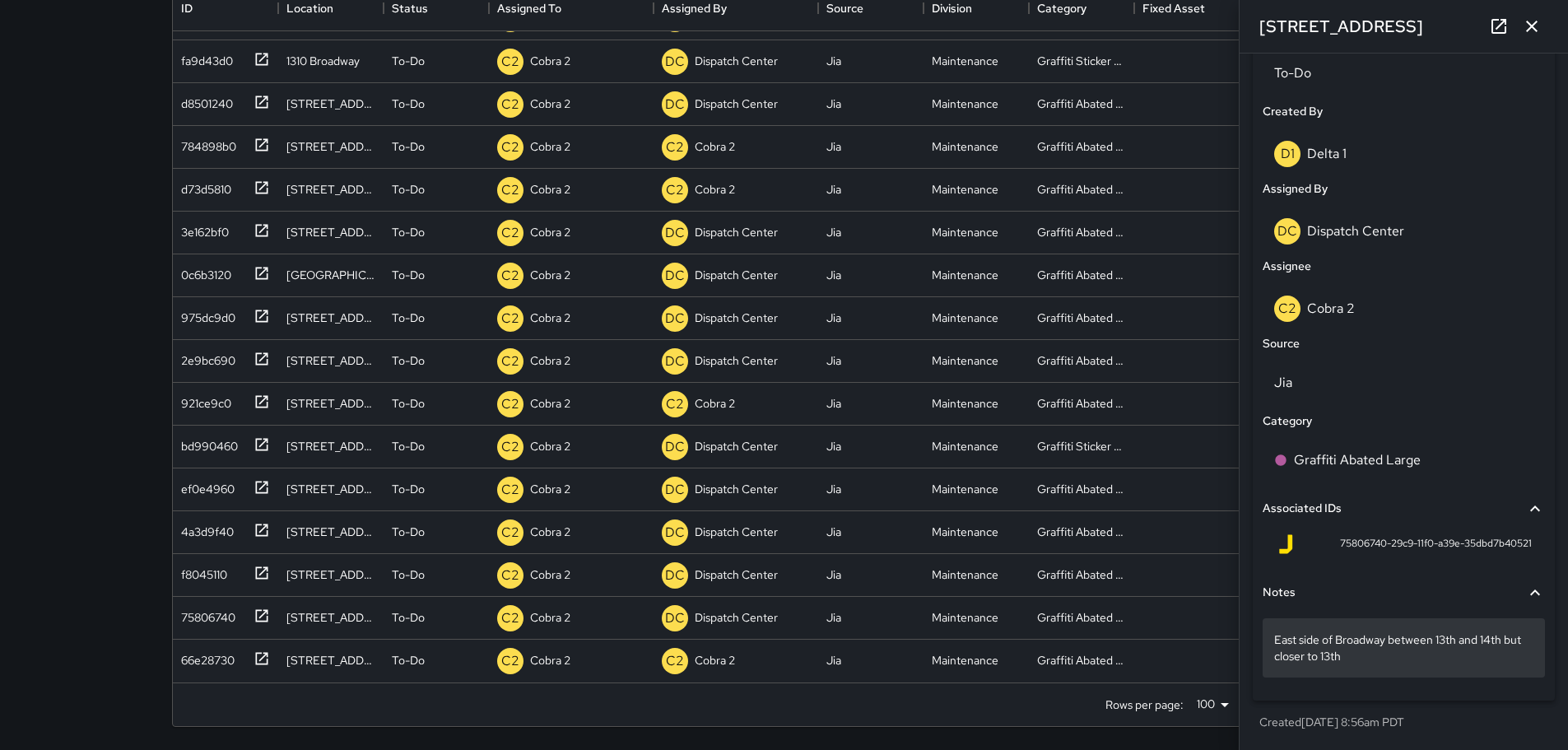
click at [1510, 644] on p "East side of Broadway between 13th and 14th but closer to 13th" at bounding box center [1404, 647] width 260 height 33
type textarea "**********"
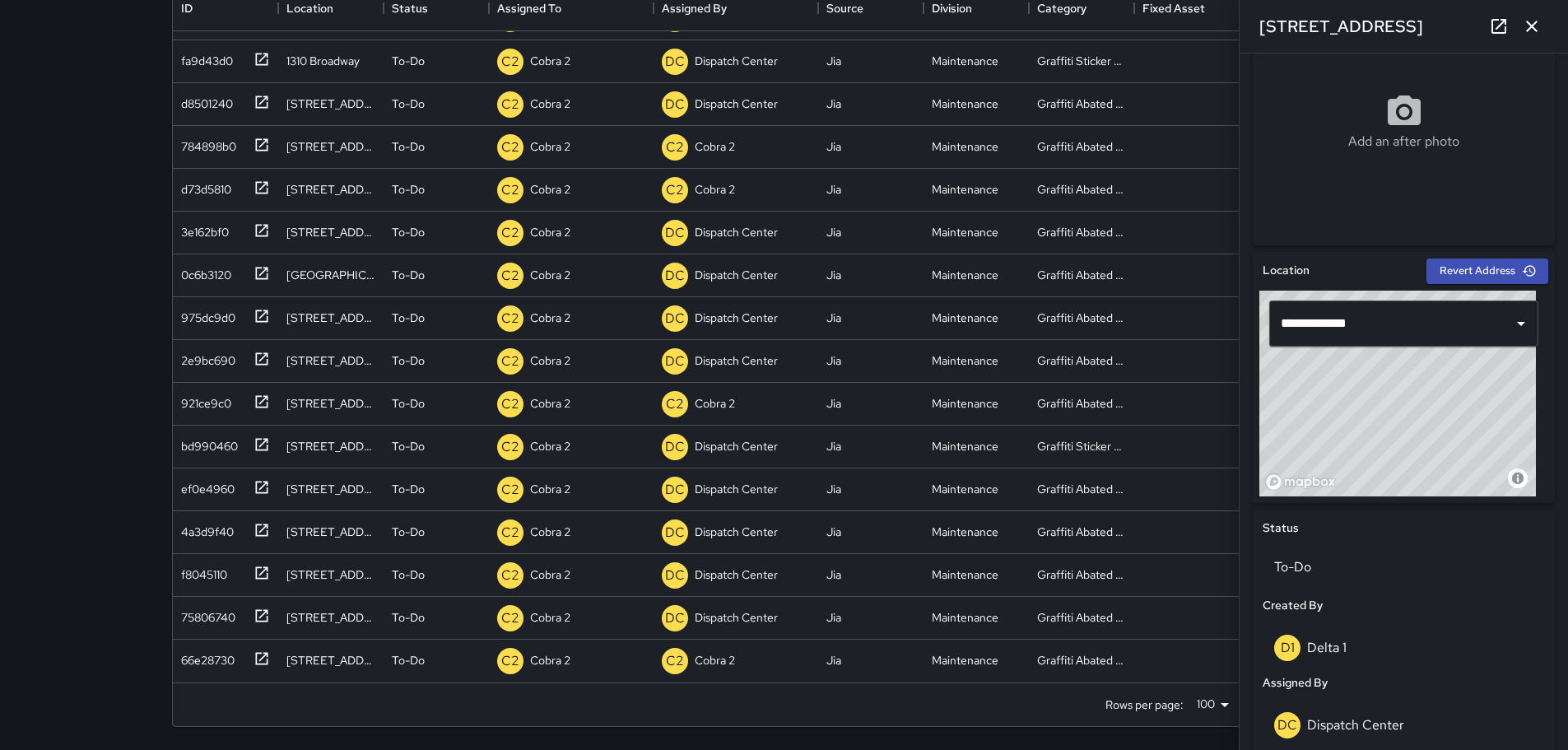
scroll to position [240, 0]
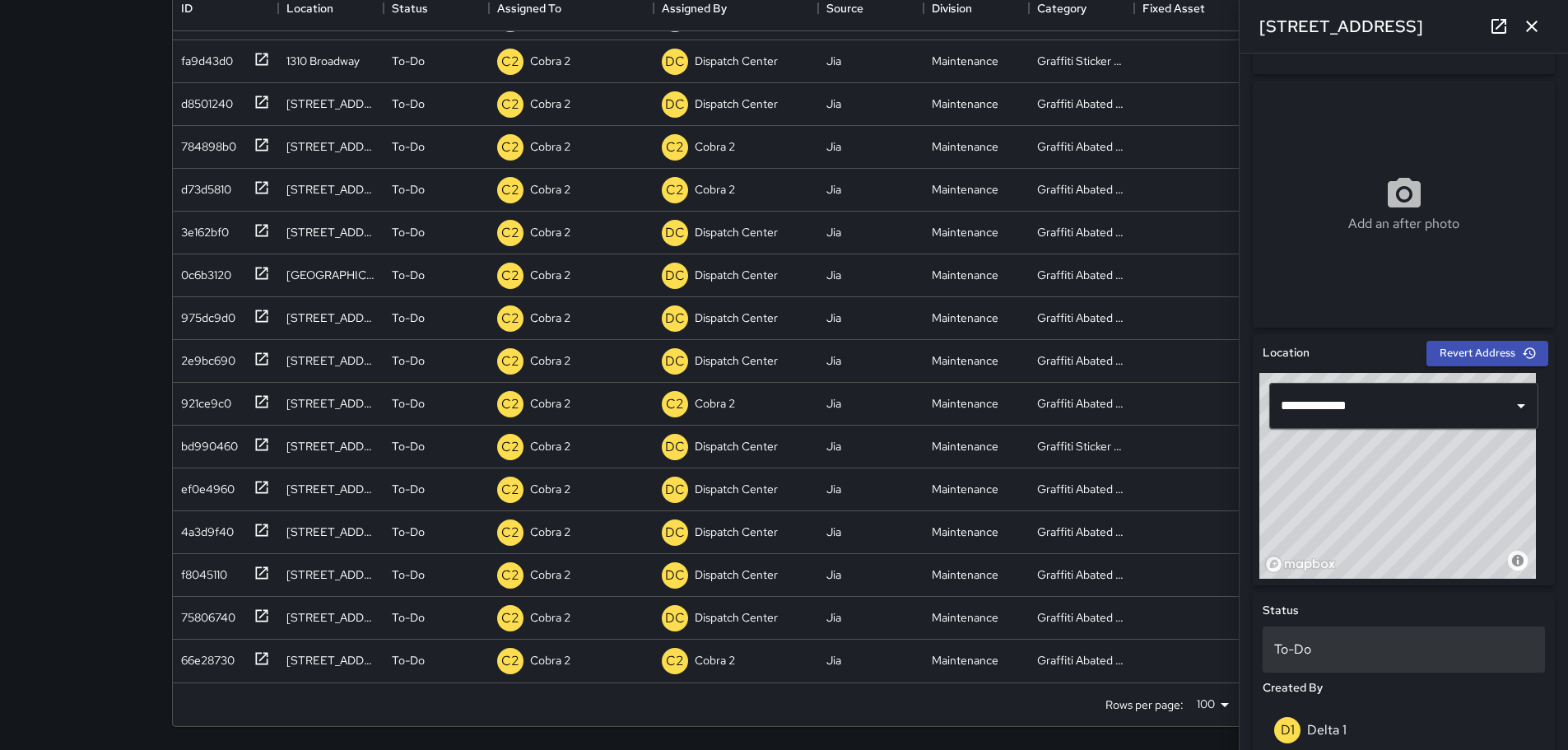
click at [1428, 641] on p "To-Do" at bounding box center [1404, 650] width 260 height 20
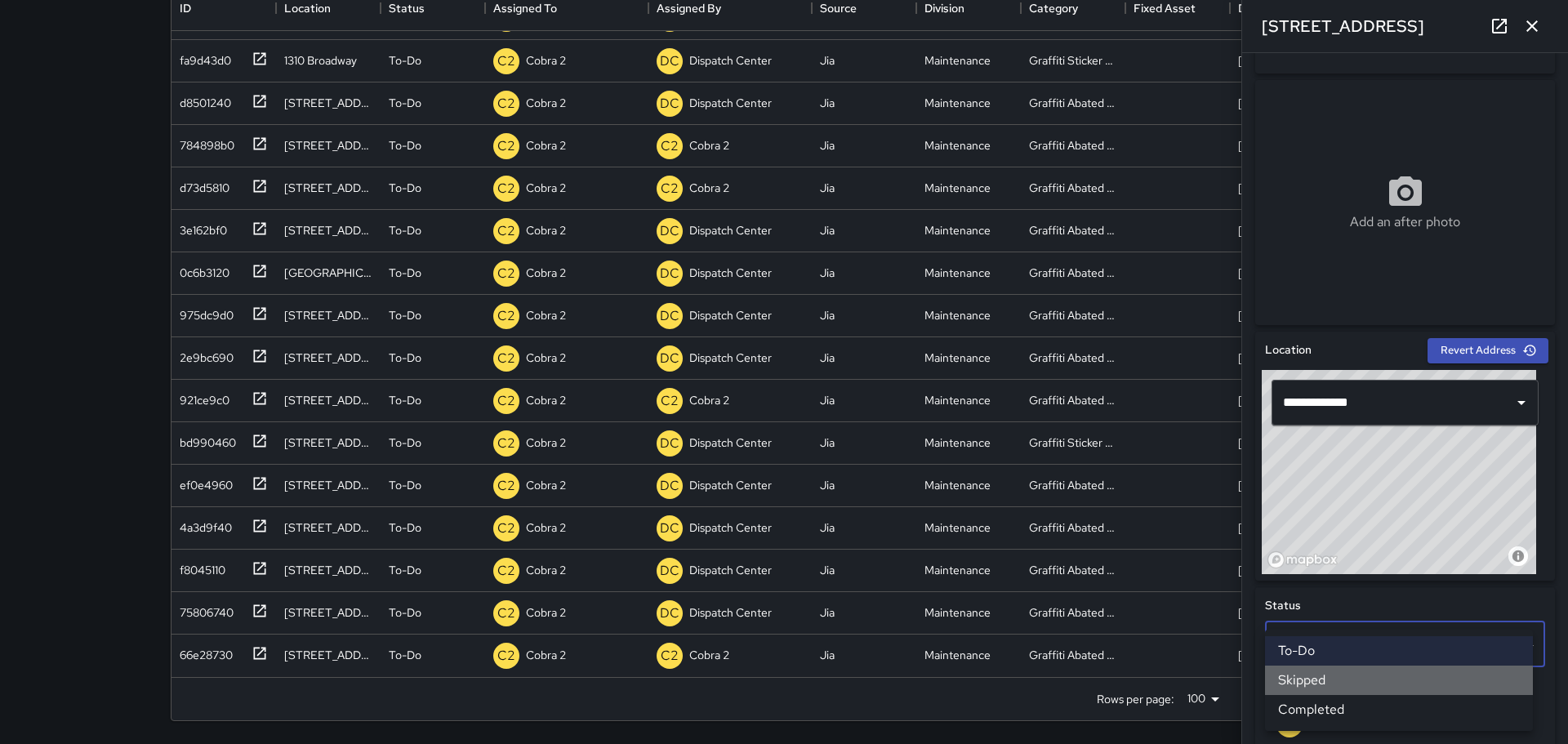
click at [1346, 674] on li "Skipped" at bounding box center [1398, 679] width 268 height 29
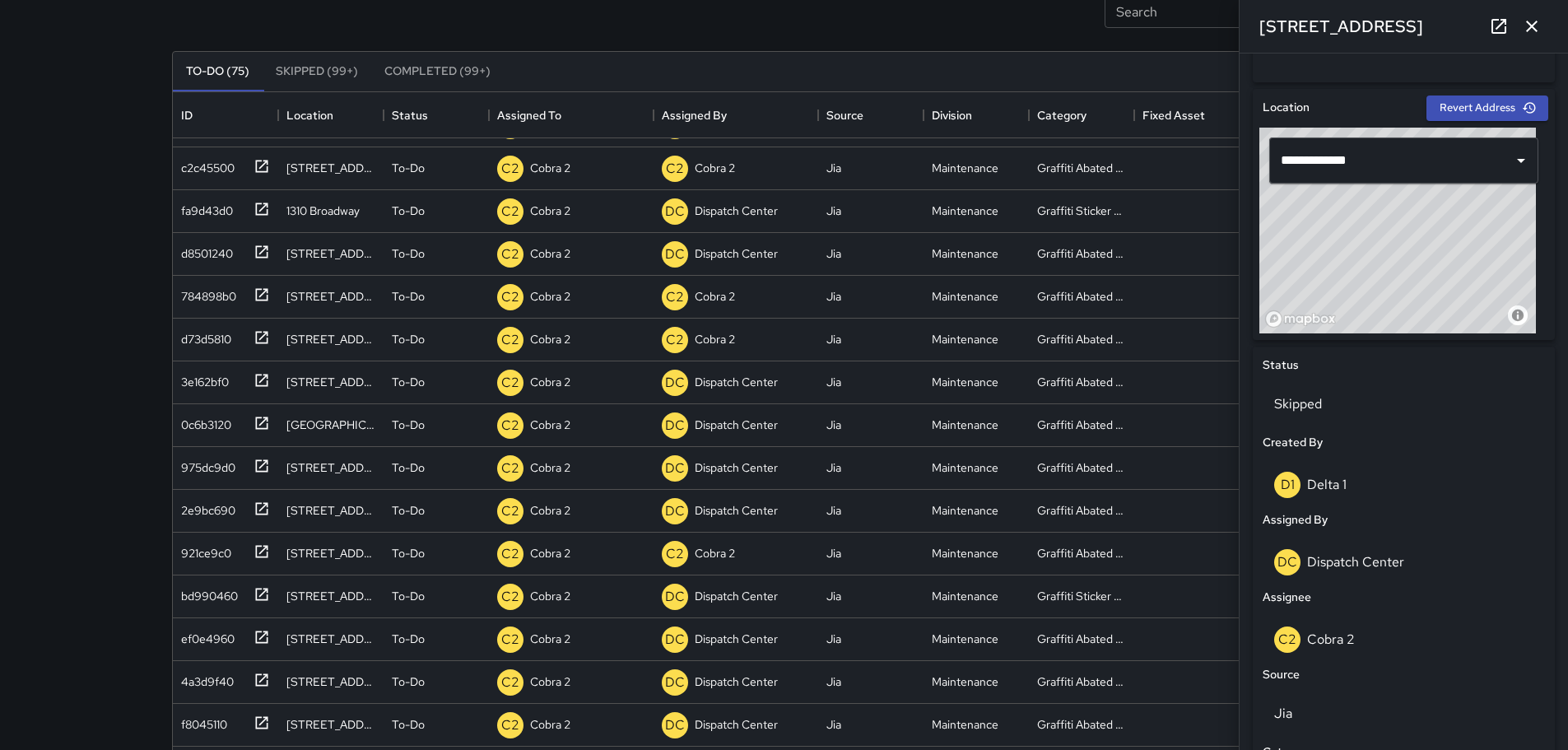
scroll to position [0, 0]
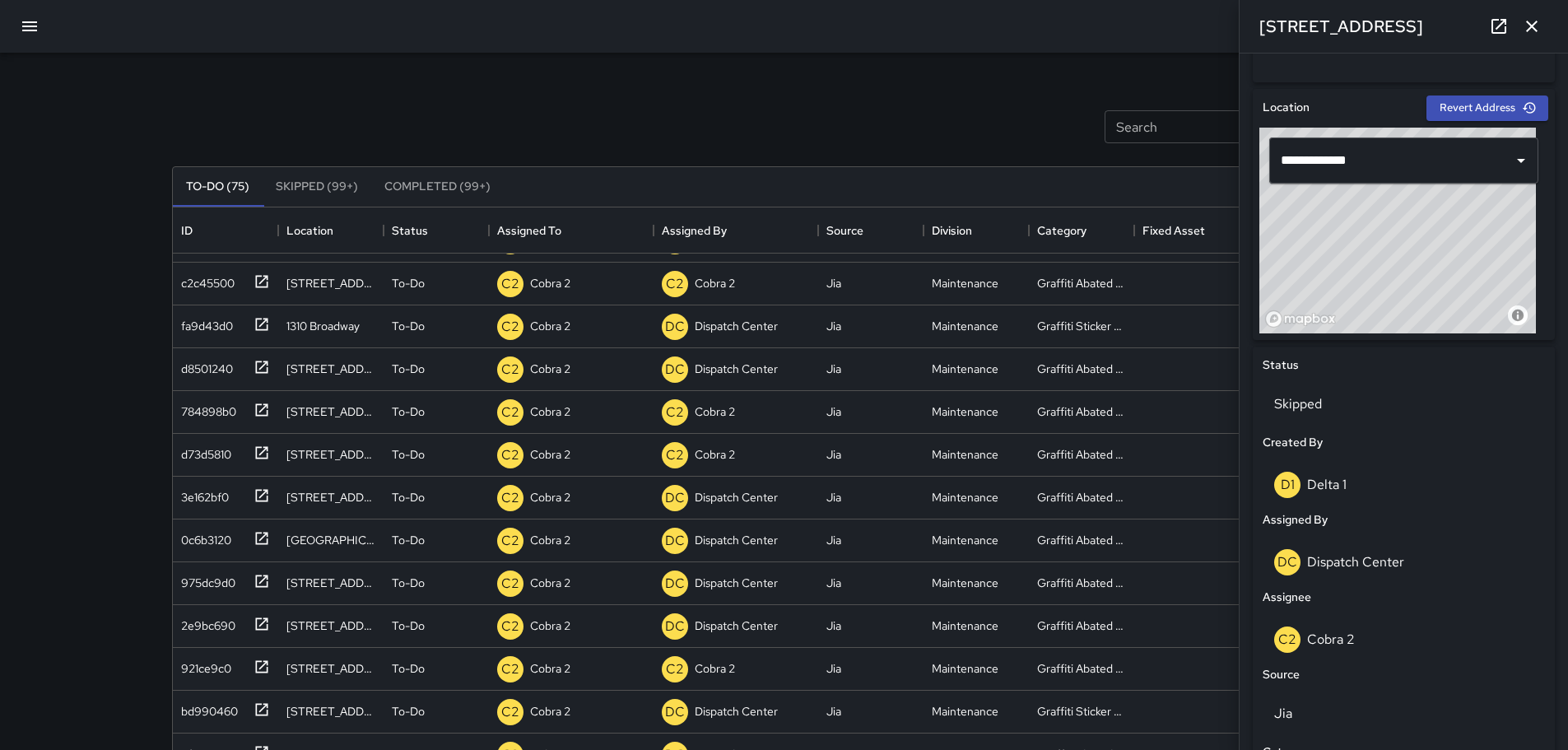
click at [315, 187] on button "Skipped (99+)" at bounding box center [316, 186] width 109 height 39
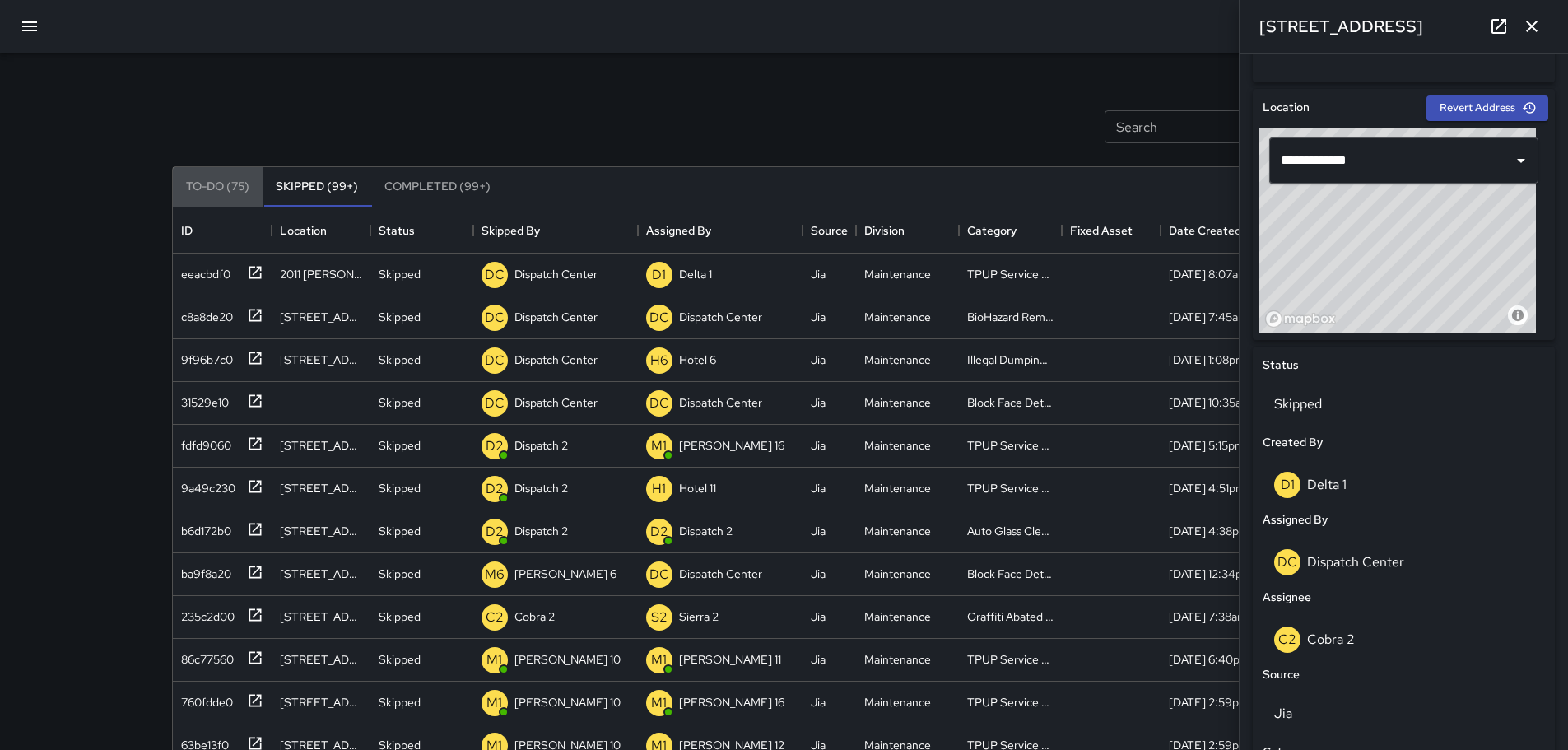
click at [233, 185] on button "To-Do (75)" at bounding box center [217, 186] width 89 height 39
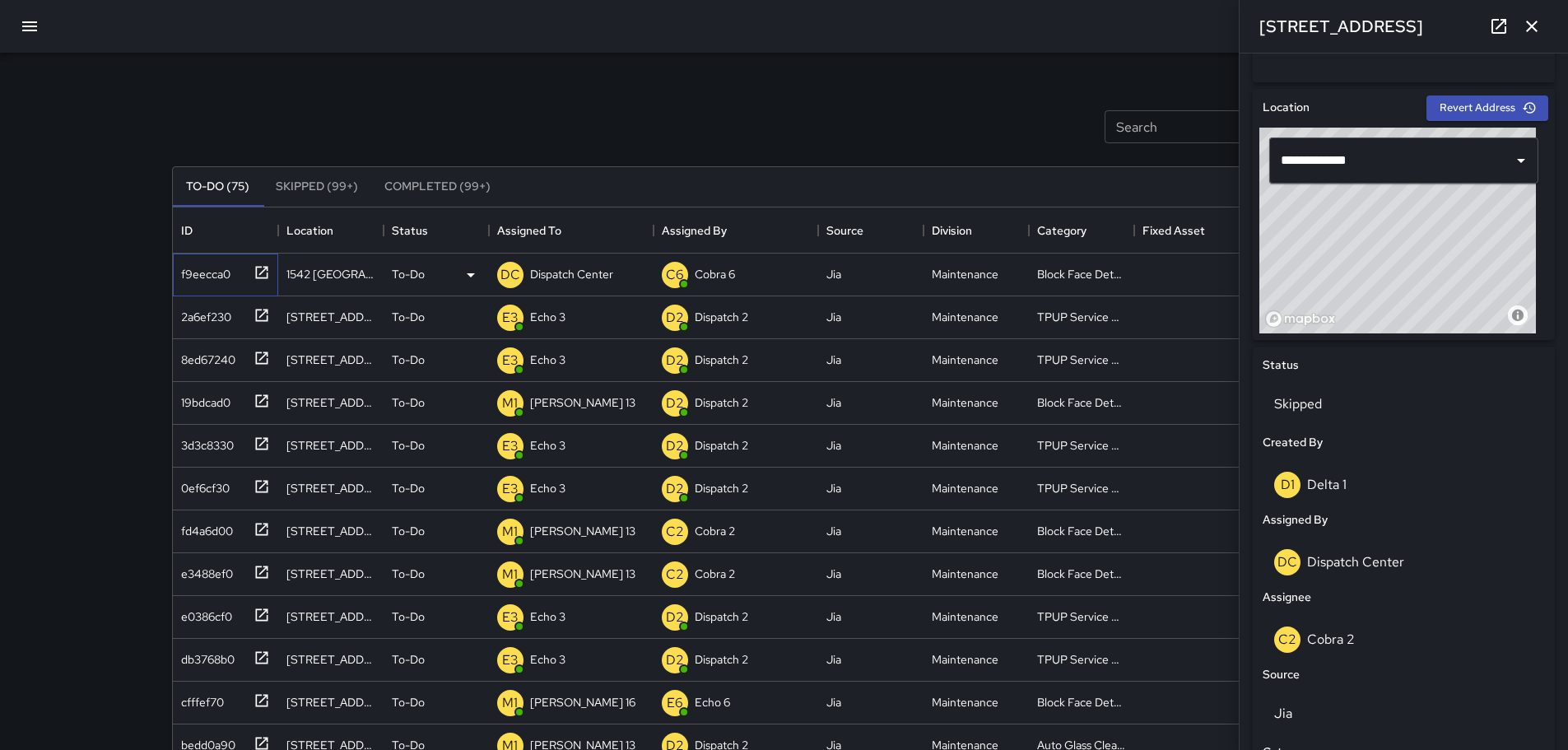
click at [260, 276] on icon at bounding box center [262, 272] width 17 height 17
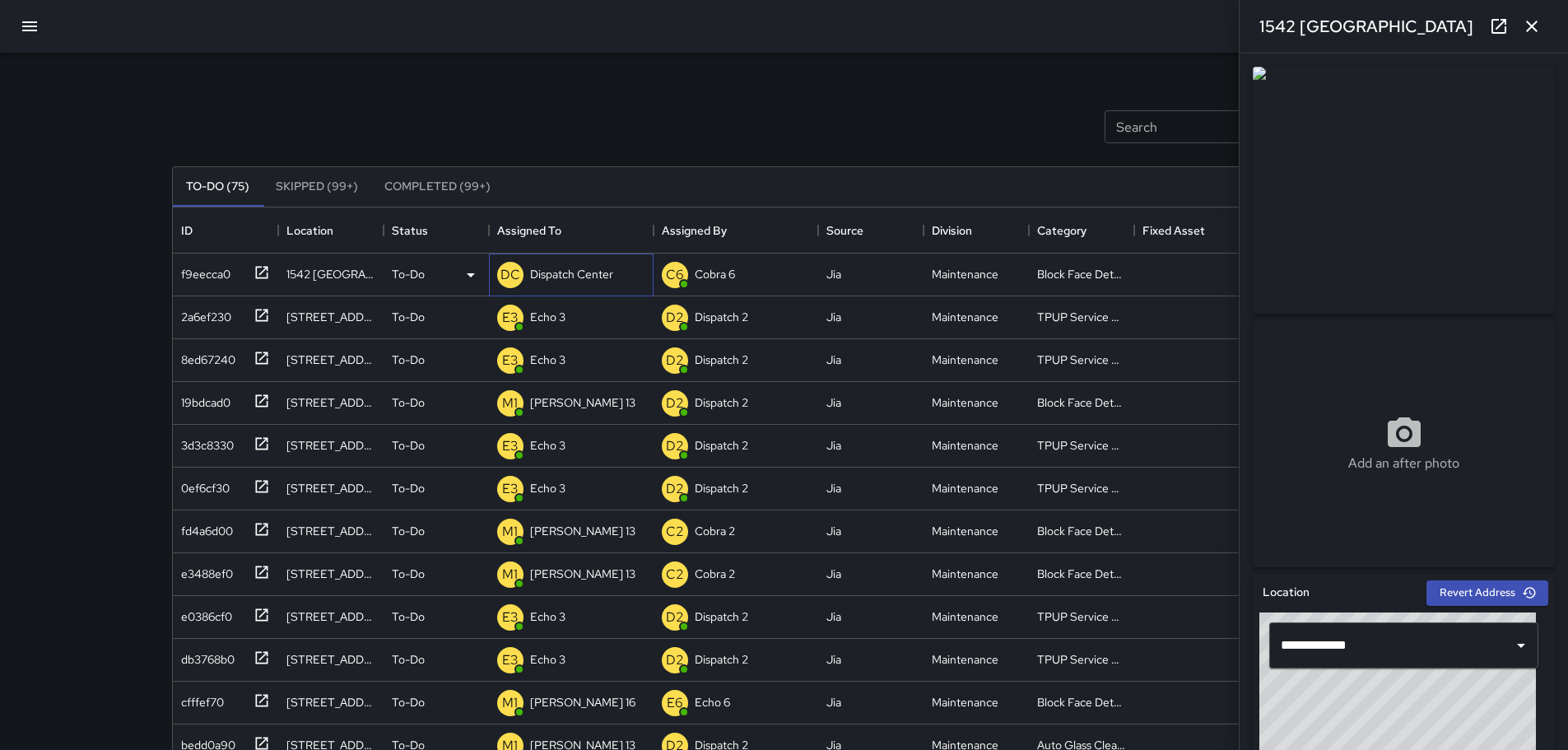
click at [599, 271] on p "Dispatch Center" at bounding box center [572, 274] width 83 height 17
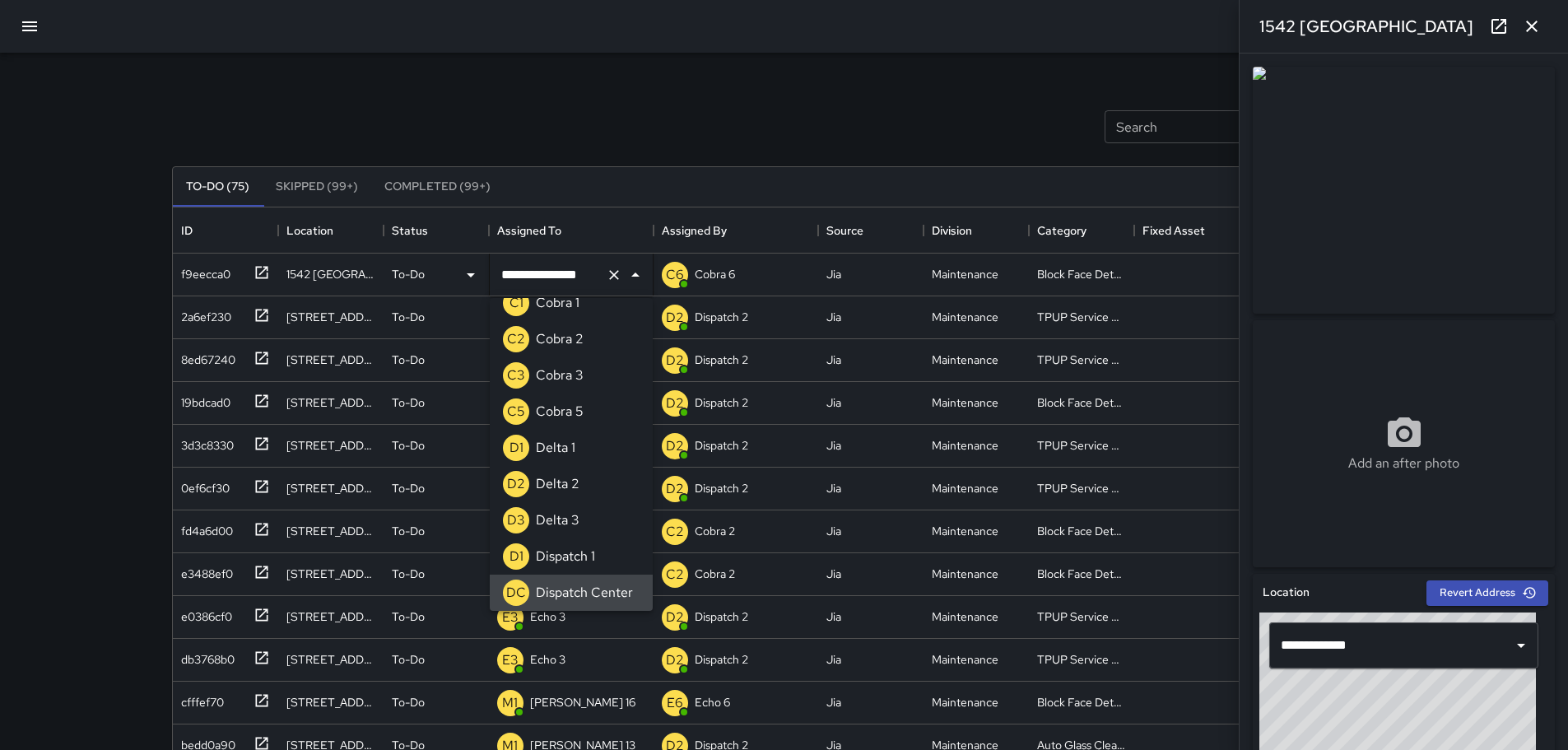
click at [615, 271] on icon "Clear" at bounding box center [615, 275] width 17 height 17
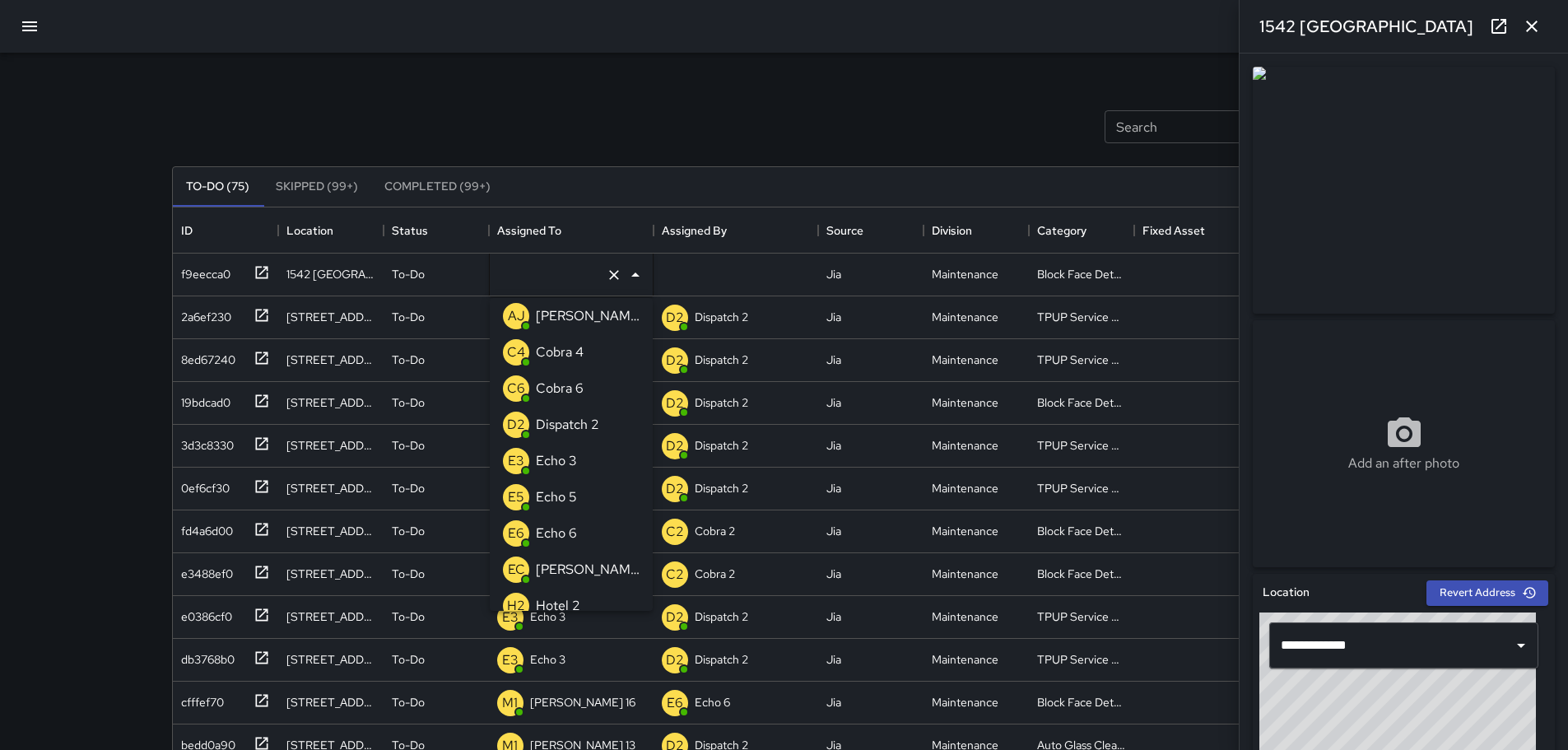
click at [579, 467] on div "Echo 3" at bounding box center [556, 461] width 48 height 27
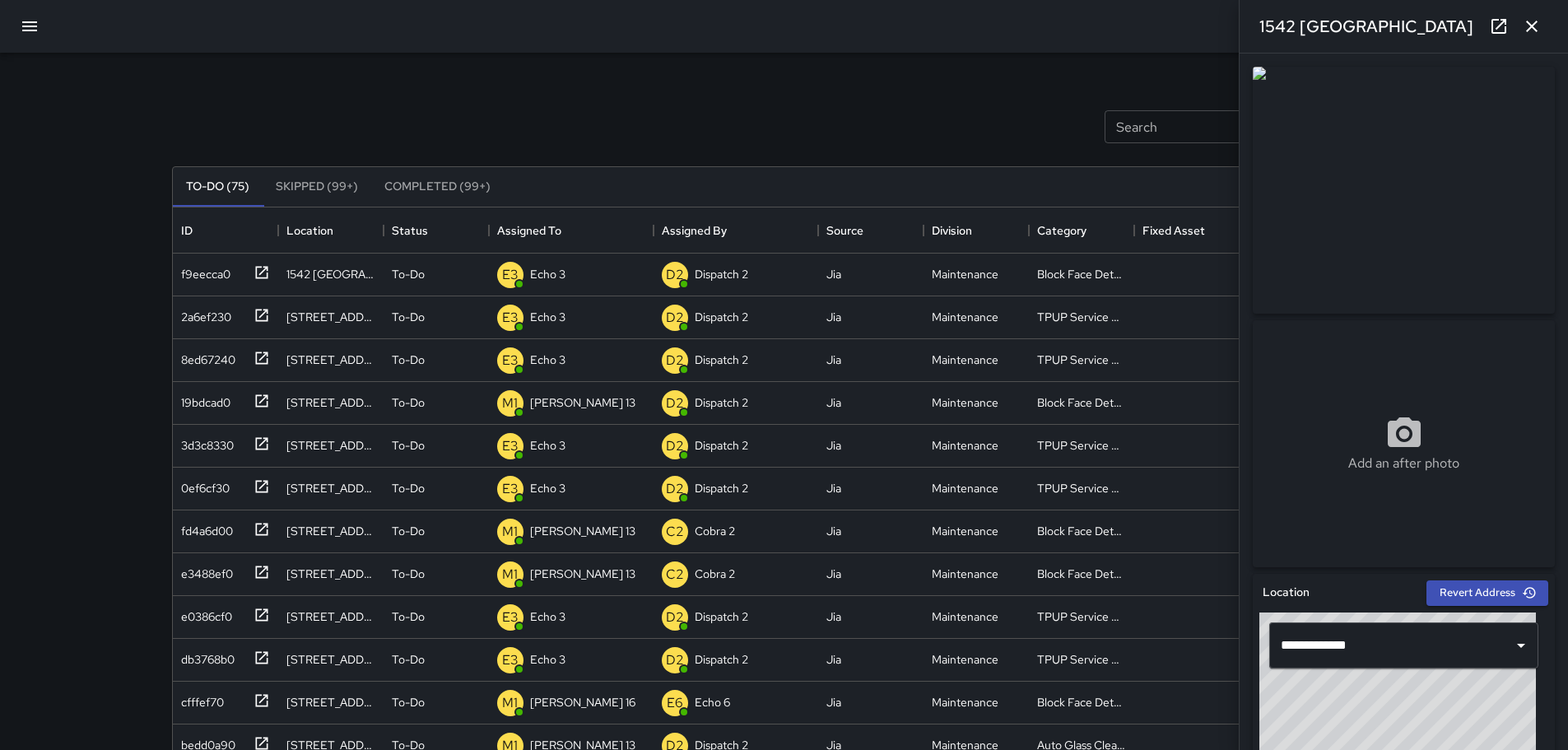
click at [1524, 27] on icon "button" at bounding box center [1532, 27] width 20 height 20
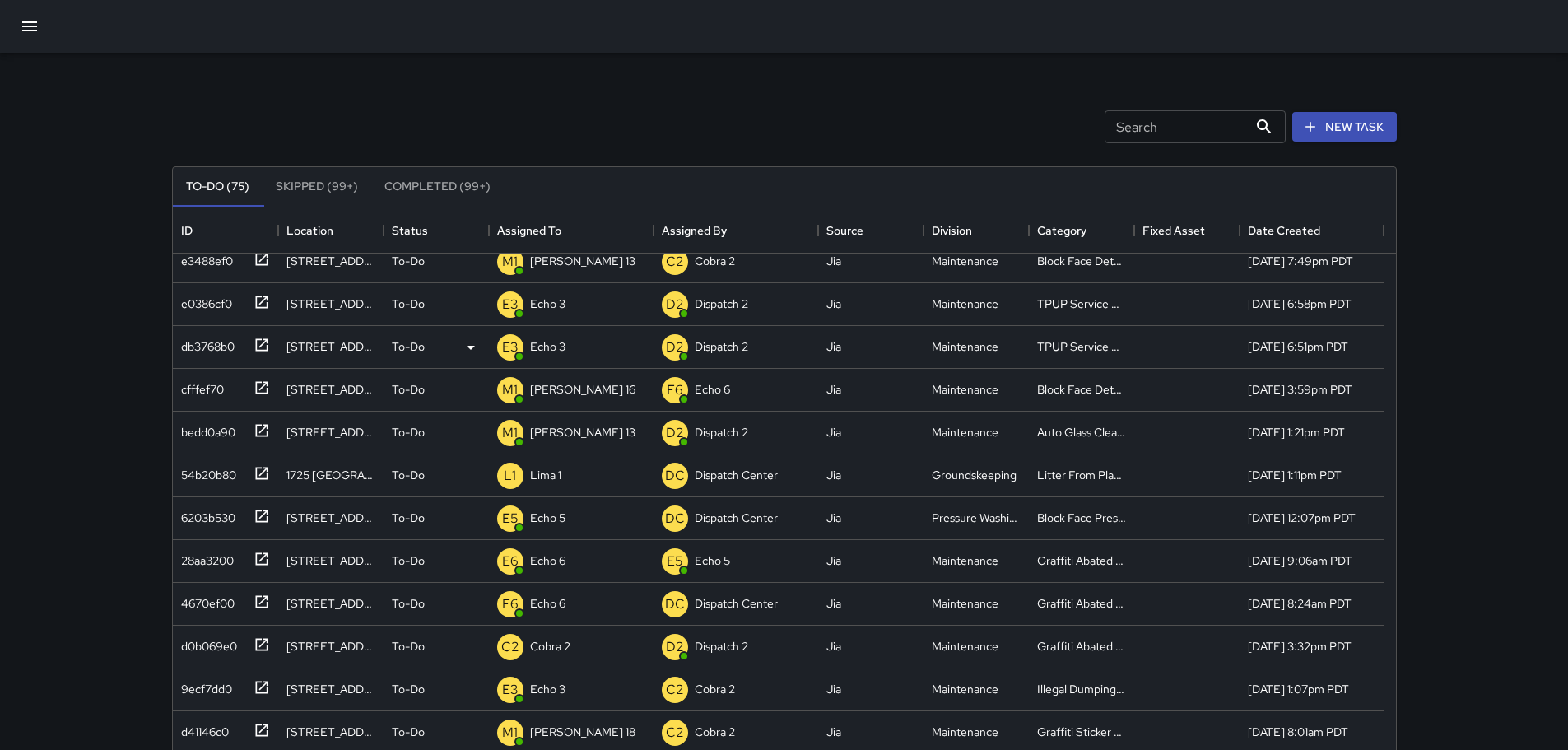
scroll to position [0, 0]
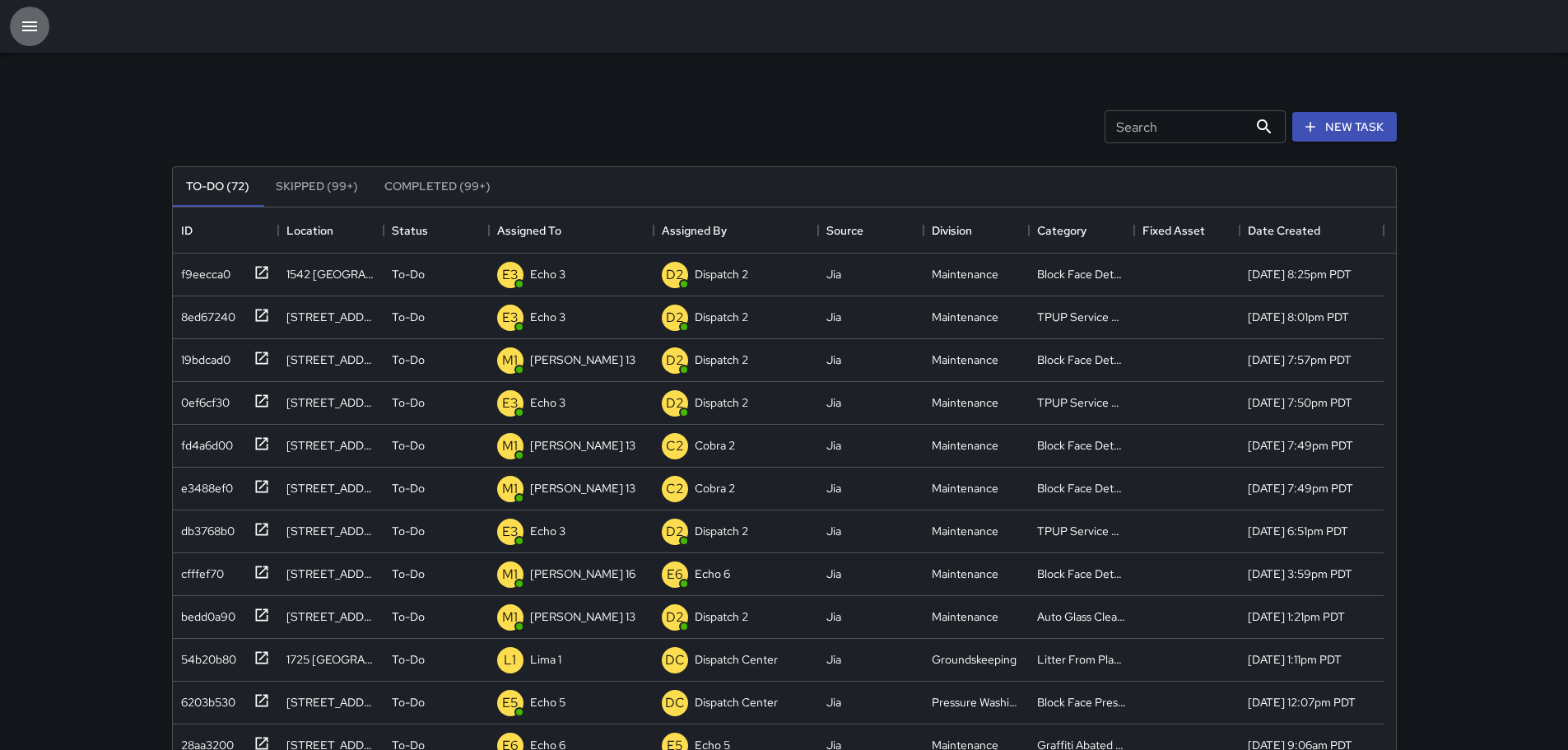
click at [44, 28] on button "button" at bounding box center [29, 26] width 39 height 39
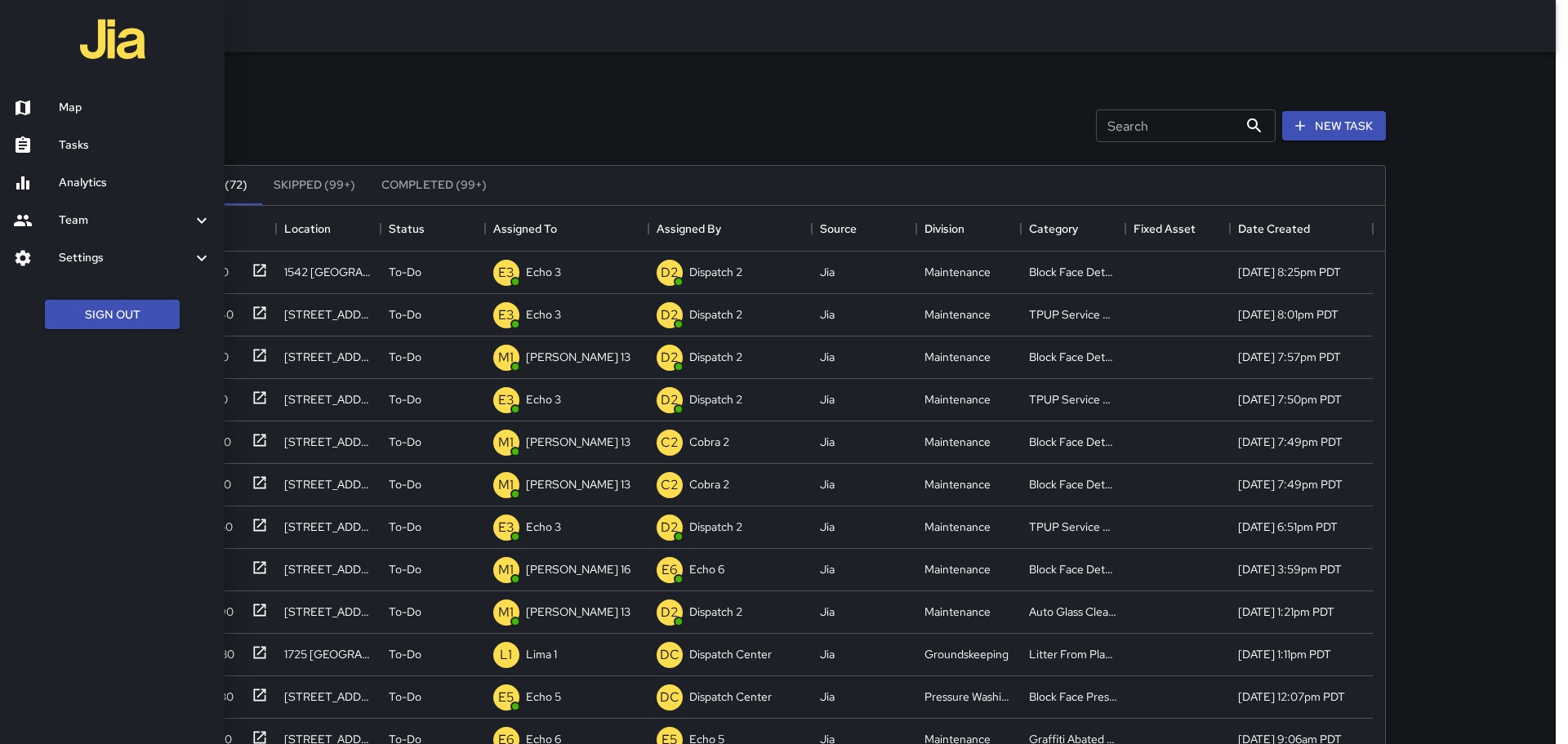
click at [282, 114] on div at bounding box center [784, 372] width 1568 height 744
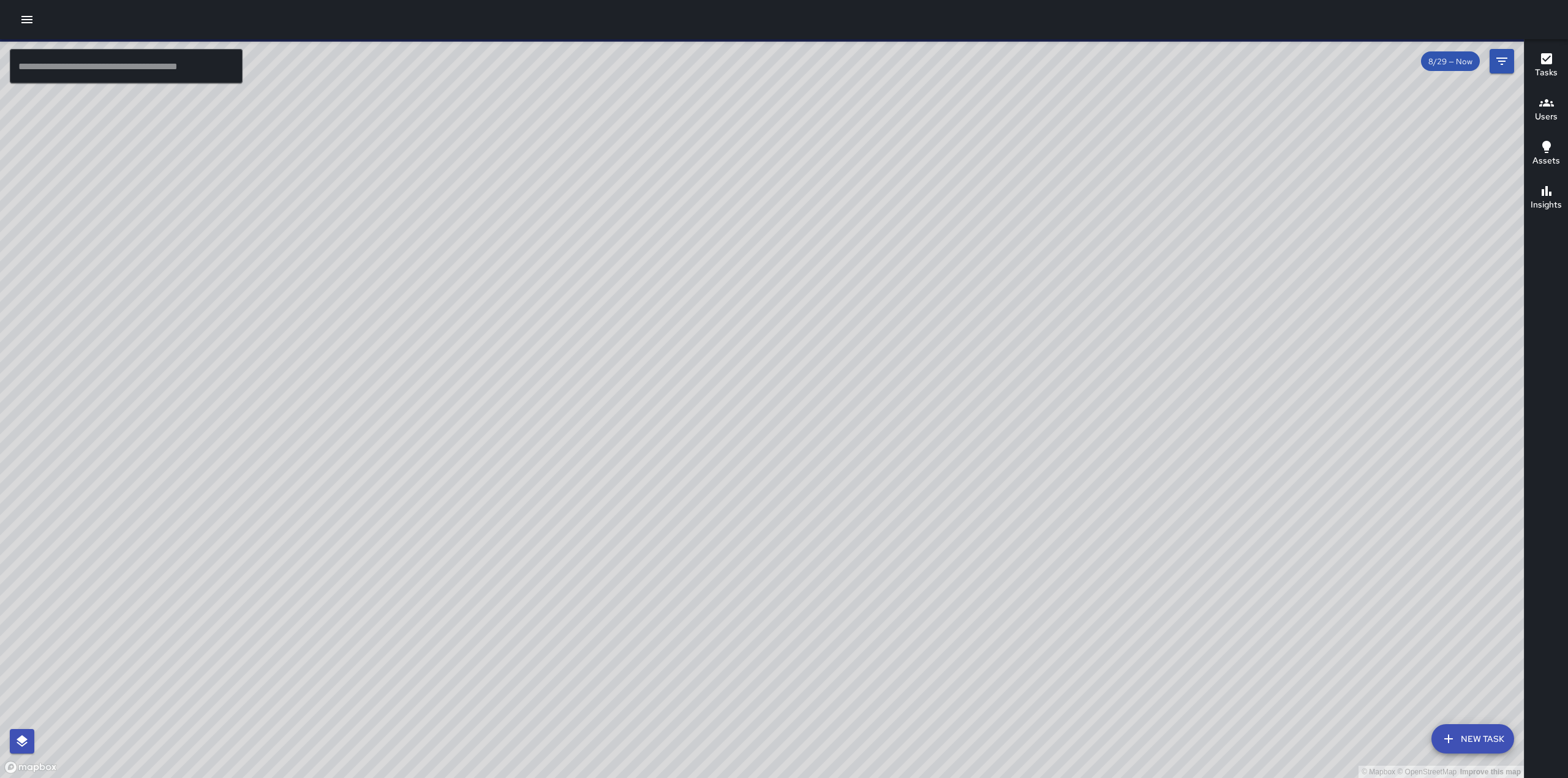
drag, startPoint x: 916, startPoint y: 301, endPoint x: 821, endPoint y: 405, distance: 140.9
click at [821, 405] on div "© Mapbox © OpenStreetMap Improve this map" at bounding box center [762, 409] width 1524 height 739
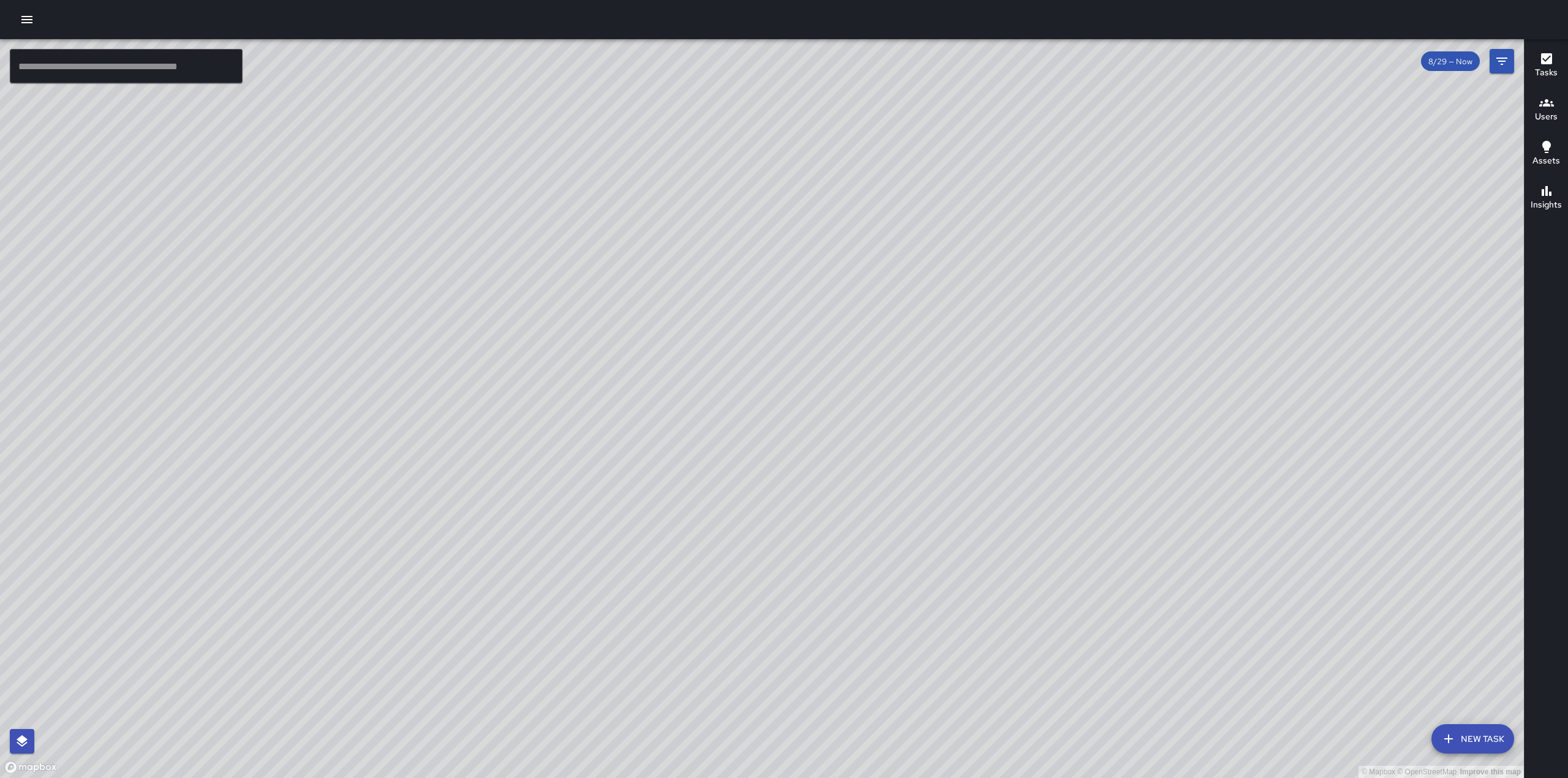
drag, startPoint x: 1041, startPoint y: 311, endPoint x: 965, endPoint y: 204, distance: 131.2
click at [965, 204] on div "© Mapbox © OpenStreetMap Improve this map" at bounding box center [762, 409] width 1524 height 739
drag, startPoint x: 971, startPoint y: 336, endPoint x: 1005, endPoint y: 259, distance: 84.2
click at [1005, 259] on div "© Mapbox © OpenStreetMap Improve this map" at bounding box center [762, 409] width 1524 height 739
drag, startPoint x: 742, startPoint y: 225, endPoint x: 706, endPoint y: 192, distance: 48.8
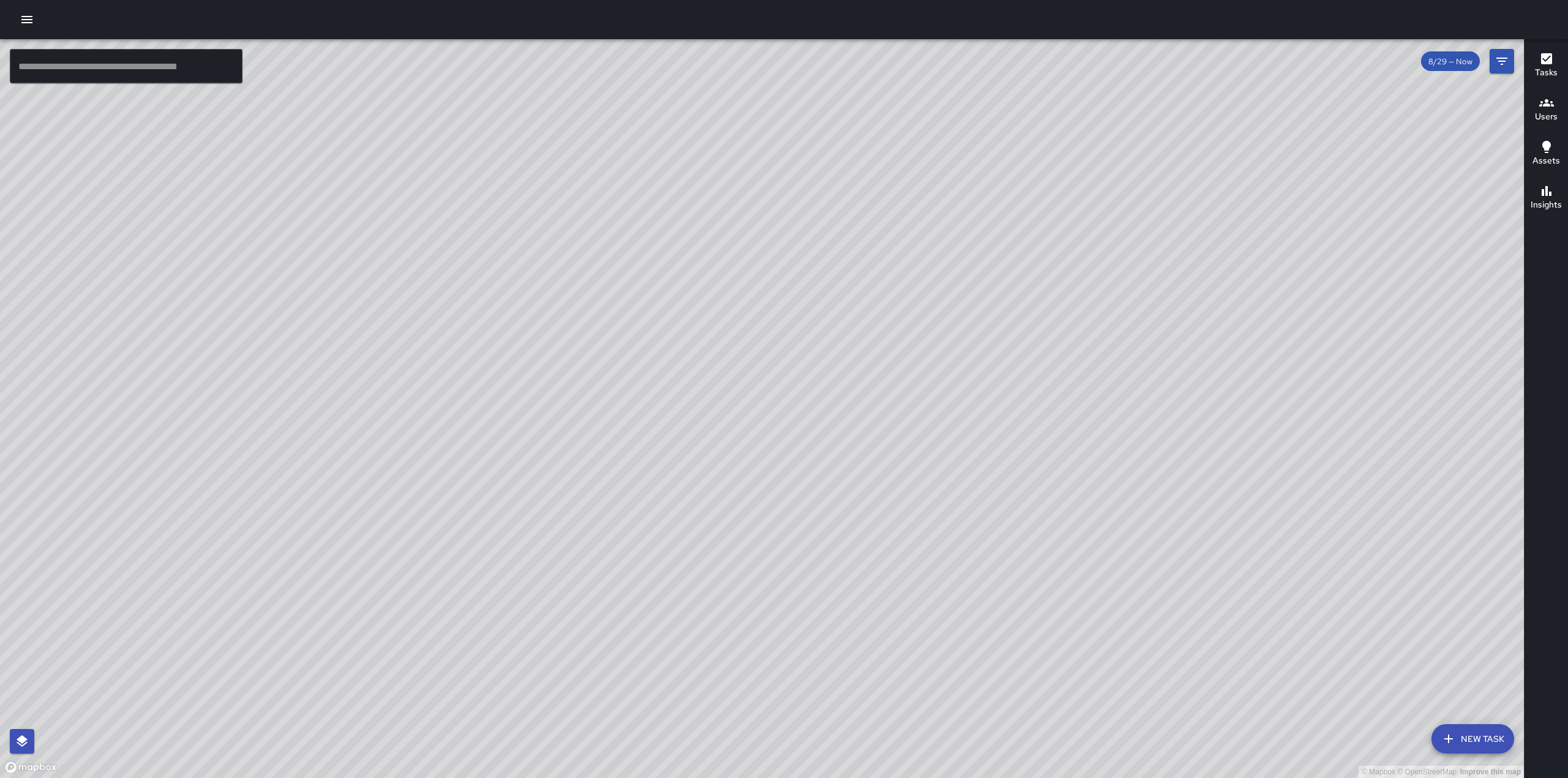
click at [743, 233] on div "© Mapbox © OpenStreetMap Improve this map" at bounding box center [762, 409] width 1524 height 739
drag, startPoint x: 731, startPoint y: 353, endPoint x: 739, endPoint y: 320, distance: 34.0
click at [901, 462] on div "© Mapbox © OpenStreetMap Improve this map" at bounding box center [762, 409] width 1524 height 739
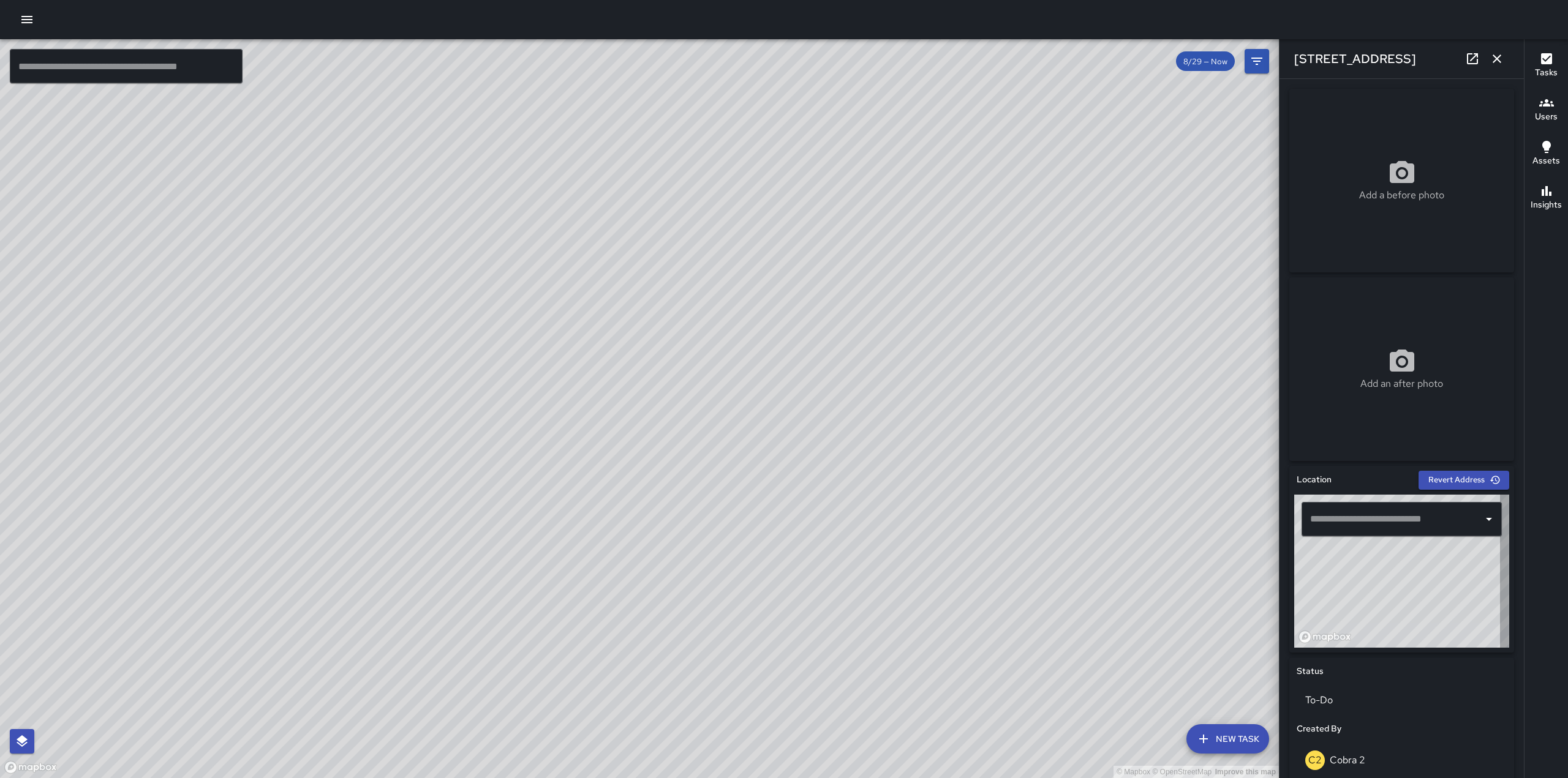
type input "**********"
drag, startPoint x: 752, startPoint y: 163, endPoint x: 702, endPoint y: 461, distance: 302.2
click at [702, 461] on div "© Mapbox © OpenStreetMap Improve this map" at bounding box center [639, 409] width 1279 height 739
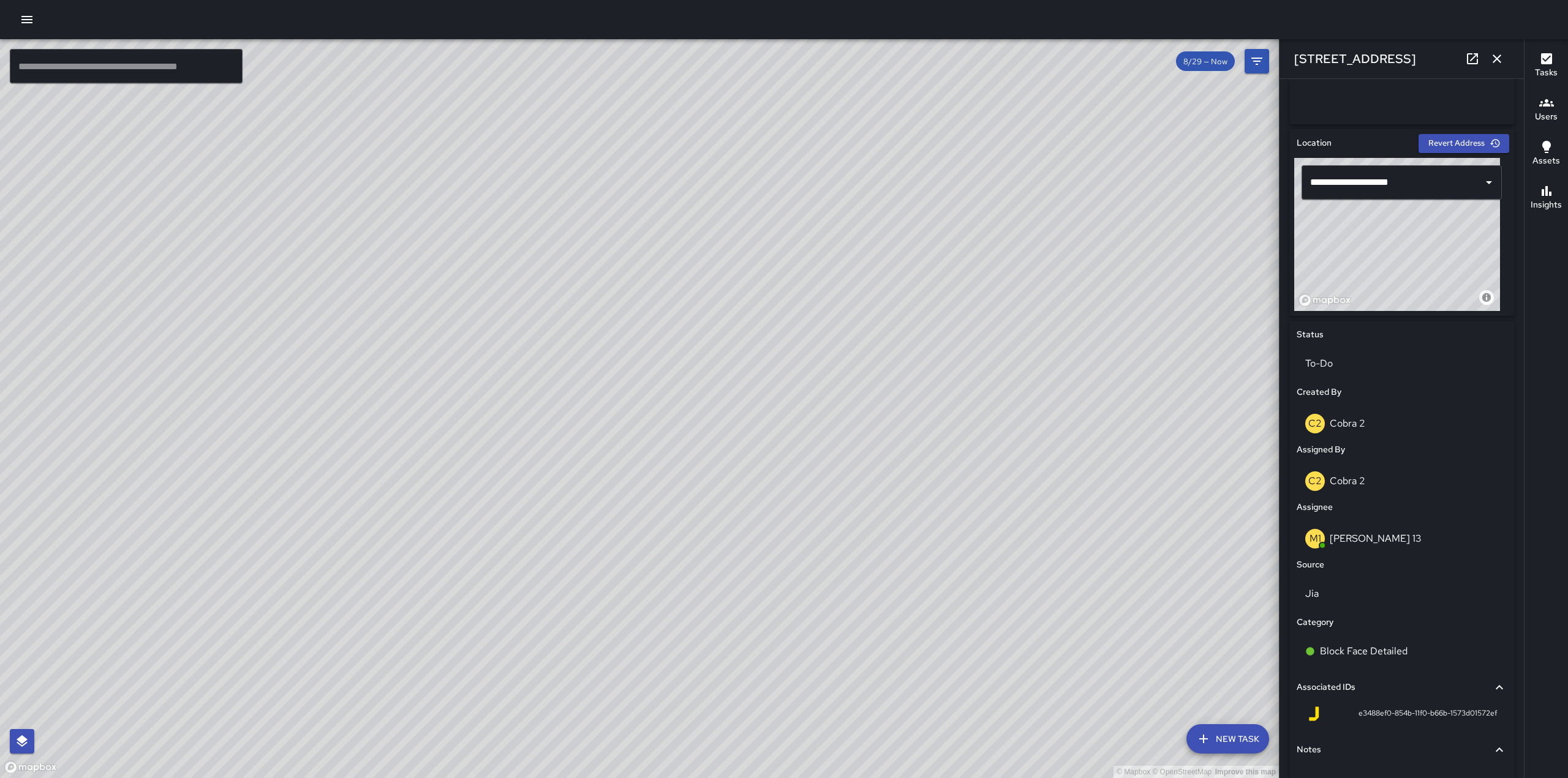
scroll to position [316, 0]
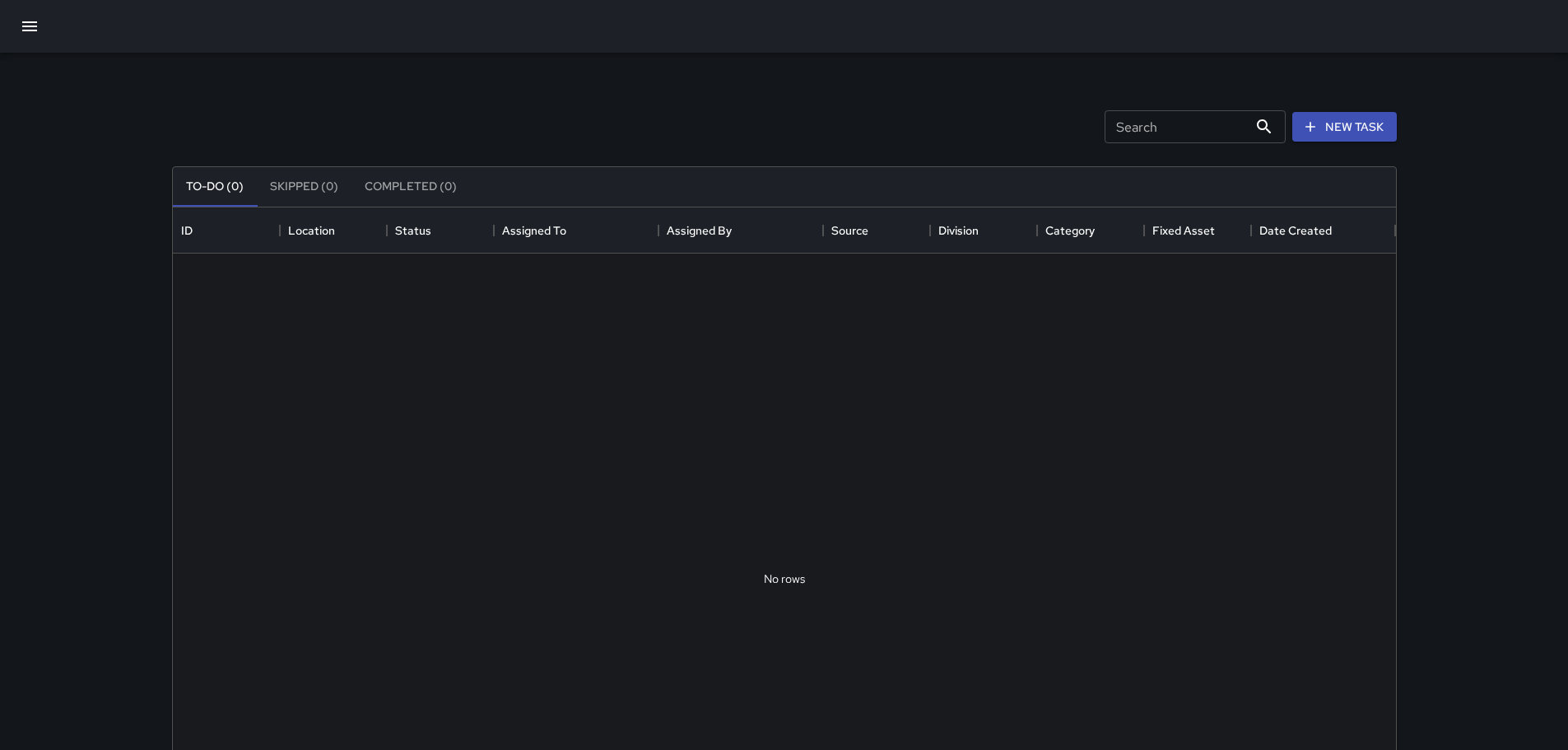
scroll to position [685, 1211]
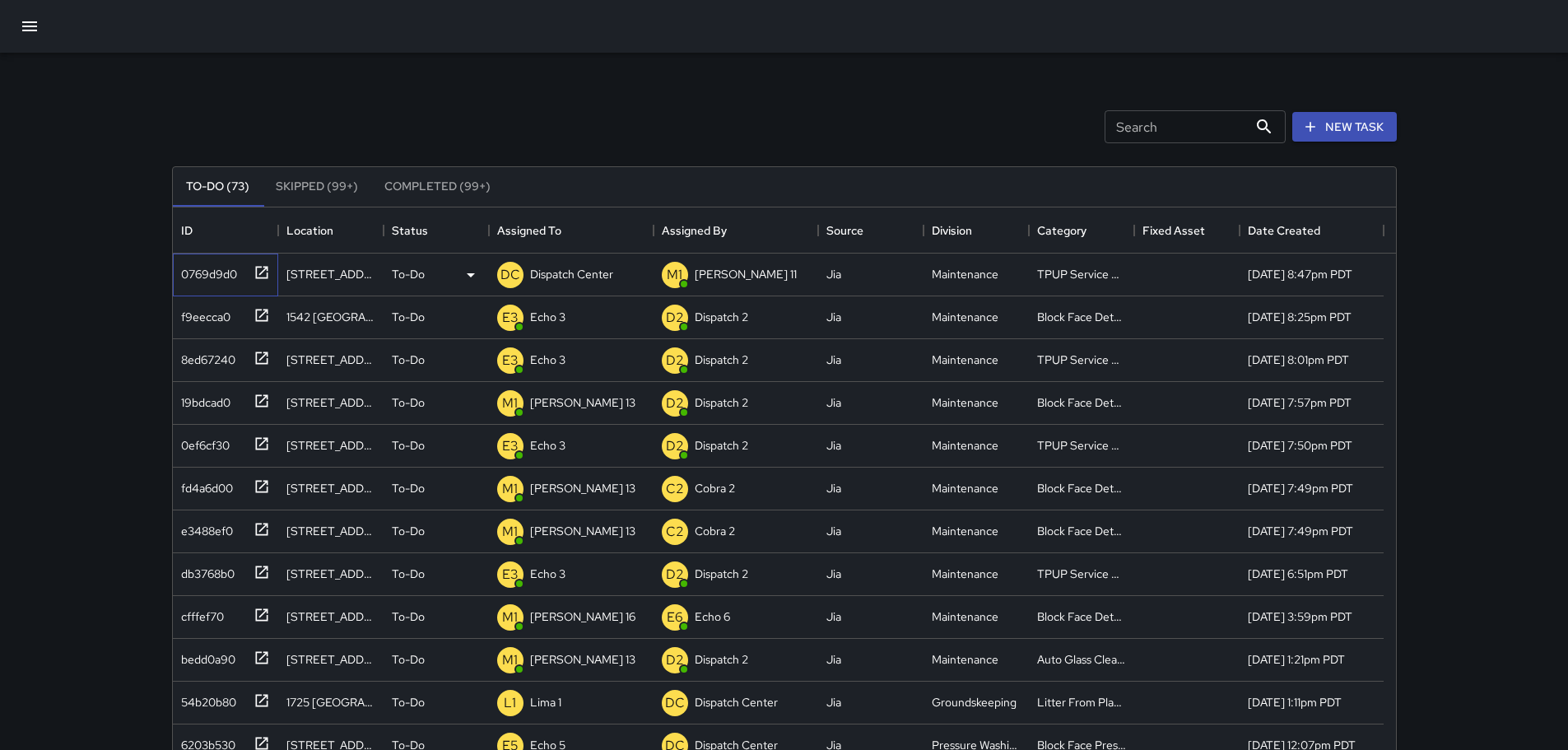
click at [258, 276] on icon at bounding box center [262, 272] width 17 height 17
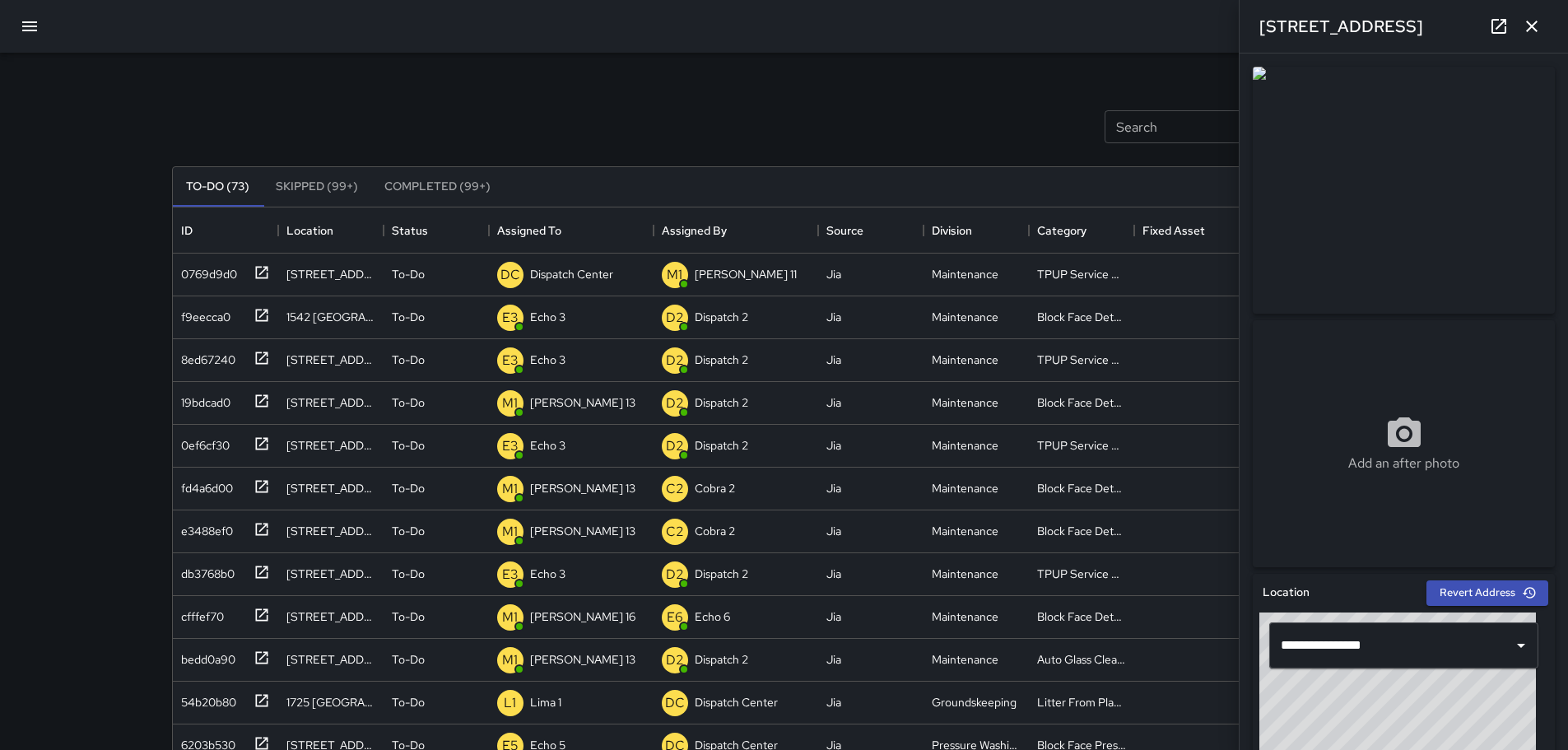
click at [1523, 21] on icon "button" at bounding box center [1532, 27] width 20 height 20
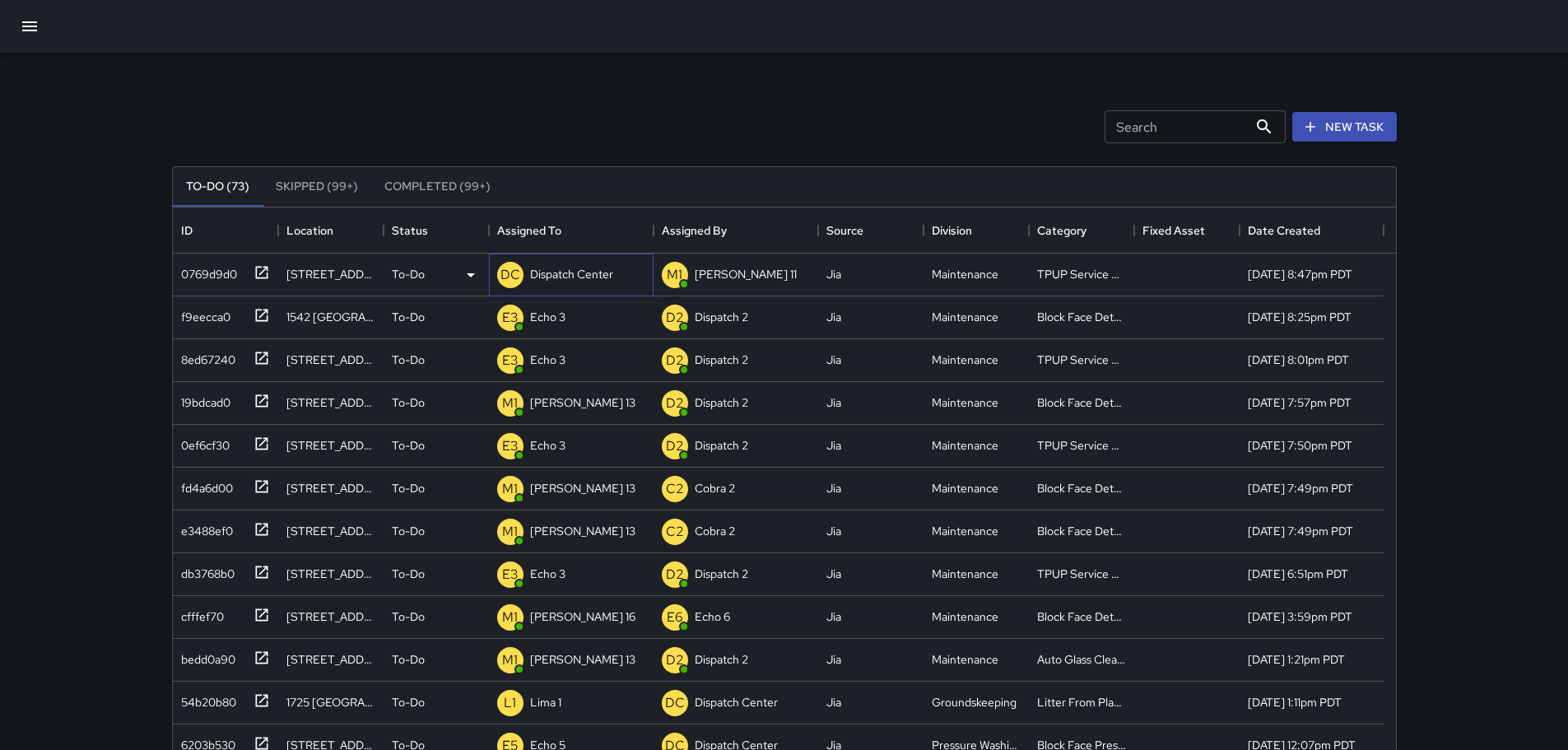
click at [546, 264] on div "Dispatch Center" at bounding box center [571, 274] width 89 height 23
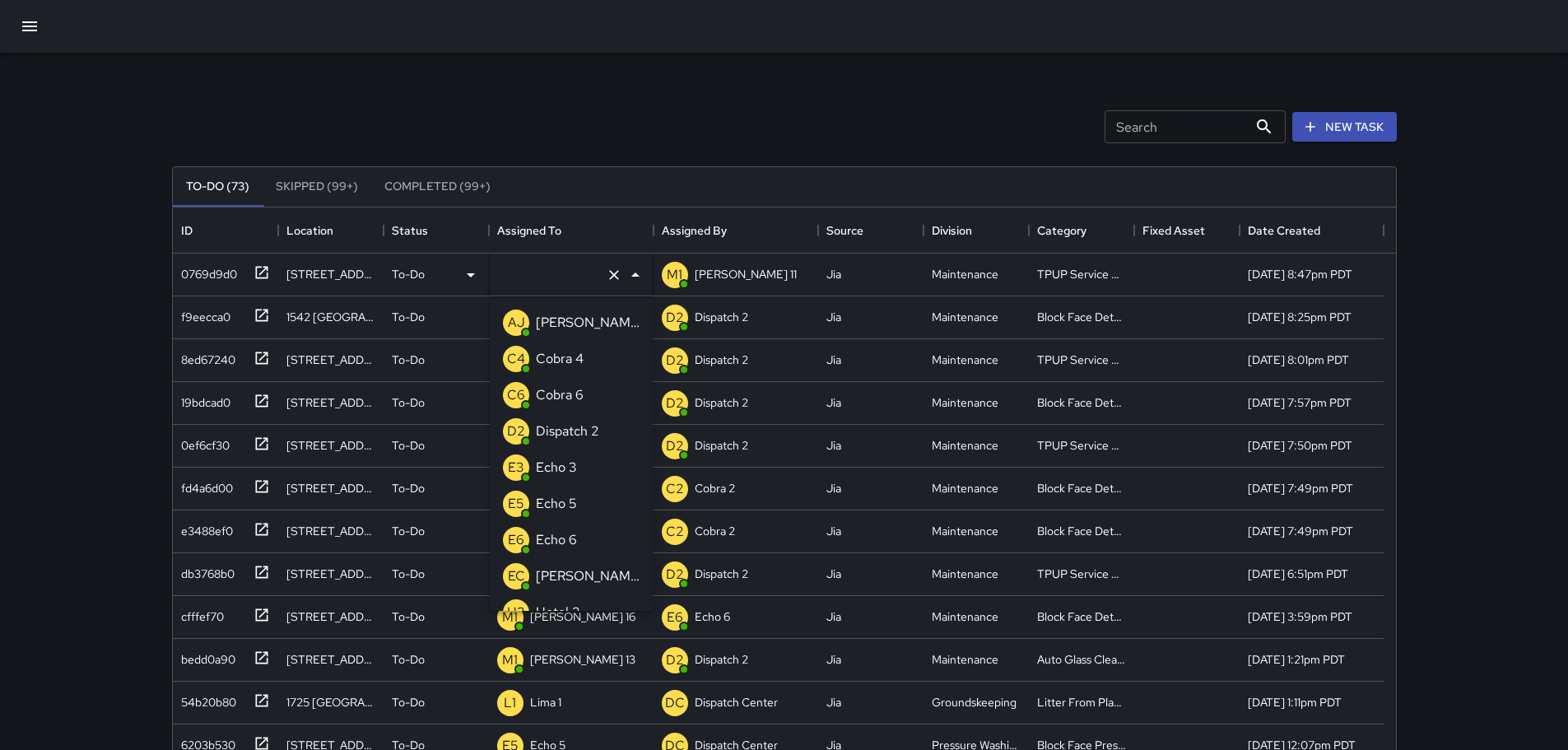
type input "**********"
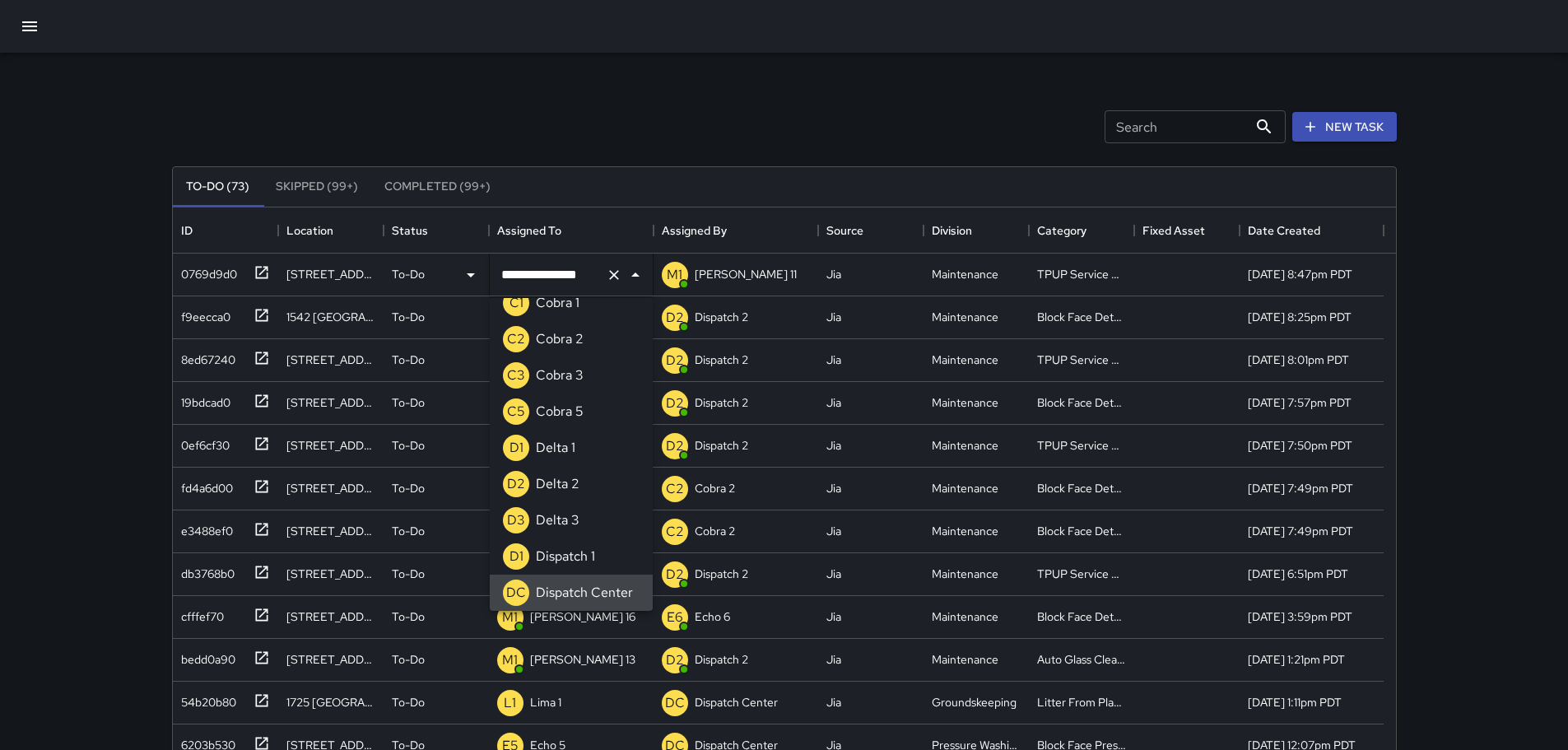
click at [615, 280] on icon "Clear" at bounding box center [615, 275] width 17 height 17
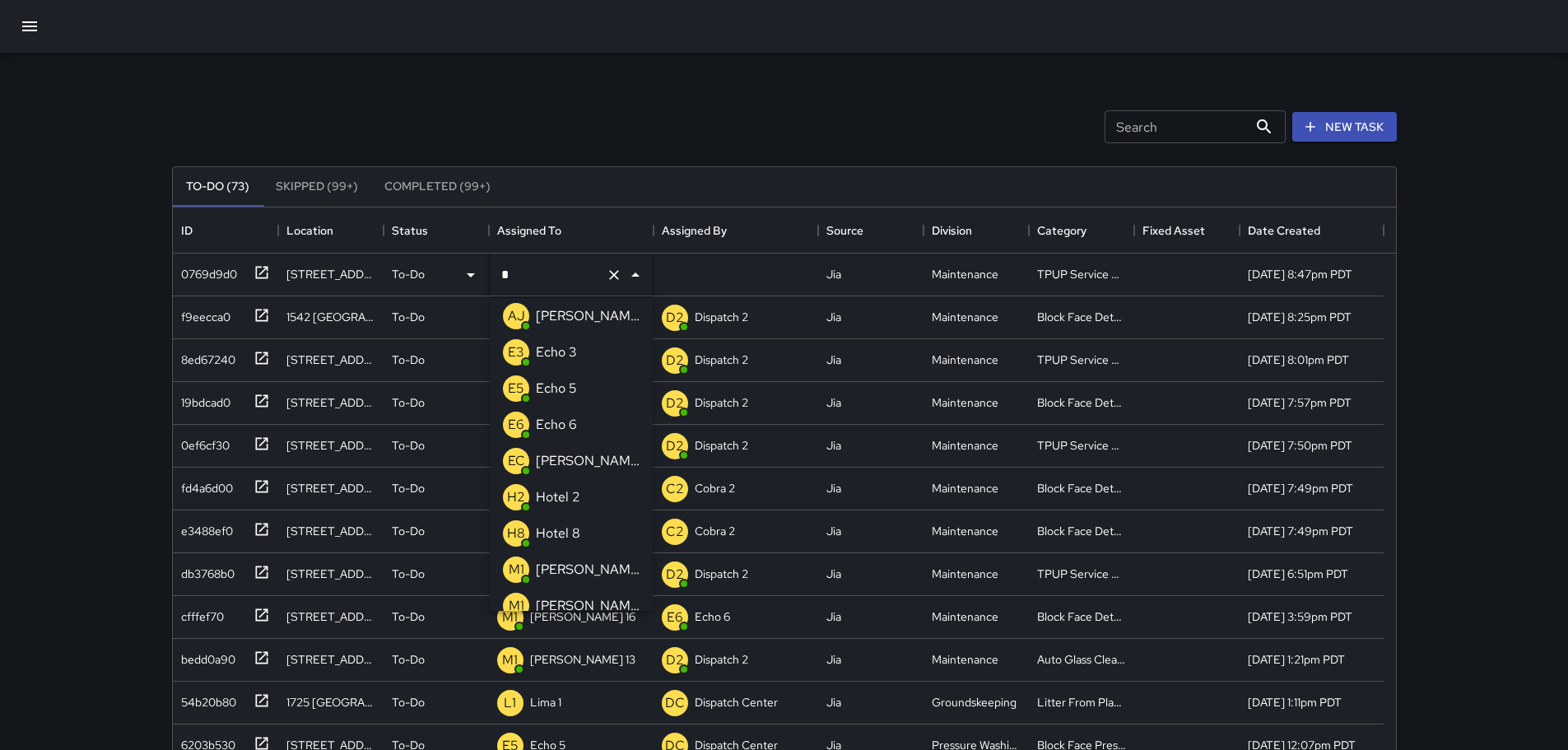
type input "**"
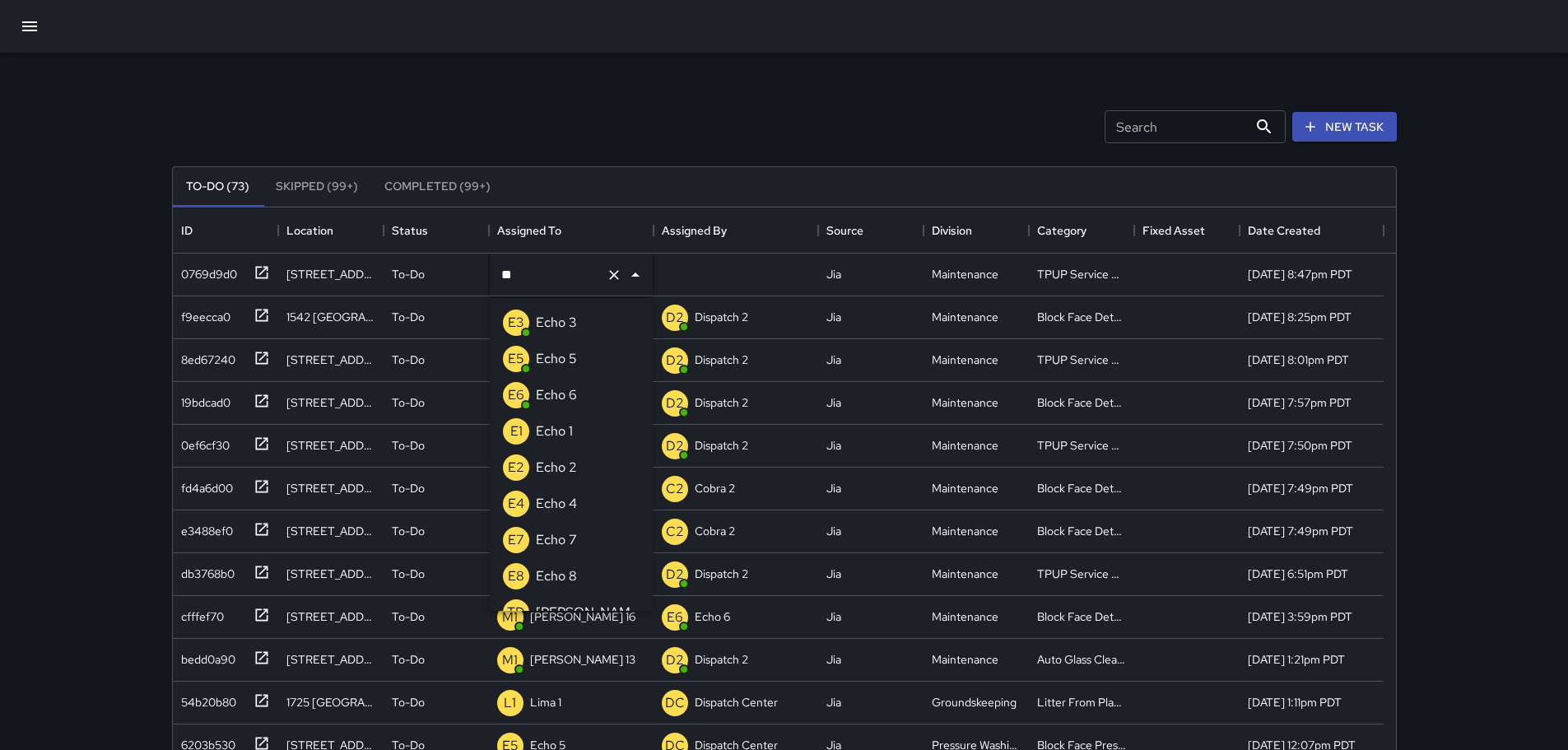
click at [589, 316] on li "E3 Echo 3" at bounding box center [571, 322] width 163 height 36
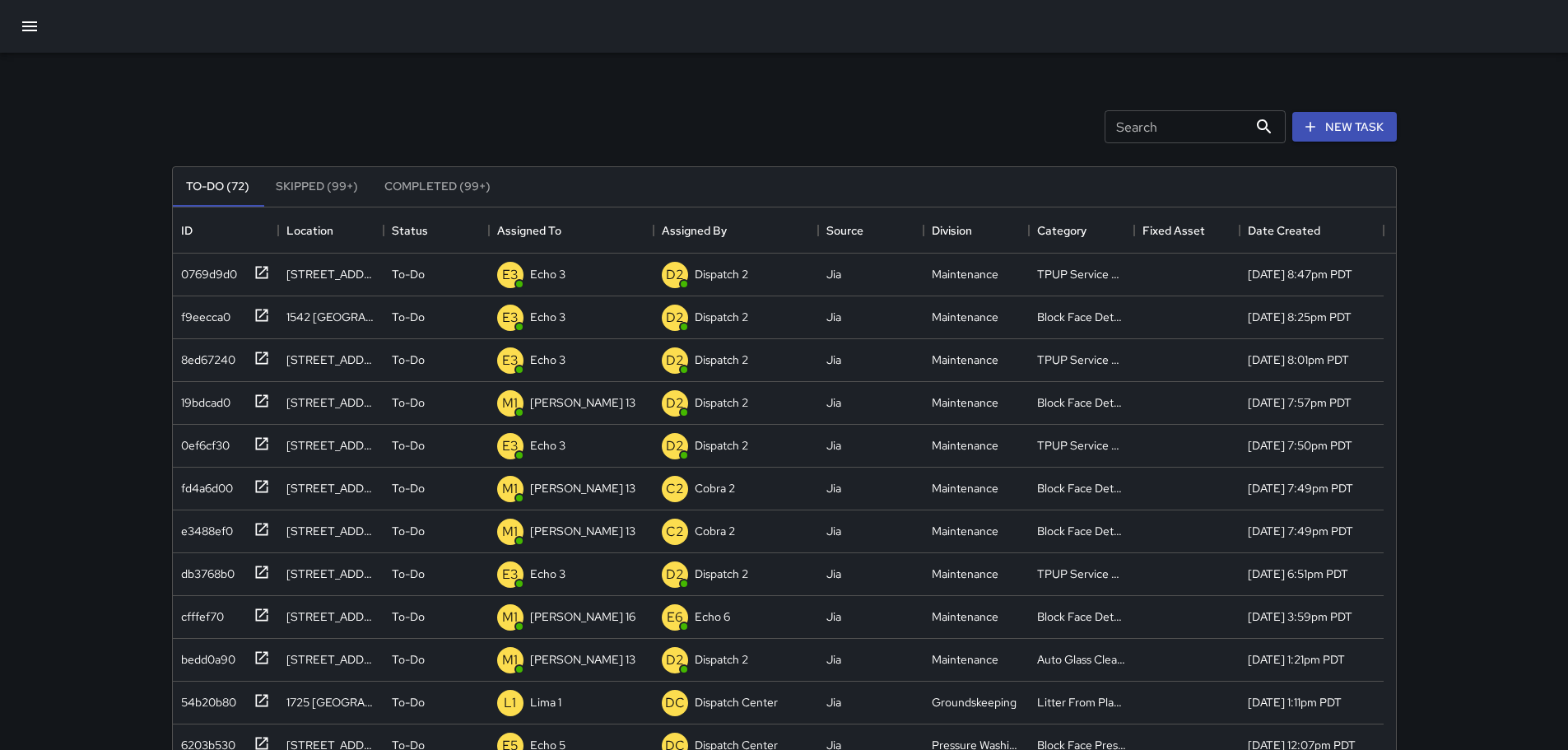
click at [537, 95] on div "Search Search New Task" at bounding box center [784, 127] width 1232 height 86
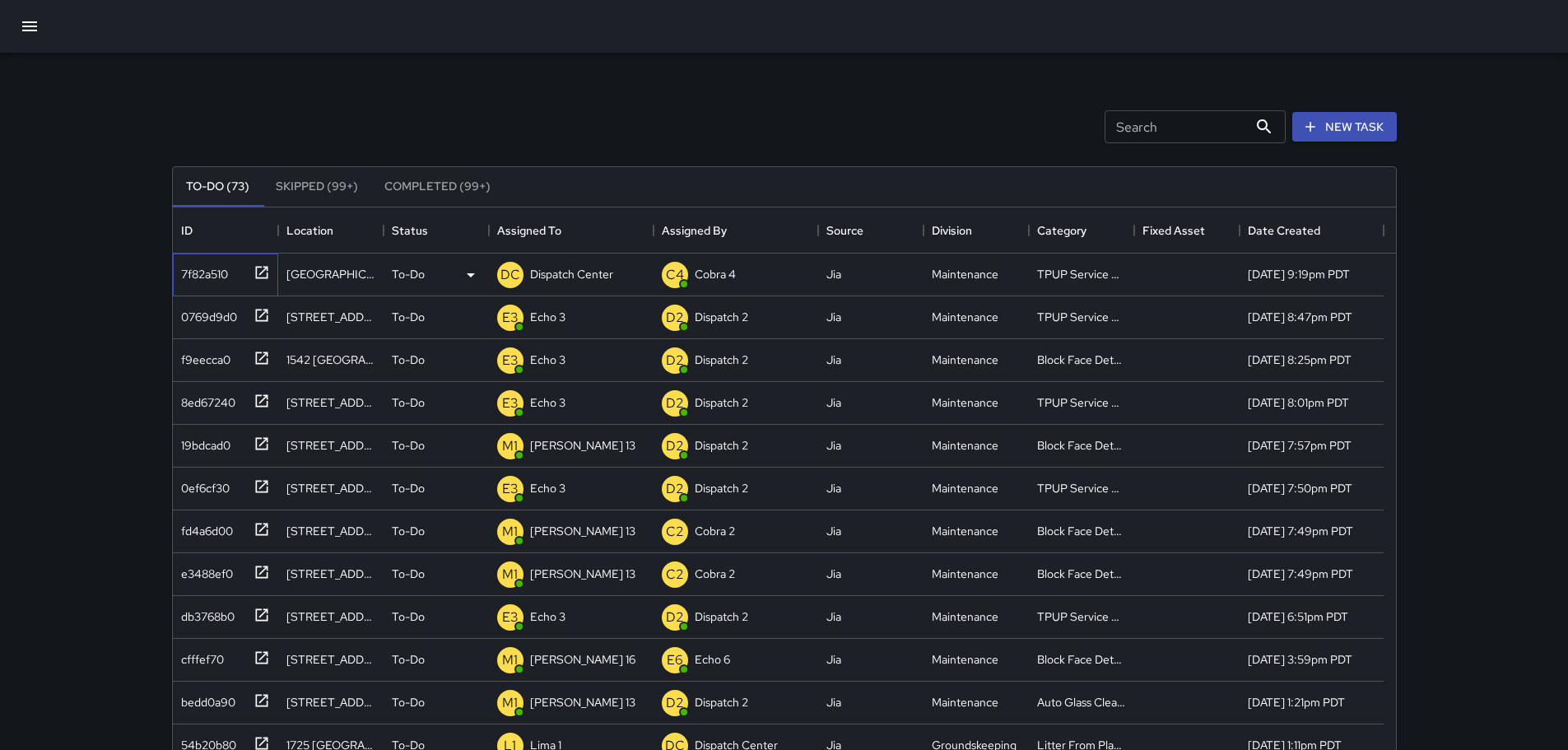
click at [260, 274] on icon at bounding box center [261, 271] width 13 height 13
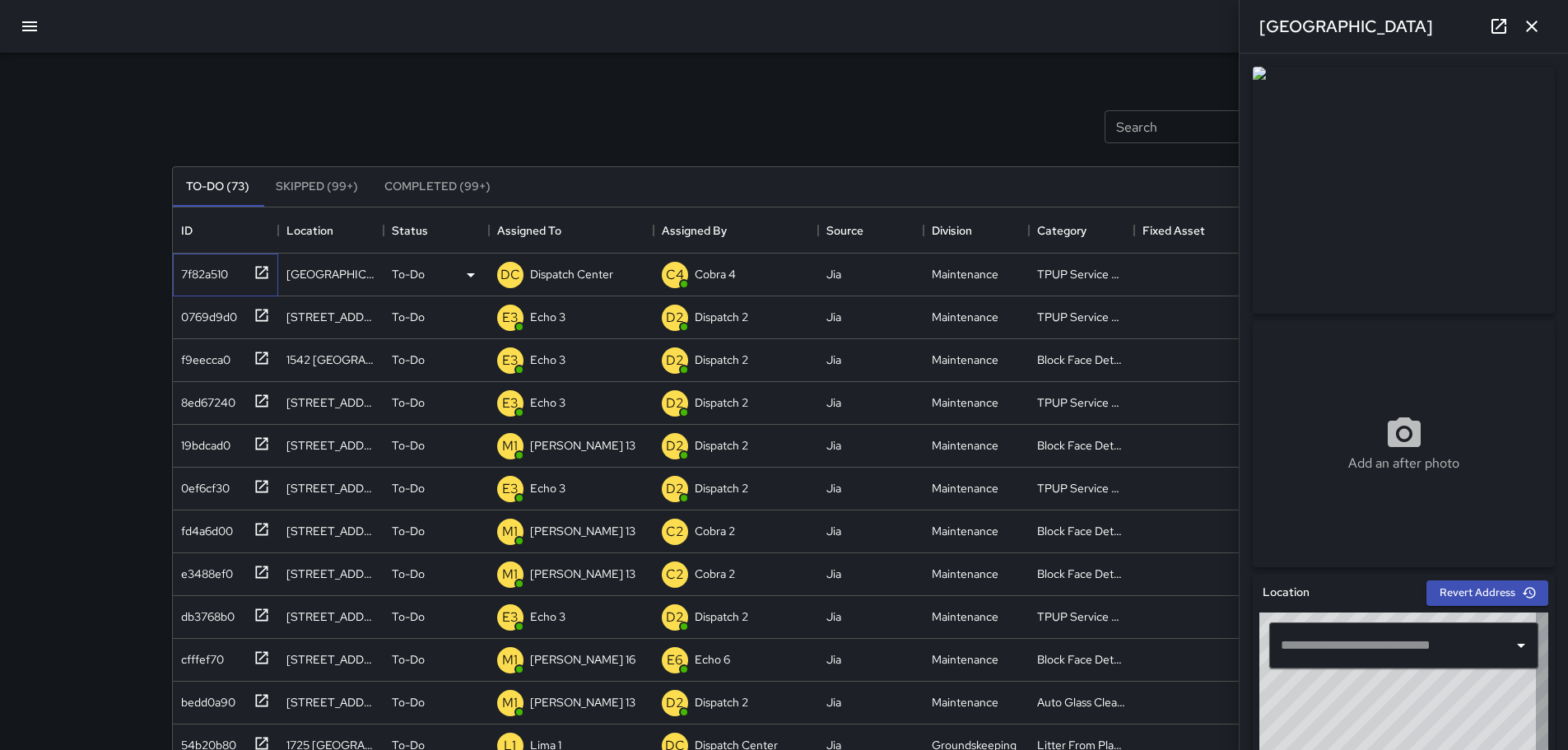
type input "**********"
click at [1545, 29] on button "button" at bounding box center [1531, 26] width 33 height 33
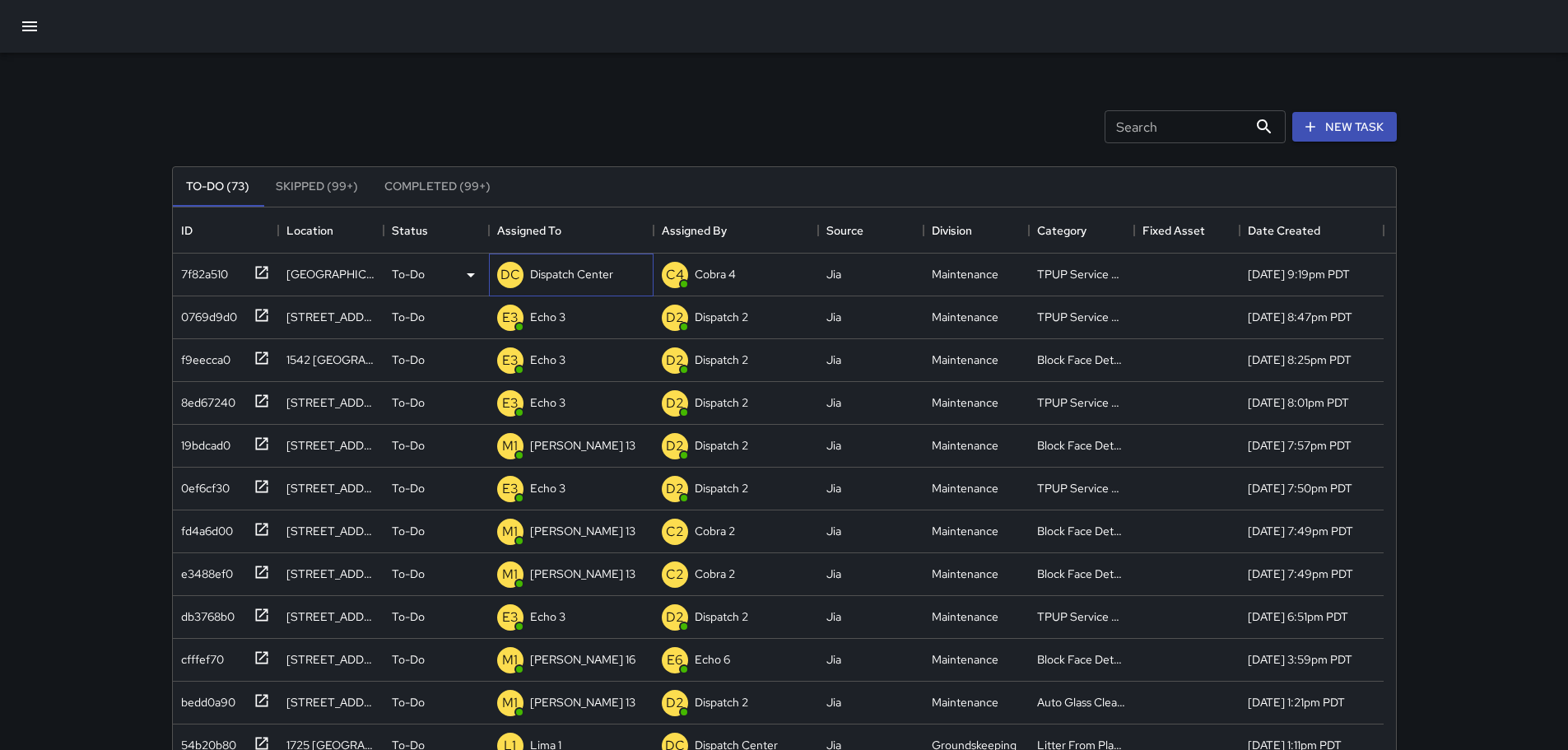
click at [589, 267] on p "Dispatch Center" at bounding box center [572, 274] width 83 height 17
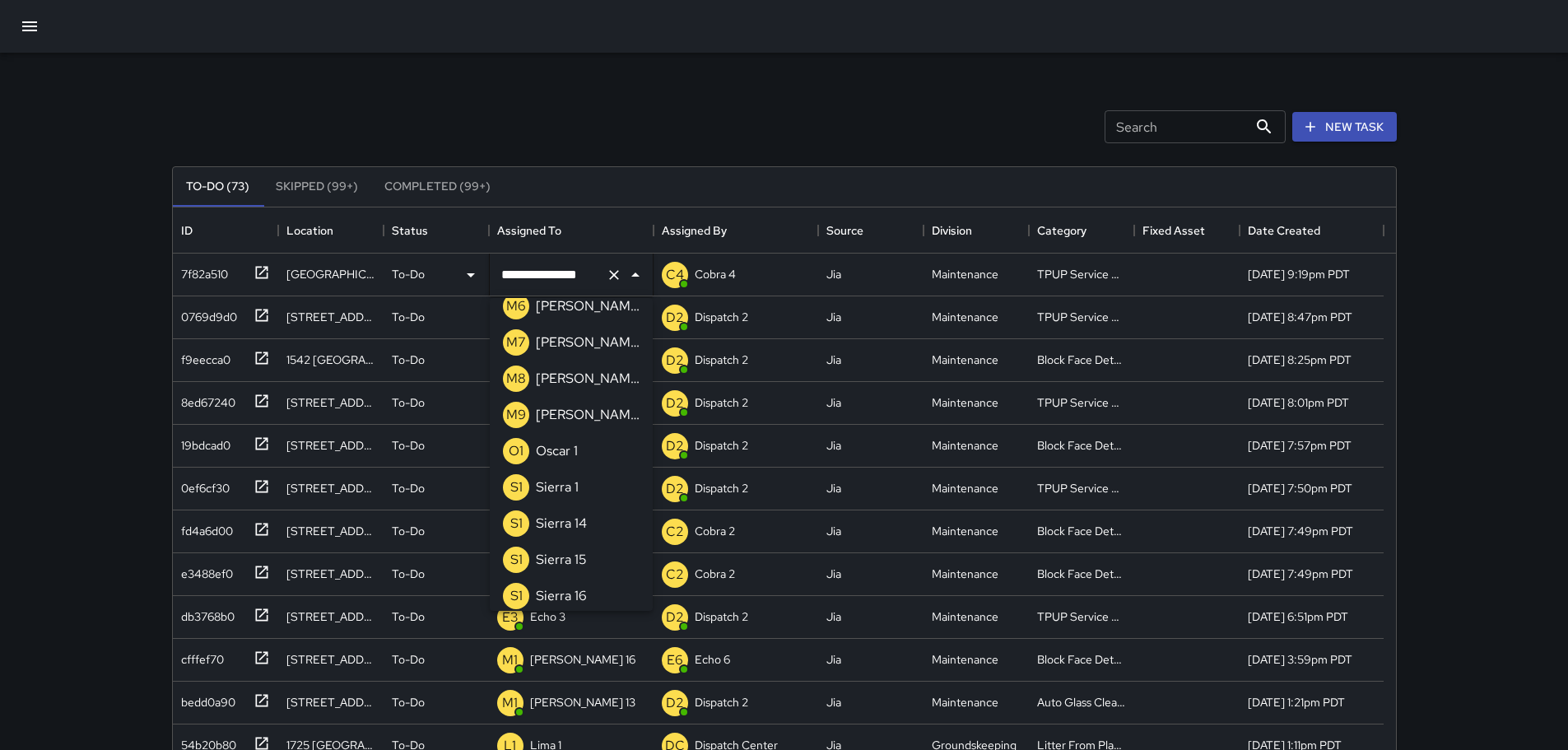
scroll to position [2279, 0]
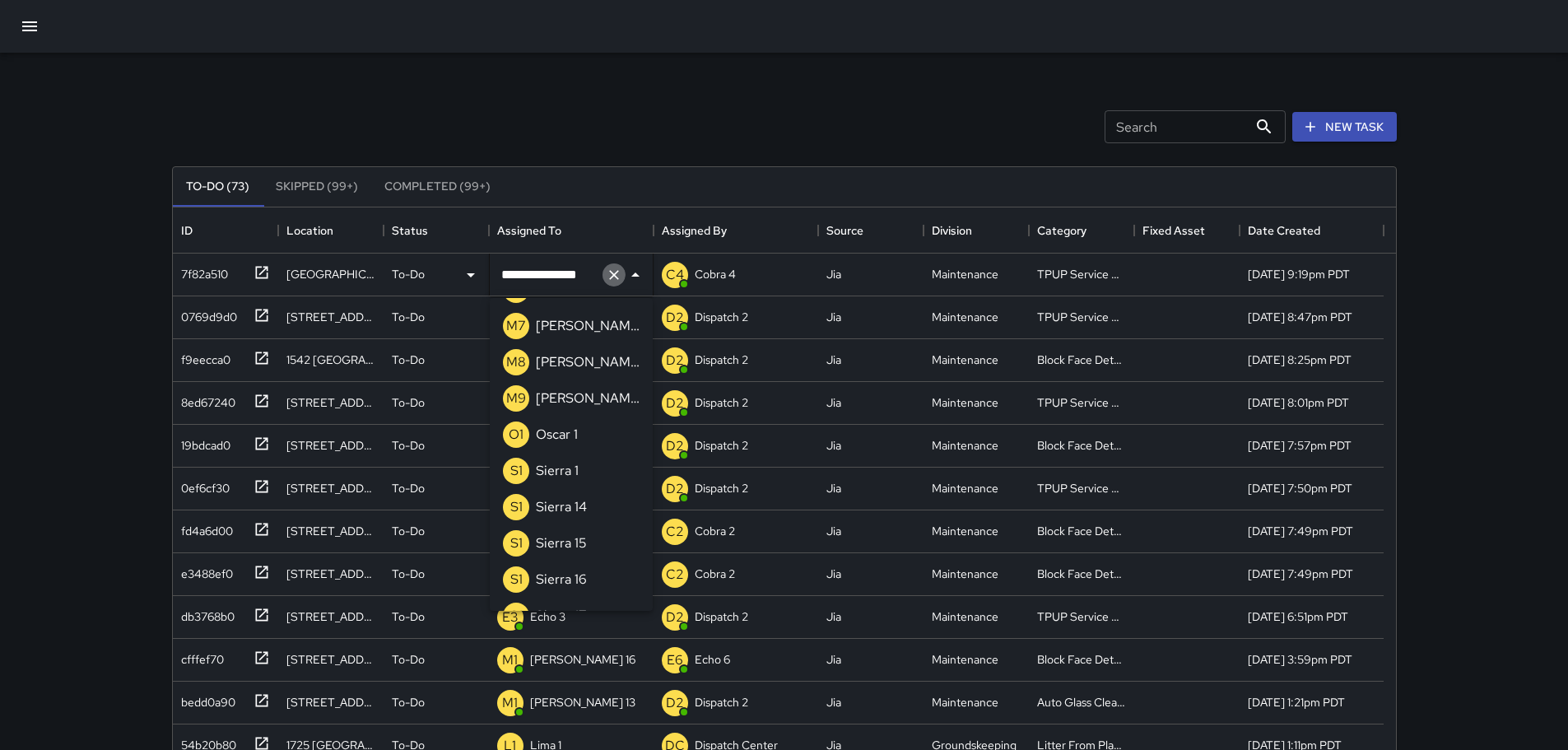
click at [609, 280] on icon "Clear" at bounding box center [615, 275] width 17 height 17
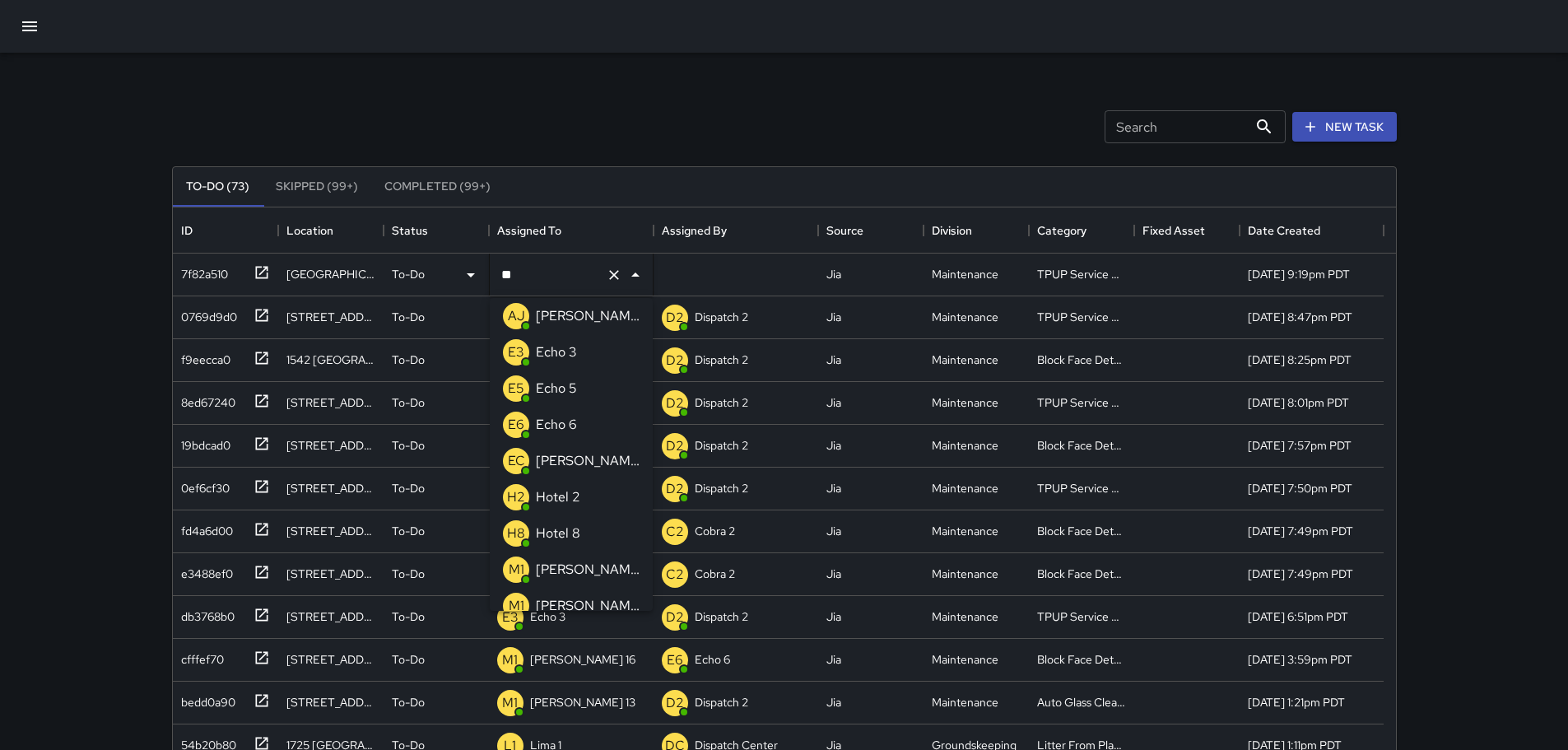
scroll to position [0, 0]
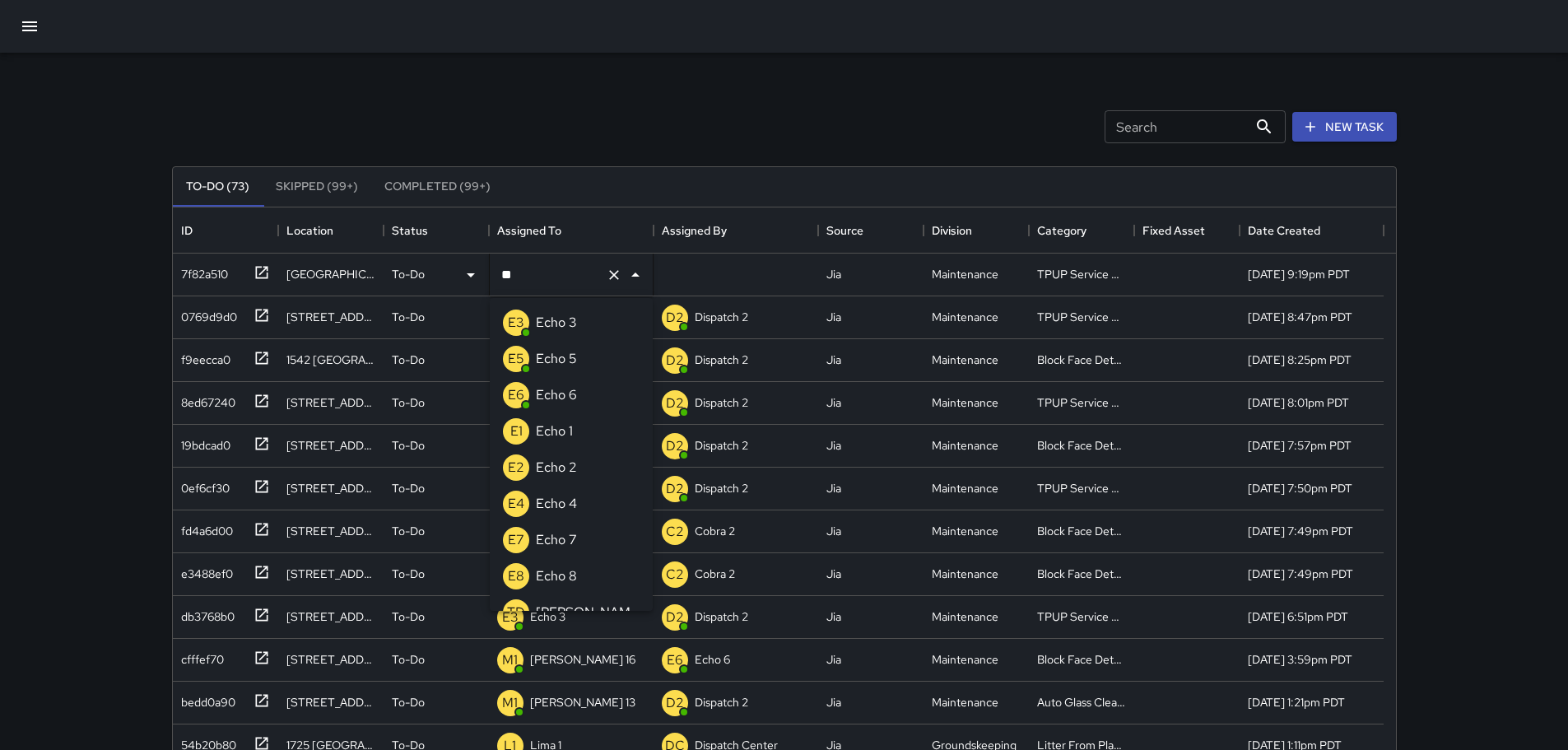
type input "***"
click at [566, 320] on p "Echo 3" at bounding box center [556, 323] width 41 height 20
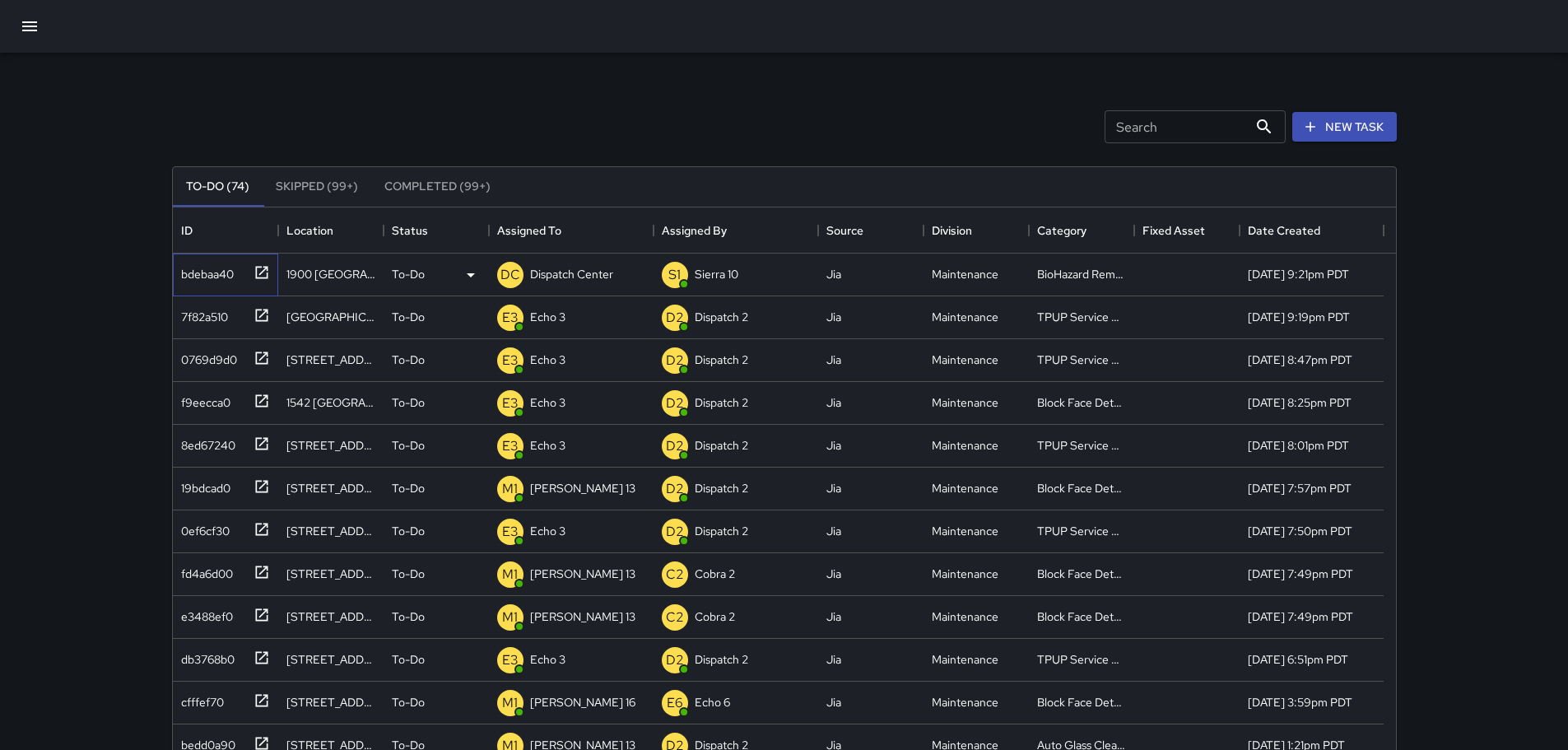
click at [264, 270] on icon at bounding box center [261, 271] width 13 height 13
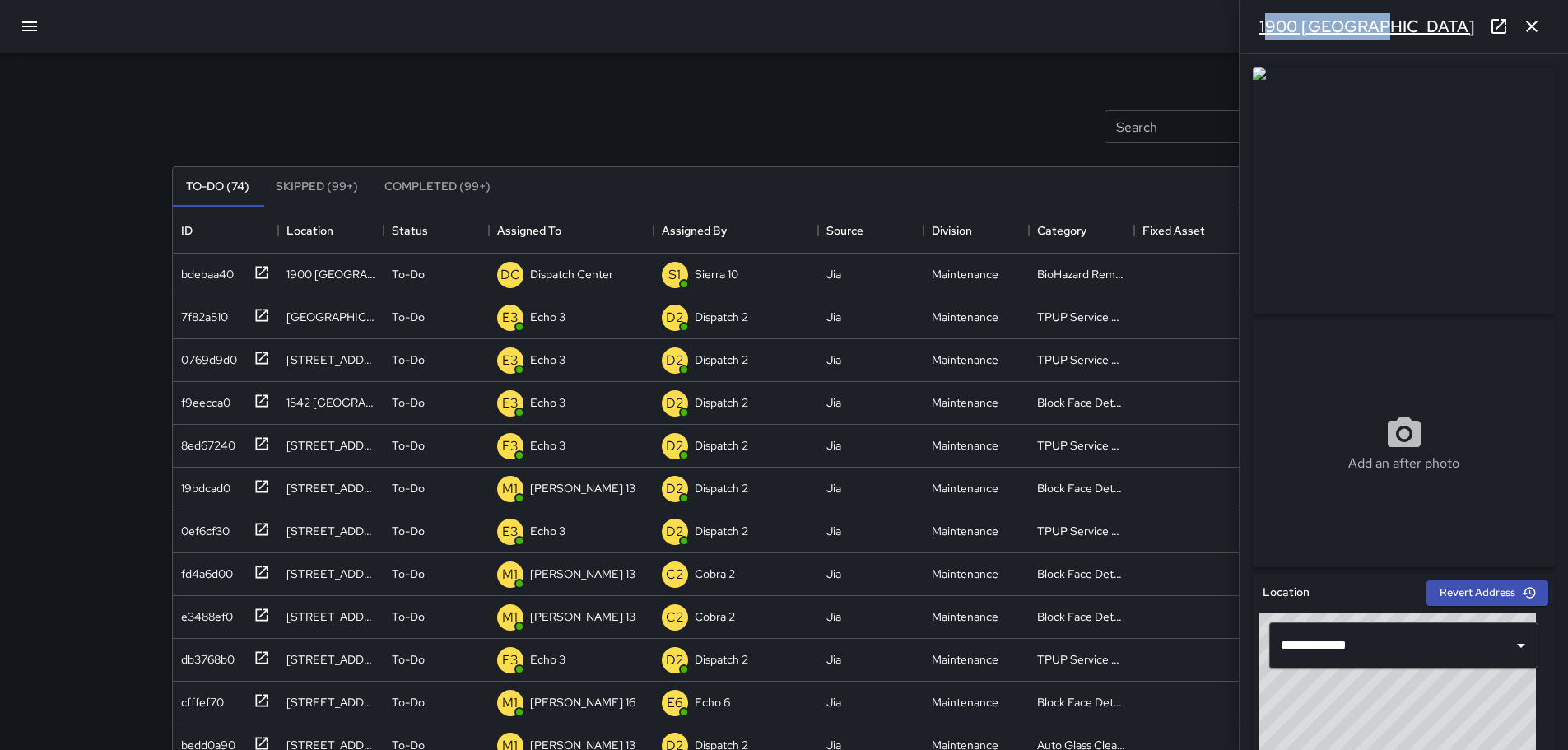
drag, startPoint x: 1383, startPoint y: 28, endPoint x: 1263, endPoint y: 25, distance: 120.0
click at [1263, 25] on div "1900 [GEOGRAPHIC_DATA]" at bounding box center [1404, 26] width 328 height 53
click at [1383, 21] on div "1900 [GEOGRAPHIC_DATA]" at bounding box center [1404, 26] width 328 height 53
drag, startPoint x: 1383, startPoint y: 21, endPoint x: 1243, endPoint y: 40, distance: 141.3
click at [1251, 40] on div "1900 [GEOGRAPHIC_DATA]" at bounding box center [1404, 26] width 328 height 53
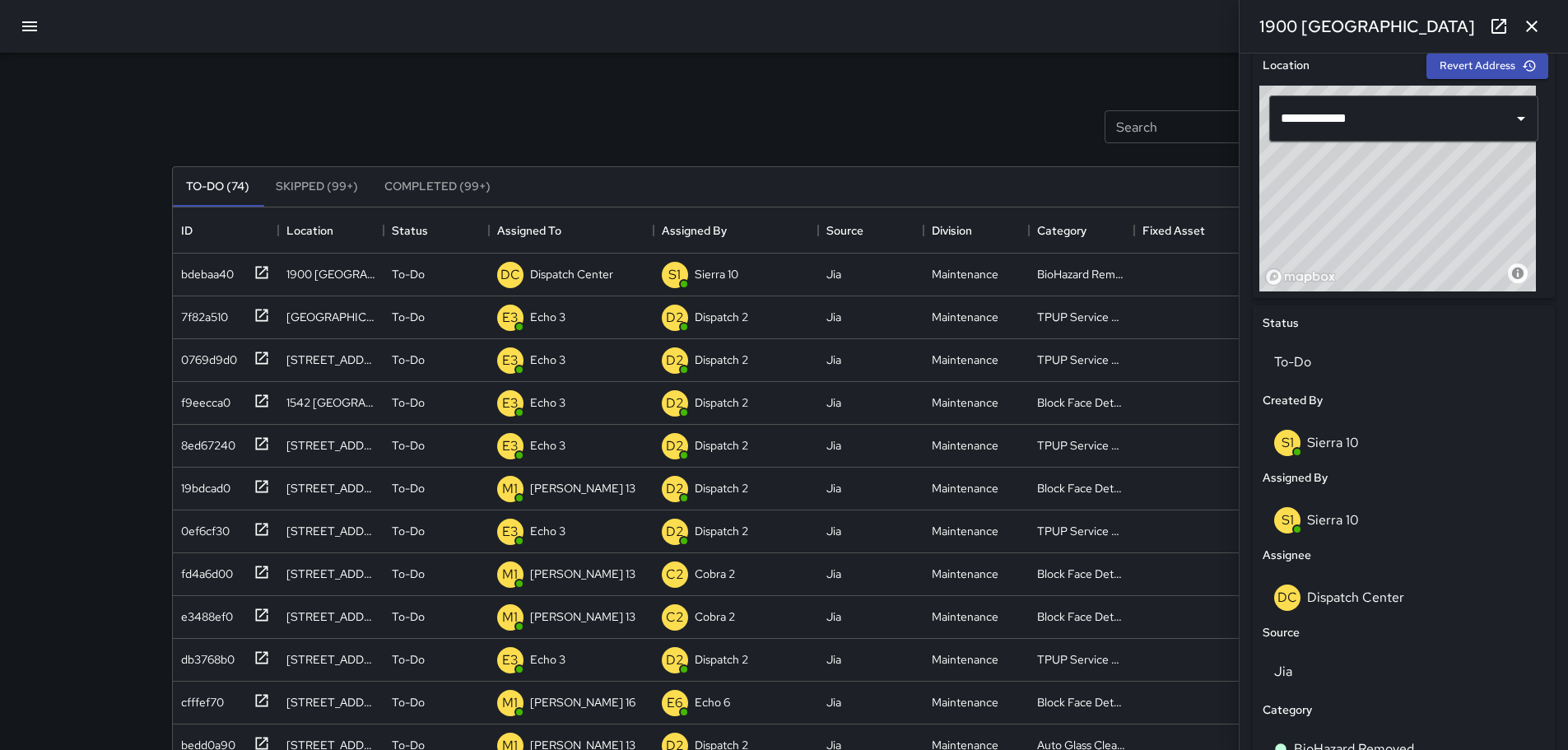
scroll to position [529, 0]
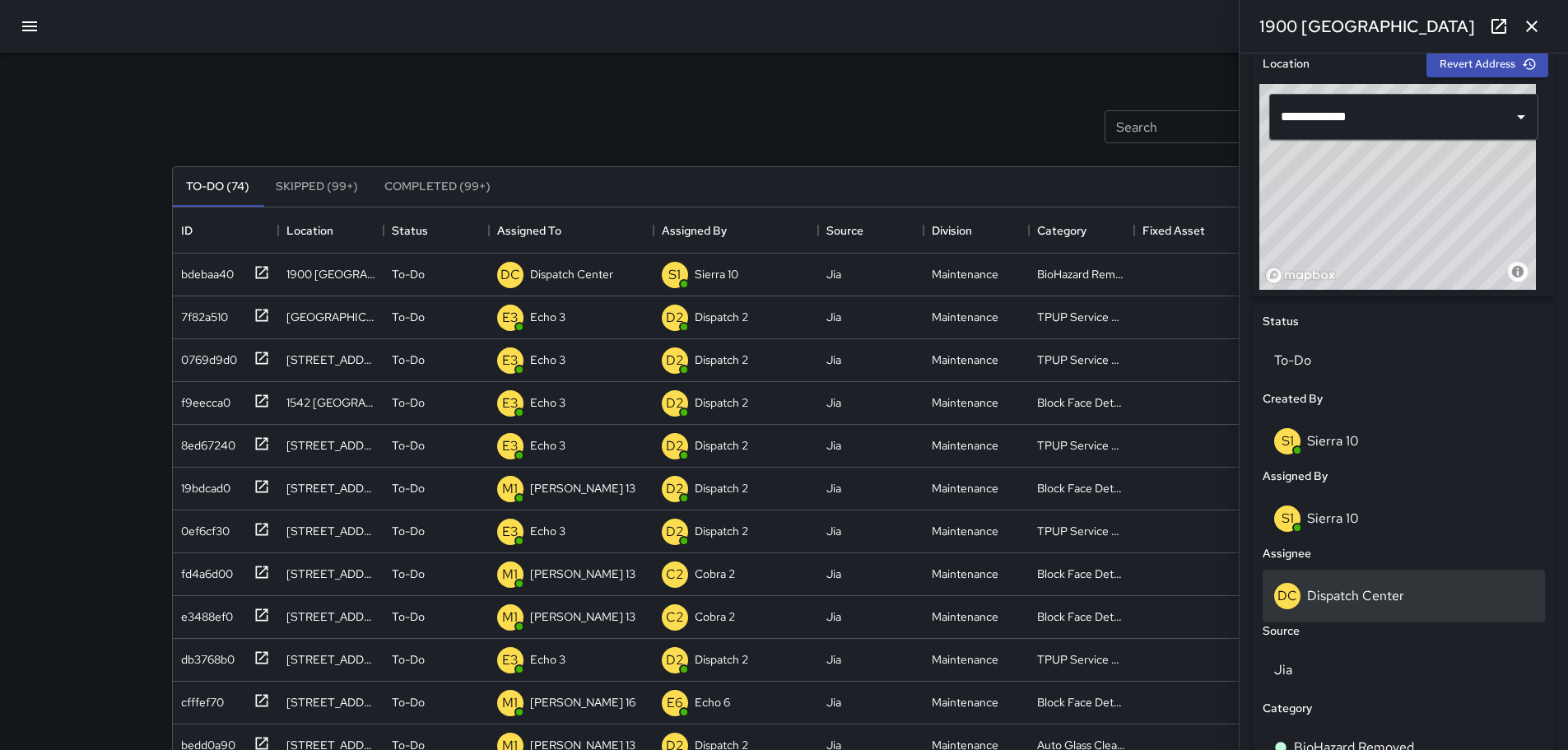
click at [1334, 600] on p "Dispatch Center" at bounding box center [1356, 595] width 97 height 18
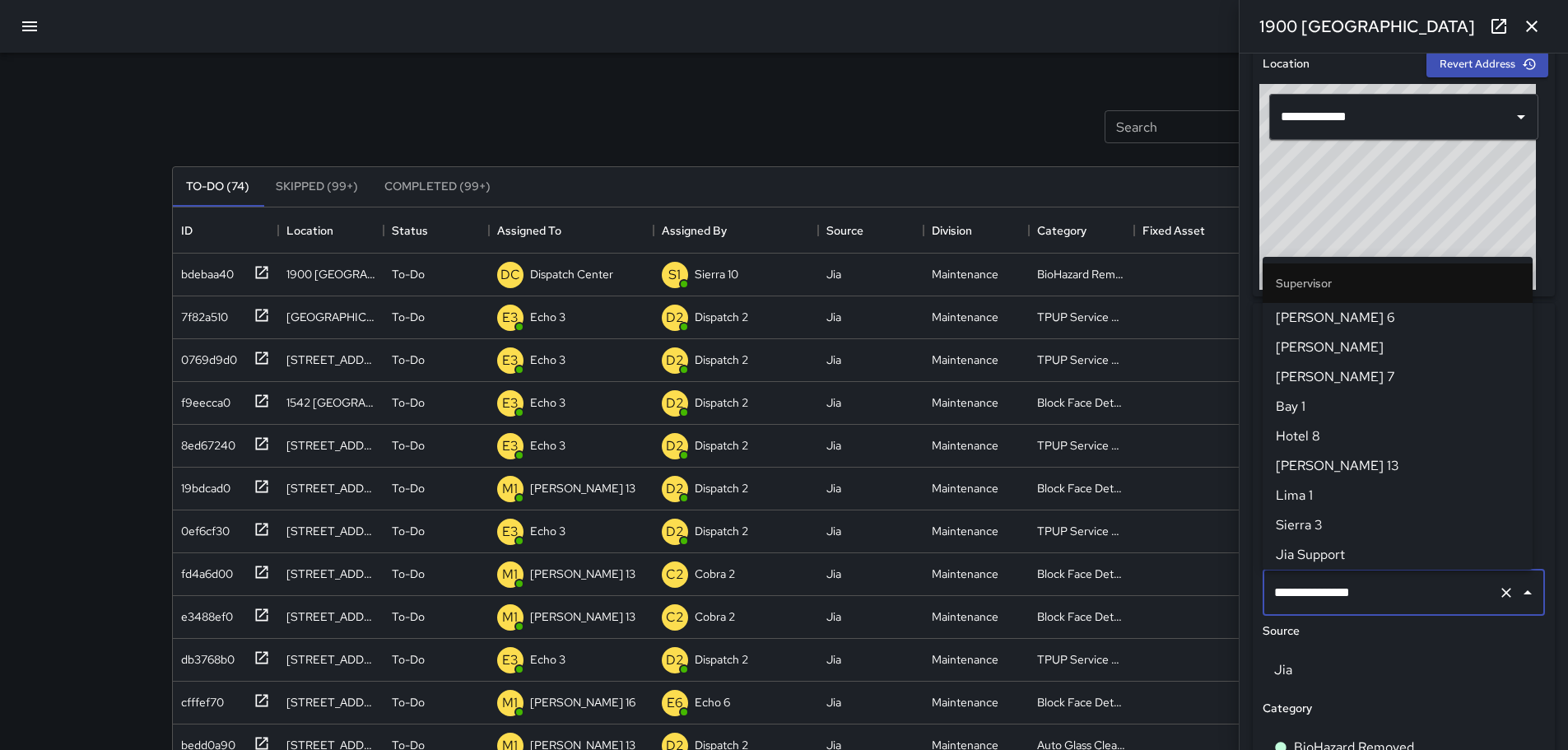
scroll to position [1690, 0]
click at [1498, 592] on icon "Clear" at bounding box center [1506, 593] width 17 height 17
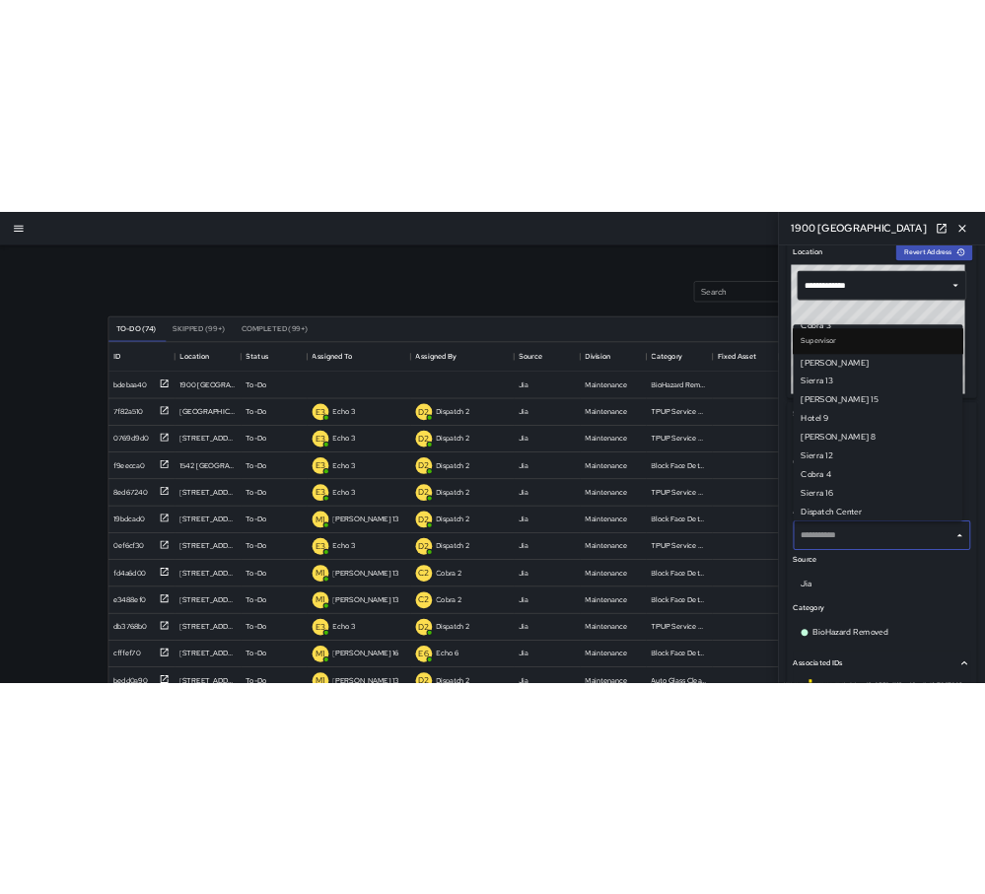
scroll to position [0, 0]
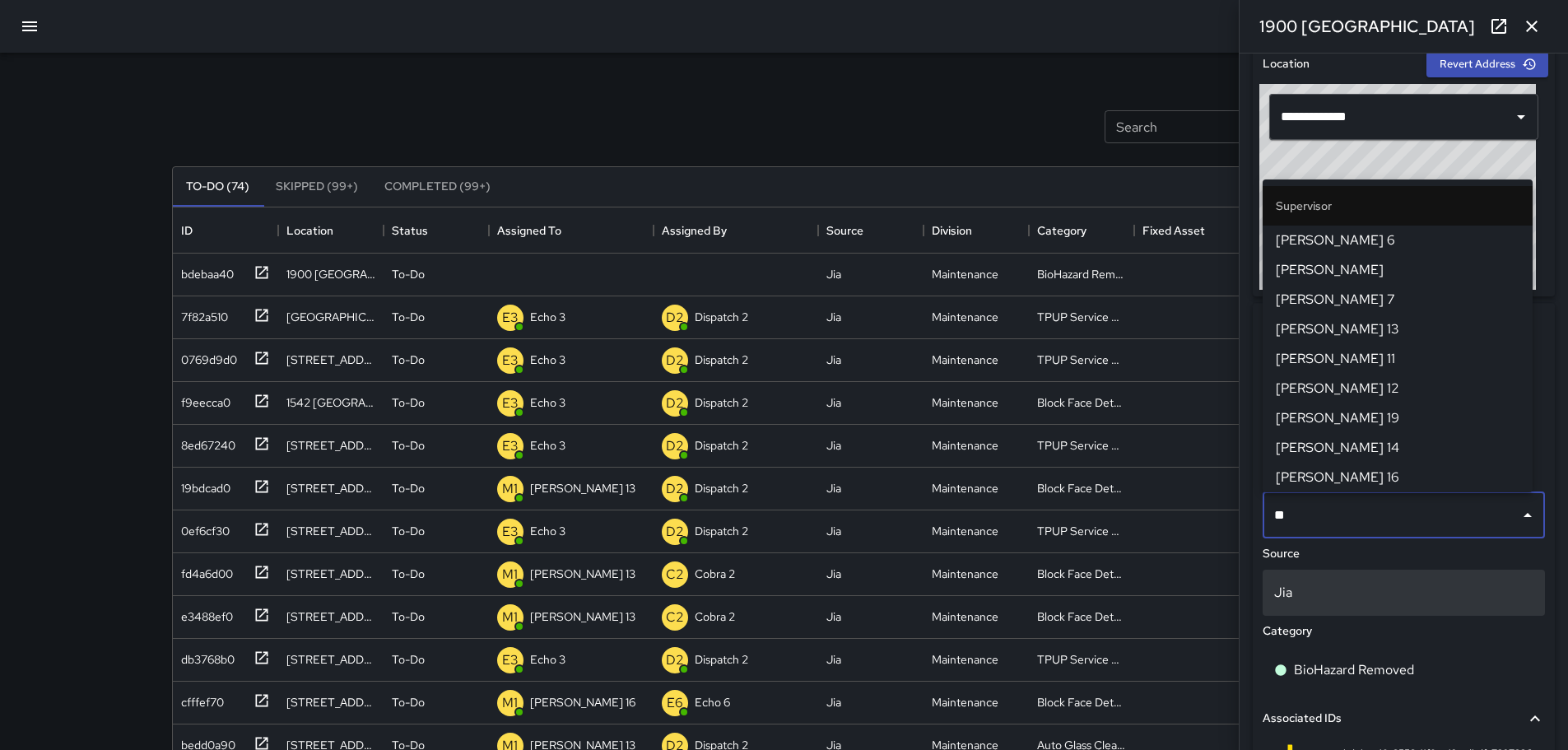
type input "***"
click at [1313, 361] on span "[PERSON_NAME] 11" at bounding box center [1398, 359] width 244 height 20
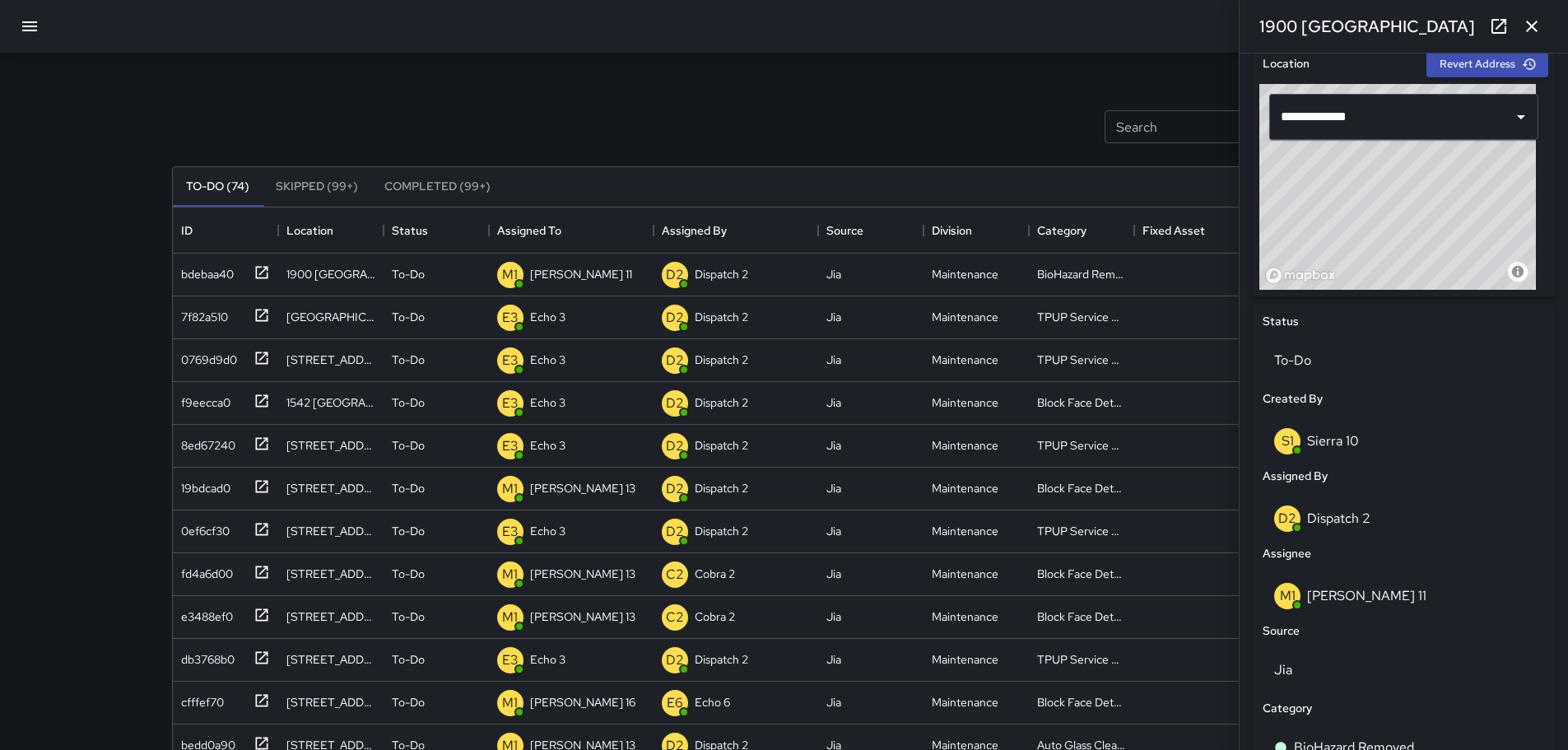
click at [1549, 29] on div "1900 [GEOGRAPHIC_DATA]" at bounding box center [1404, 26] width 328 height 53
click at [1540, 28] on icon "button" at bounding box center [1532, 27] width 20 height 20
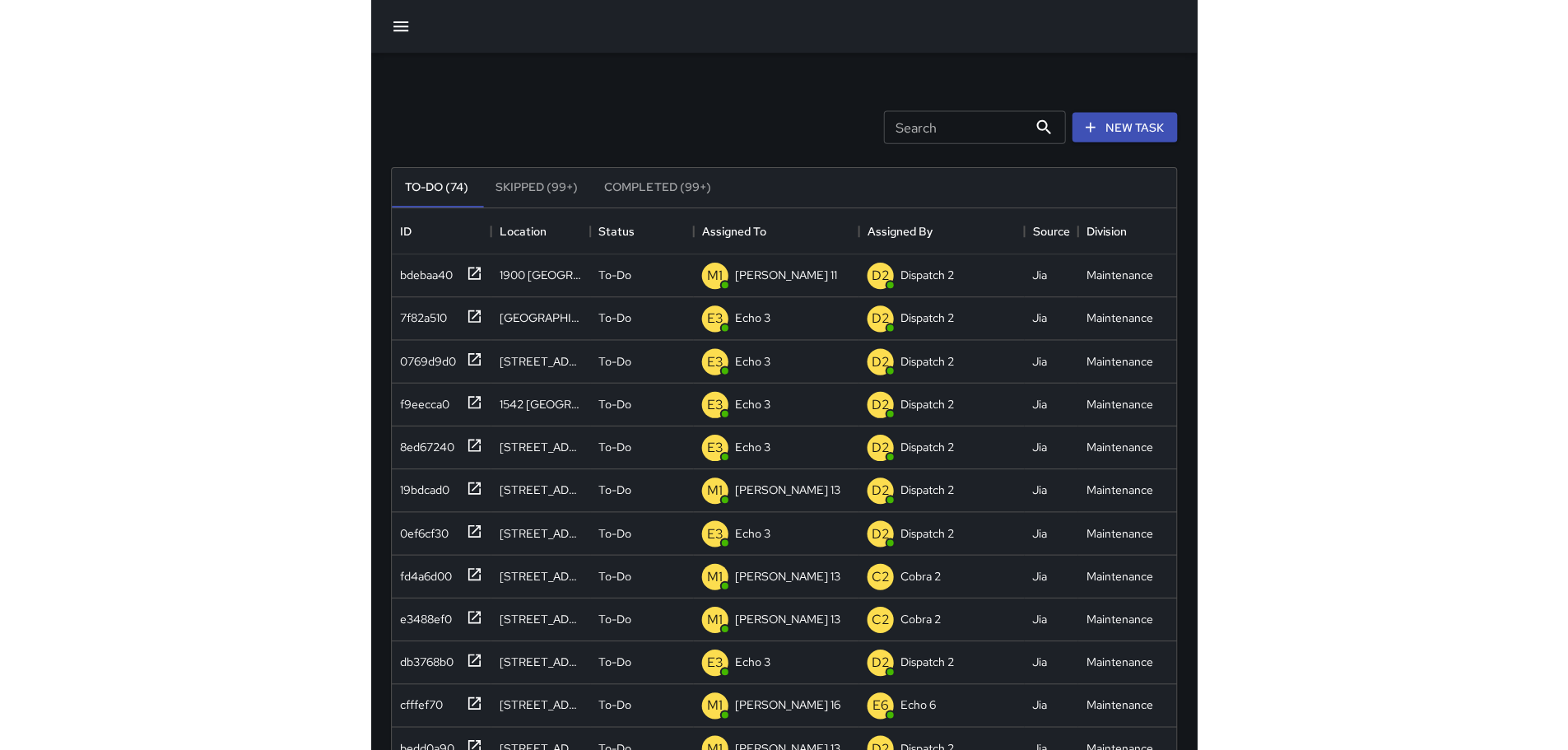
scroll to position [685, 1211]
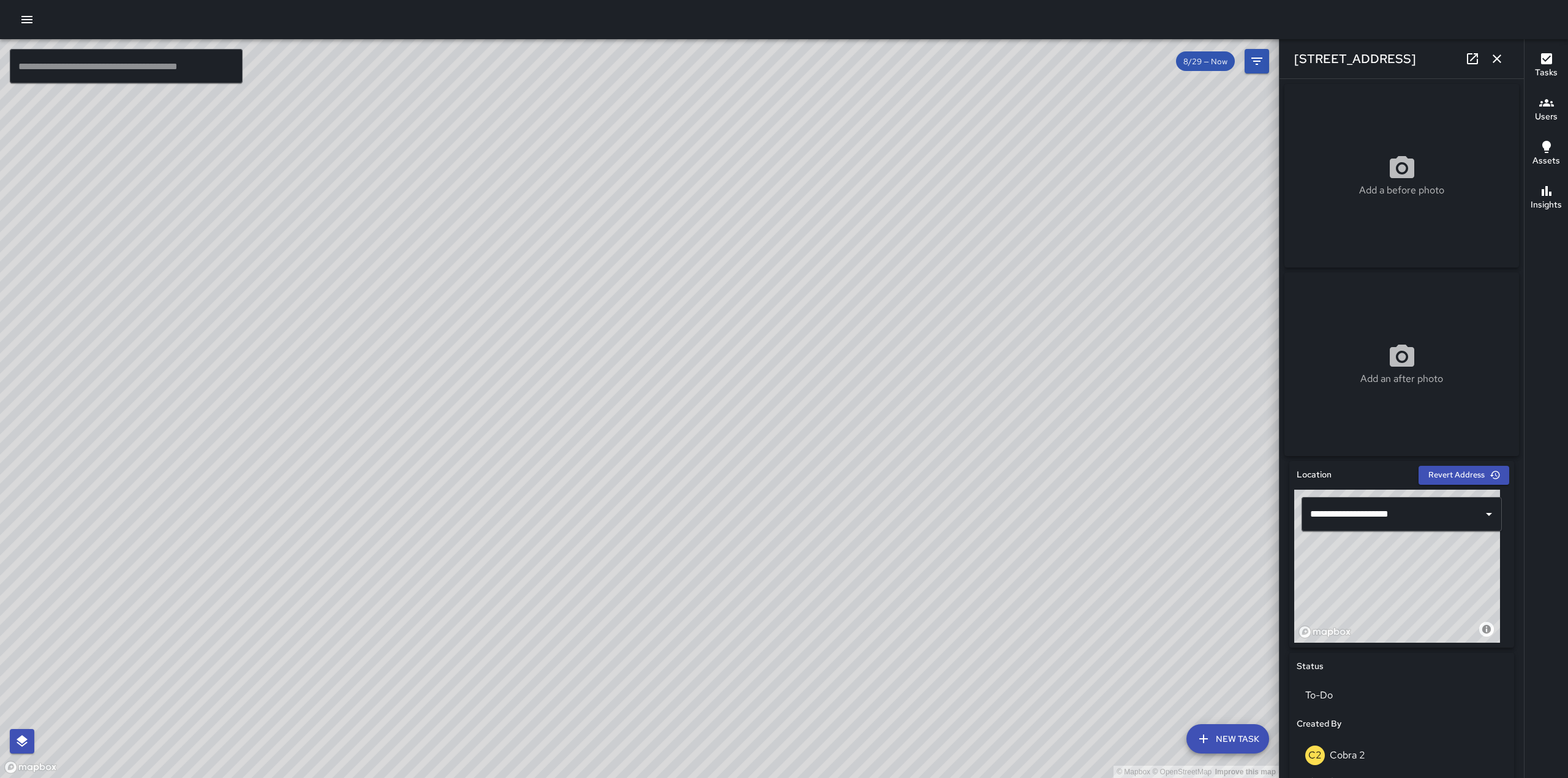
scroll to position [316, 0]
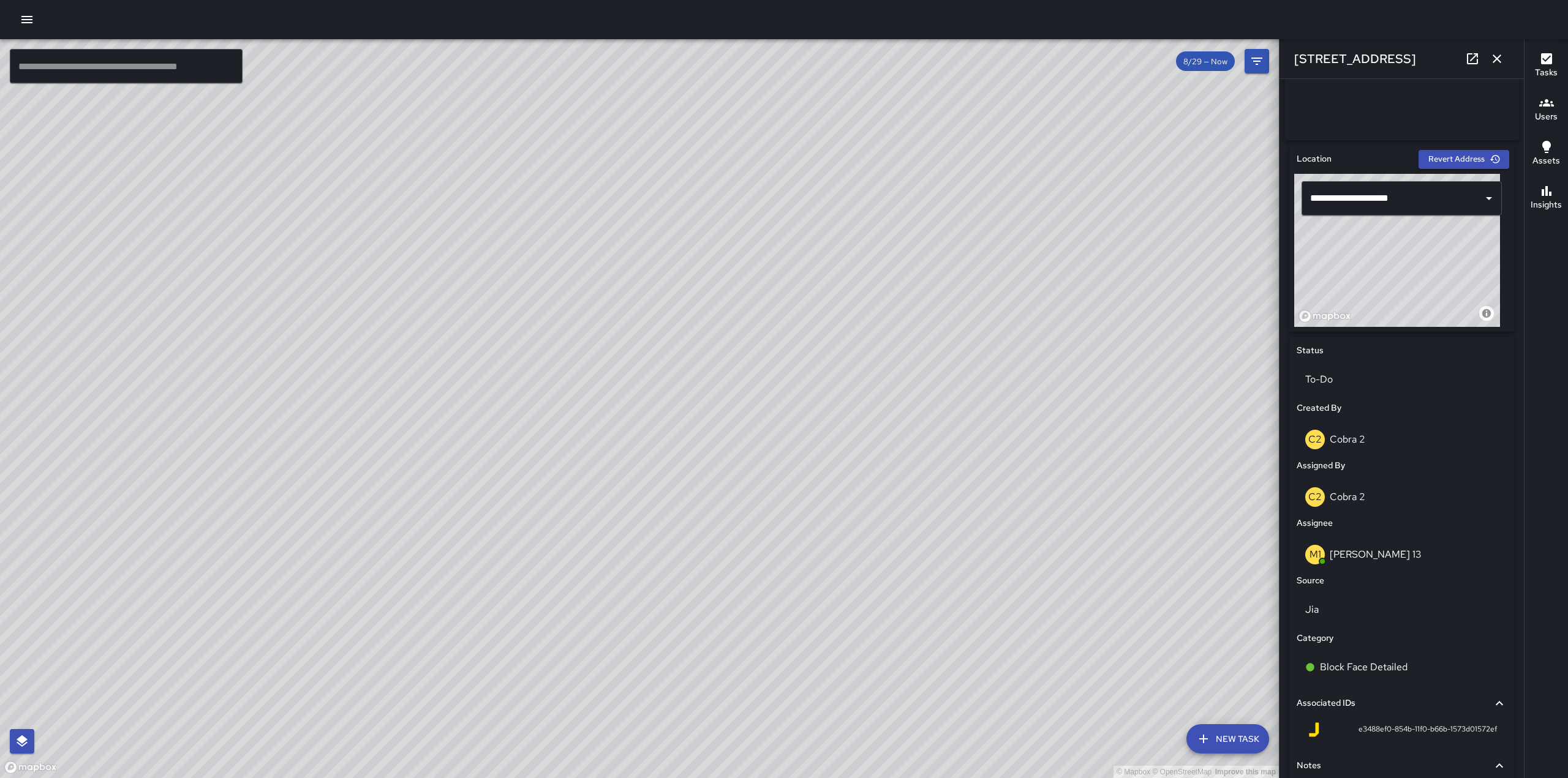
click at [1495, 64] on icon "button" at bounding box center [1497, 59] width 15 height 15
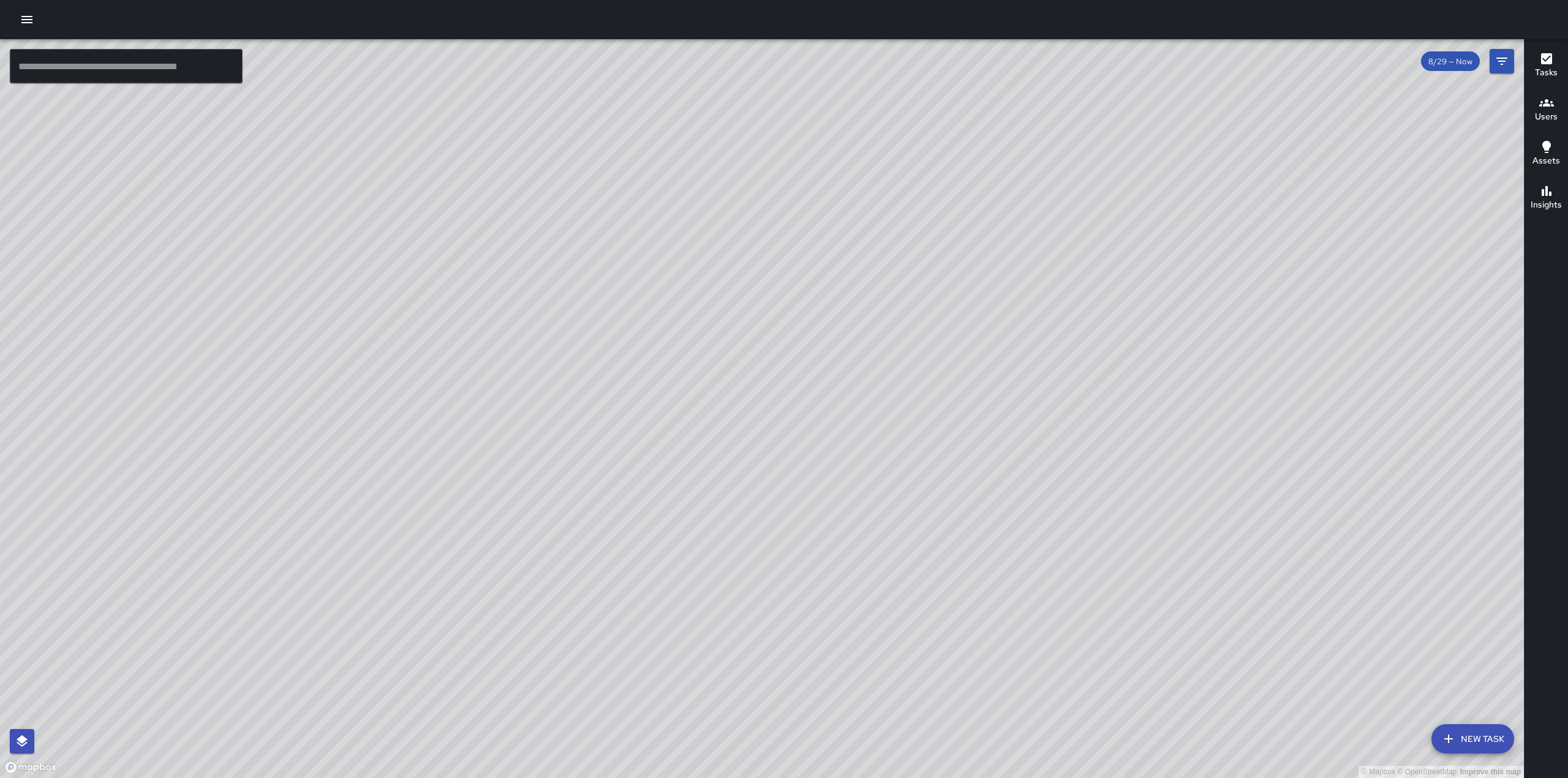
drag, startPoint x: 987, startPoint y: 177, endPoint x: 671, endPoint y: 235, distance: 321.3
click at [671, 235] on div "© Mapbox © OpenStreetMap Improve this map" at bounding box center [762, 409] width 1524 height 739
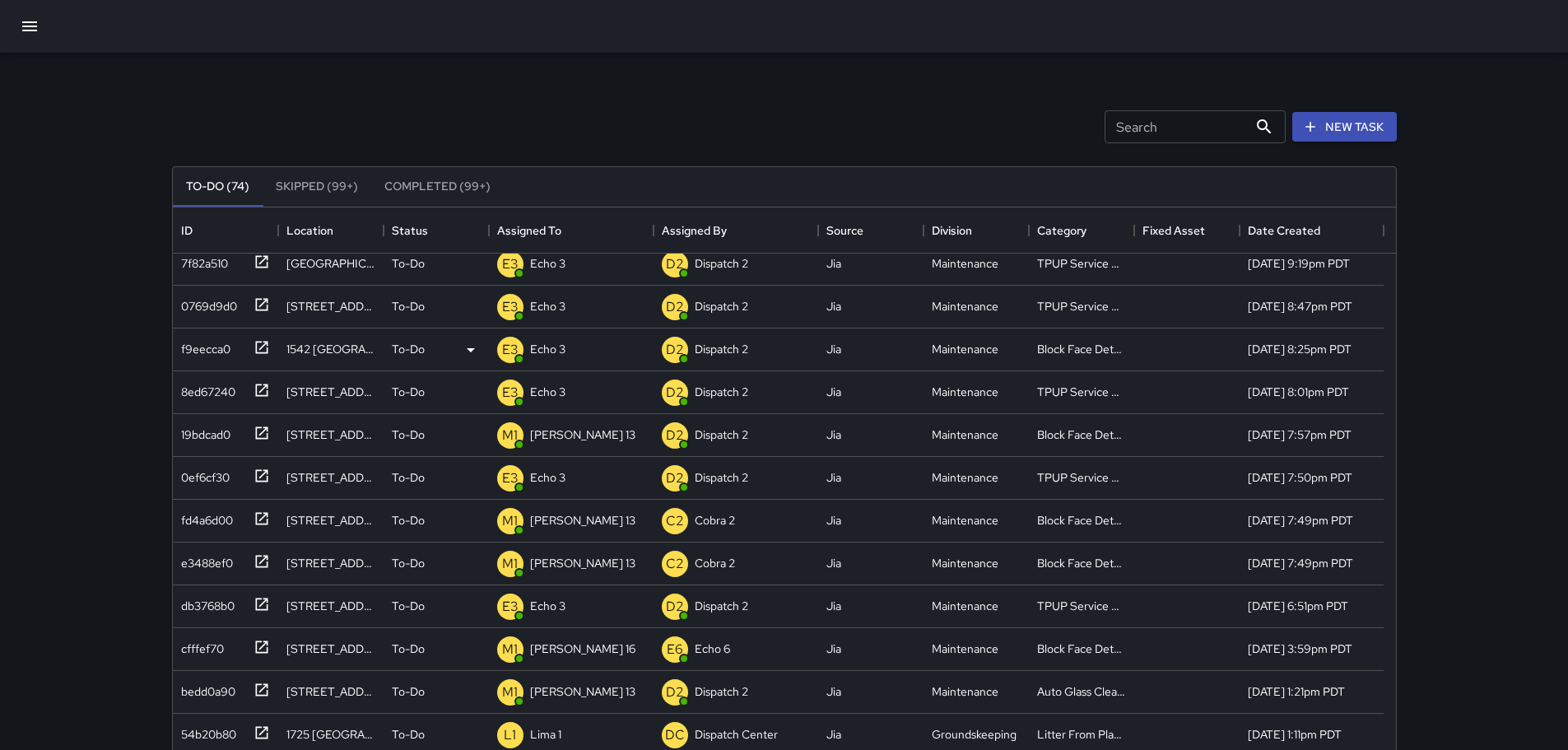
scroll to position [83, 0]
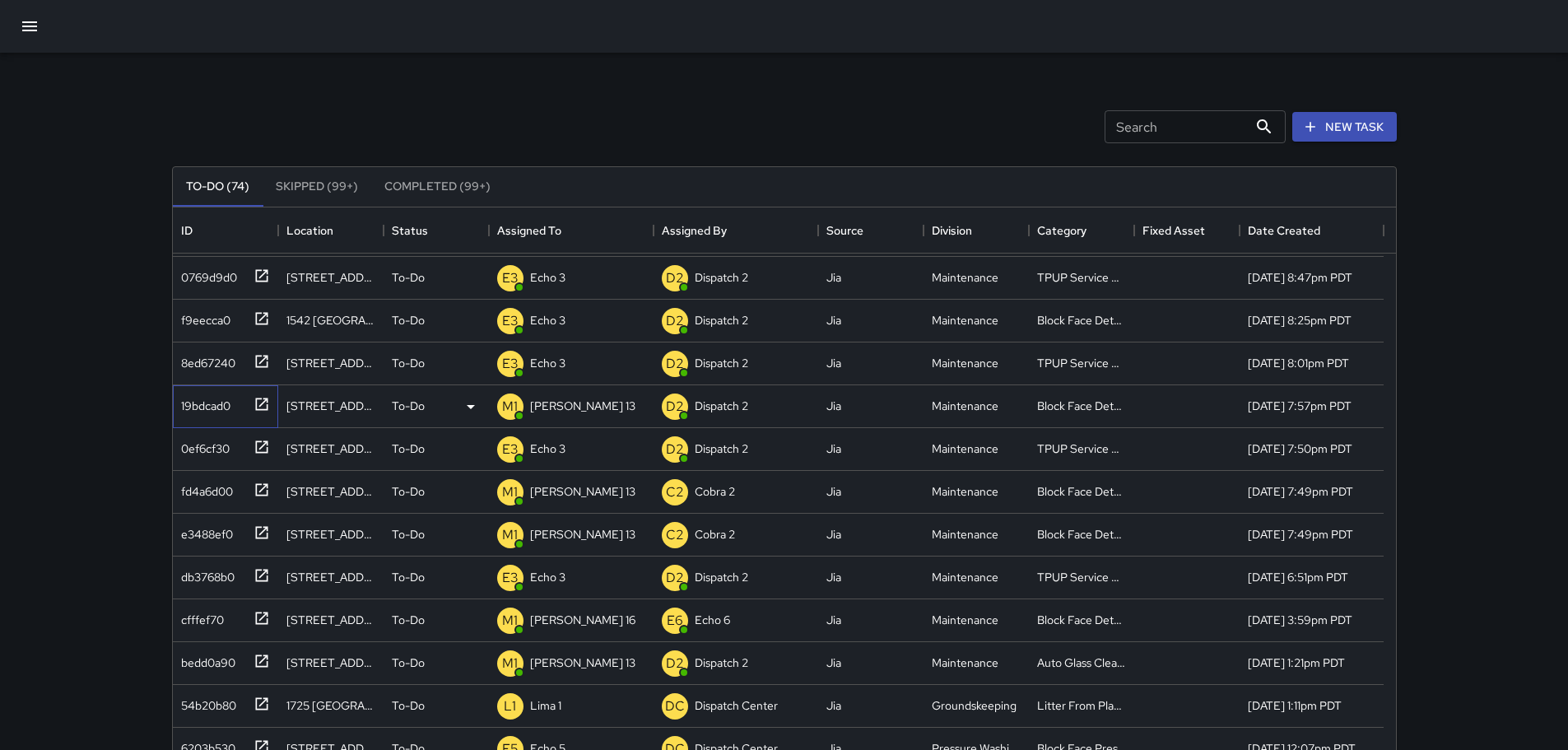
click at [260, 402] on icon at bounding box center [262, 404] width 17 height 17
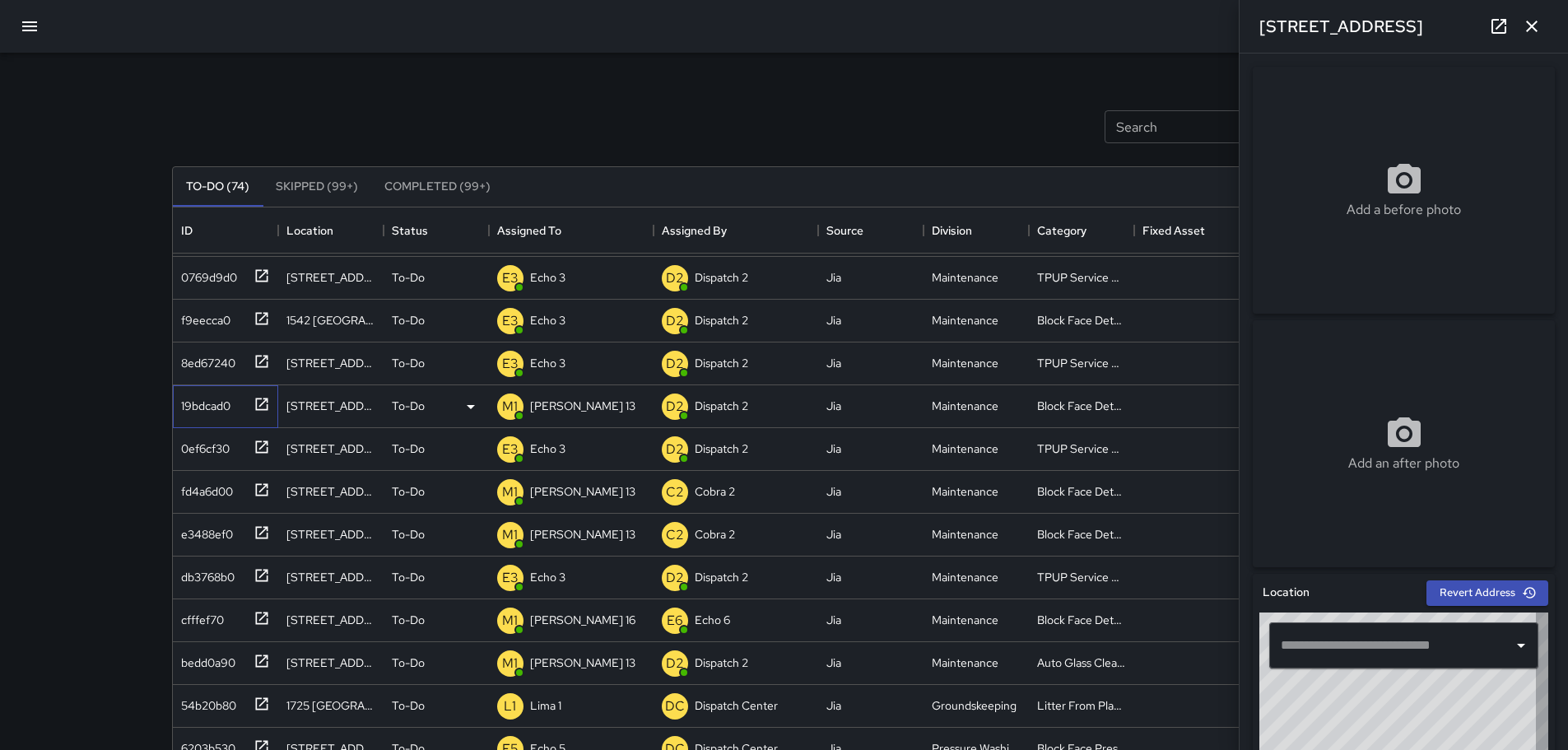
type input "**********"
click at [1537, 31] on icon "button" at bounding box center [1532, 27] width 12 height 12
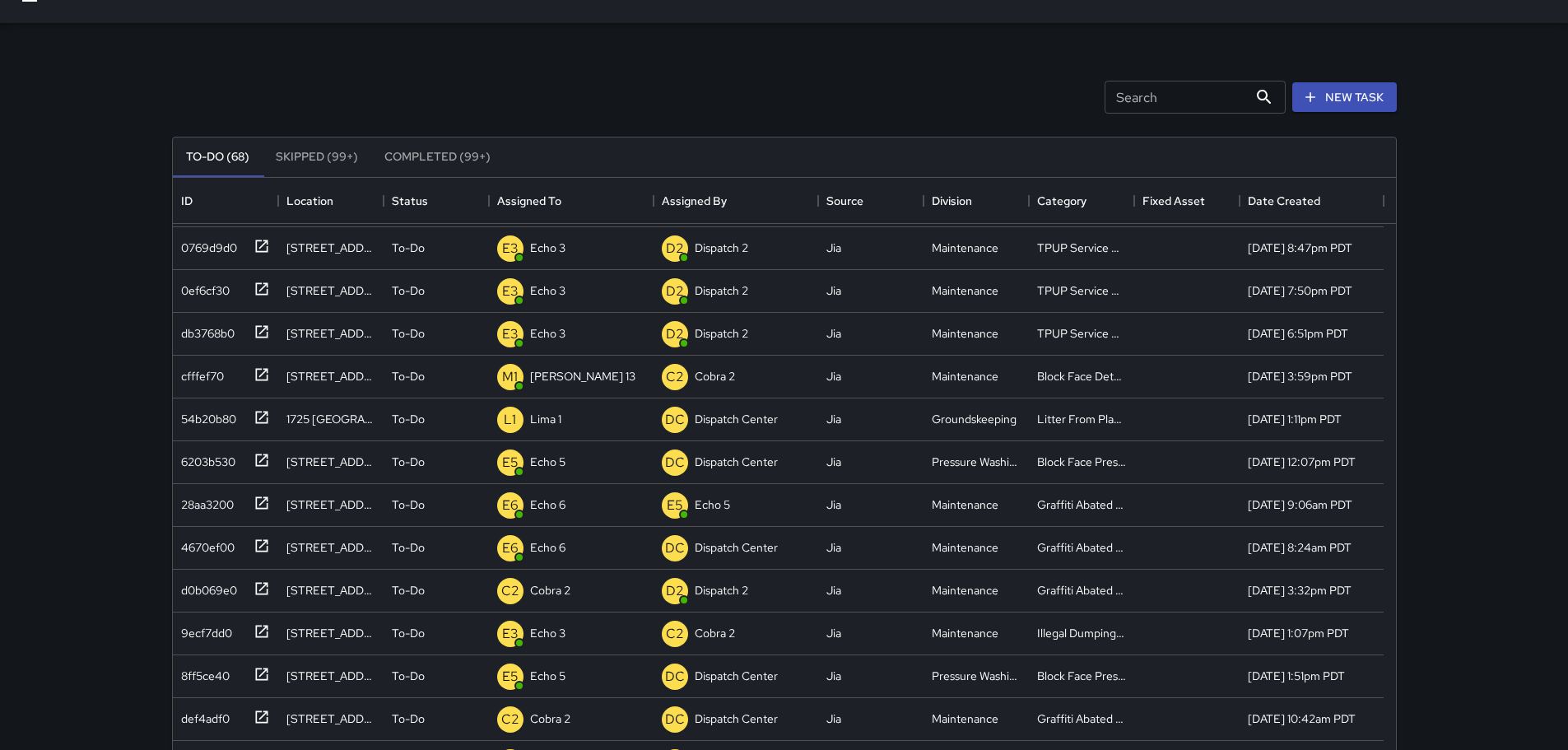
scroll to position [0, 0]
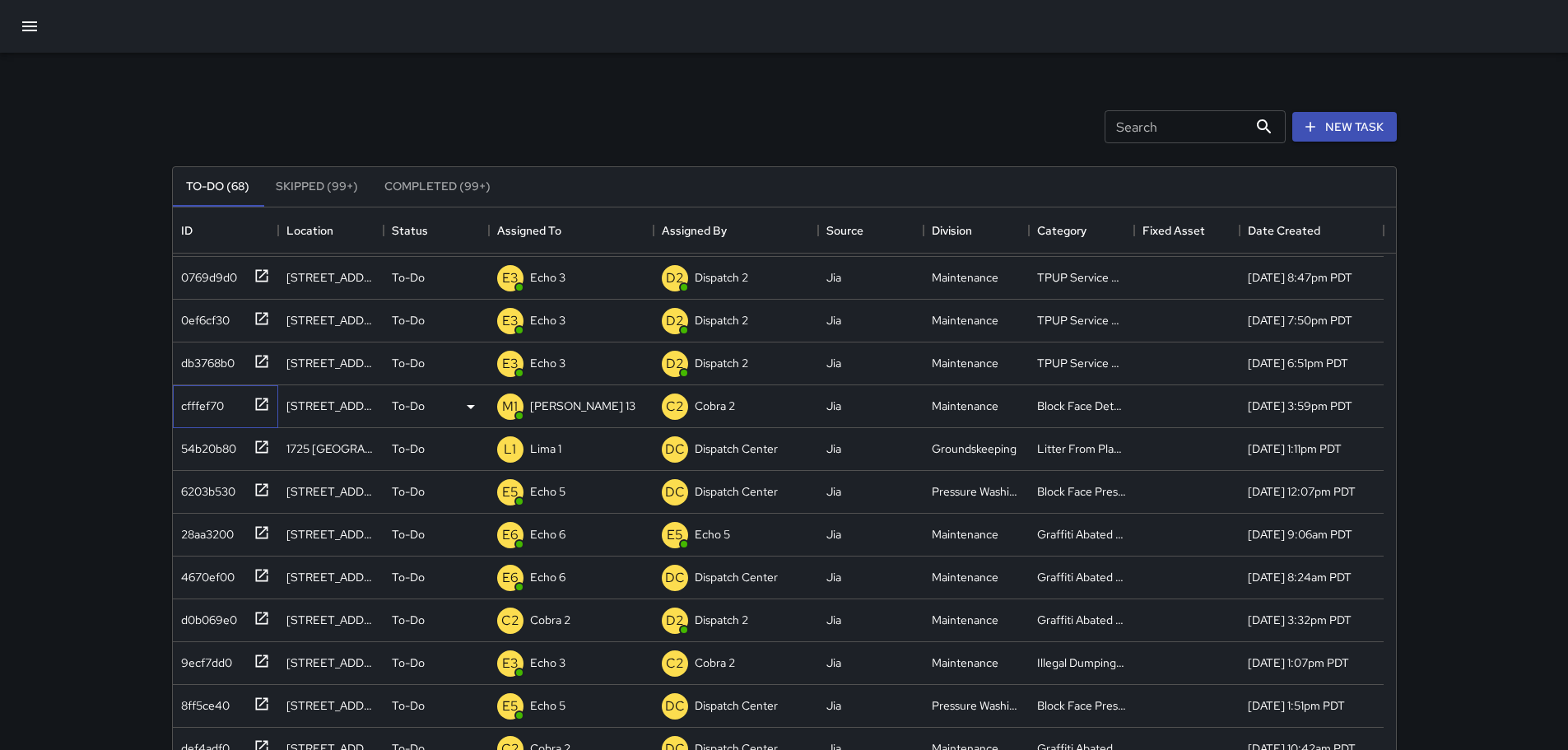
click at [264, 401] on icon at bounding box center [261, 403] width 13 height 13
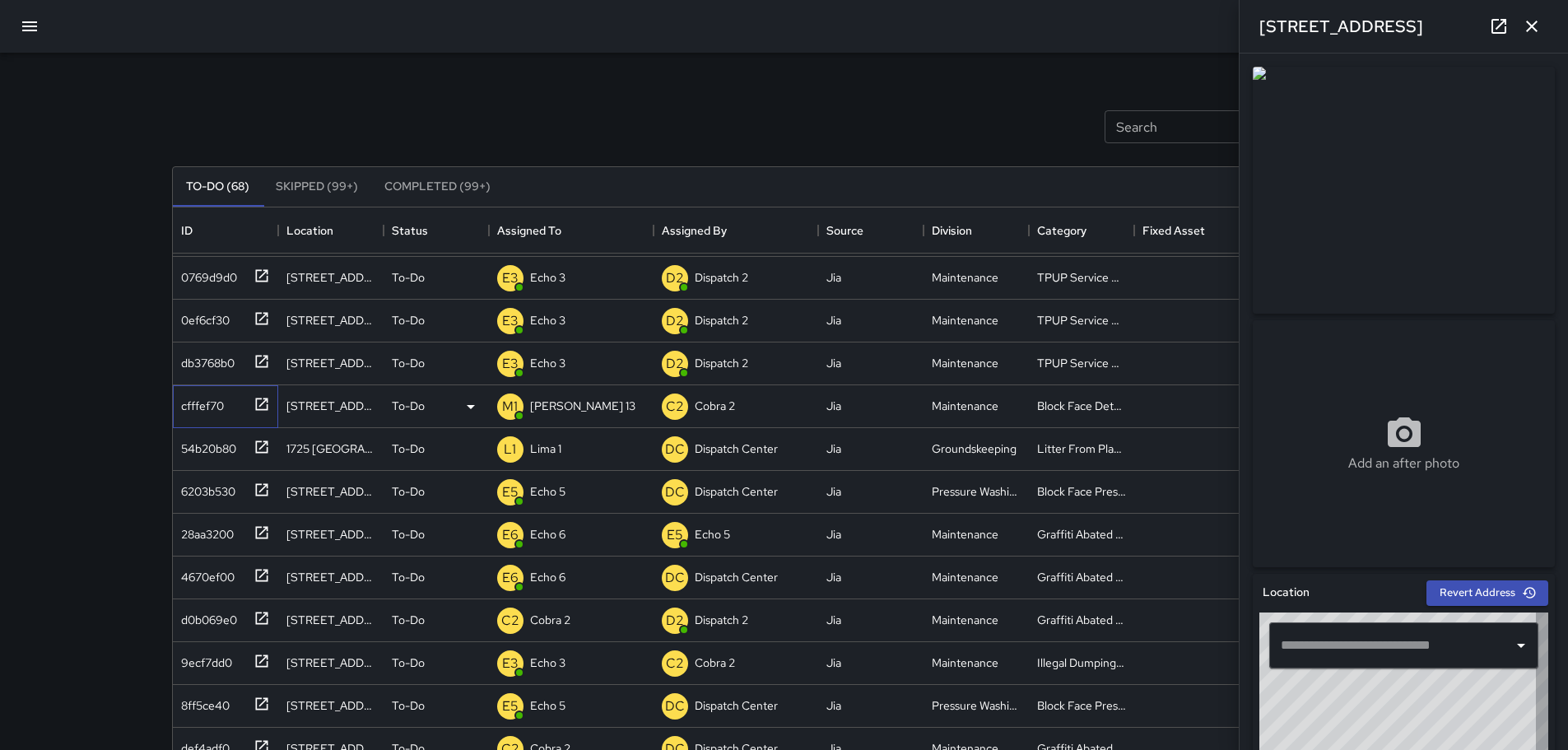
type input "**********"
click at [1532, 29] on icon "button" at bounding box center [1532, 27] width 20 height 20
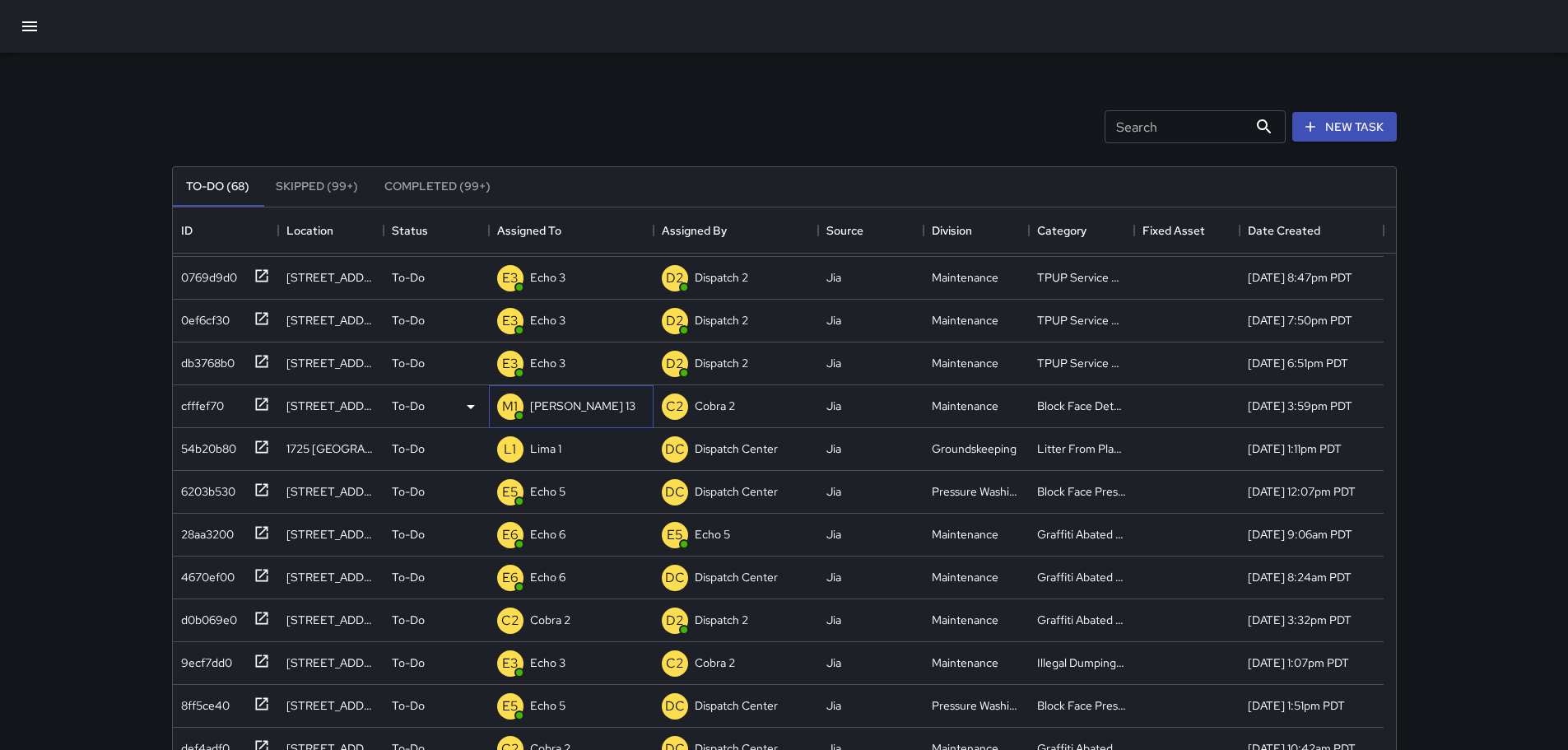
click at [550, 409] on p "[PERSON_NAME] 13" at bounding box center [583, 406] width 105 height 17
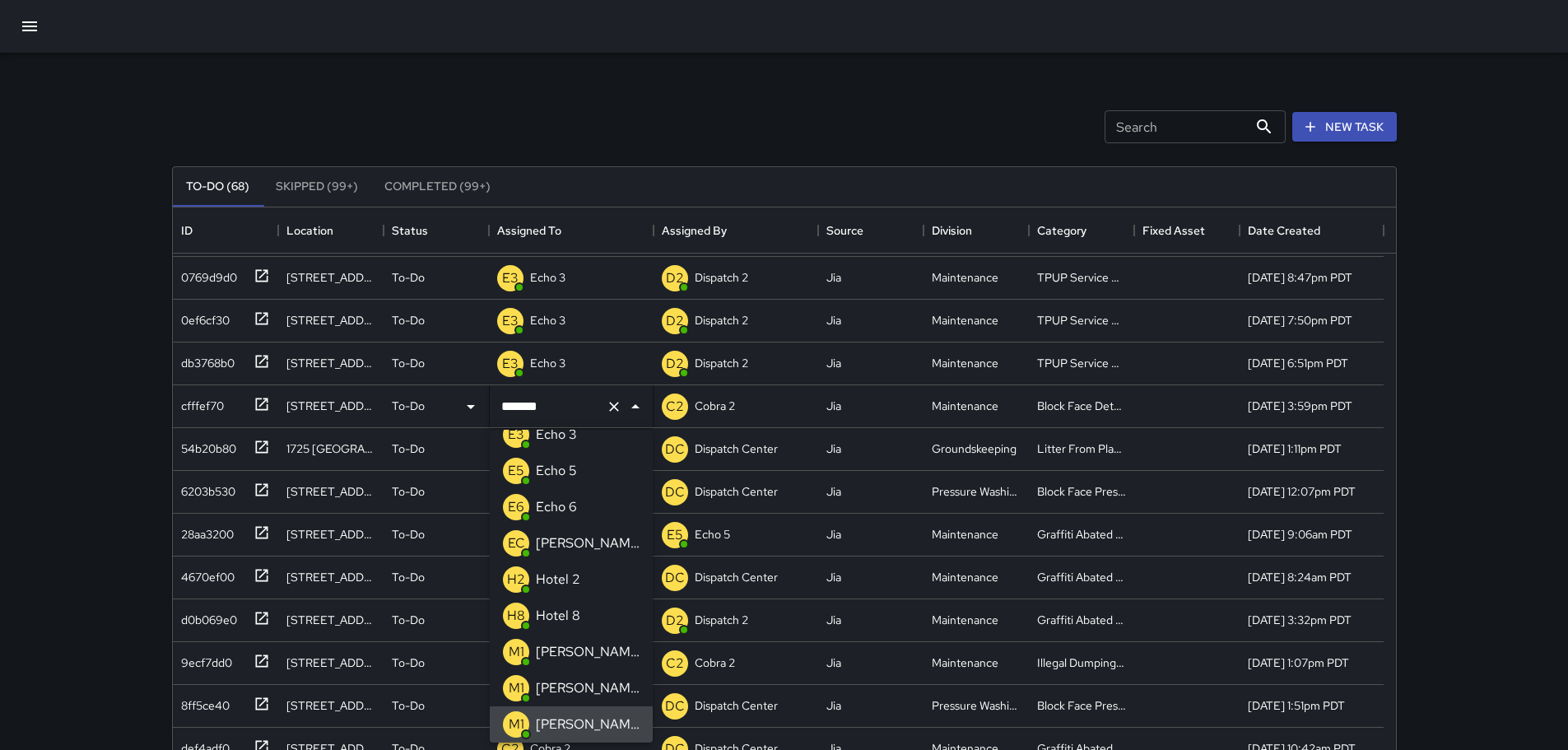
click at [620, 406] on icon "Clear" at bounding box center [615, 407] width 17 height 17
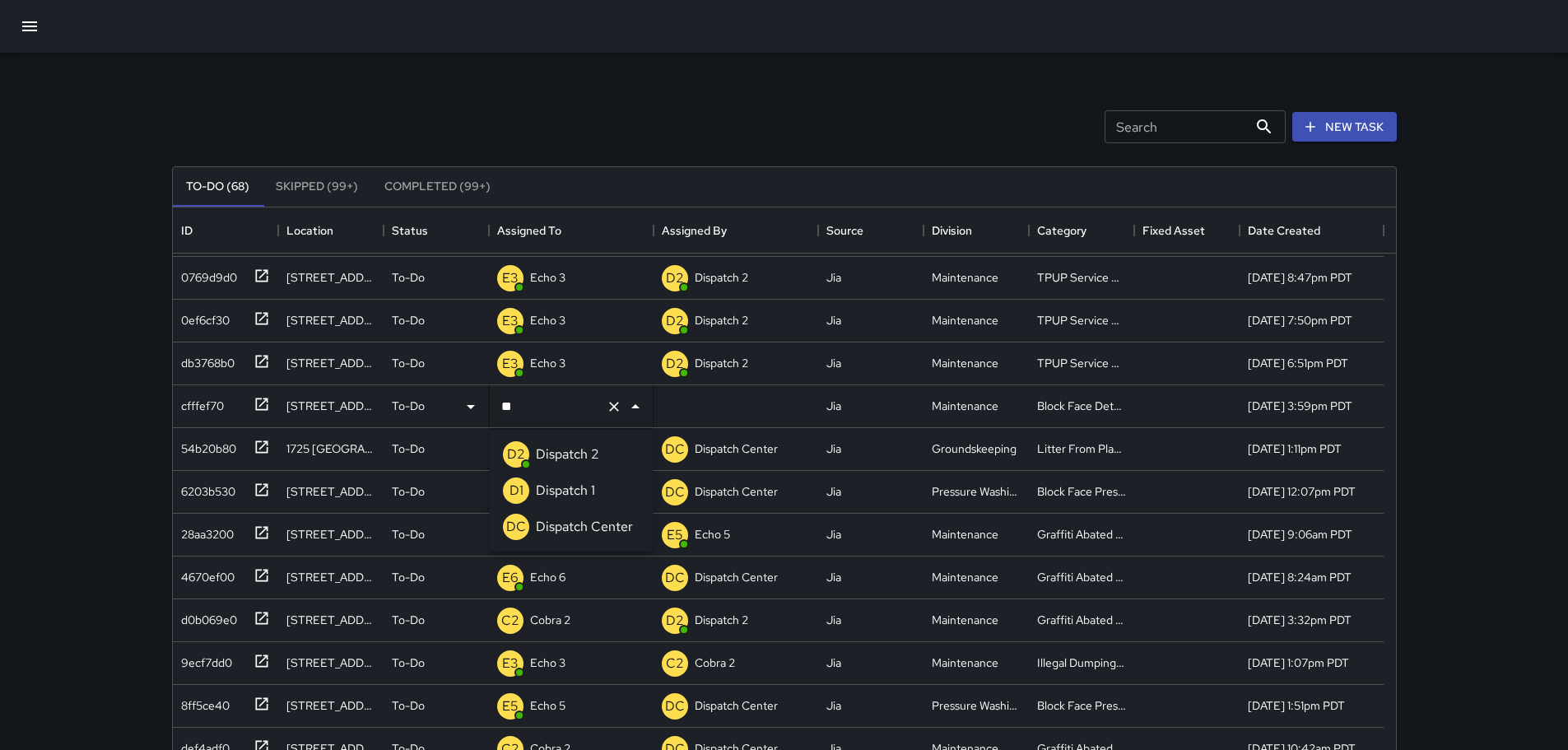
type input "***"
click at [620, 407] on icon "Clear" at bounding box center [615, 407] width 17 height 17
click at [805, 112] on div "Search Search New Task" at bounding box center [784, 127] width 1232 height 86
click at [260, 406] on icon at bounding box center [261, 403] width 13 height 13
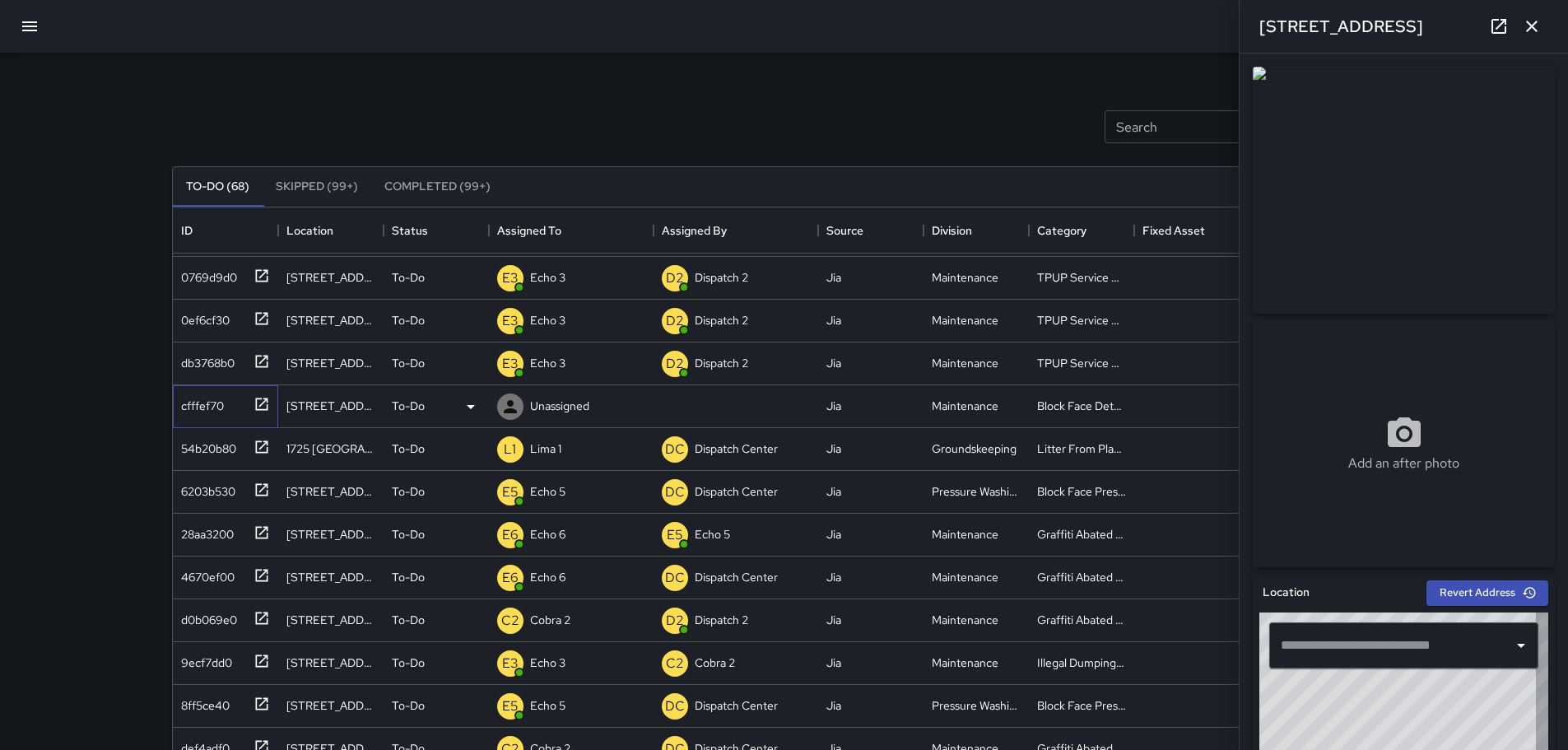
type input "**********"
click at [1525, 28] on icon "button" at bounding box center [1532, 27] width 20 height 20
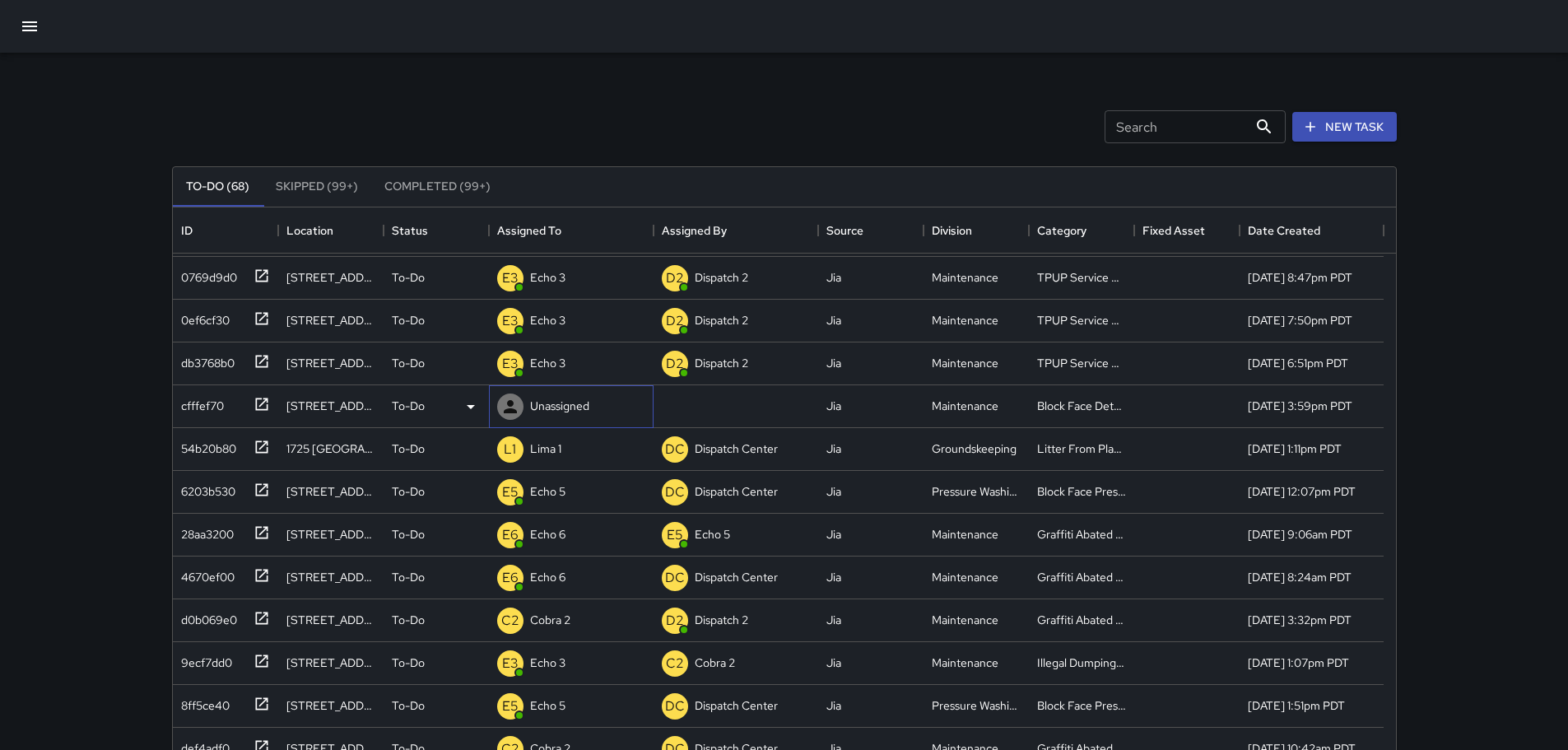
click at [568, 411] on p "Unassigned" at bounding box center [559, 406] width 59 height 17
type input "***"
click at [588, 525] on p "Dispatch Center" at bounding box center [584, 527] width 97 height 20
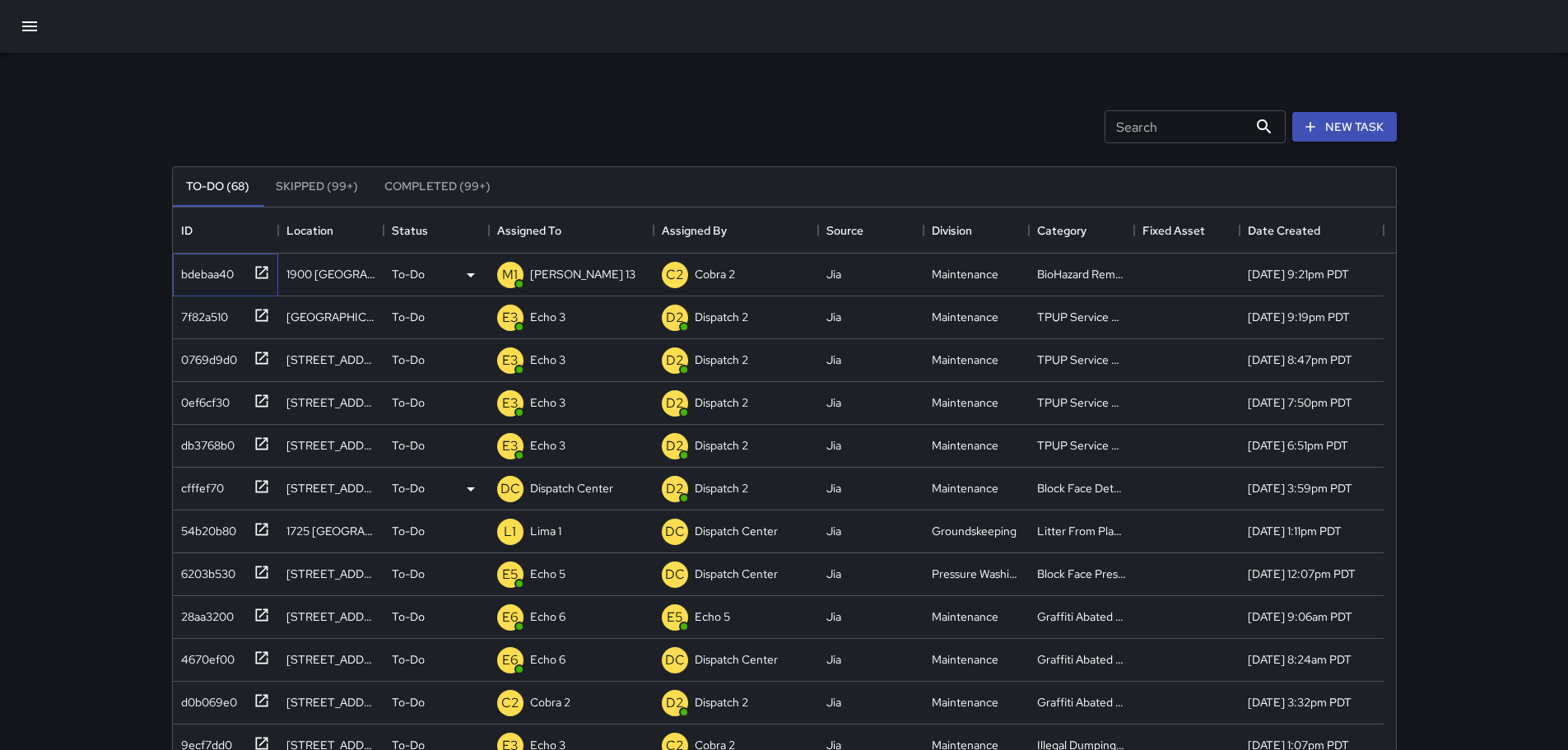
click at [260, 271] on icon at bounding box center [262, 272] width 17 height 17
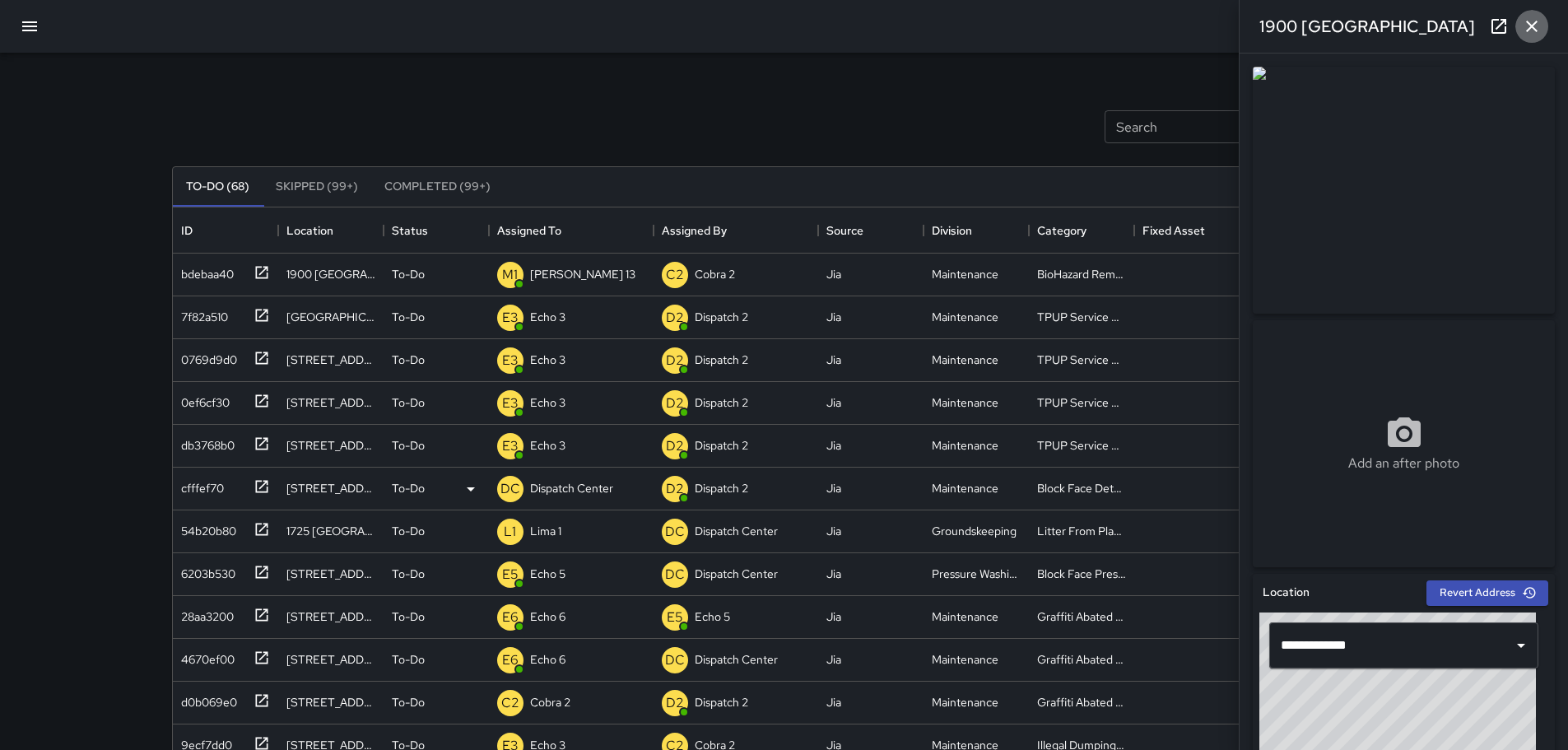
click at [1540, 23] on icon "button" at bounding box center [1532, 27] width 20 height 20
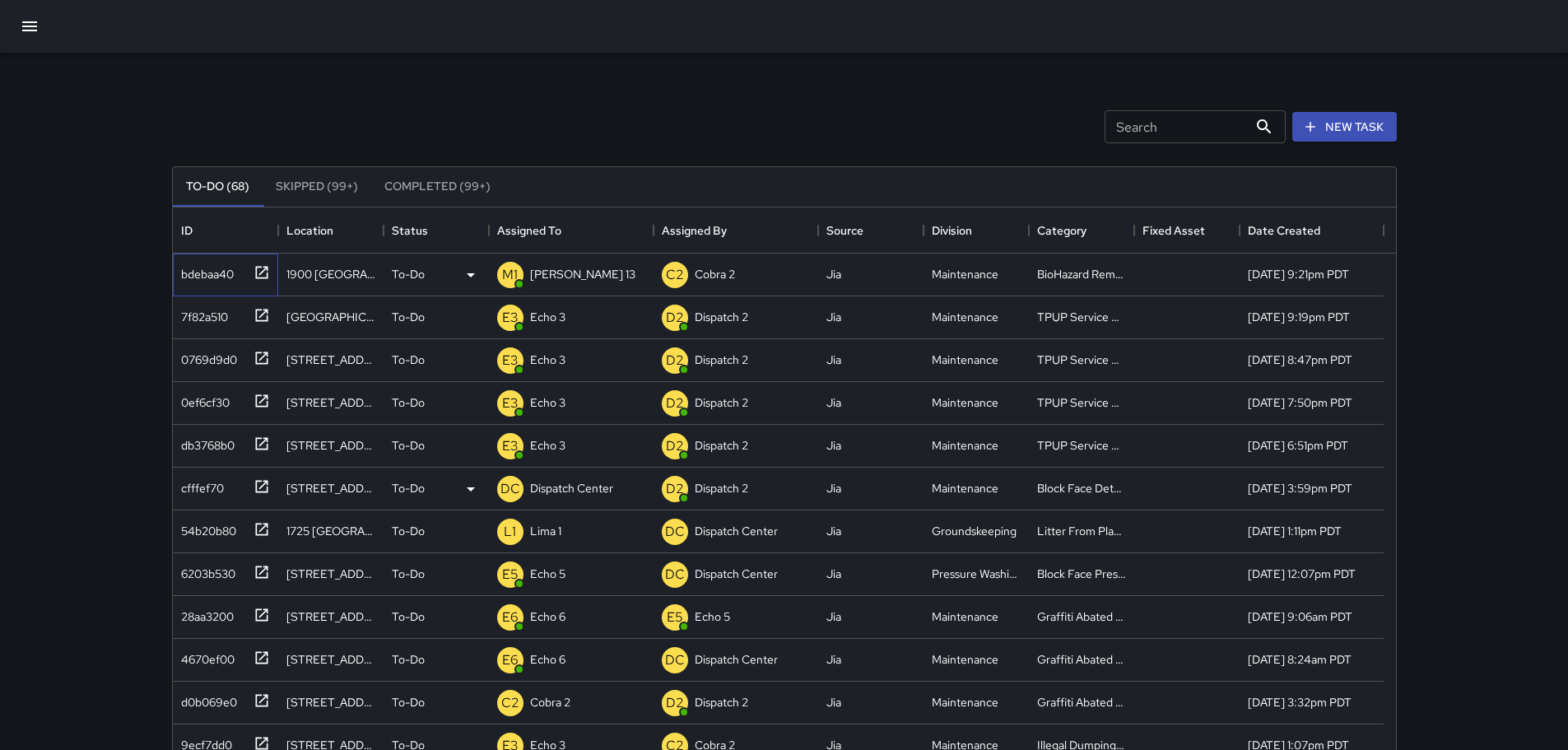
click at [262, 268] on icon at bounding box center [262, 272] width 17 height 17
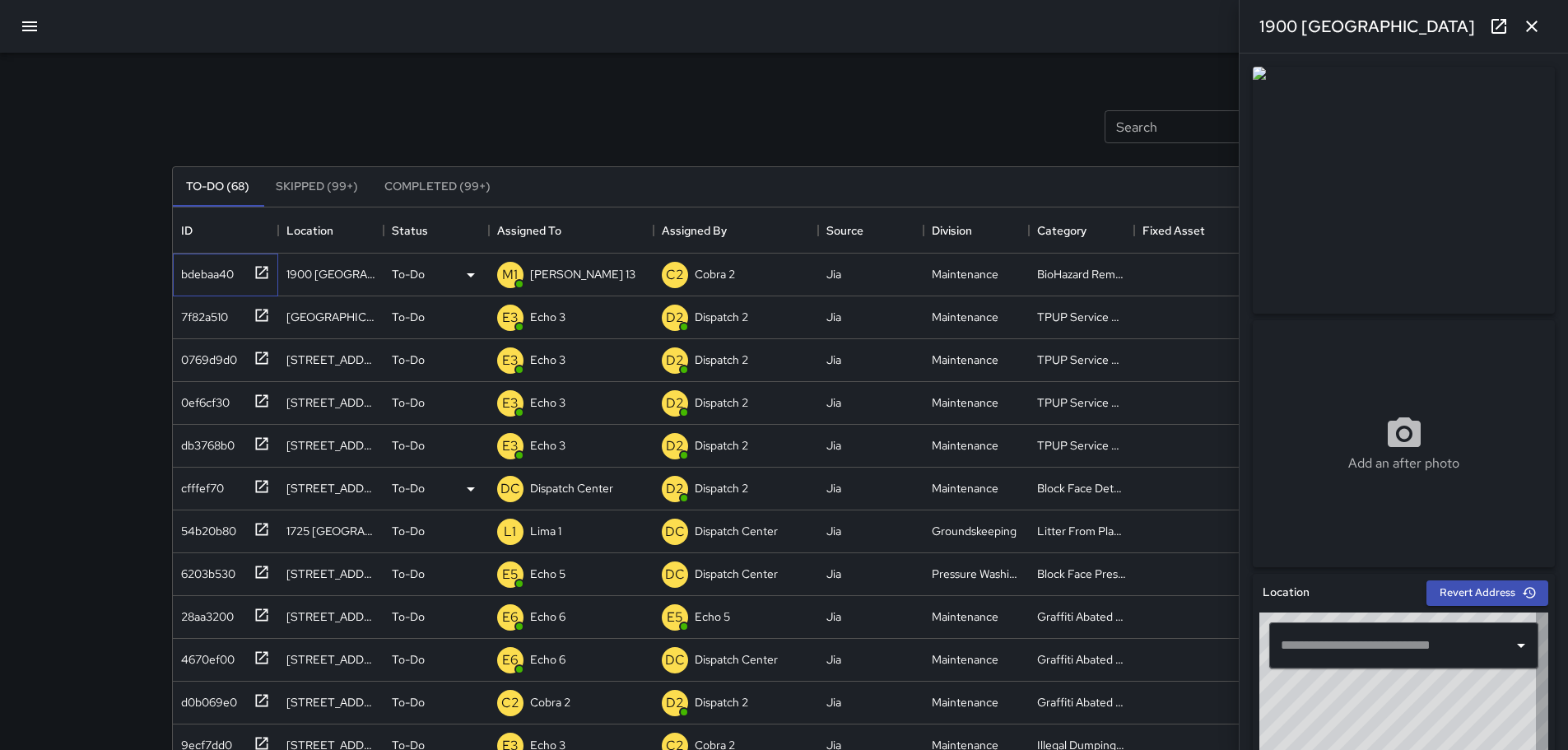
type input "**********"
click at [1541, 17] on icon "button" at bounding box center [1532, 27] width 20 height 20
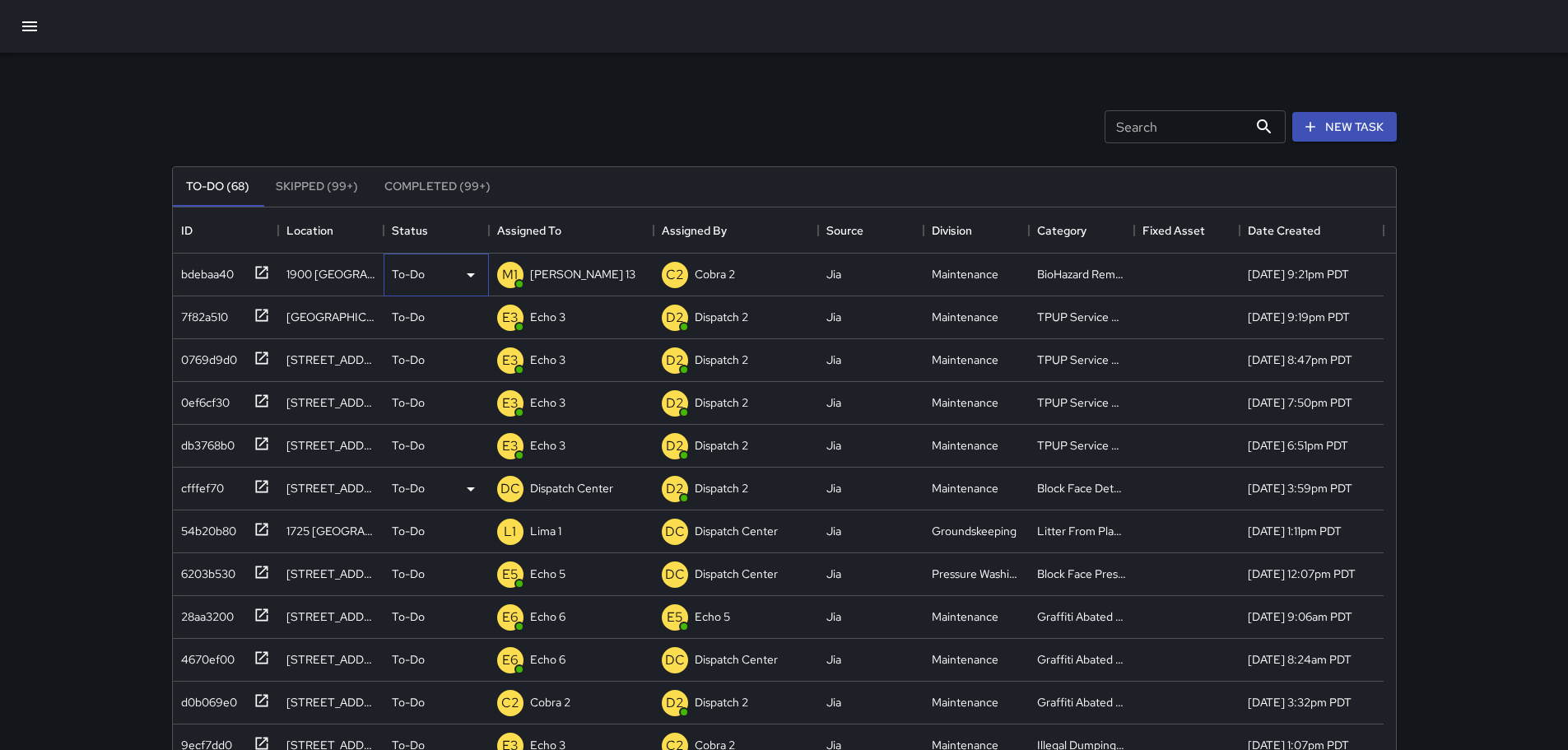
click at [419, 276] on p "To-Do" at bounding box center [407, 274] width 33 height 17
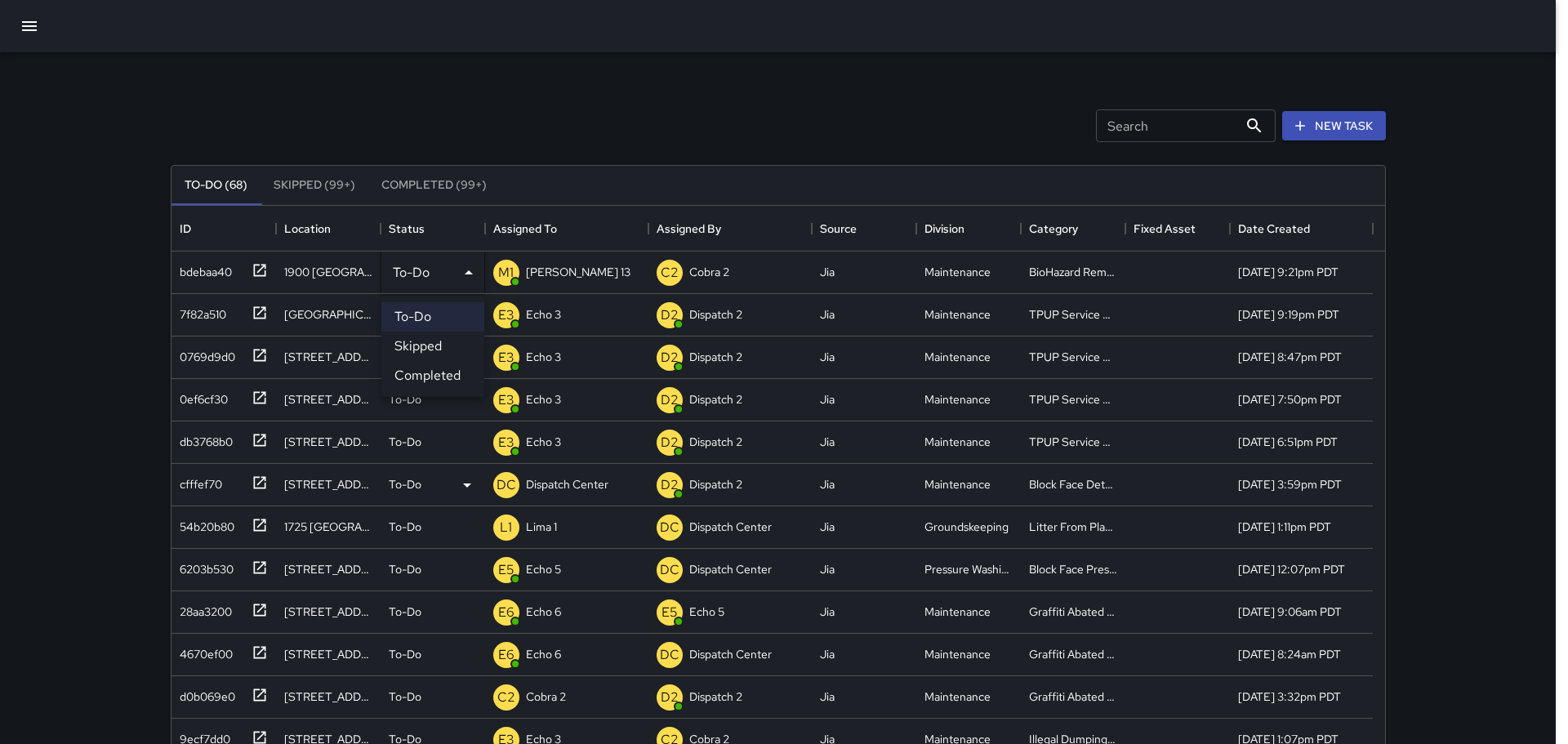
click at [409, 371] on li "Completed" at bounding box center [432, 375] width 103 height 29
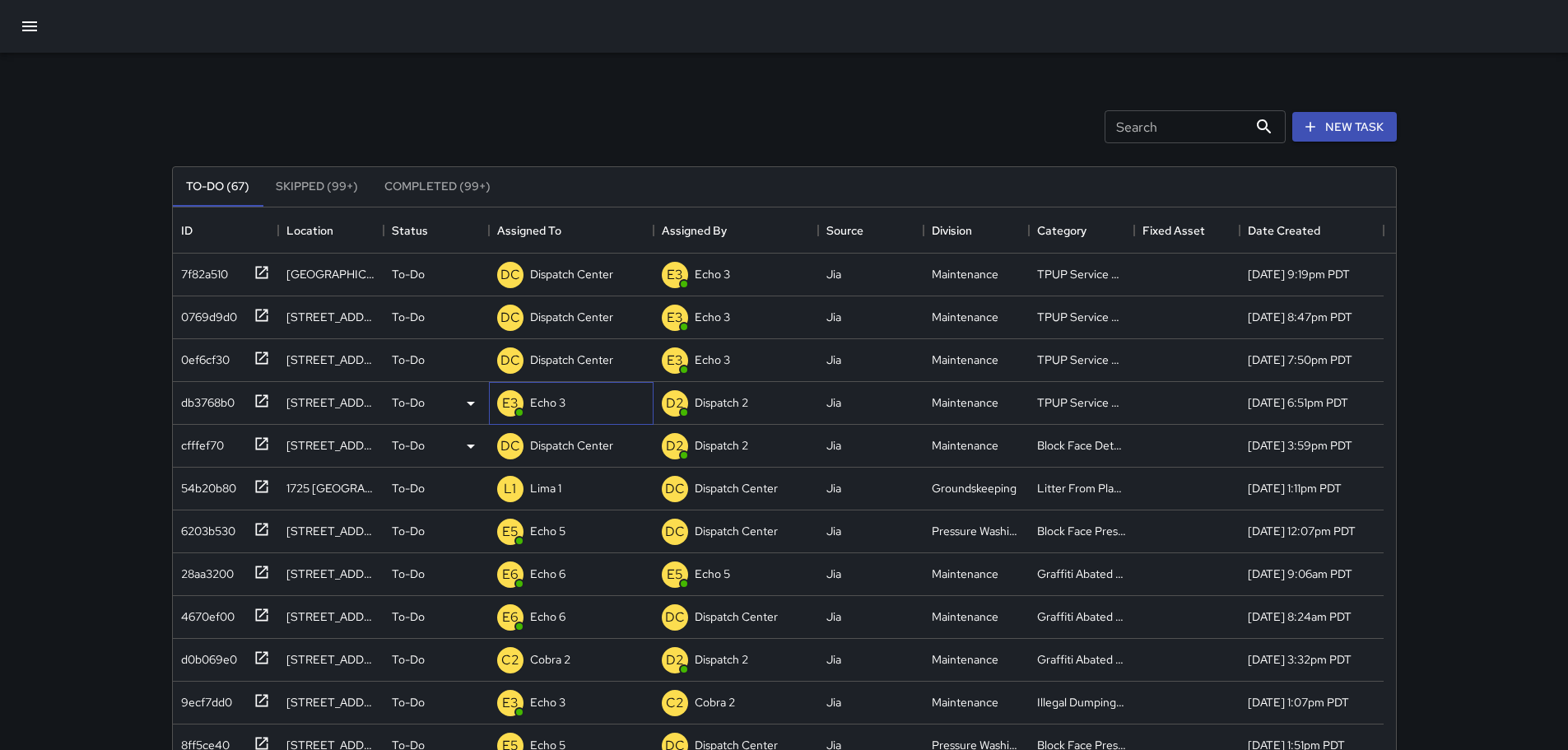
click at [543, 401] on p "Echo 3" at bounding box center [548, 403] width 35 height 17
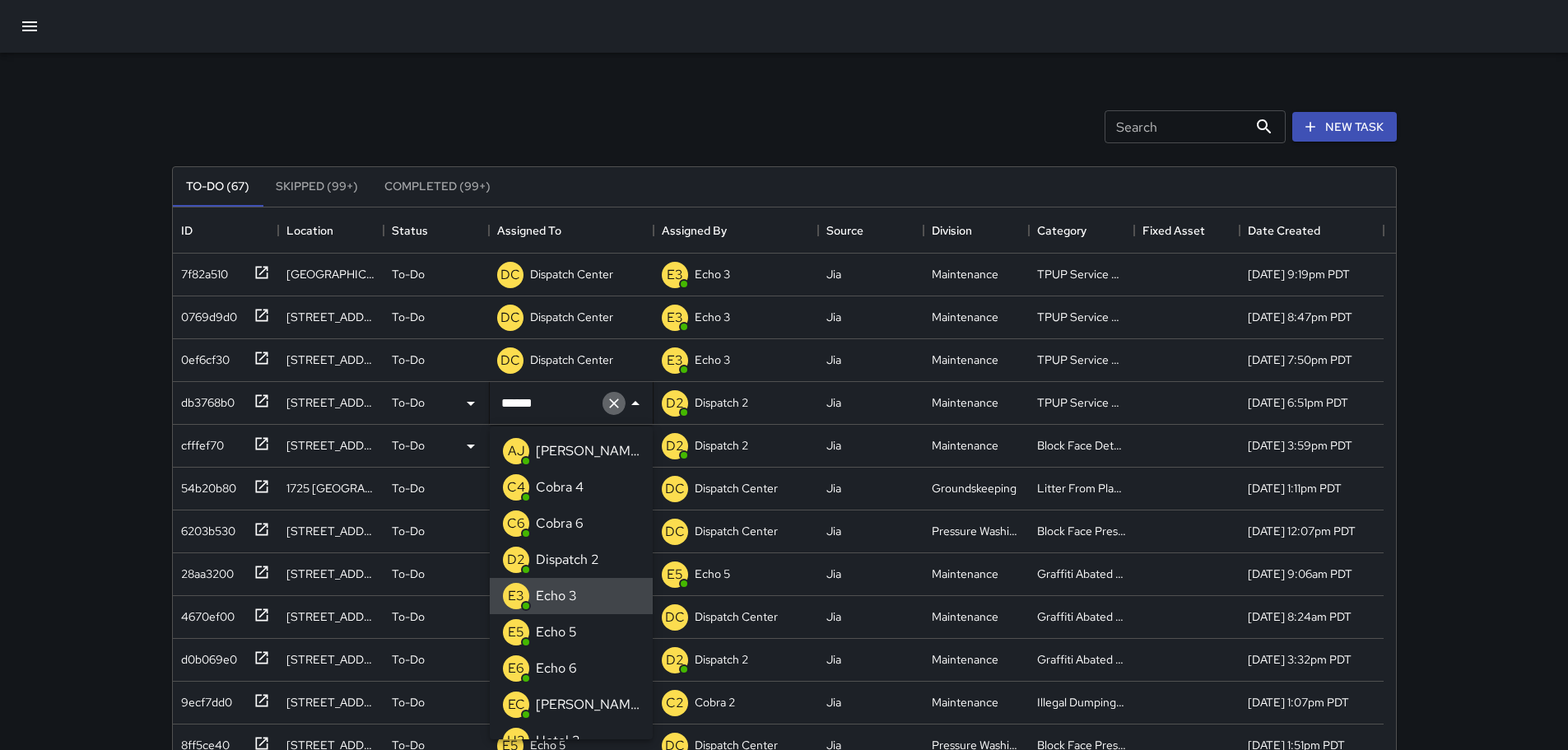
click at [614, 399] on icon "Clear" at bounding box center [615, 403] width 17 height 17
type input "**"
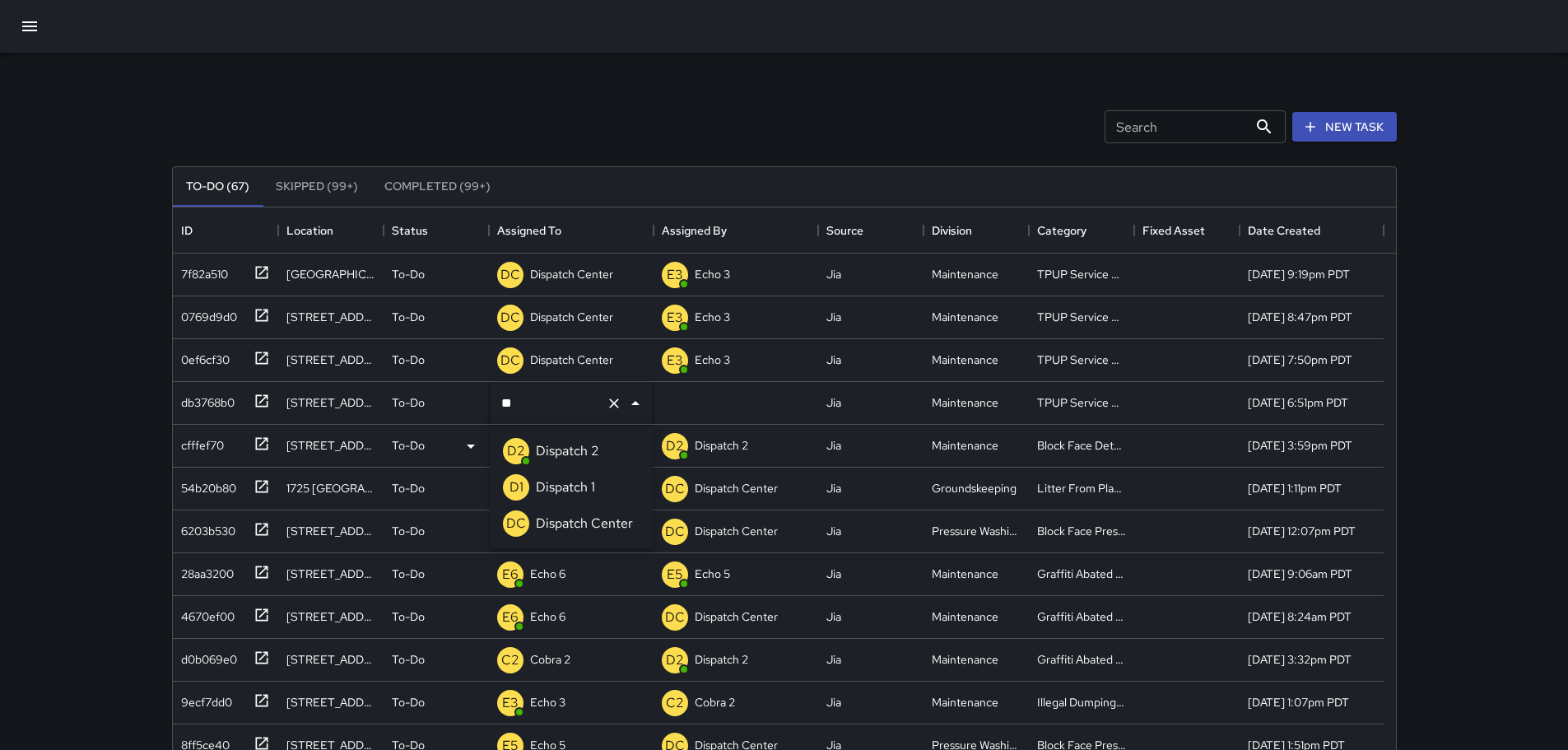
click at [605, 531] on p "Dispatch Center" at bounding box center [584, 524] width 97 height 20
click at [25, 23] on icon "button" at bounding box center [30, 27] width 15 height 10
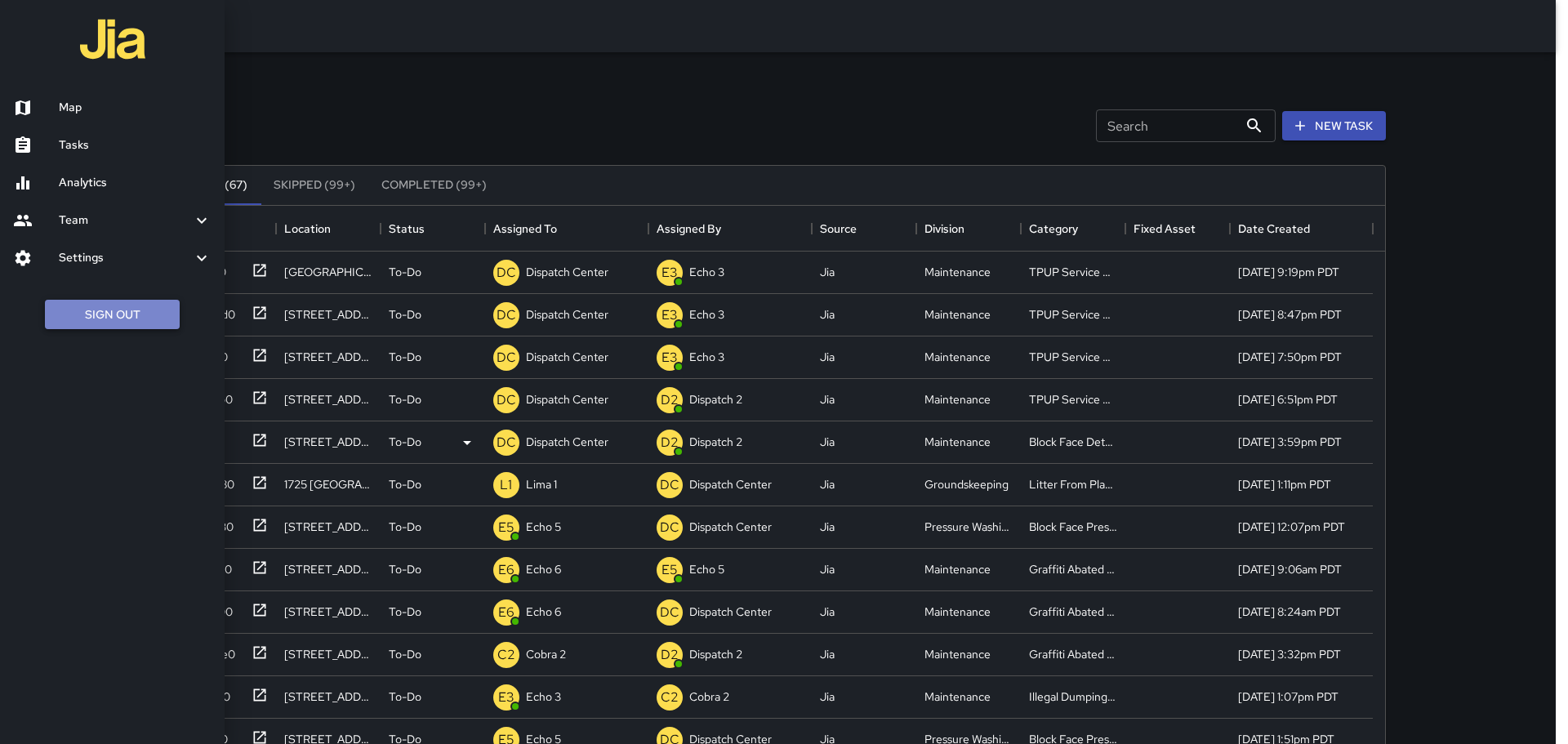
click at [85, 316] on button "Sign Out" at bounding box center [112, 315] width 135 height 30
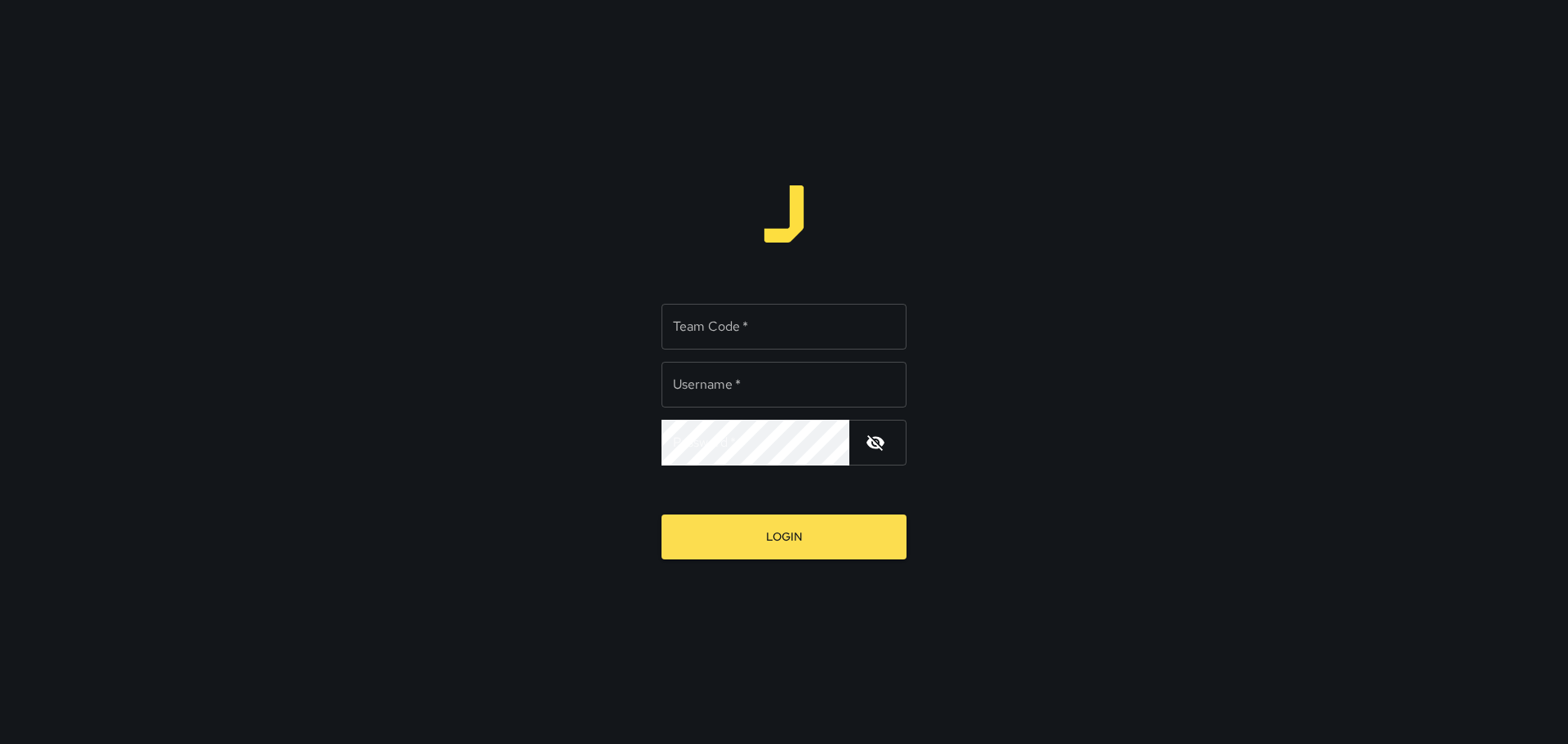
type input "**********"
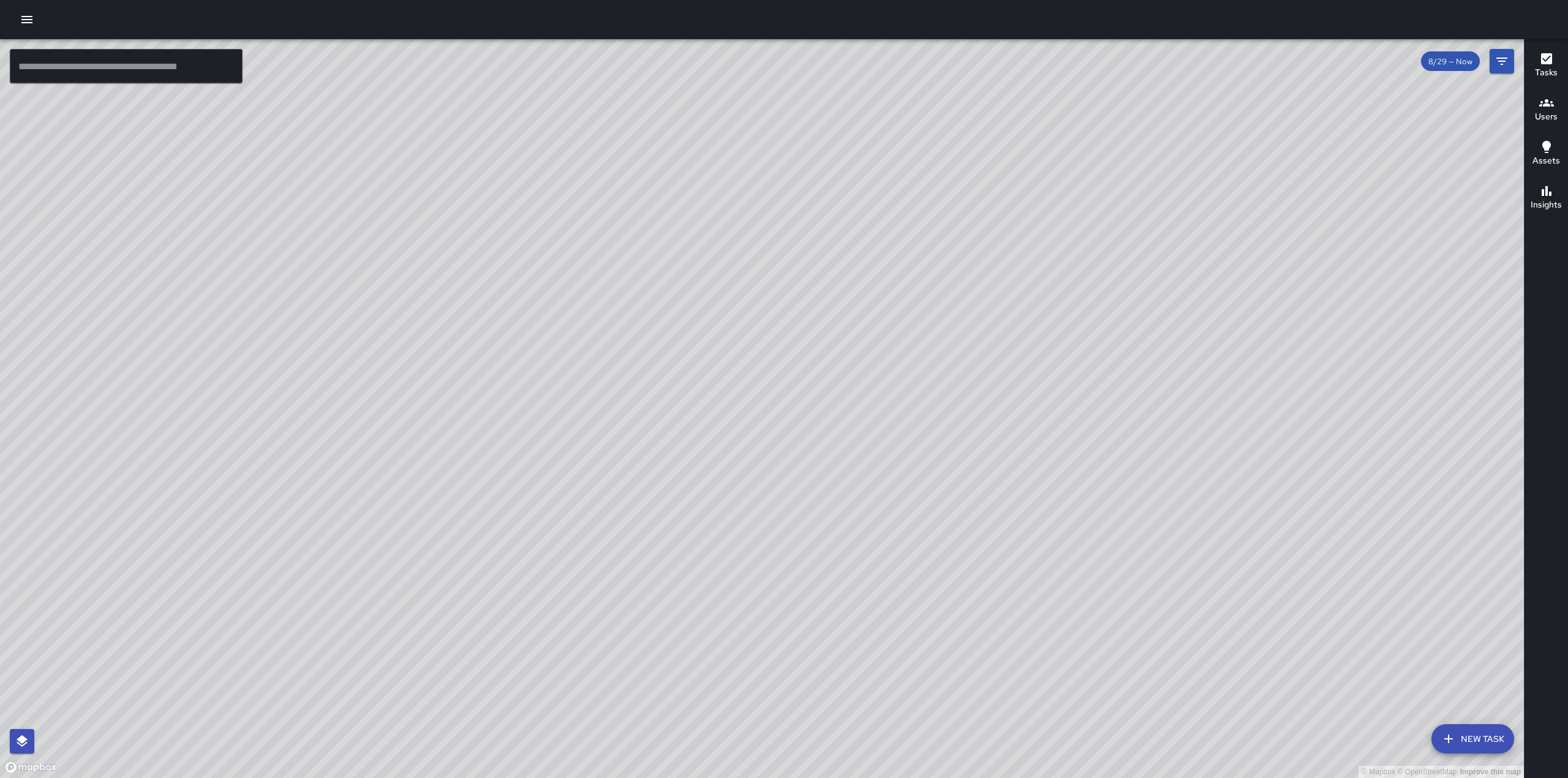
drag, startPoint x: 662, startPoint y: 381, endPoint x: 668, endPoint y: 255, distance: 126.1
click at [592, 148] on div "© Mapbox © OpenStreetMap Improve this map" at bounding box center [762, 409] width 1524 height 739
drag, startPoint x: 928, startPoint y: 537, endPoint x: 895, endPoint y: 414, distance: 127.3
click at [870, 444] on div "© Mapbox © OpenStreetMap Improve this map" at bounding box center [762, 409] width 1524 height 739
drag, startPoint x: 692, startPoint y: 507, endPoint x: 836, endPoint y: 258, distance: 287.6
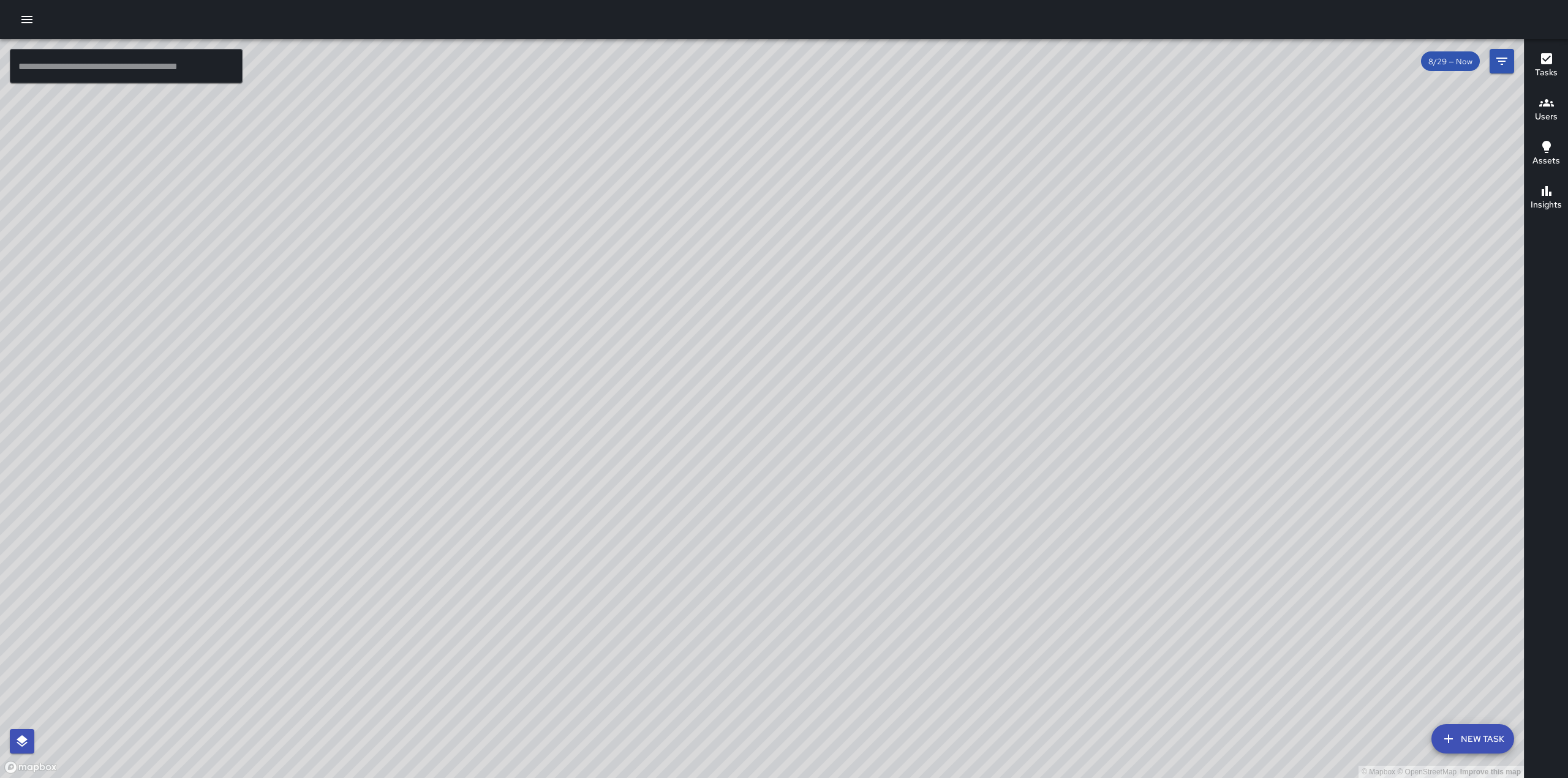
click at [836, 258] on div "© Mapbox © OpenStreetMap Improve this map" at bounding box center [762, 409] width 1524 height 739
drag, startPoint x: 863, startPoint y: 260, endPoint x: 712, endPoint y: 328, distance: 165.6
click at [712, 328] on div "© Mapbox © OpenStreetMap Improve this map" at bounding box center [762, 409] width 1524 height 739
drag, startPoint x: 1073, startPoint y: 224, endPoint x: 1019, endPoint y: 339, distance: 127.0
click at [1019, 339] on div "© Mapbox © OpenStreetMap Improve this map" at bounding box center [762, 409] width 1524 height 739
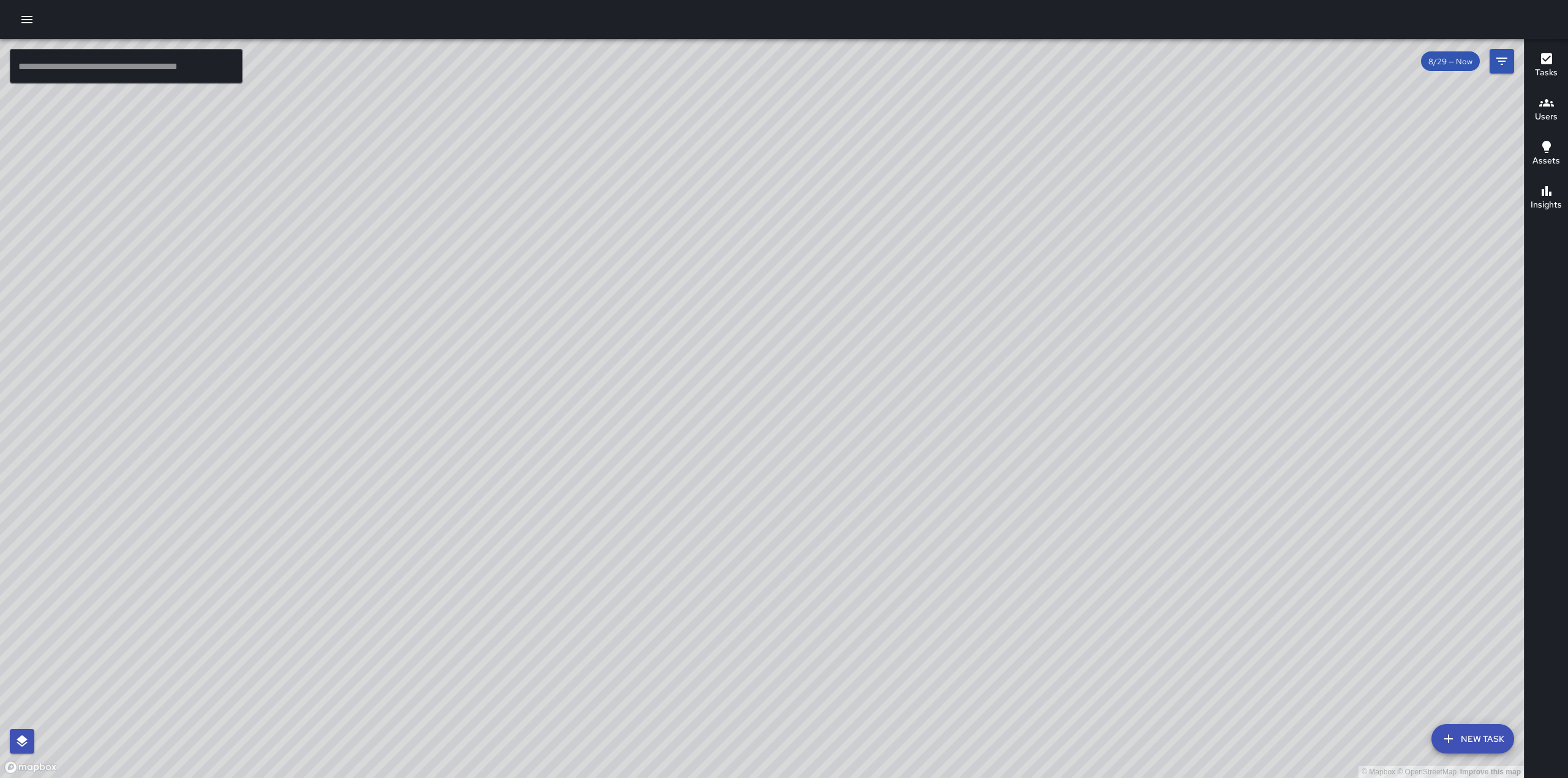
drag, startPoint x: 905, startPoint y: 510, endPoint x: 882, endPoint y: 364, distance: 147.8
click at [873, 369] on div "© Mapbox © OpenStreetMap Improve this map" at bounding box center [762, 409] width 1524 height 739
drag, startPoint x: 1103, startPoint y: 509, endPoint x: 1073, endPoint y: 297, distance: 214.1
click at [1067, 288] on div "© Mapbox © OpenStreetMap Improve this map" at bounding box center [762, 409] width 1524 height 739
drag, startPoint x: 1160, startPoint y: 644, endPoint x: 998, endPoint y: 282, distance: 396.6
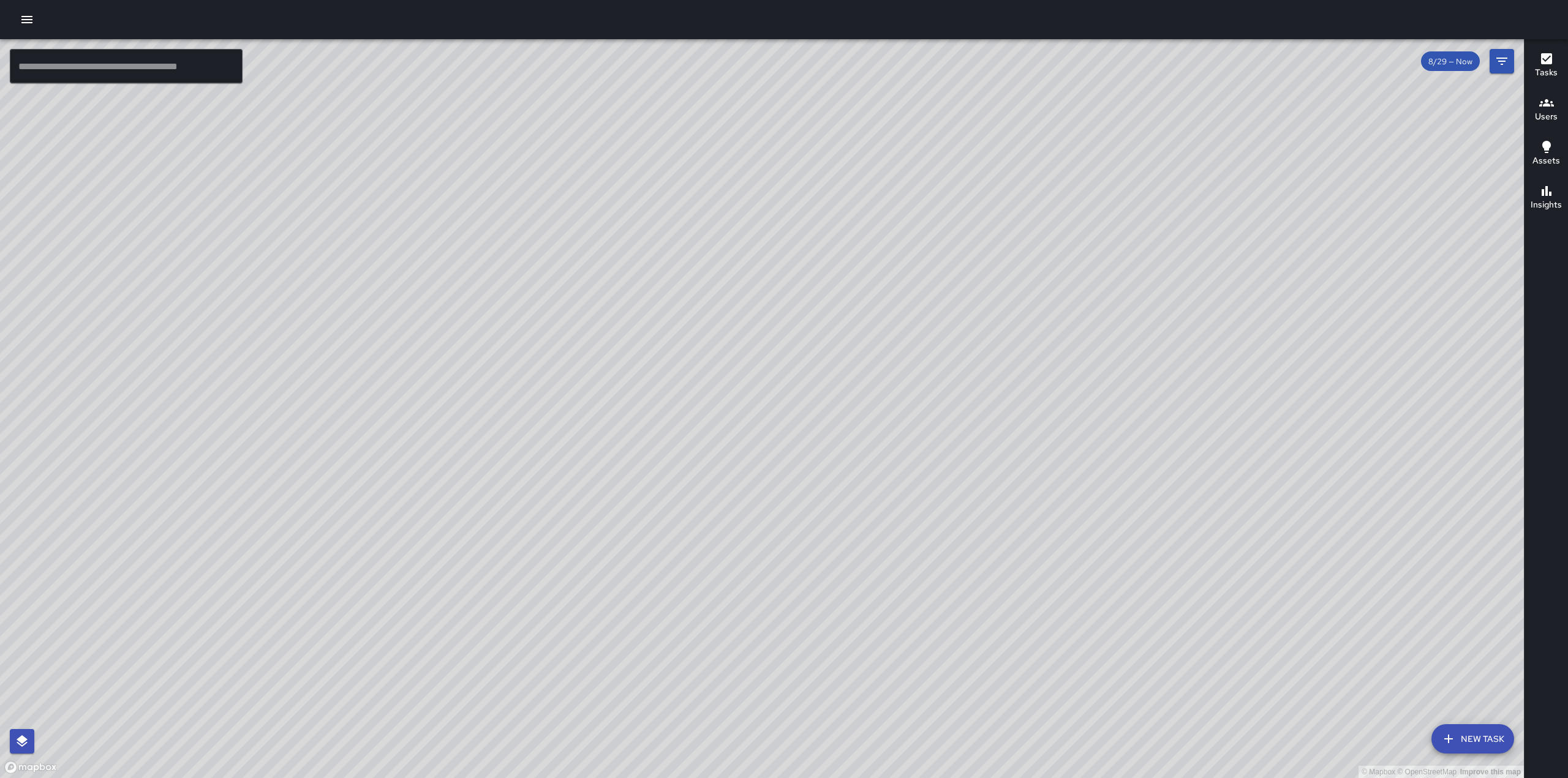
click at [998, 282] on div "© Mapbox © OpenStreetMap Improve this map" at bounding box center [762, 409] width 1524 height 739
drag, startPoint x: 767, startPoint y: 610, endPoint x: 860, endPoint y: 382, distance: 246.2
click at [859, 372] on div "© Mapbox © OpenStreetMap Improve this map" at bounding box center [762, 409] width 1524 height 739
drag, startPoint x: 877, startPoint y: 455, endPoint x: 1075, endPoint y: 315, distance: 242.5
click at [1075, 315] on div "© Mapbox © OpenStreetMap Improve this map" at bounding box center [762, 409] width 1524 height 739
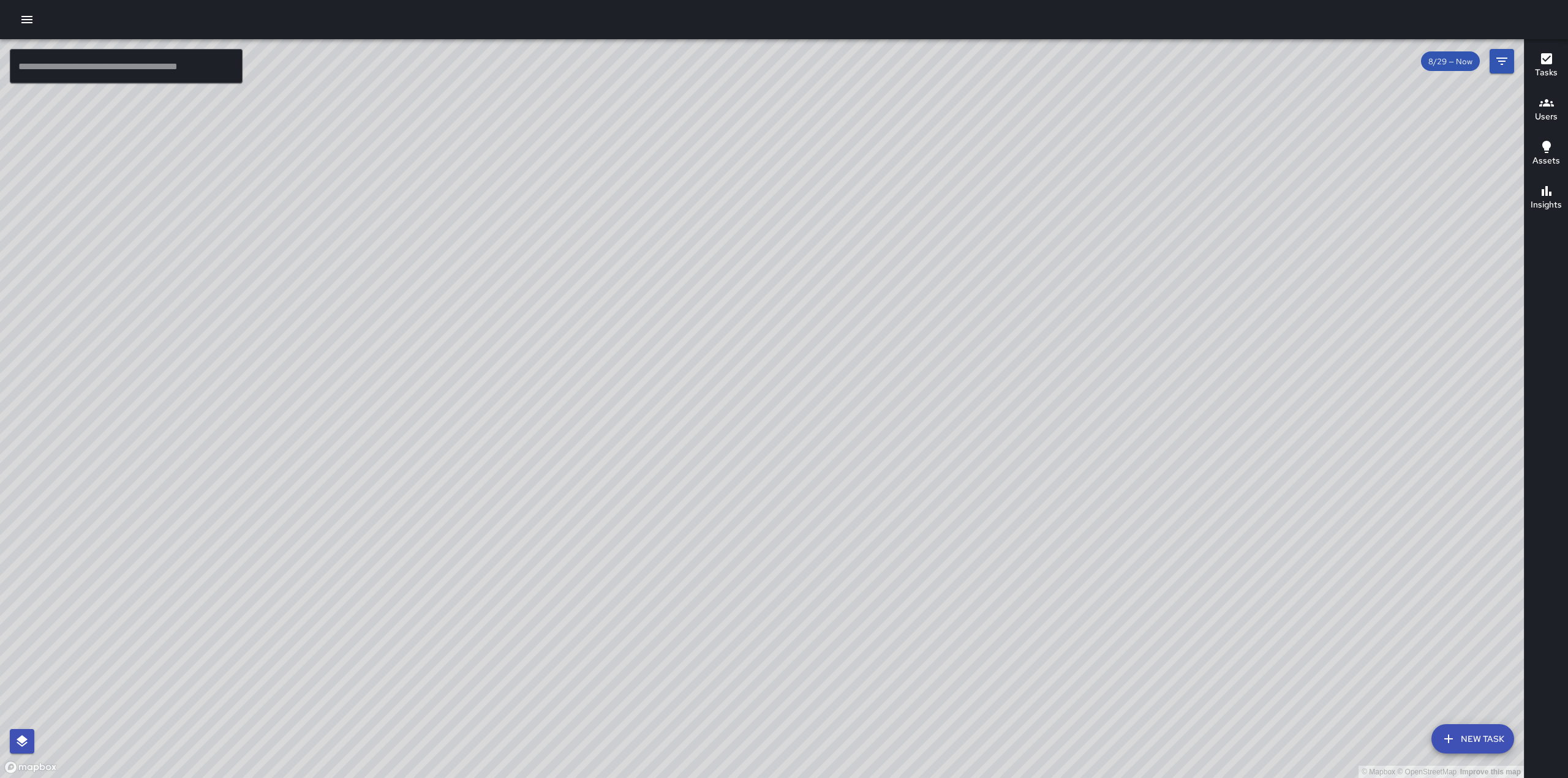
drag, startPoint x: 793, startPoint y: 247, endPoint x: 794, endPoint y: 489, distance: 242.0
click at [794, 489] on div "© Mapbox © OpenStreetMap Improve this map" at bounding box center [762, 409] width 1524 height 739
drag, startPoint x: 1002, startPoint y: 243, endPoint x: 929, endPoint y: 496, distance: 263.3
click at [929, 496] on div "© Mapbox © OpenStreetMap Improve this map" at bounding box center [762, 409] width 1524 height 739
drag, startPoint x: 792, startPoint y: 310, endPoint x: 788, endPoint y: 397, distance: 87.1
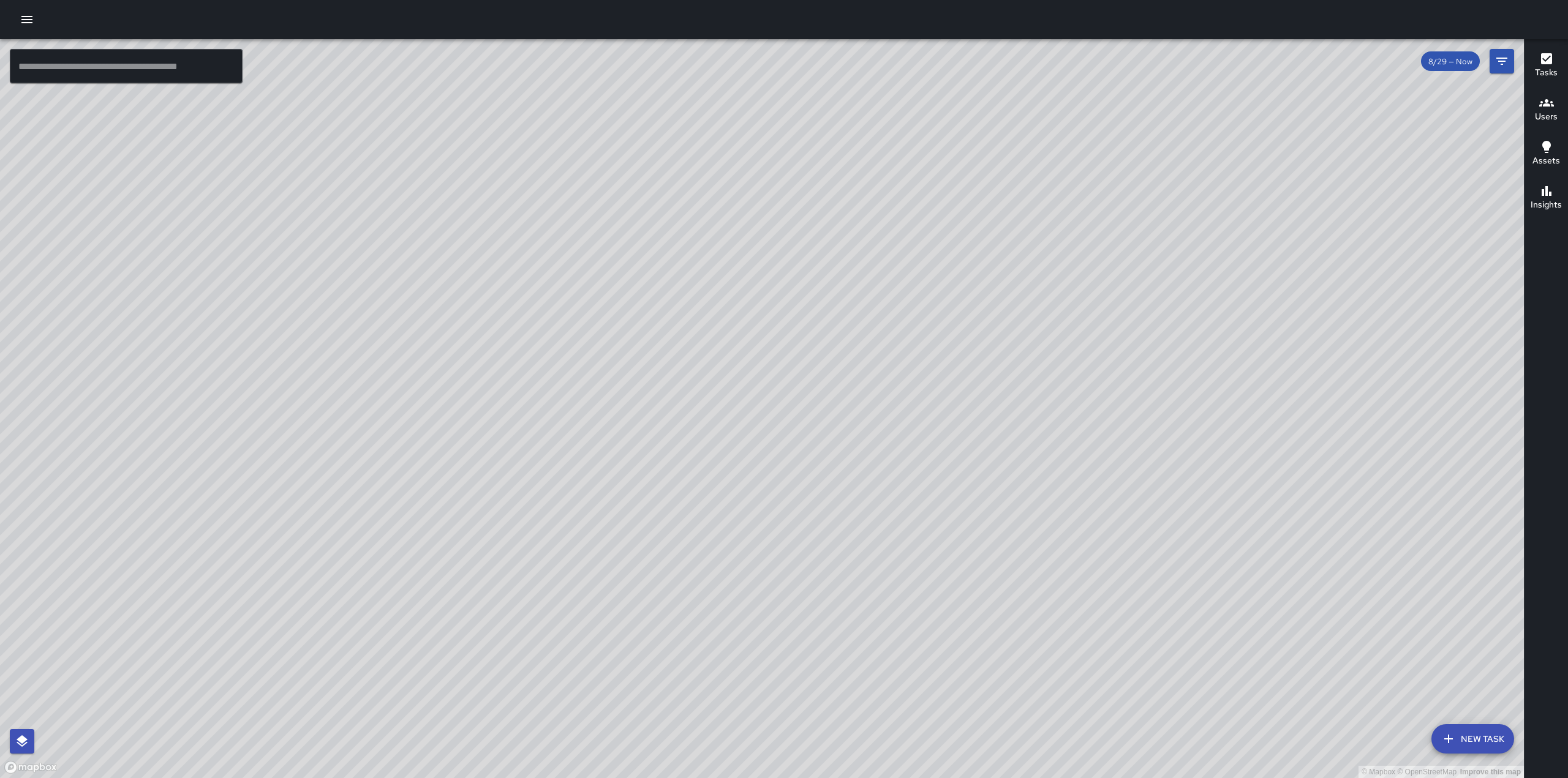
click at [788, 397] on div "© Mapbox © OpenStreetMap Improve this map" at bounding box center [762, 409] width 1524 height 739
drag, startPoint x: 864, startPoint y: 186, endPoint x: 711, endPoint y: 477, distance: 328.8
click at [711, 477] on div "© Mapbox © OpenStreetMap Improve this map" at bounding box center [762, 409] width 1524 height 739
drag, startPoint x: 703, startPoint y: 239, endPoint x: 672, endPoint y: 415, distance: 178.7
click at [670, 414] on div "© Mapbox © OpenStreetMap Improve this map" at bounding box center [762, 409] width 1524 height 739
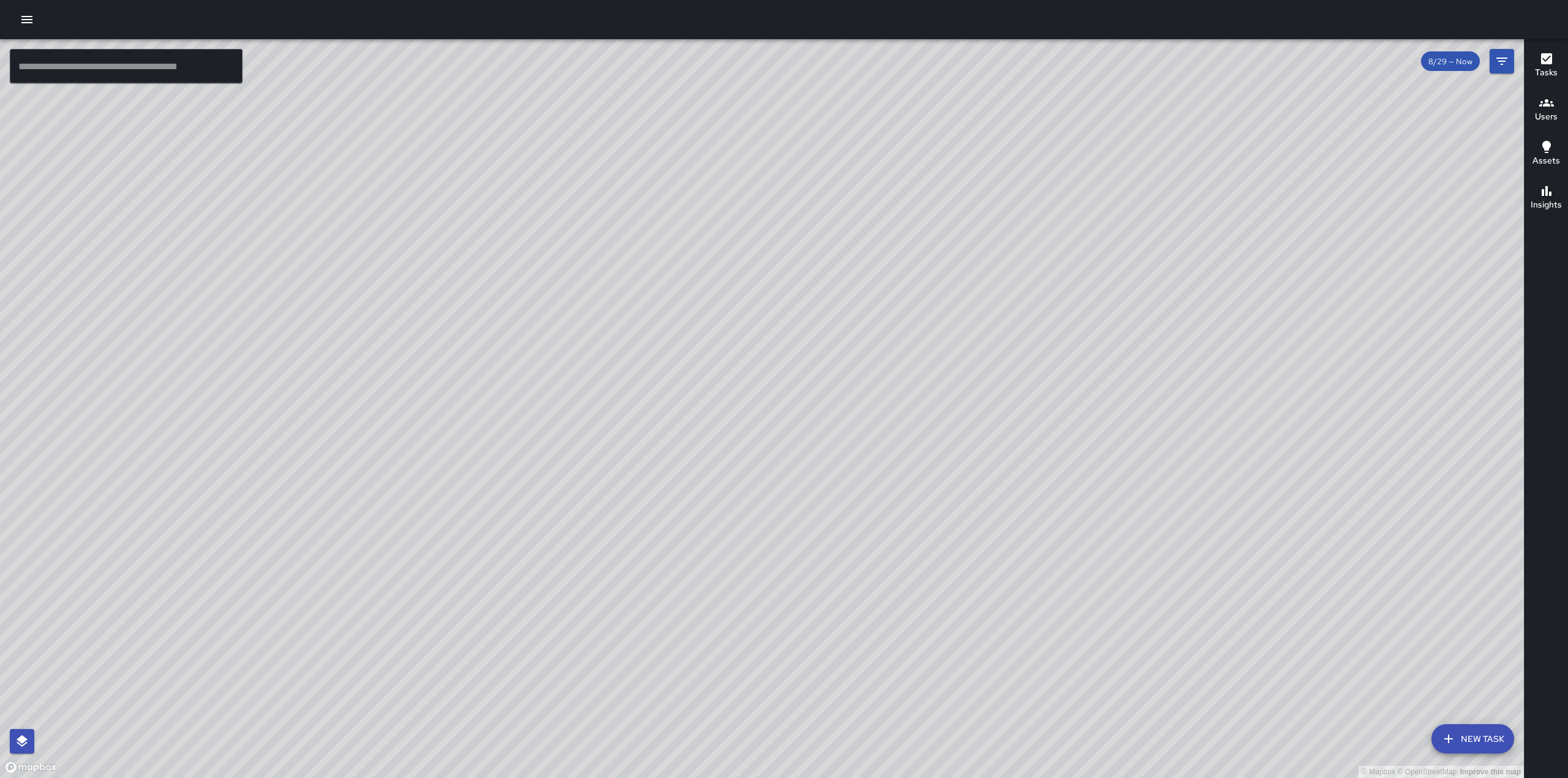
drag, startPoint x: 891, startPoint y: 207, endPoint x: 783, endPoint y: 534, distance: 344.4
click at [783, 534] on div "© Mapbox © OpenStreetMap Improve this map" at bounding box center [762, 409] width 1524 height 739
drag, startPoint x: 869, startPoint y: 471, endPoint x: 632, endPoint y: 421, distance: 242.2
click at [632, 421] on div "© Mapbox © OpenStreetMap Improve this map" at bounding box center [762, 409] width 1524 height 739
drag, startPoint x: 1048, startPoint y: 277, endPoint x: 922, endPoint y: 406, distance: 180.3
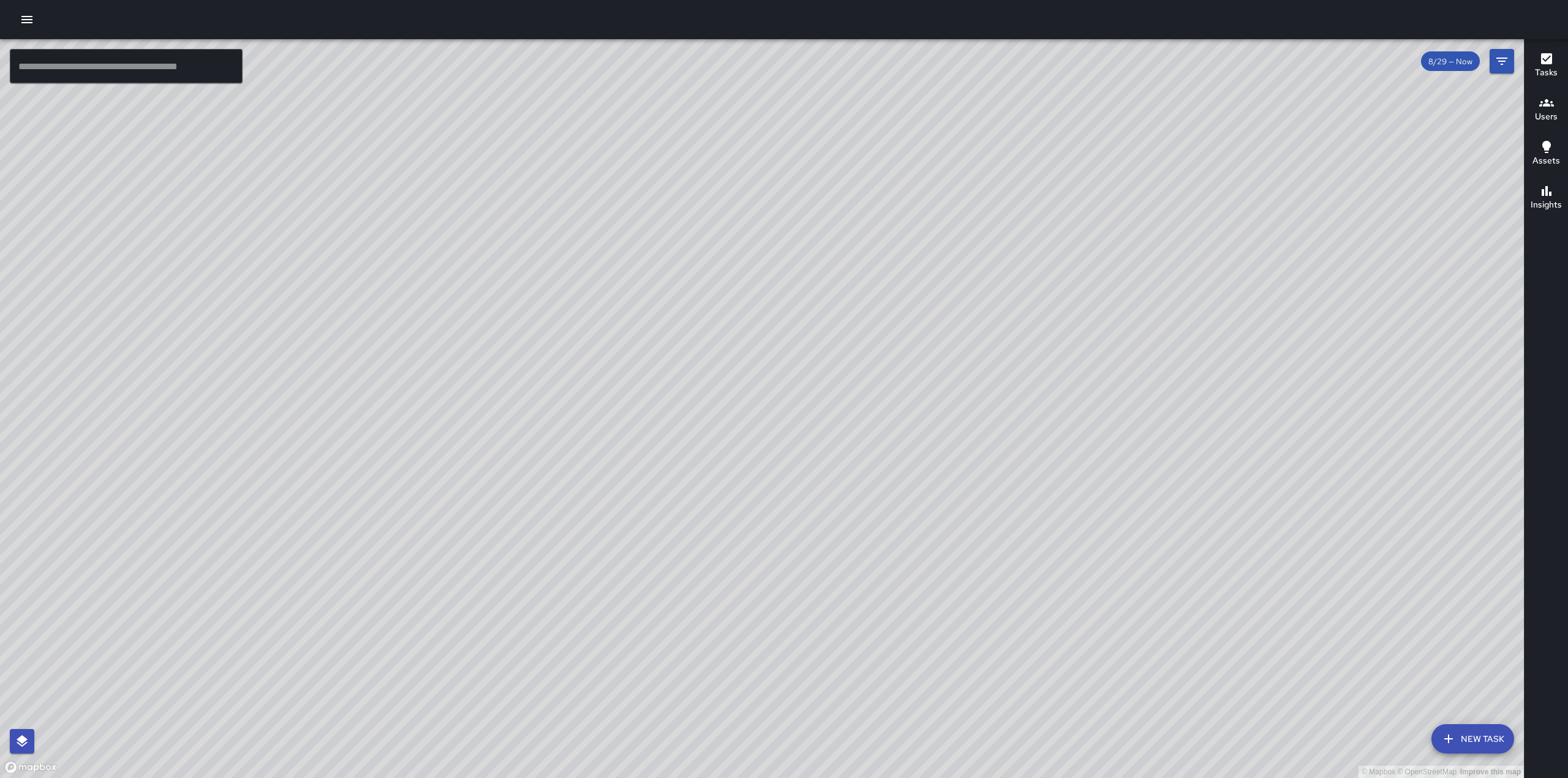
click at [932, 394] on div "© Mapbox © OpenStreetMap Improve this map" at bounding box center [762, 409] width 1524 height 739
drag, startPoint x: 749, startPoint y: 564, endPoint x: 909, endPoint y: 355, distance: 263.2
click at [909, 355] on div "© Mapbox © OpenStreetMap Improve this map" at bounding box center [762, 409] width 1524 height 739
drag, startPoint x: 948, startPoint y: 582, endPoint x: 1160, endPoint y: 364, distance: 304.1
click at [1160, 364] on div "© Mapbox © OpenStreetMap Improve this map" at bounding box center [762, 409] width 1524 height 739
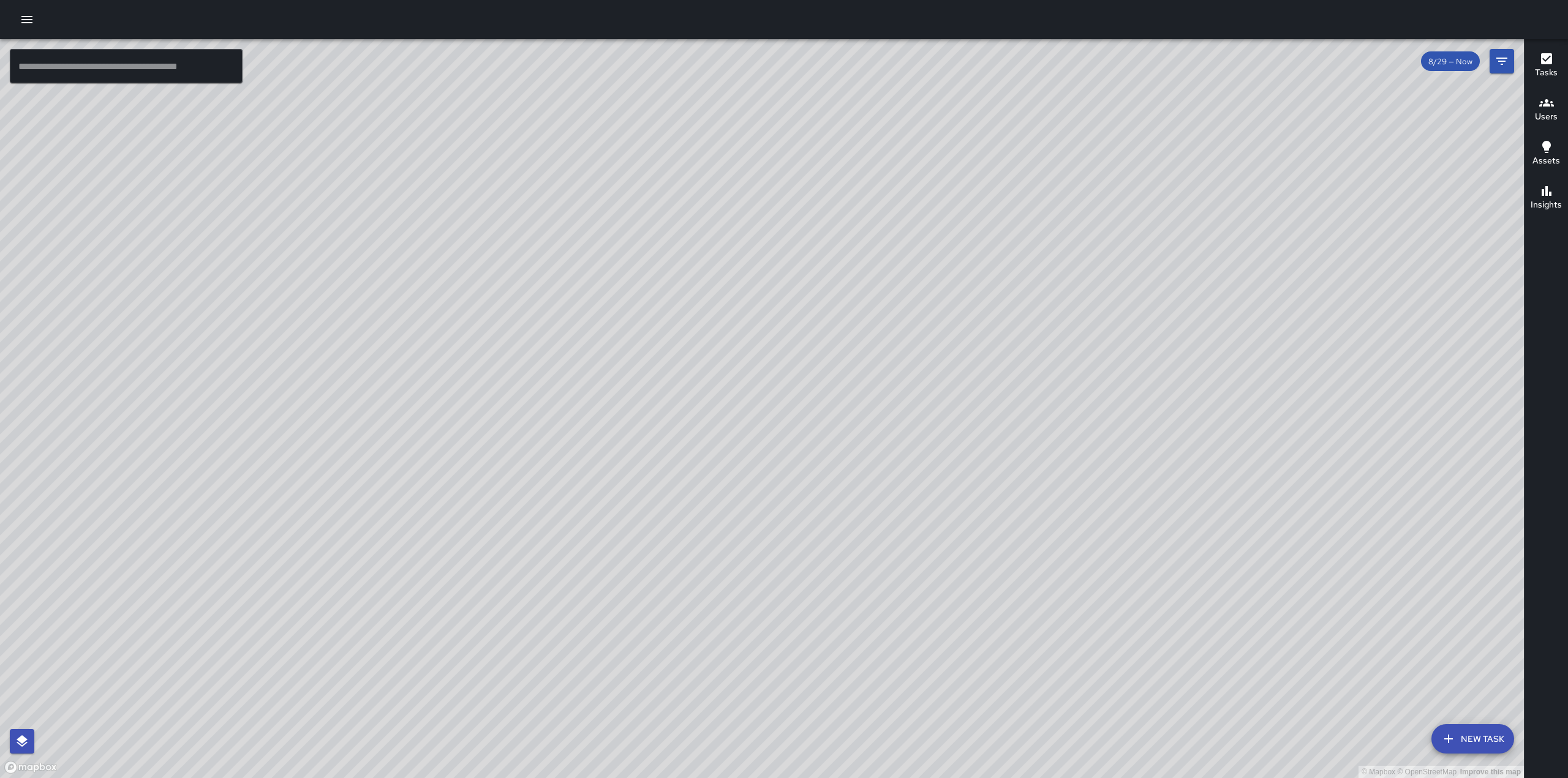
click at [1544, 58] on icon "button" at bounding box center [1546, 59] width 11 height 11
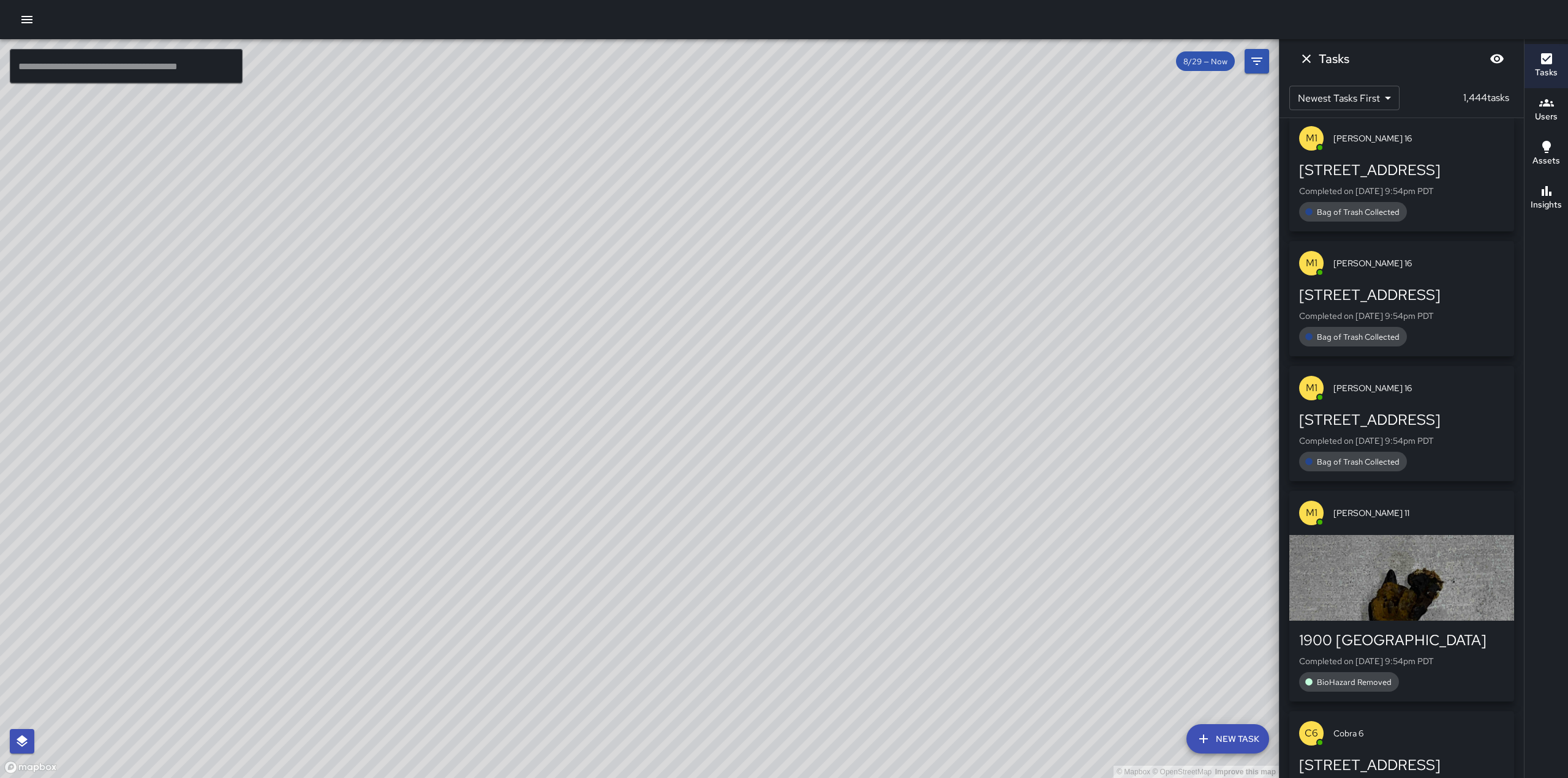
scroll to position [942, 0]
drag, startPoint x: 729, startPoint y: 350, endPoint x: 925, endPoint y: 246, distance: 221.9
click at [915, 245] on div "© Mapbox © OpenStreetMap Improve this map" at bounding box center [639, 409] width 1279 height 739
click at [1297, 55] on button "Dismiss" at bounding box center [1306, 58] width 24 height 24
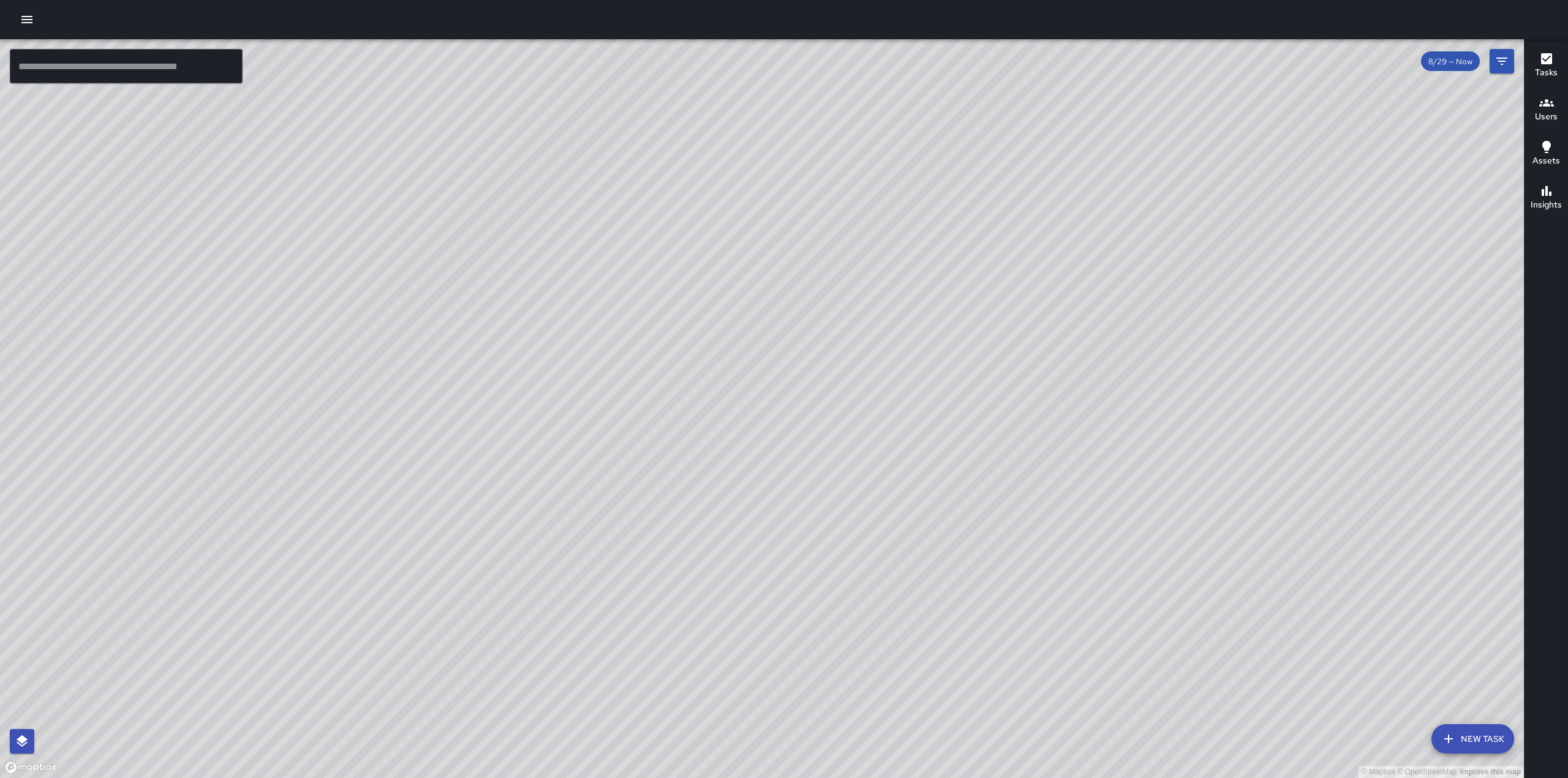
click at [1538, 55] on div "Tasks" at bounding box center [1546, 65] width 22 height 28
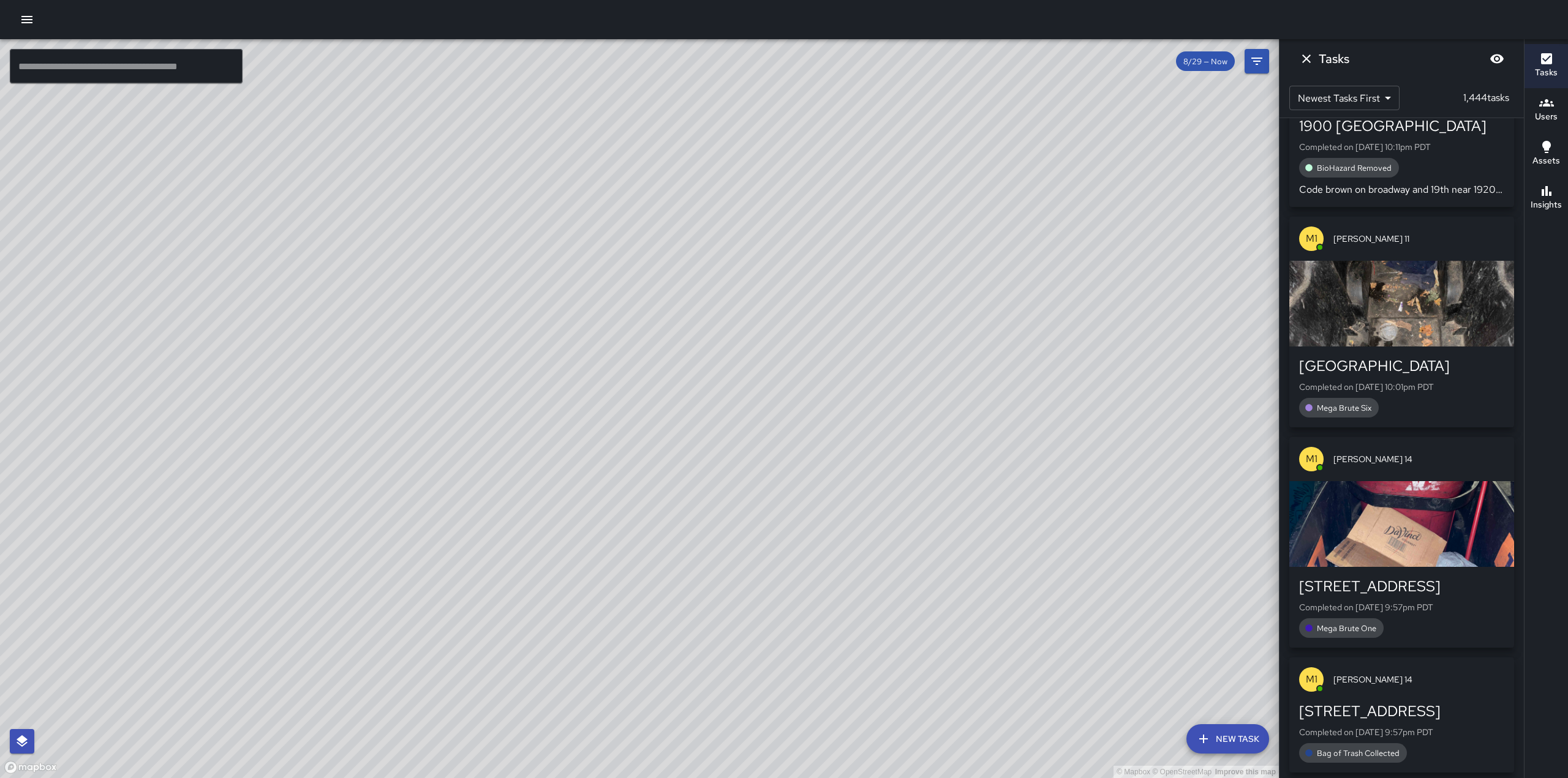
scroll to position [0, 0]
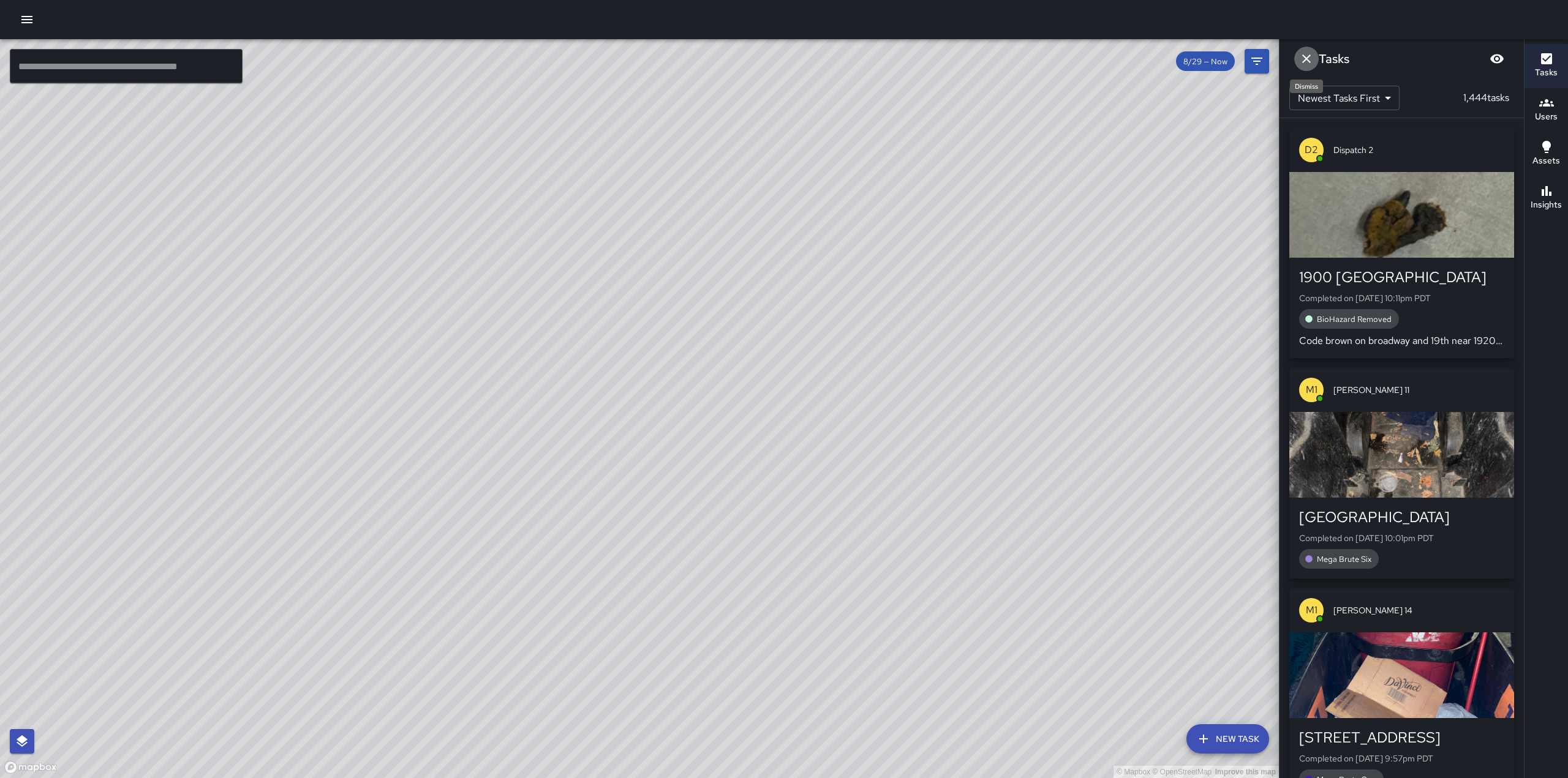
click at [1309, 57] on icon "Dismiss" at bounding box center [1306, 59] width 9 height 9
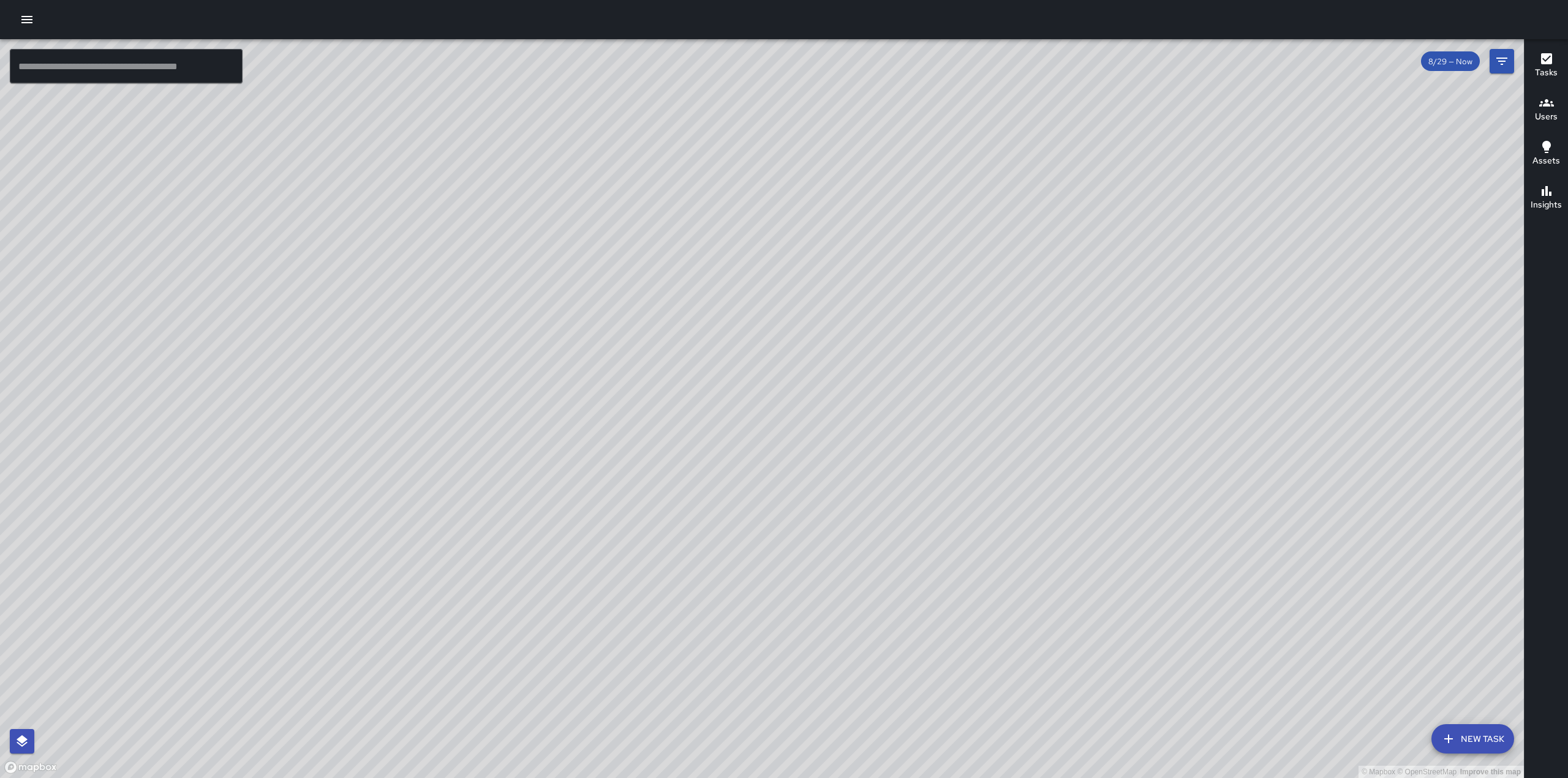
drag, startPoint x: 860, startPoint y: 354, endPoint x: 810, endPoint y: 335, distance: 53.5
click at [810, 335] on div "© Mapbox © OpenStreetMap Improve this map" at bounding box center [762, 409] width 1524 height 739
